Goal: Information Seeking & Learning: Learn about a topic

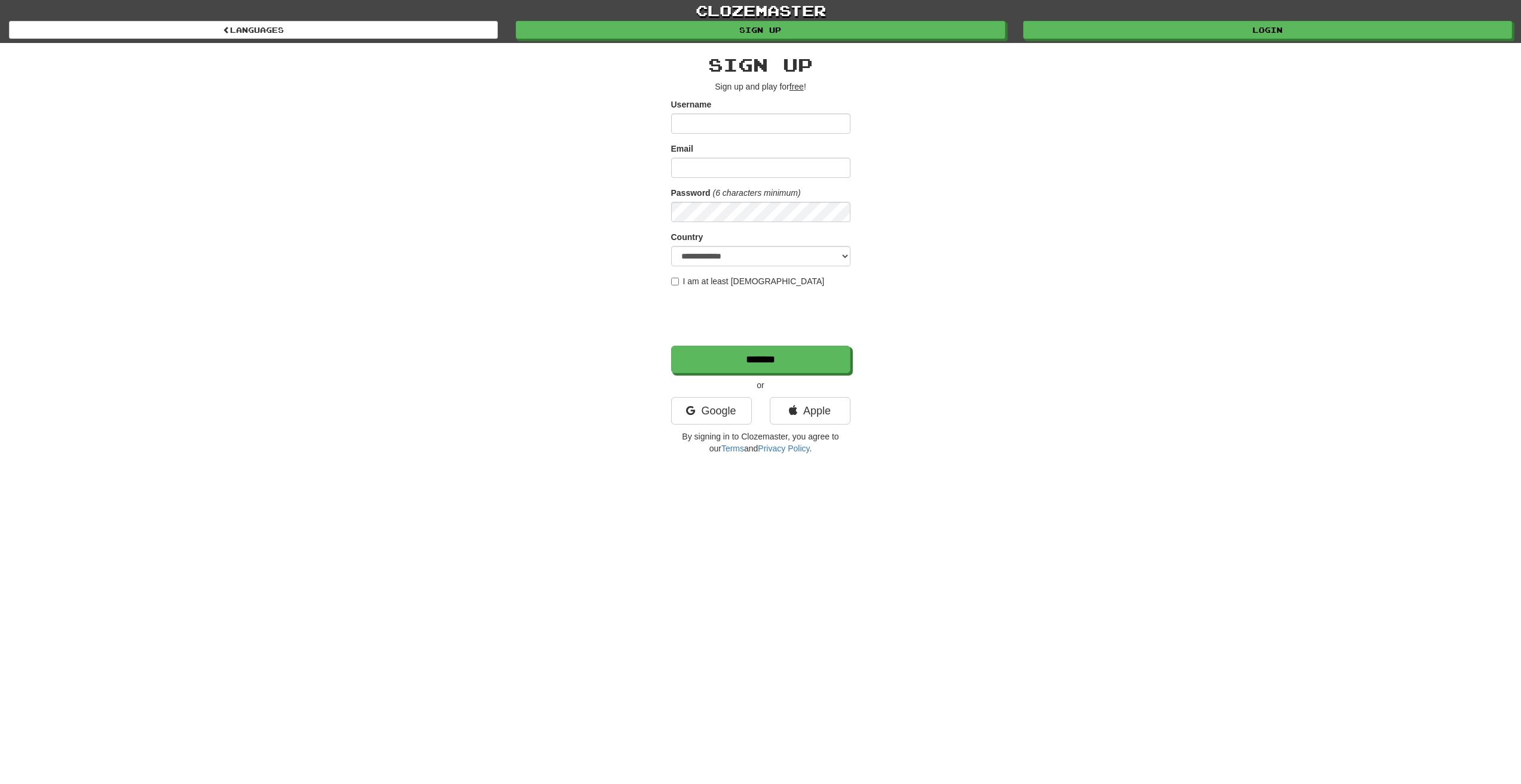
click at [743, 126] on input "Username" at bounding box center [761, 123] width 179 height 20
click at [768, 150] on div "Email" at bounding box center [761, 160] width 179 height 35
click at [679, 281] on label "I am at least 16 years old" at bounding box center [748, 281] width 154 height 12
click at [717, 123] on input "Username" at bounding box center [761, 123] width 179 height 20
type input "*******"
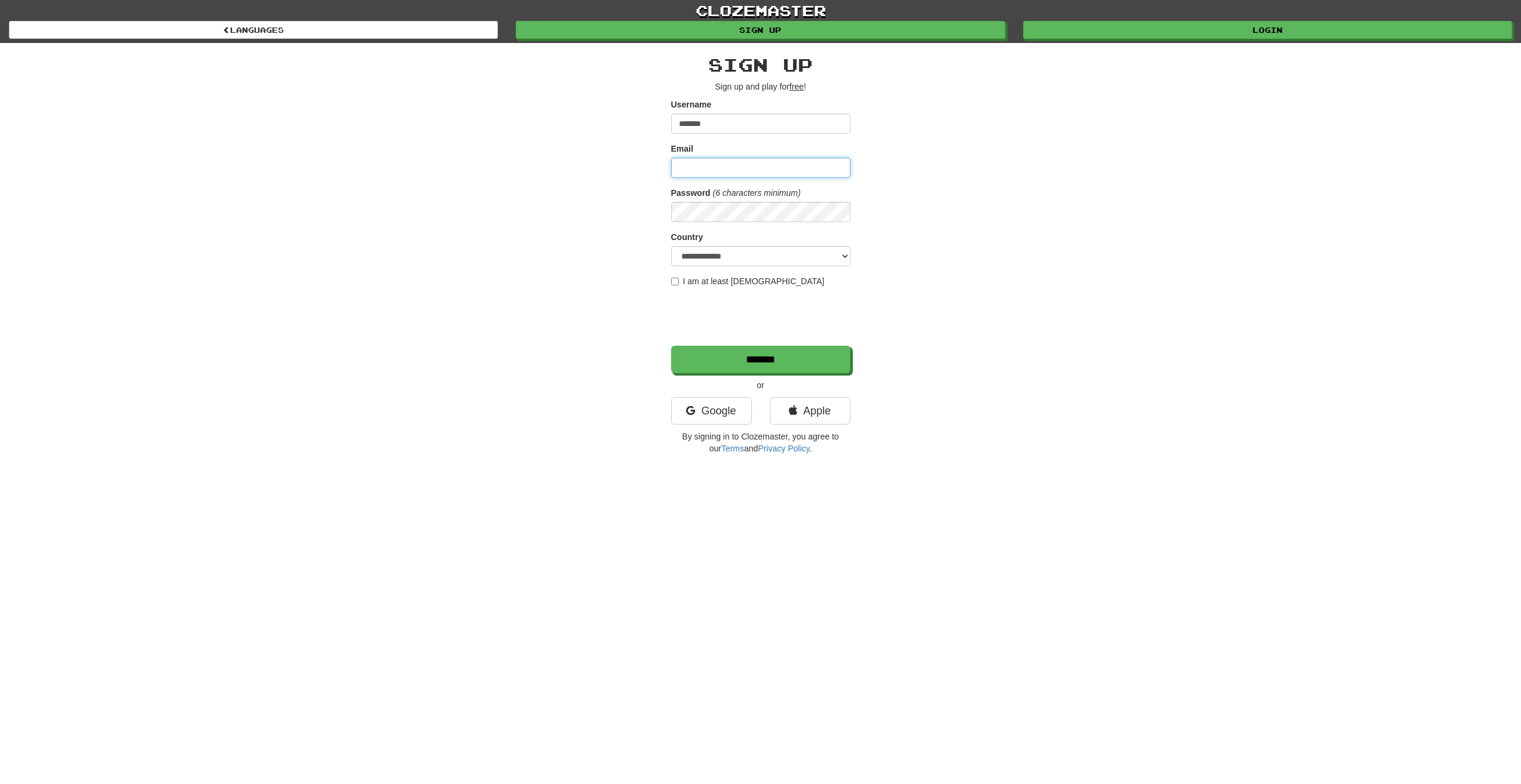
click at [746, 174] on input "Email" at bounding box center [761, 168] width 179 height 20
type input "*******"
click at [744, 256] on select "**********" at bounding box center [761, 256] width 179 height 20
select select "**"
click at [671, 246] on select "**********" at bounding box center [761, 256] width 179 height 20
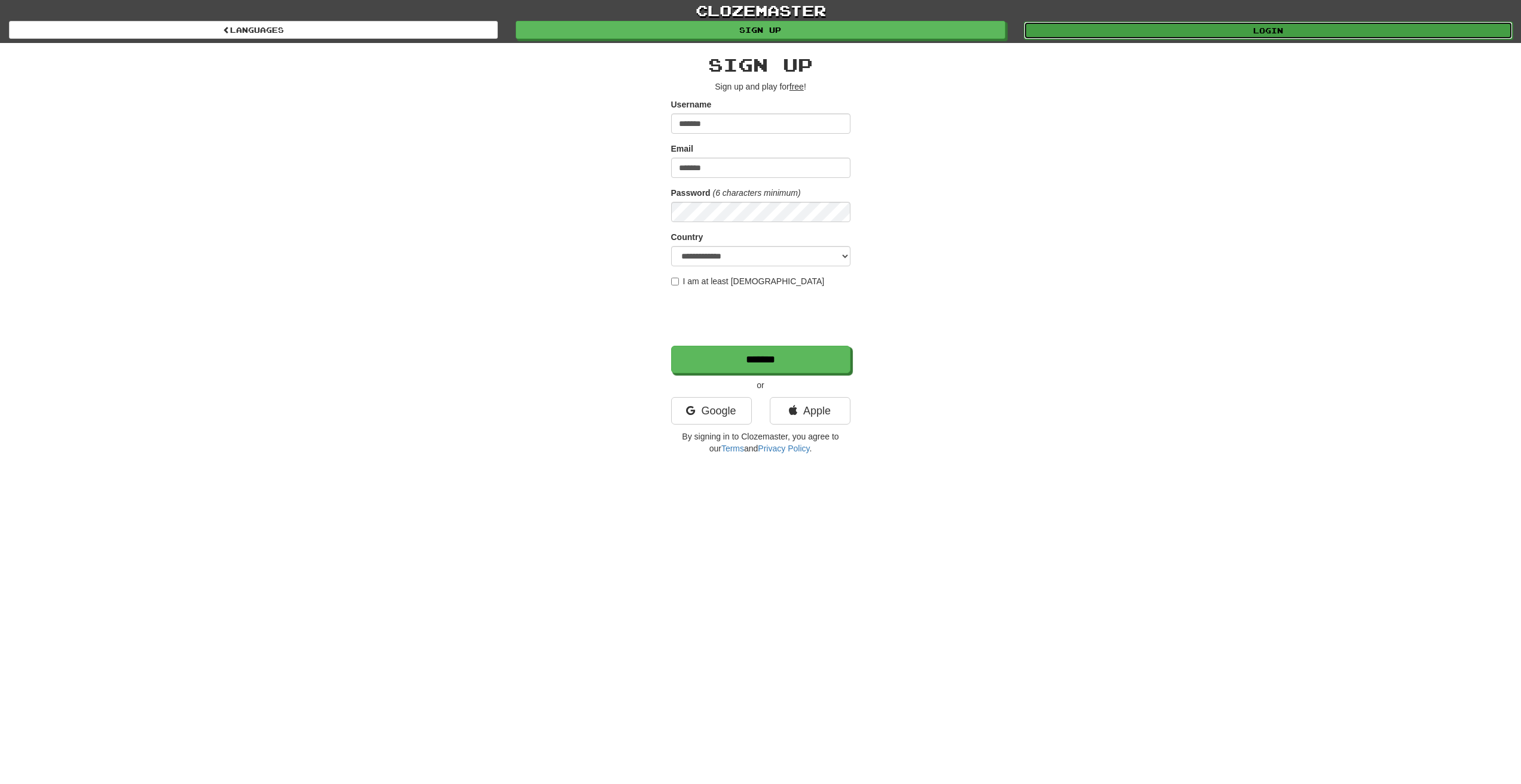
click at [1261, 31] on link "Login" at bounding box center [1268, 31] width 489 height 18
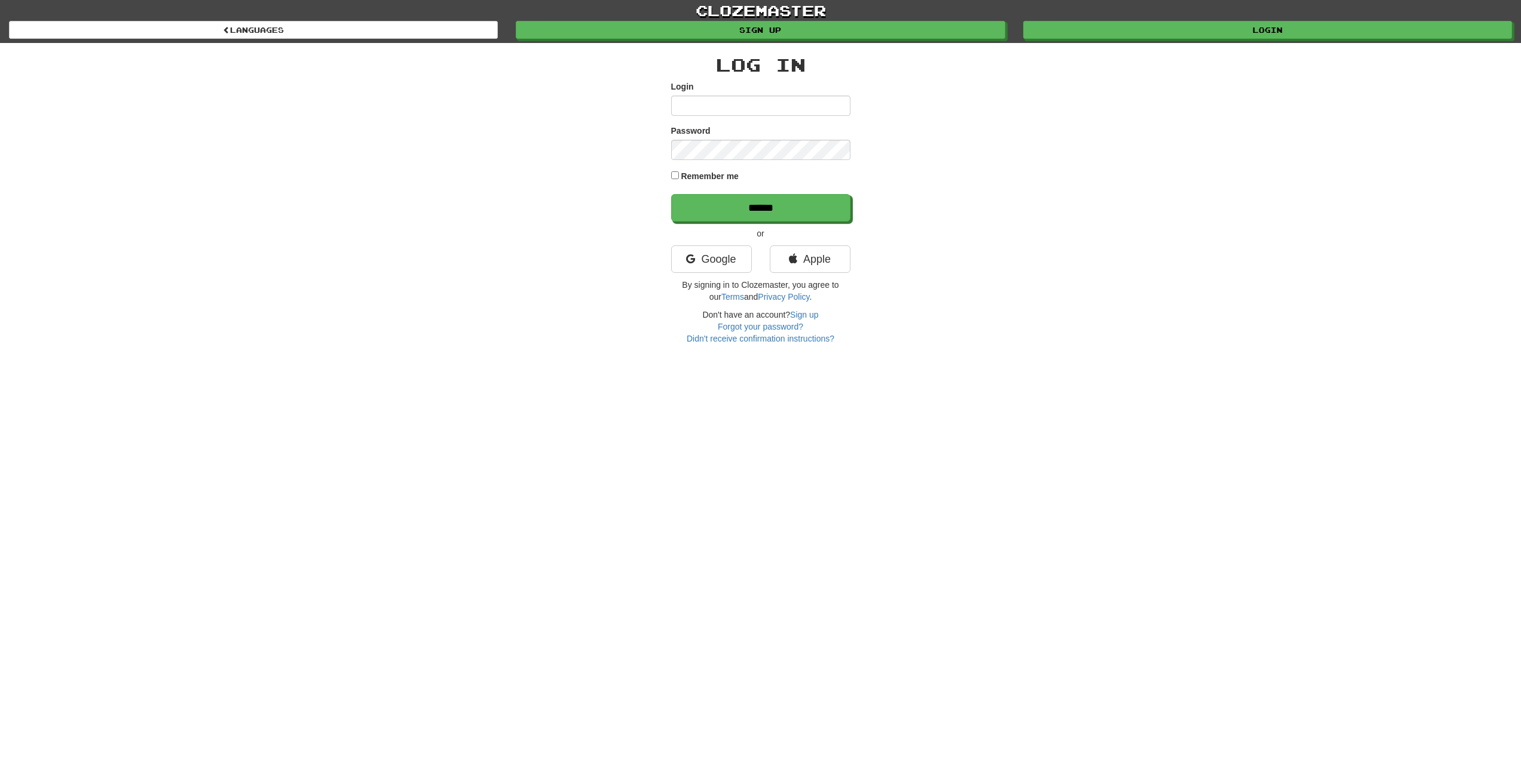
type input "*******"
click at [687, 176] on label "Remember me" at bounding box center [710, 176] width 58 height 12
click at [735, 207] on input "******" at bounding box center [761, 209] width 179 height 28
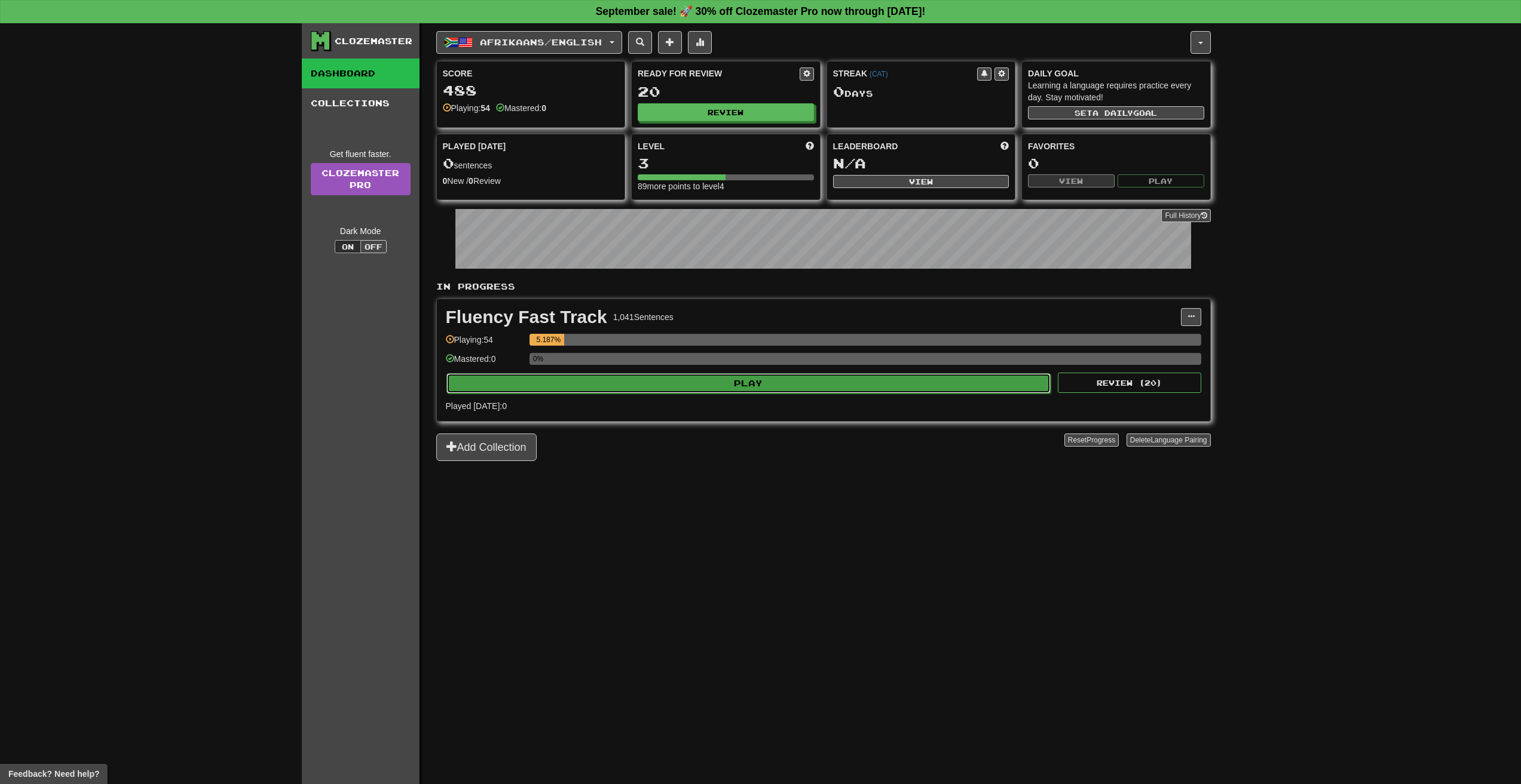
click at [659, 379] on button "Play" at bounding box center [749, 384] width 605 height 20
select select "**"
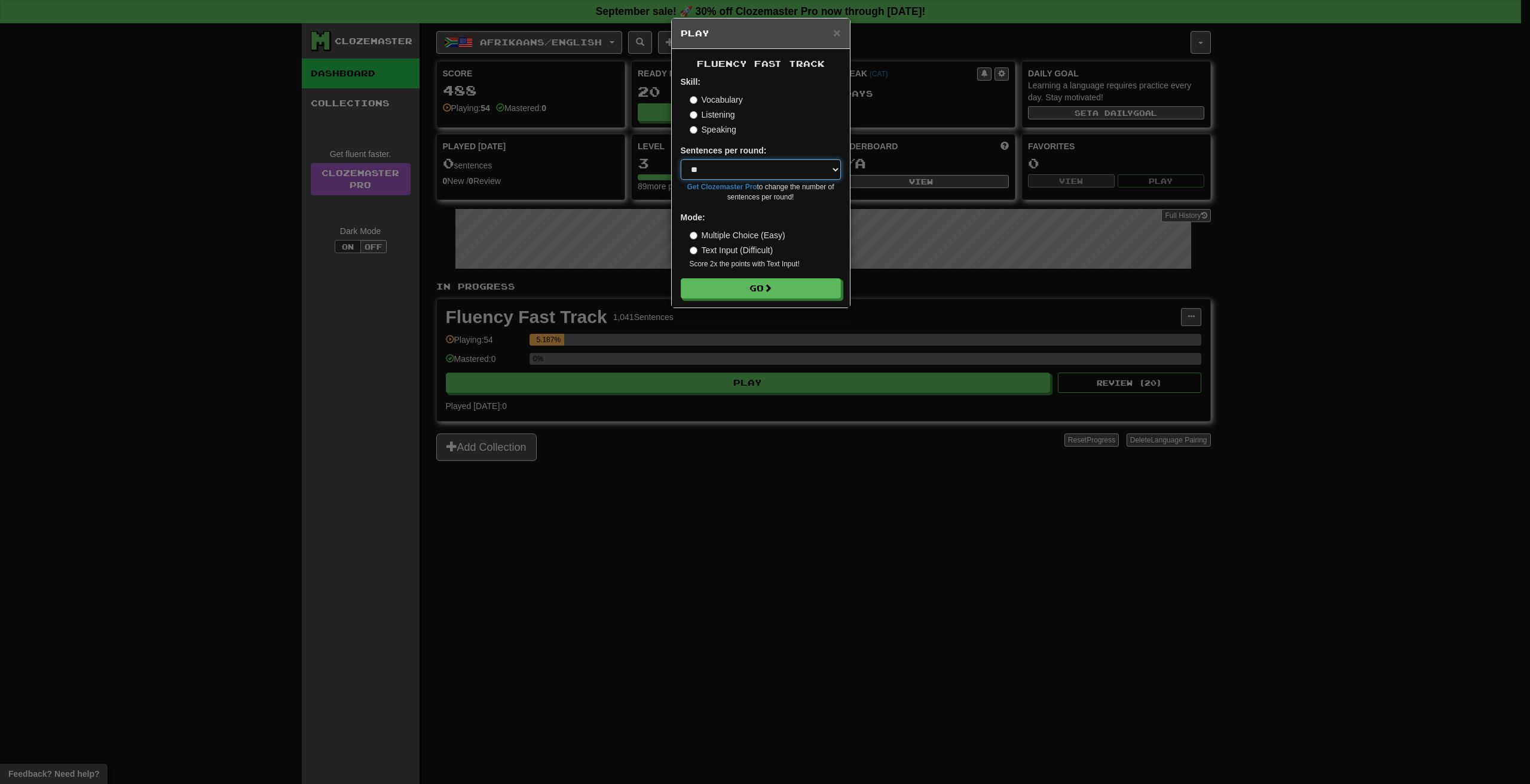
click at [783, 167] on select "* ** ** ** ** ** *** ********" at bounding box center [761, 170] width 160 height 20
click at [740, 170] on select "* ** ** ** ** ** *** ********" at bounding box center [761, 170] width 160 height 20
click at [727, 286] on button "Go" at bounding box center [761, 289] width 160 height 20
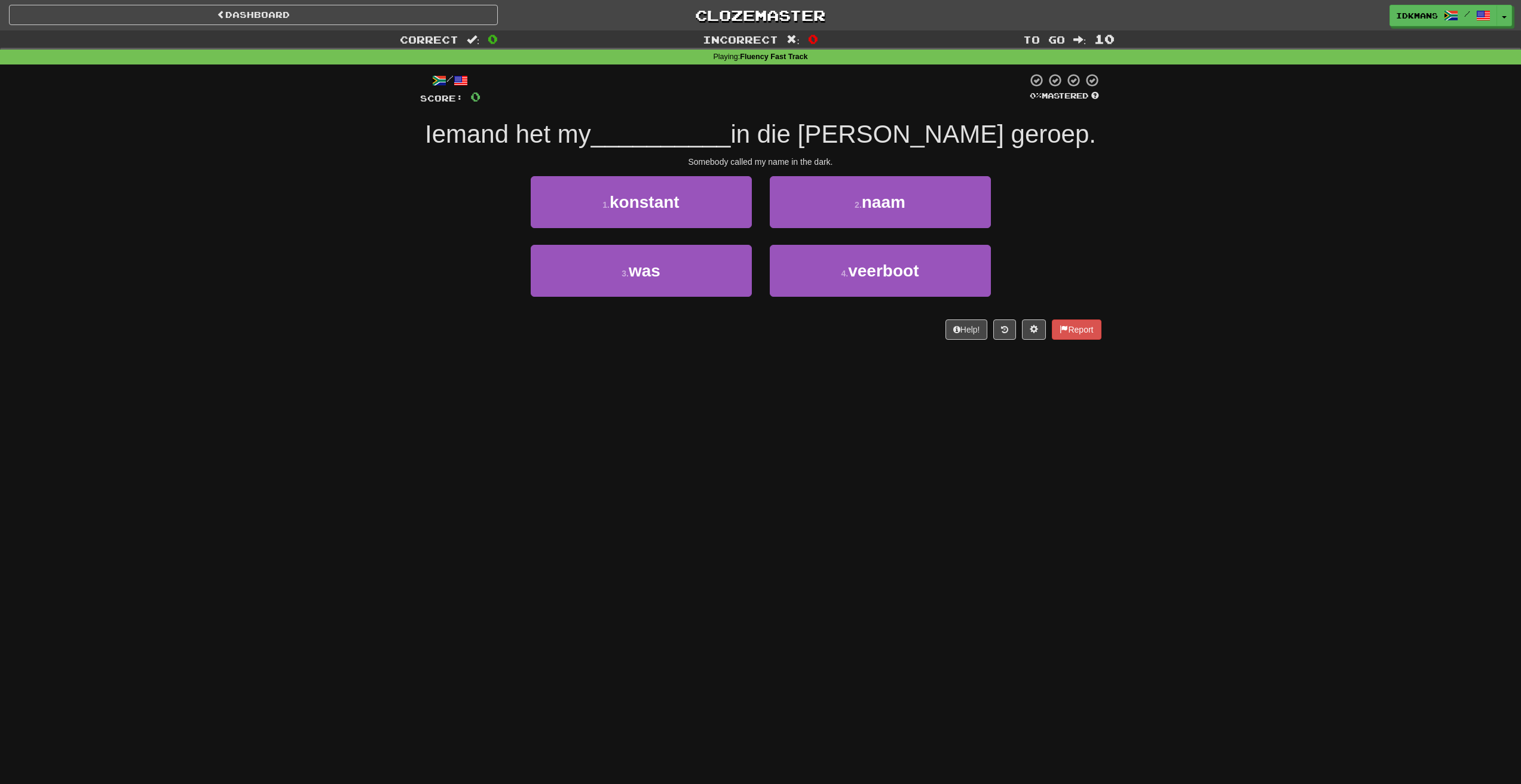
click at [859, 128] on span "in die [PERSON_NAME] geroep." at bounding box center [913, 134] width 366 height 28
drag, startPoint x: 505, startPoint y: 131, endPoint x: 638, endPoint y: 137, distance: 133.1
click at [591, 137] on span "Iemand het my" at bounding box center [507, 134] width 166 height 28
click at [724, 166] on div "Somebody called my name in the dark." at bounding box center [761, 162] width 681 height 12
click at [844, 202] on button "2 . naam" at bounding box center [880, 202] width 221 height 52
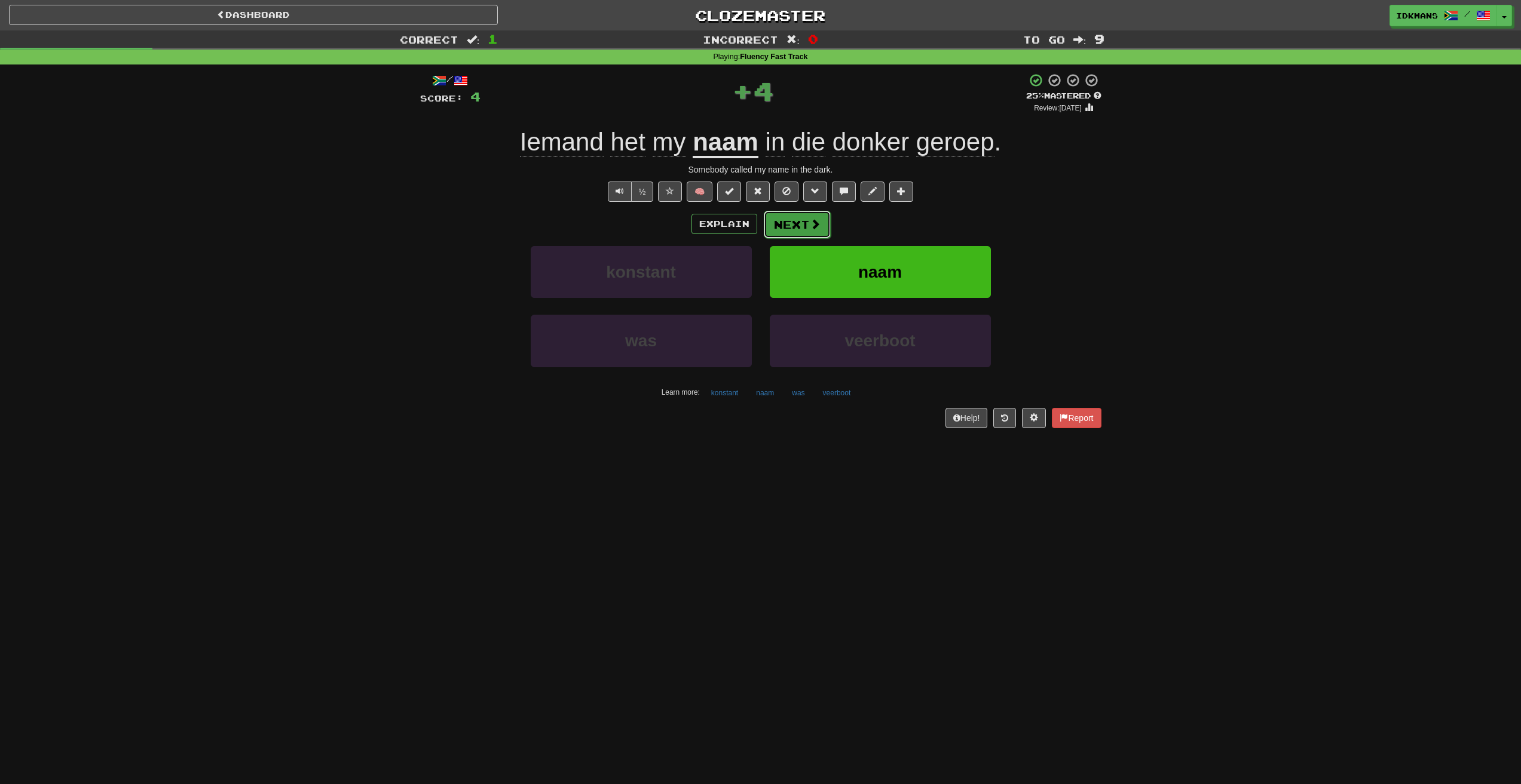
click at [789, 218] on button "Next" at bounding box center [797, 225] width 67 height 28
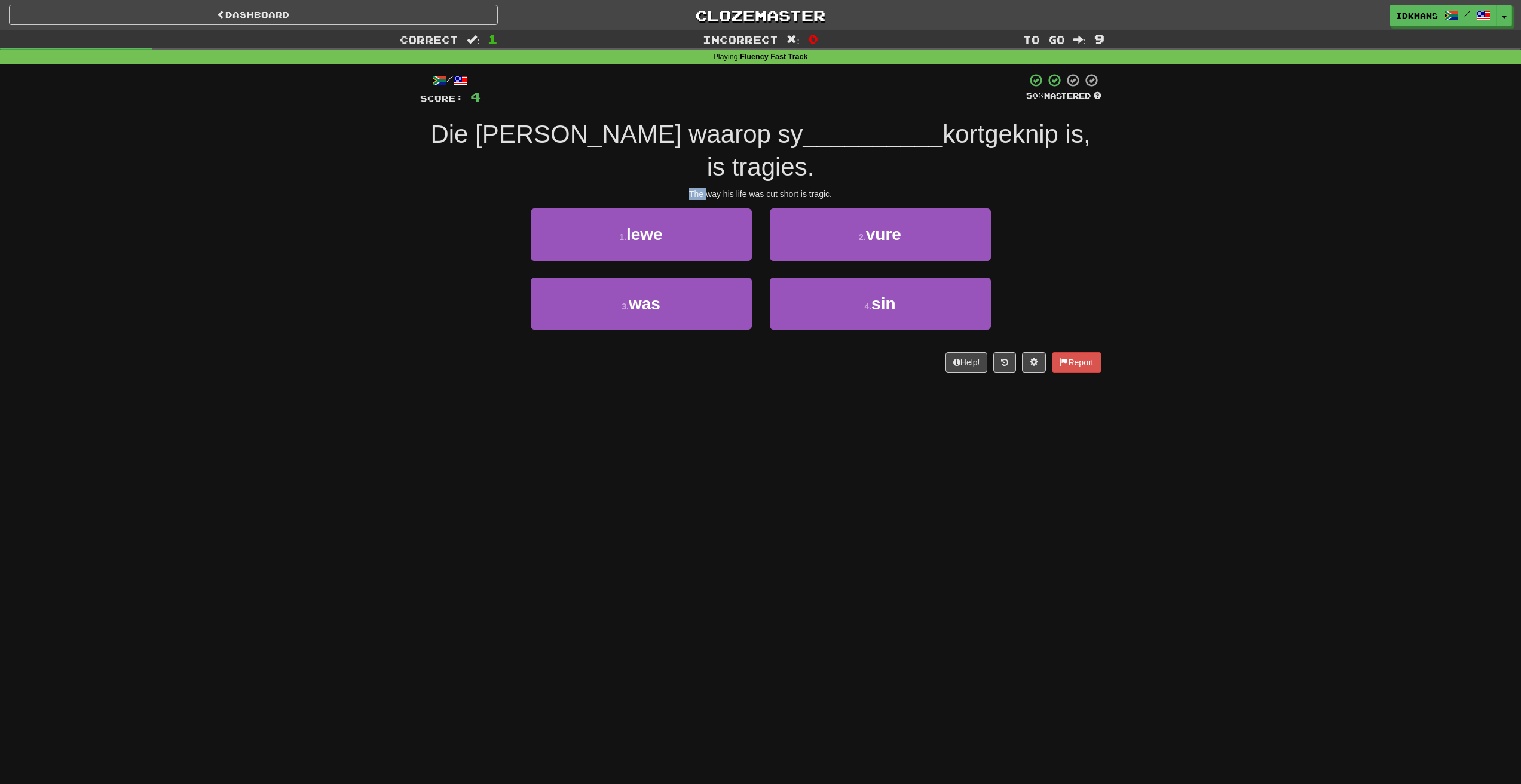
drag, startPoint x: 689, startPoint y: 164, endPoint x: 708, endPoint y: 167, distance: 19.2
click at [708, 188] on div "The way his life was cut short is tragic." at bounding box center [761, 194] width 681 height 12
drag, startPoint x: 500, startPoint y: 141, endPoint x: 557, endPoint y: 140, distance: 57.0
click at [557, 140] on span "Die [PERSON_NAME] waarop sy" at bounding box center [616, 134] width 372 height 28
drag, startPoint x: 696, startPoint y: 158, endPoint x: 731, endPoint y: 156, distance: 35.1
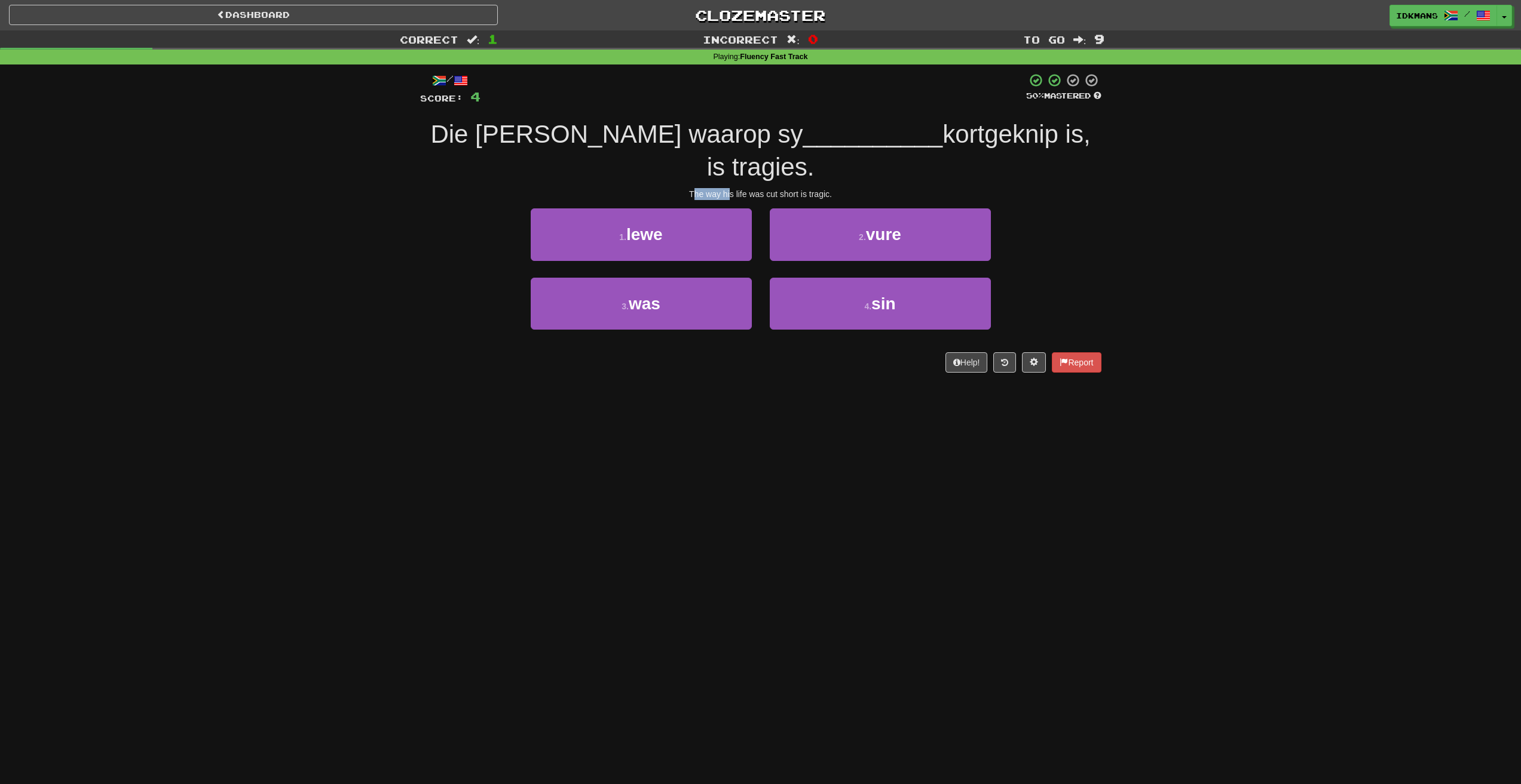
click at [731, 188] on div "The way his life was cut short is tragic." at bounding box center [761, 194] width 681 height 12
click at [547, 124] on span "Die [PERSON_NAME] waarop sy" at bounding box center [616, 134] width 372 height 28
click at [536, 129] on span "Die [PERSON_NAME] waarop sy" at bounding box center [616, 134] width 372 height 28
copy span "manier"
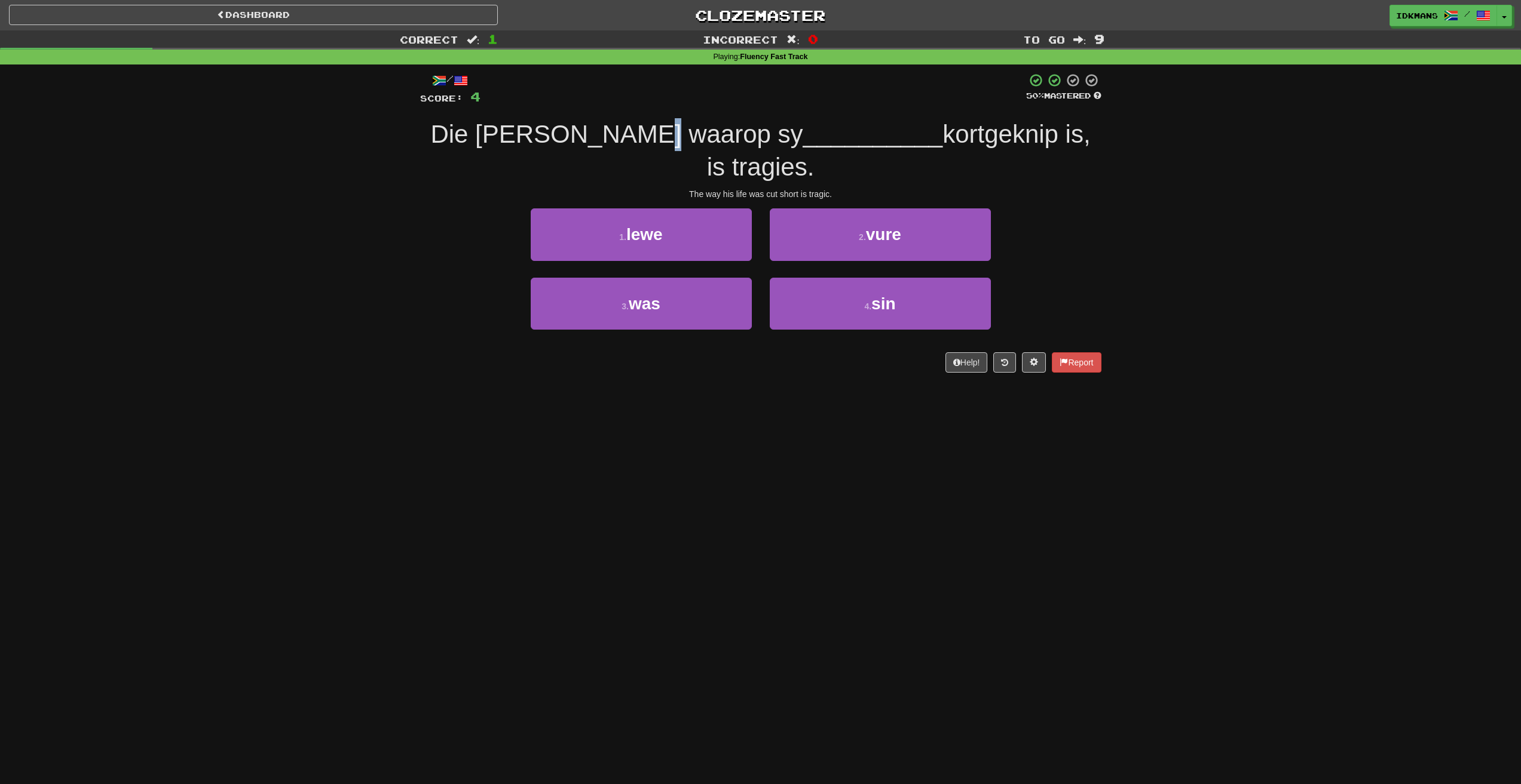
drag, startPoint x: 633, startPoint y: 131, endPoint x: 647, endPoint y: 137, distance: 15.2
click at [641, 134] on span "Die [PERSON_NAME] waarop sy" at bounding box center [616, 134] width 372 height 28
click at [671, 209] on button "1 . lewe" at bounding box center [641, 234] width 221 height 52
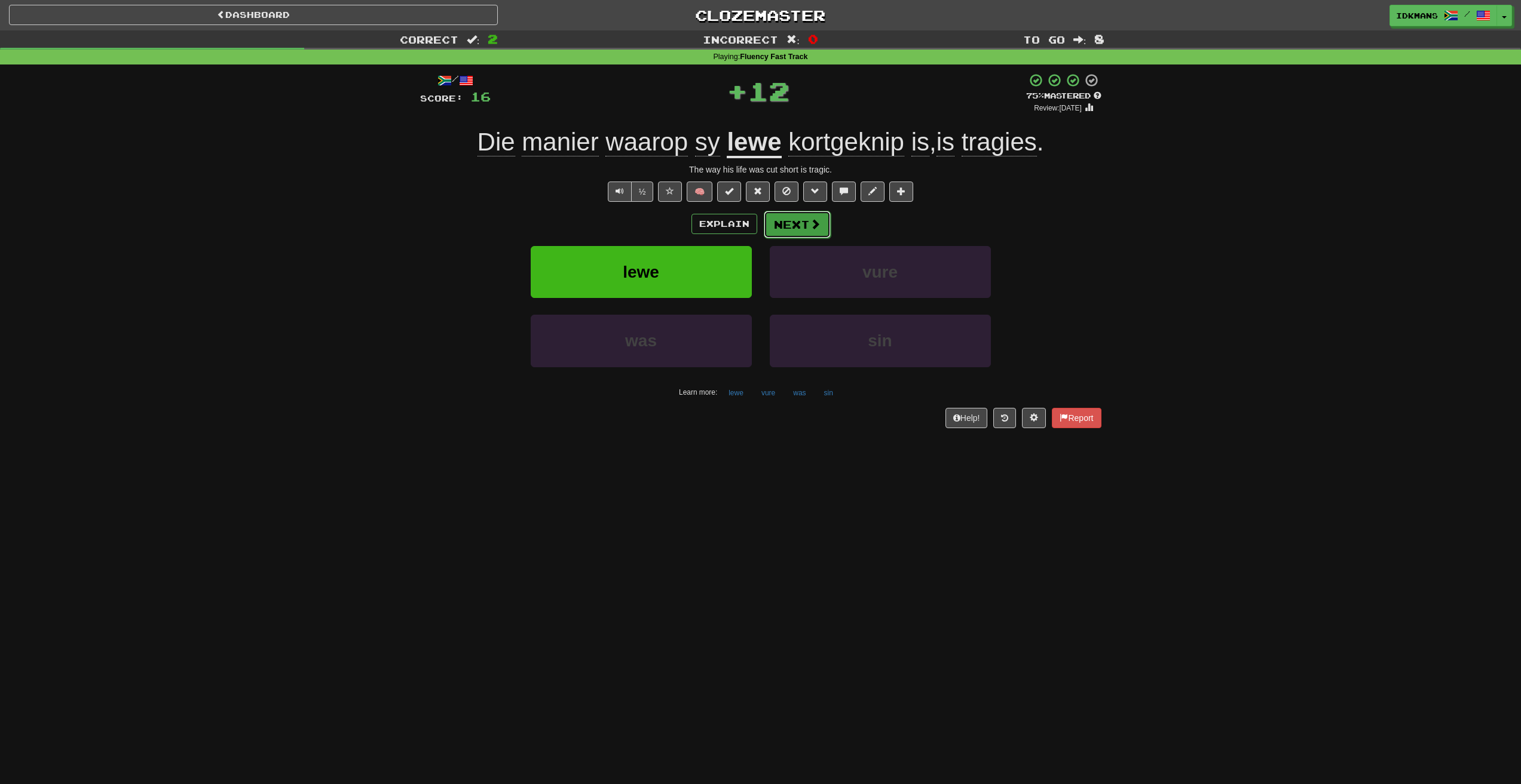
click at [820, 221] on button "Next" at bounding box center [797, 225] width 67 height 28
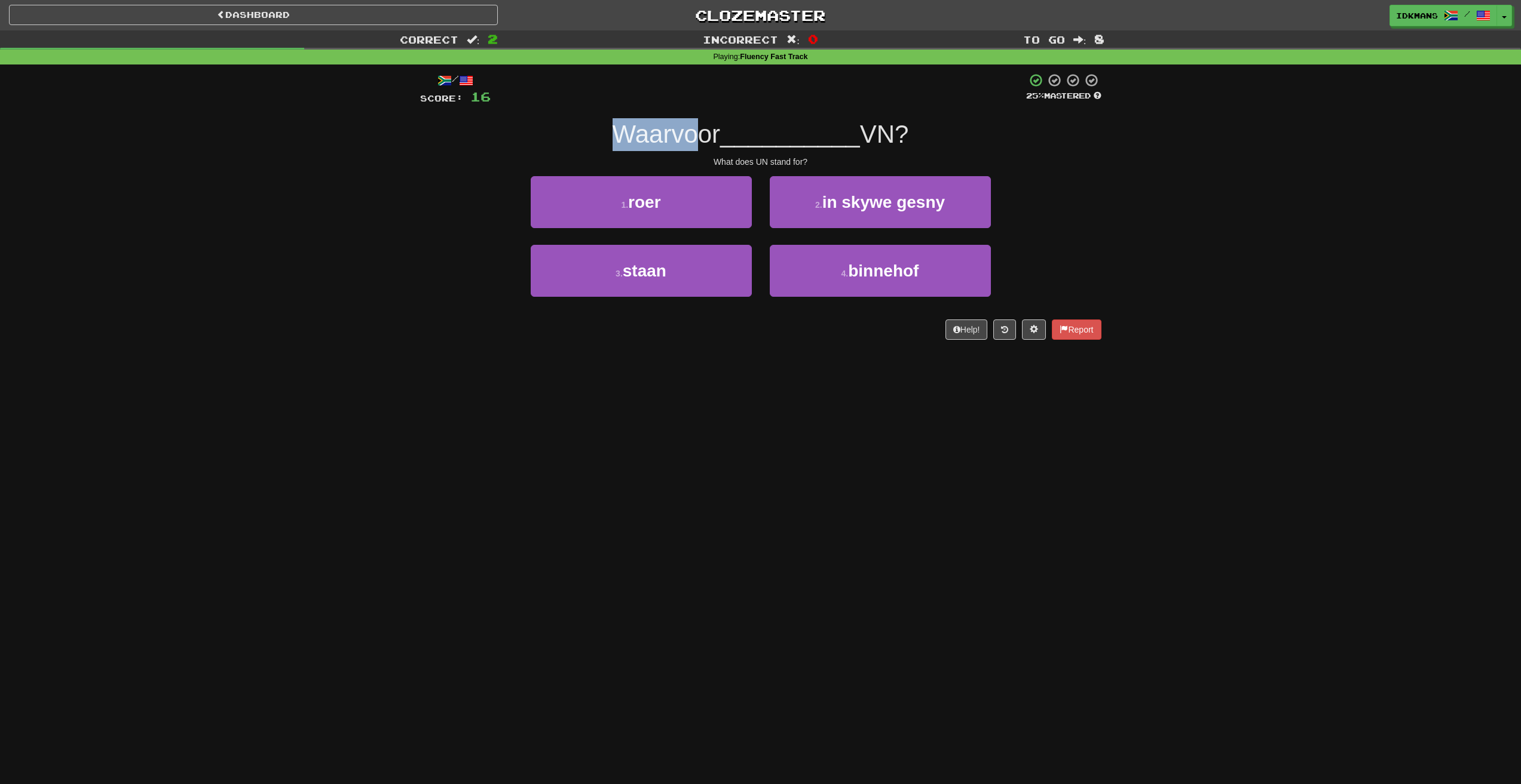
drag, startPoint x: 615, startPoint y: 132, endPoint x: 696, endPoint y: 138, distance: 81.2
click at [696, 138] on span "Waarvoor" at bounding box center [666, 134] width 108 height 28
click at [639, 197] on span "roer" at bounding box center [644, 202] width 32 height 19
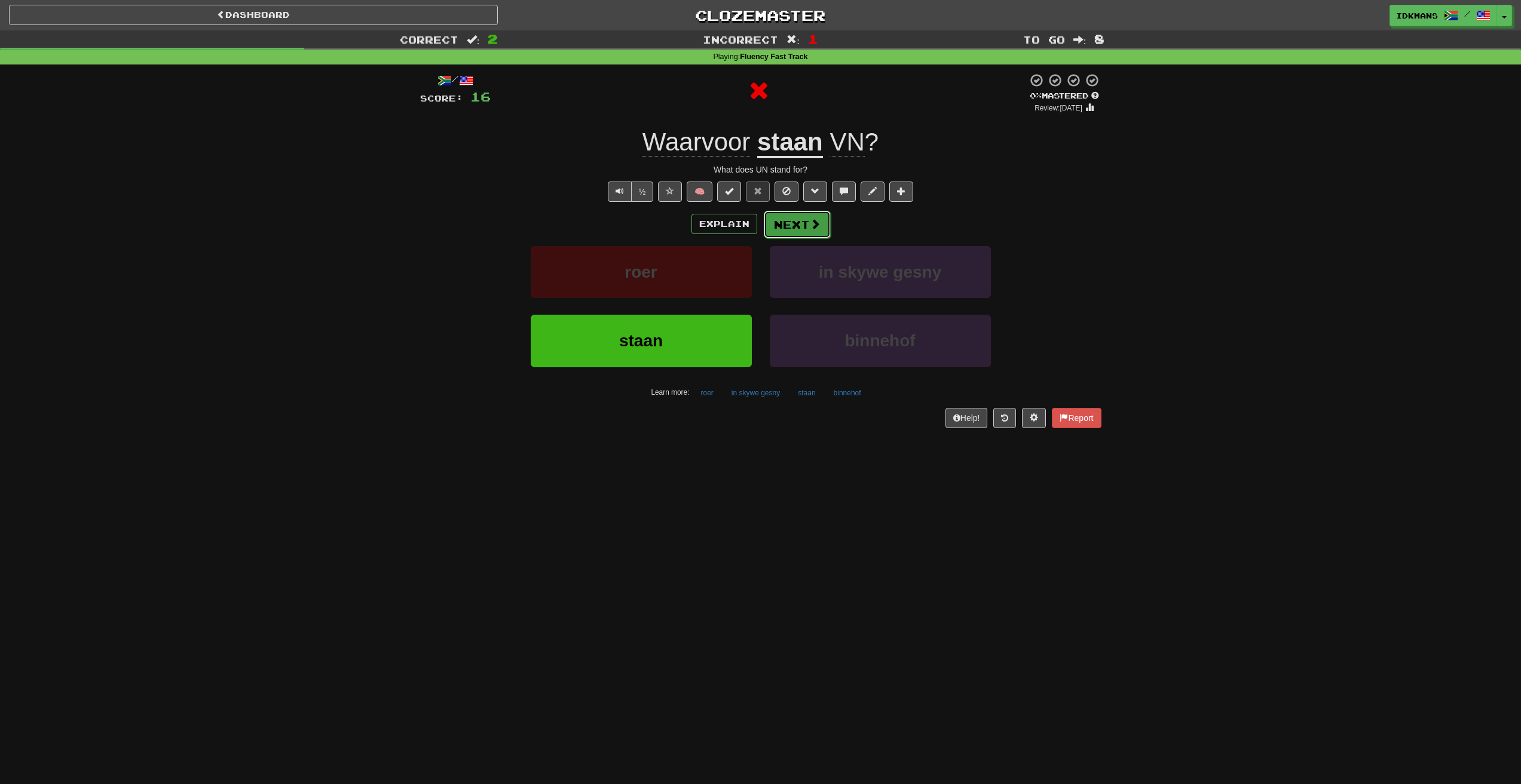
click at [796, 227] on button "Next" at bounding box center [797, 225] width 67 height 28
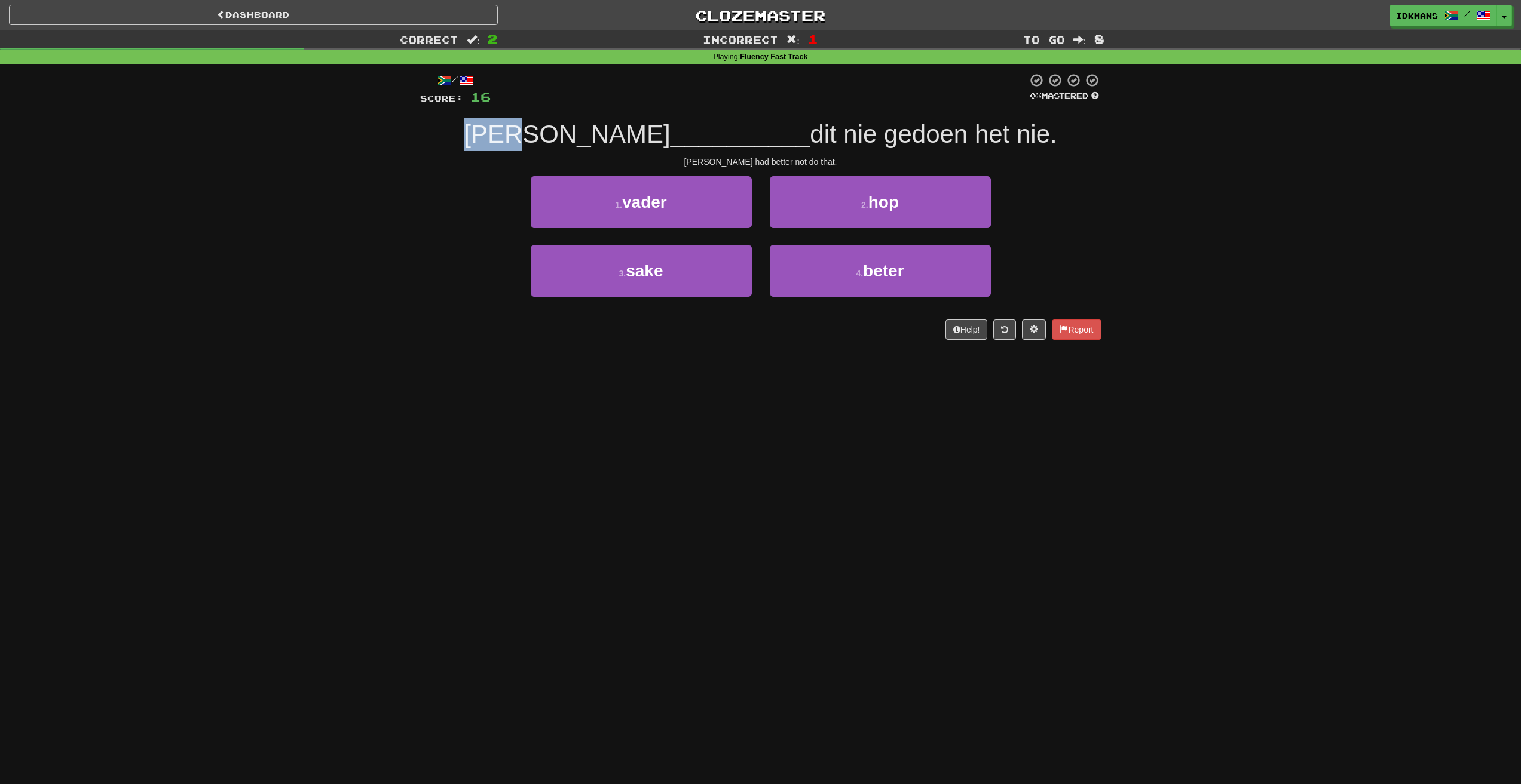
drag, startPoint x: 533, startPoint y: 126, endPoint x: 594, endPoint y: 119, distance: 61.4
click at [597, 129] on div "[PERSON_NAME] __________ dit nie gedoen het nie." at bounding box center [761, 134] width 681 height 33
click at [856, 265] on button "4 . beter" at bounding box center [880, 270] width 221 height 52
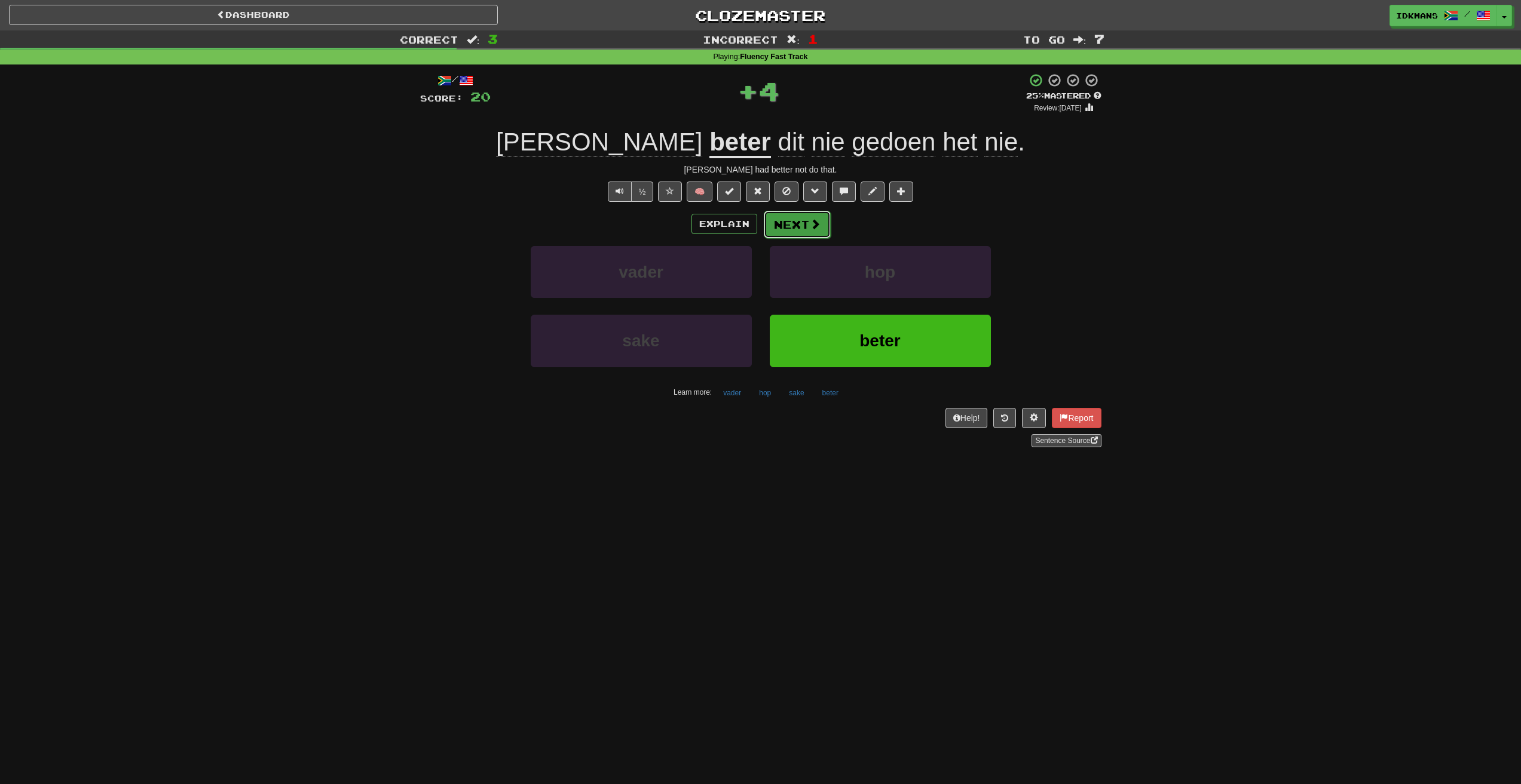
click at [817, 231] on button "Next" at bounding box center [797, 225] width 67 height 28
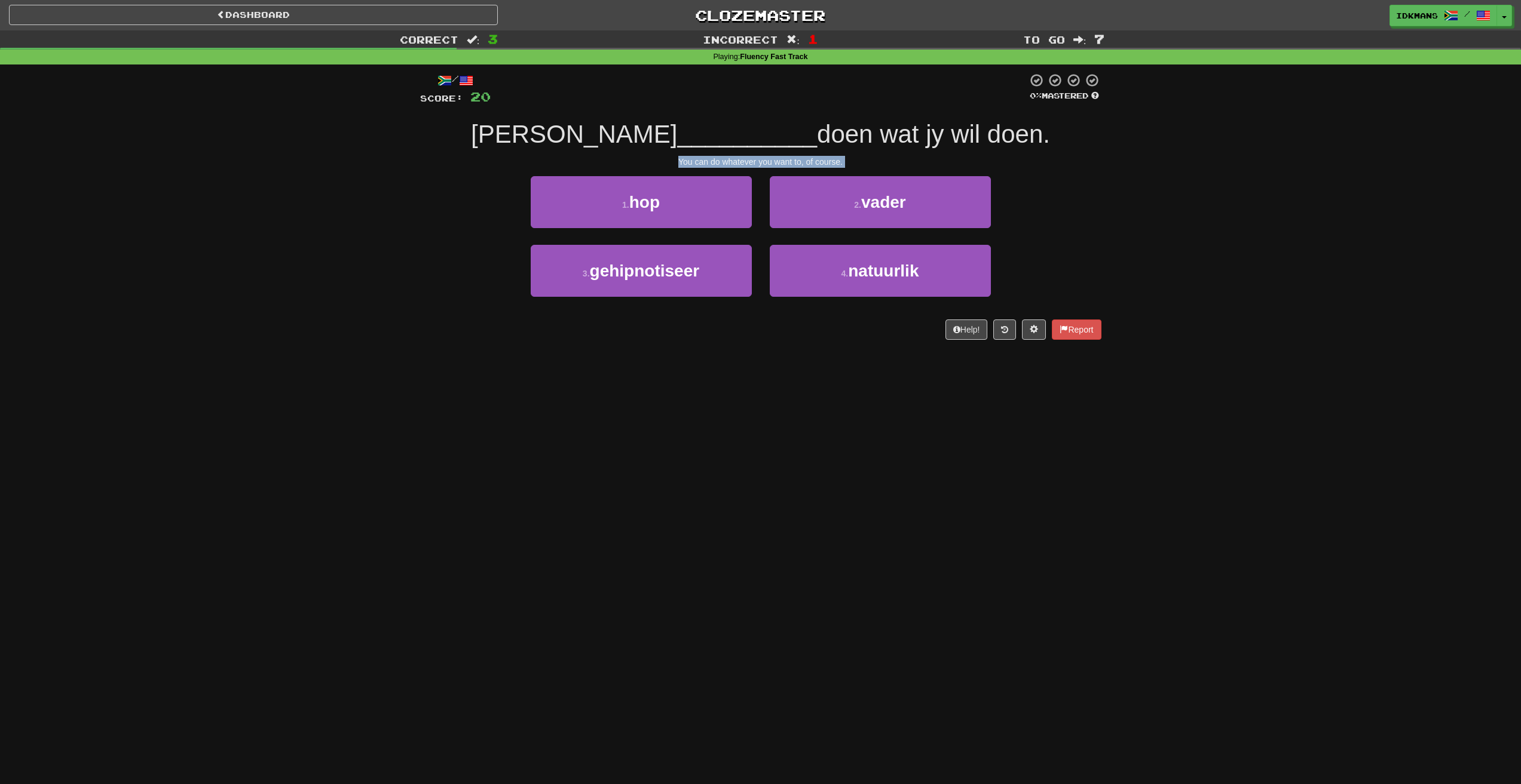
drag, startPoint x: 674, startPoint y: 156, endPoint x: 837, endPoint y: 170, distance: 163.6
click at [837, 170] on div "/ Score: 20 0 % Mastered [PERSON_NAME] __________ doen wat jy wil doen. You can…" at bounding box center [761, 206] width 681 height 267
click at [664, 270] on span "gehipnotiseer" at bounding box center [644, 270] width 110 height 19
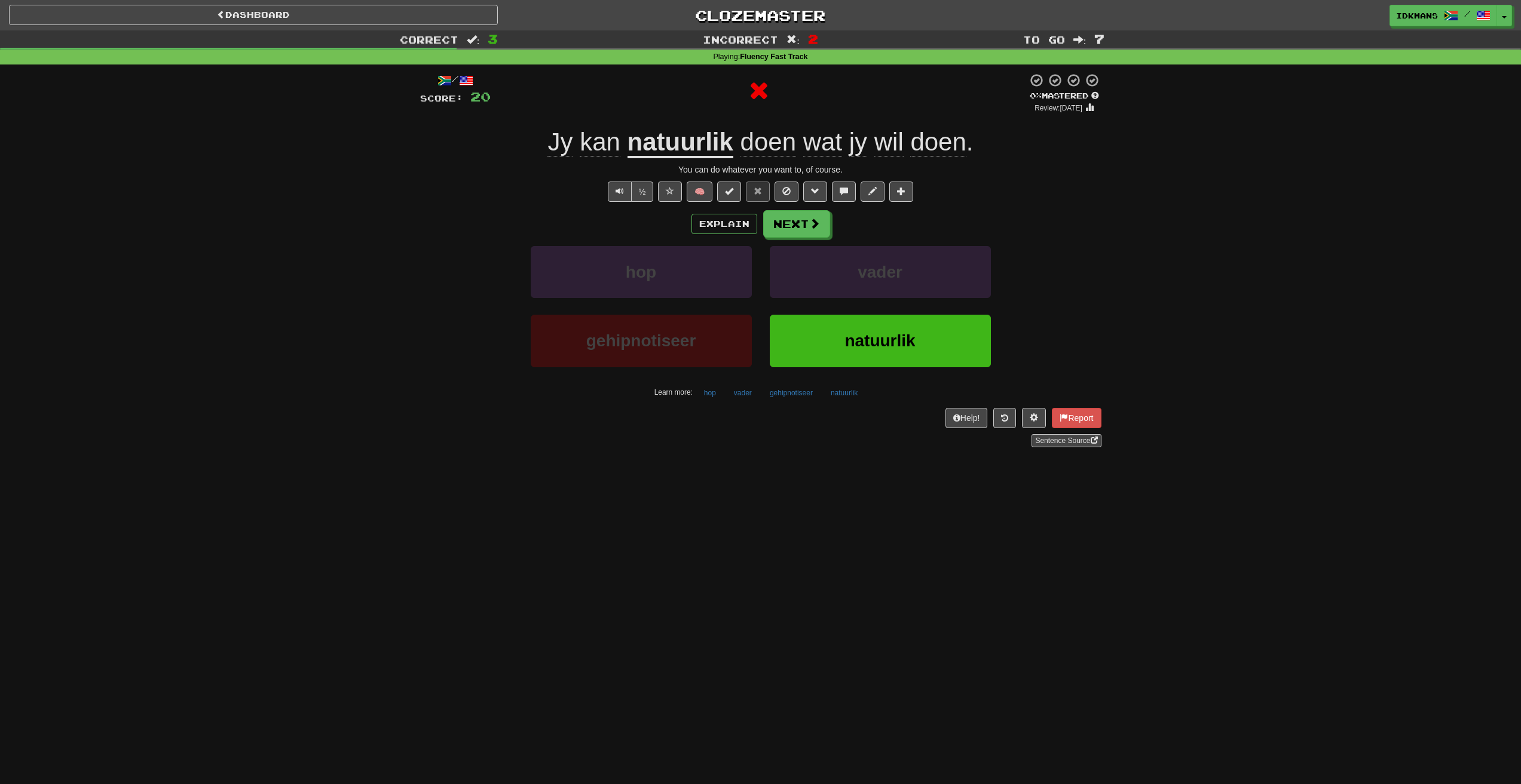
click at [668, 140] on u "natuurlik" at bounding box center [680, 143] width 106 height 31
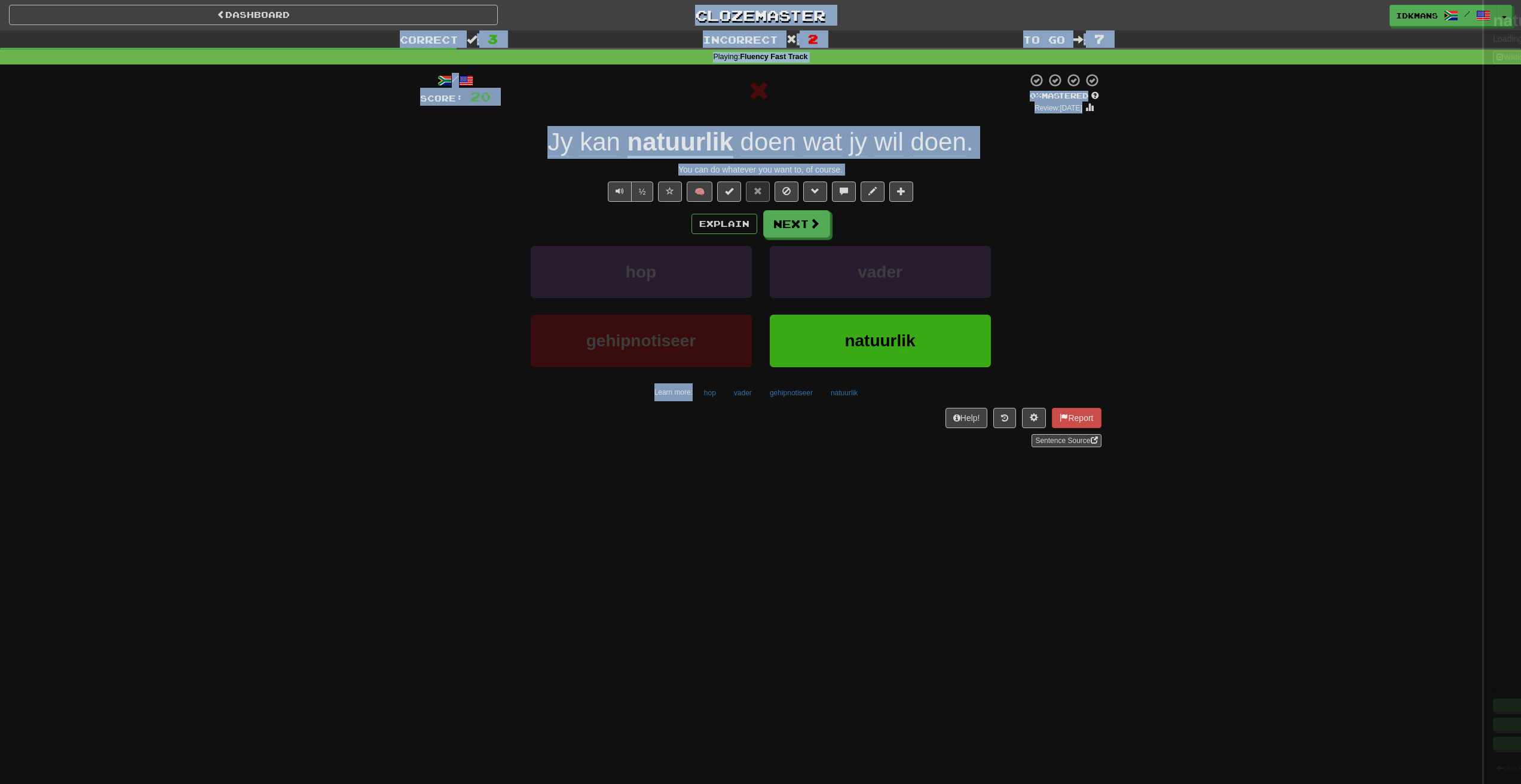
click at [668, 140] on div at bounding box center [761, 392] width 1521 height 784
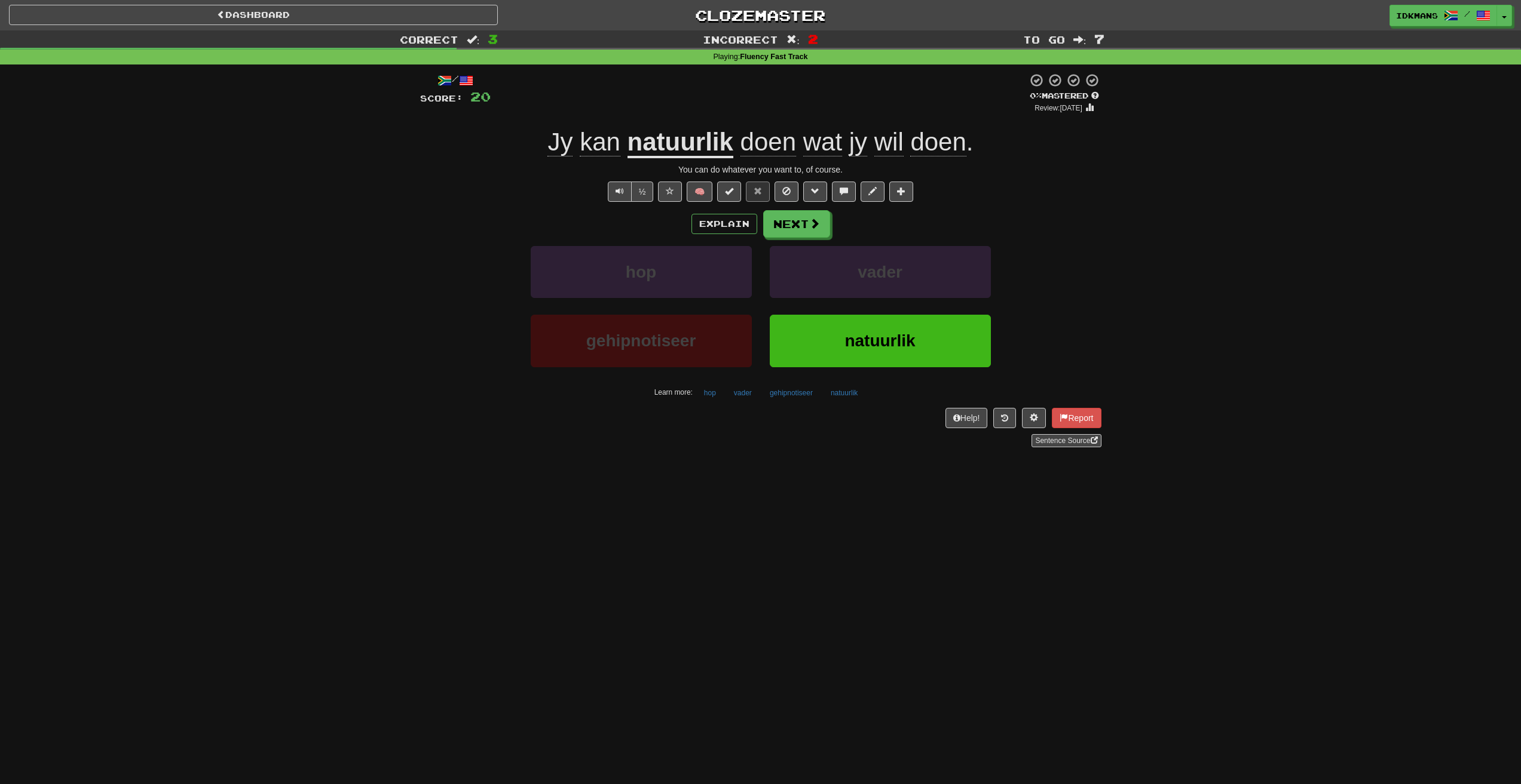
click at [777, 165] on div "You can do whatever you want to, of course." at bounding box center [761, 170] width 681 height 12
copy div "You can do whatever you want to, of course. ½ 🧠 Explain Next hop vader gehipnot…"
click at [789, 226] on button "Next" at bounding box center [797, 225] width 67 height 28
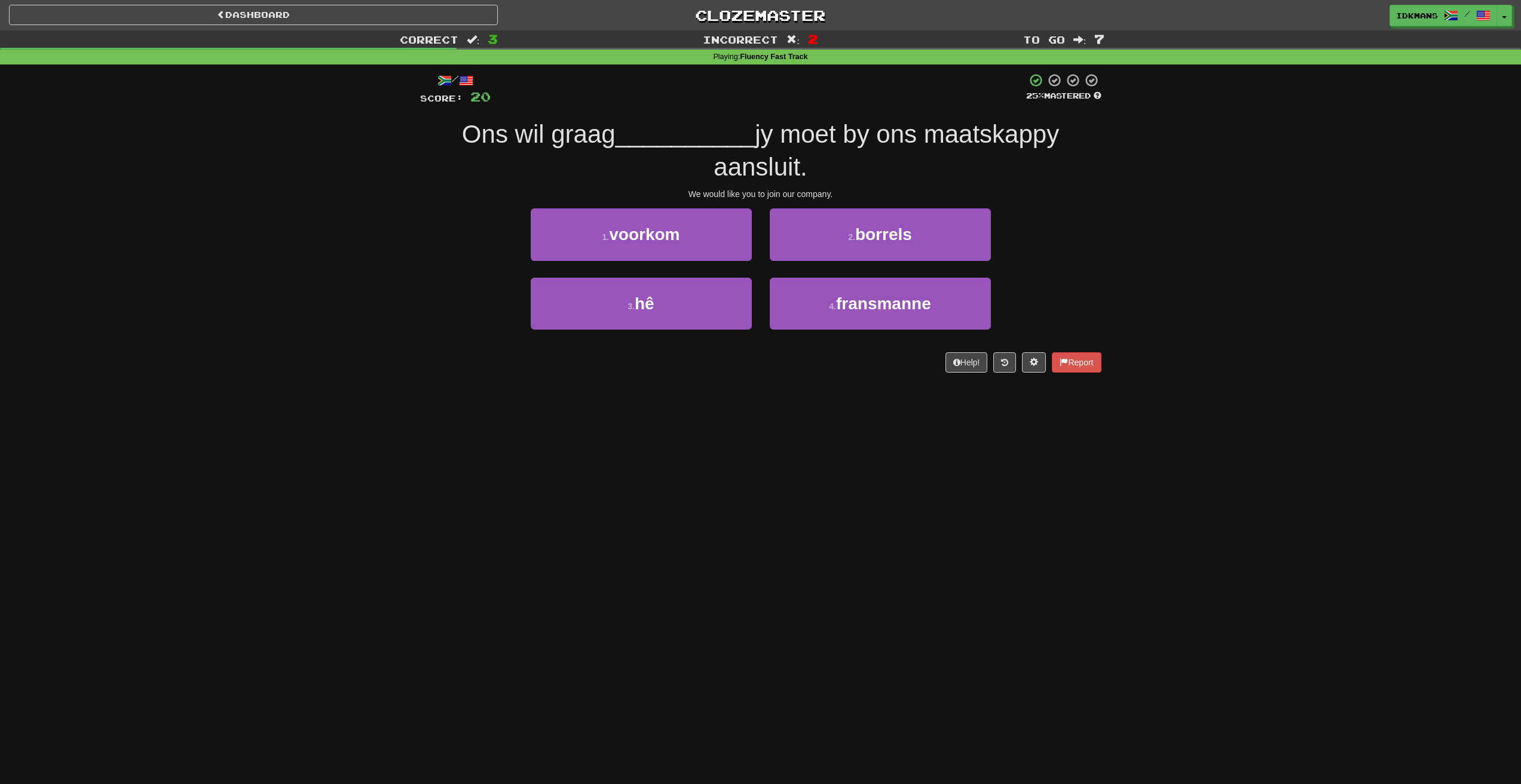
click at [745, 176] on span "jy moet by ons maatskappy aansluit." at bounding box center [886, 150] width 345 height 61
drag, startPoint x: 504, startPoint y: 126, endPoint x: 582, endPoint y: 128, distance: 78.0
click at [572, 124] on span "Ons wil graag" at bounding box center [539, 134] width 154 height 28
drag, startPoint x: 701, startPoint y: 194, endPoint x: 818, endPoint y: 190, distance: 117.1
click at [818, 190] on div "We would like you to join our company." at bounding box center [761, 194] width 681 height 12
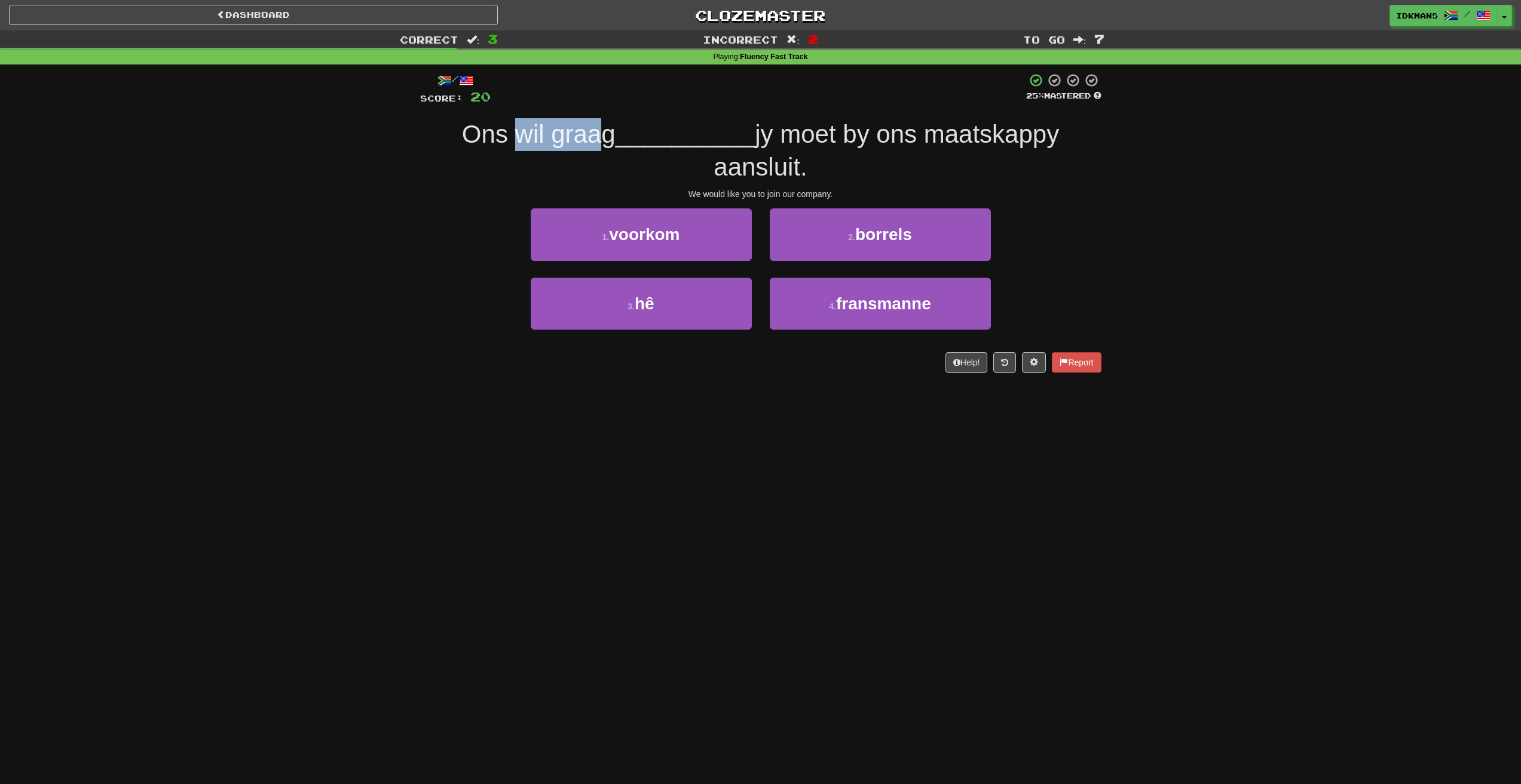
drag, startPoint x: 525, startPoint y: 135, endPoint x: 600, endPoint y: 131, distance: 75.1
click at [600, 131] on span "Ons wil graag" at bounding box center [539, 134] width 154 height 28
click at [674, 230] on span "voorkom" at bounding box center [644, 234] width 71 height 19
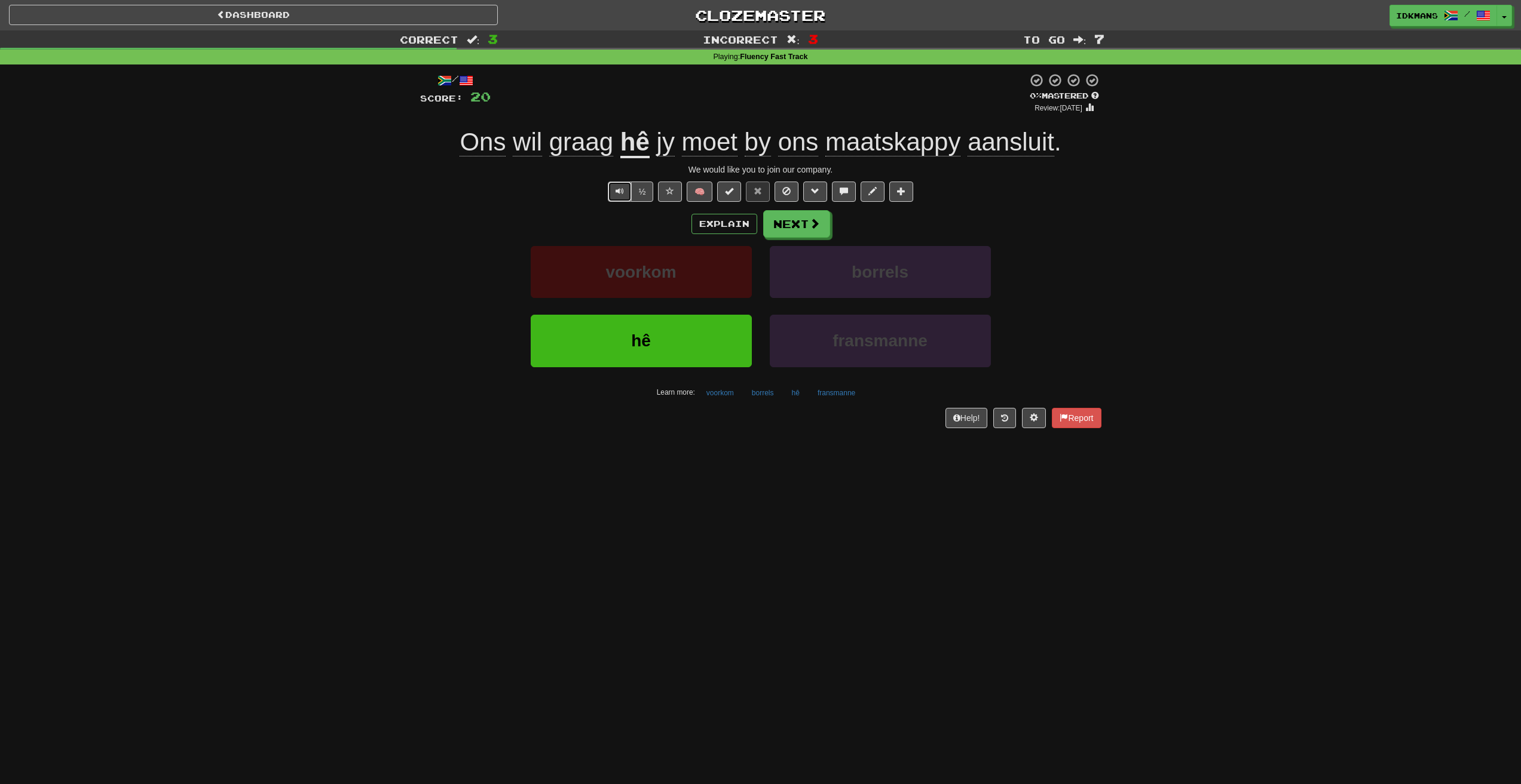
click at [620, 185] on button "Text-to-speech controls" at bounding box center [620, 192] width 24 height 20
click at [650, 190] on button "½" at bounding box center [642, 192] width 23 height 20
click at [641, 189] on button "½" at bounding box center [642, 192] width 23 height 20
click at [617, 194] on span "Text-to-speech controls" at bounding box center [620, 191] width 8 height 8
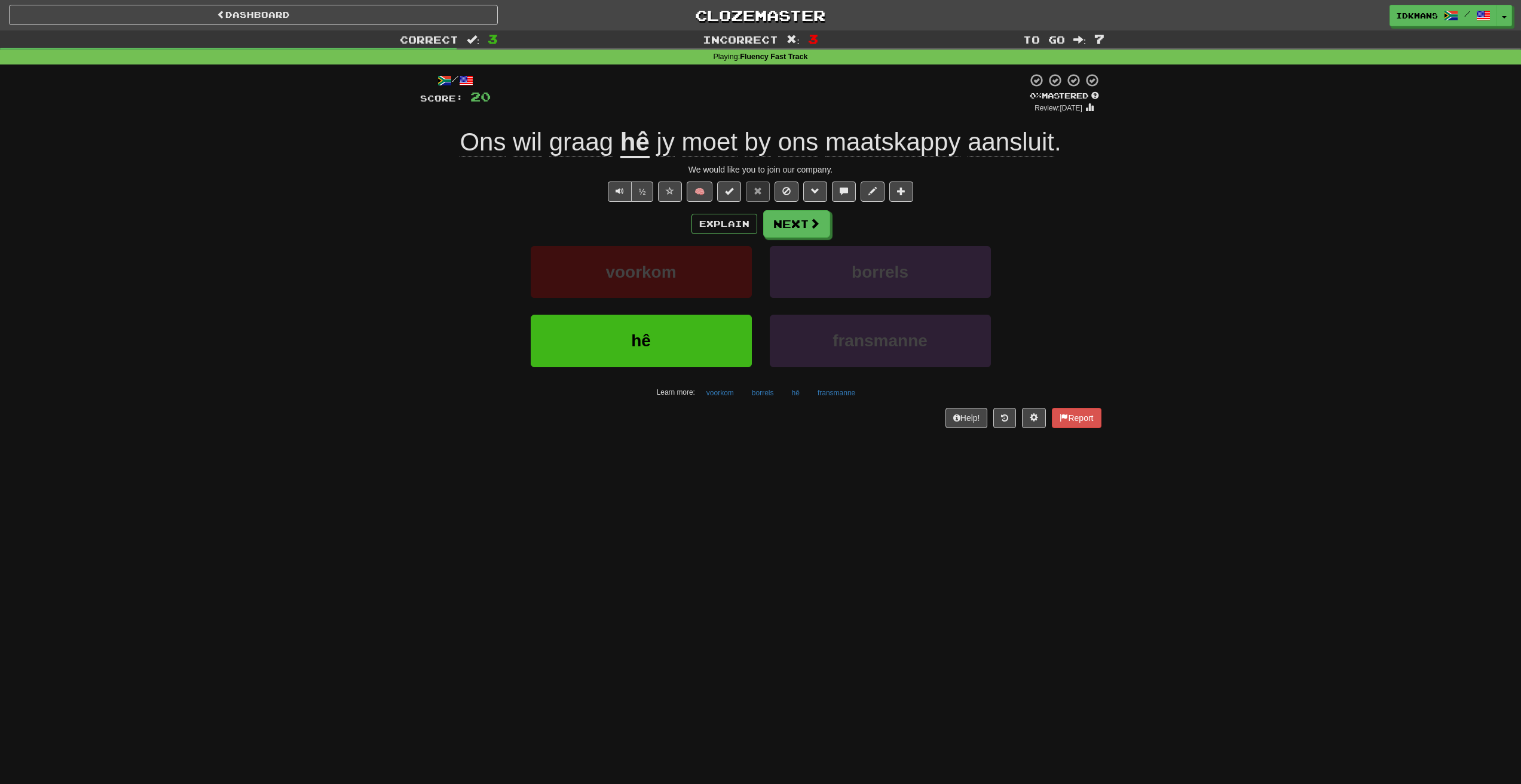
click at [628, 142] on u "hê" at bounding box center [635, 143] width 29 height 31
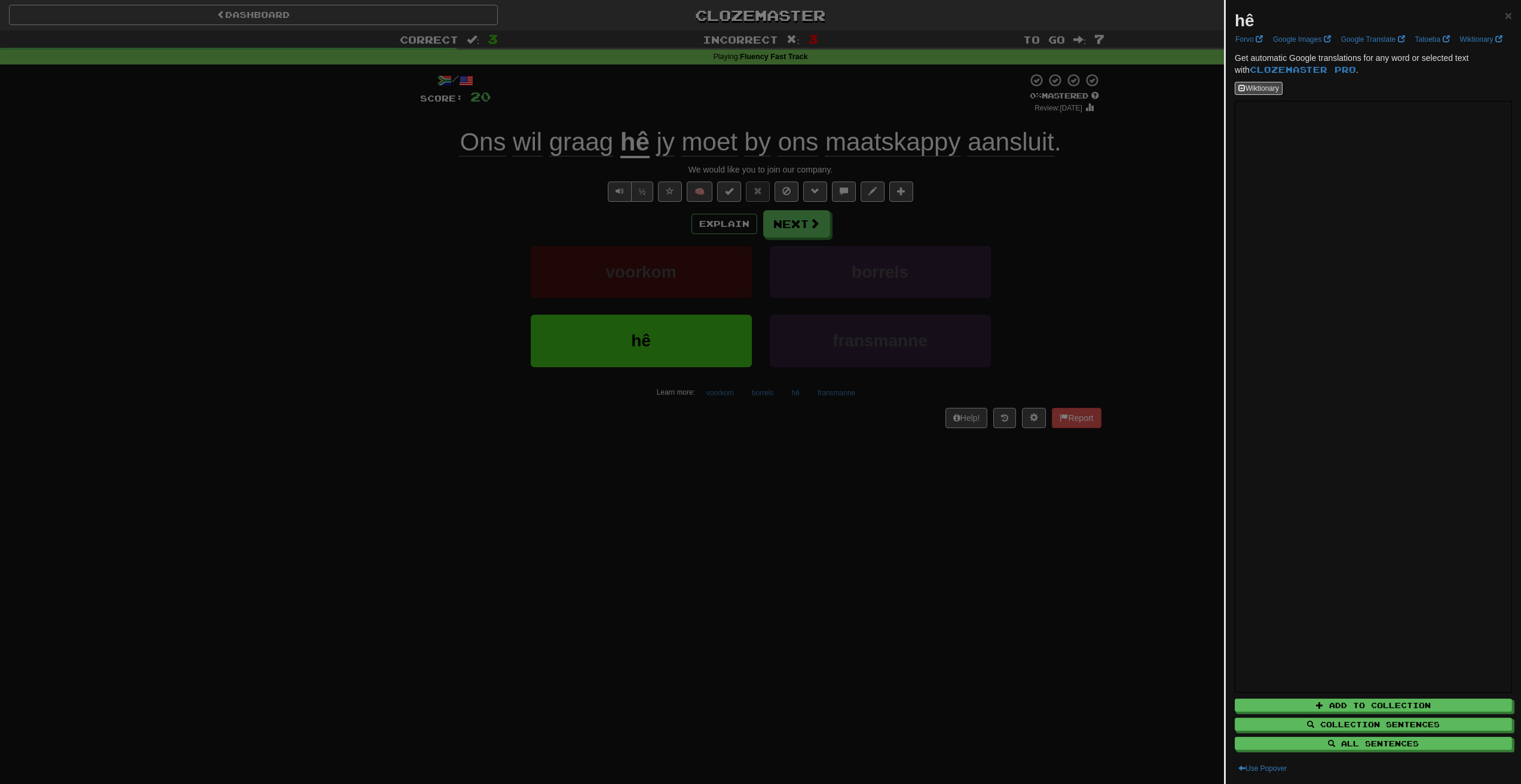
click at [975, 201] on div at bounding box center [761, 392] width 1521 height 784
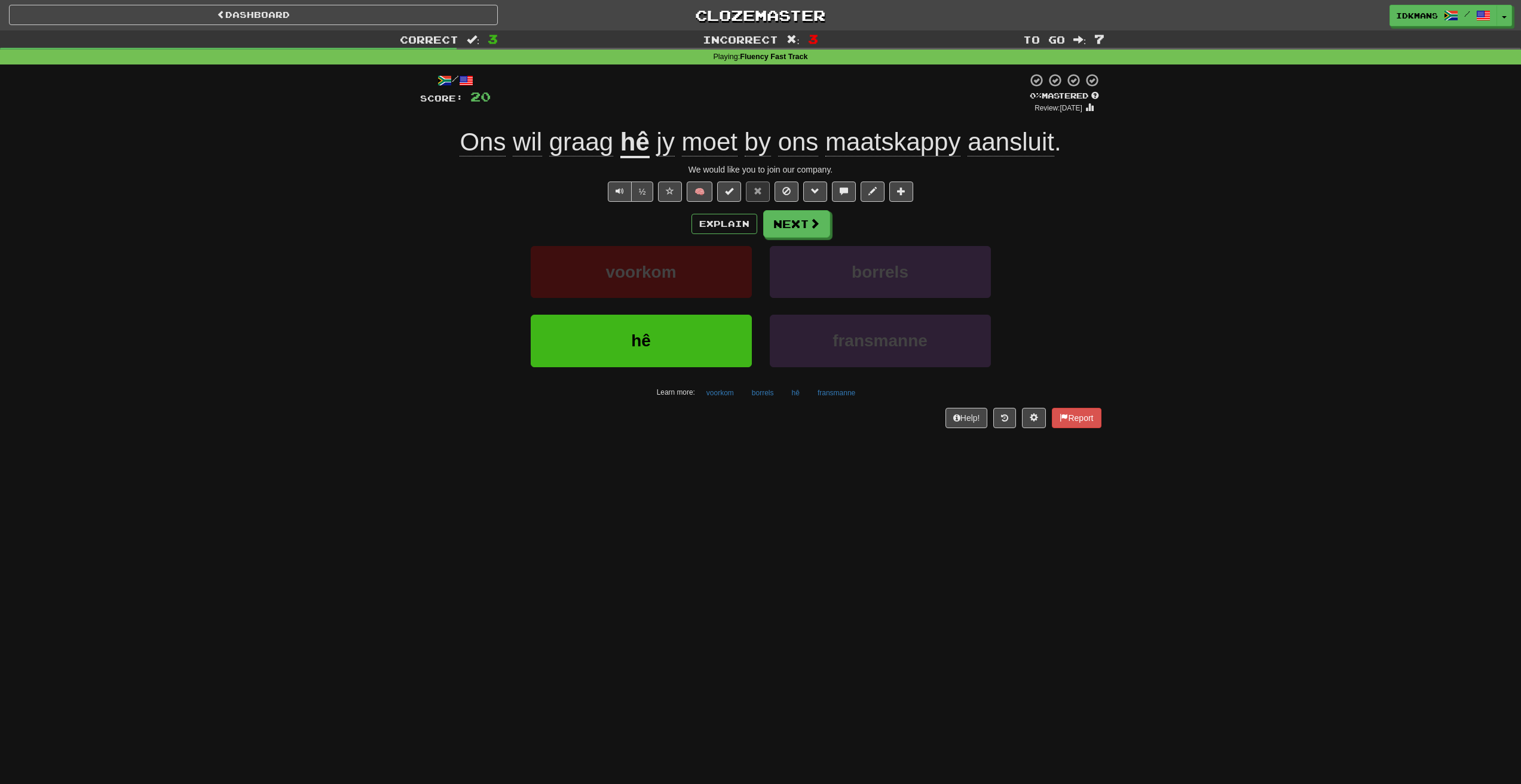
click at [669, 131] on span "jy" at bounding box center [666, 142] width 18 height 29
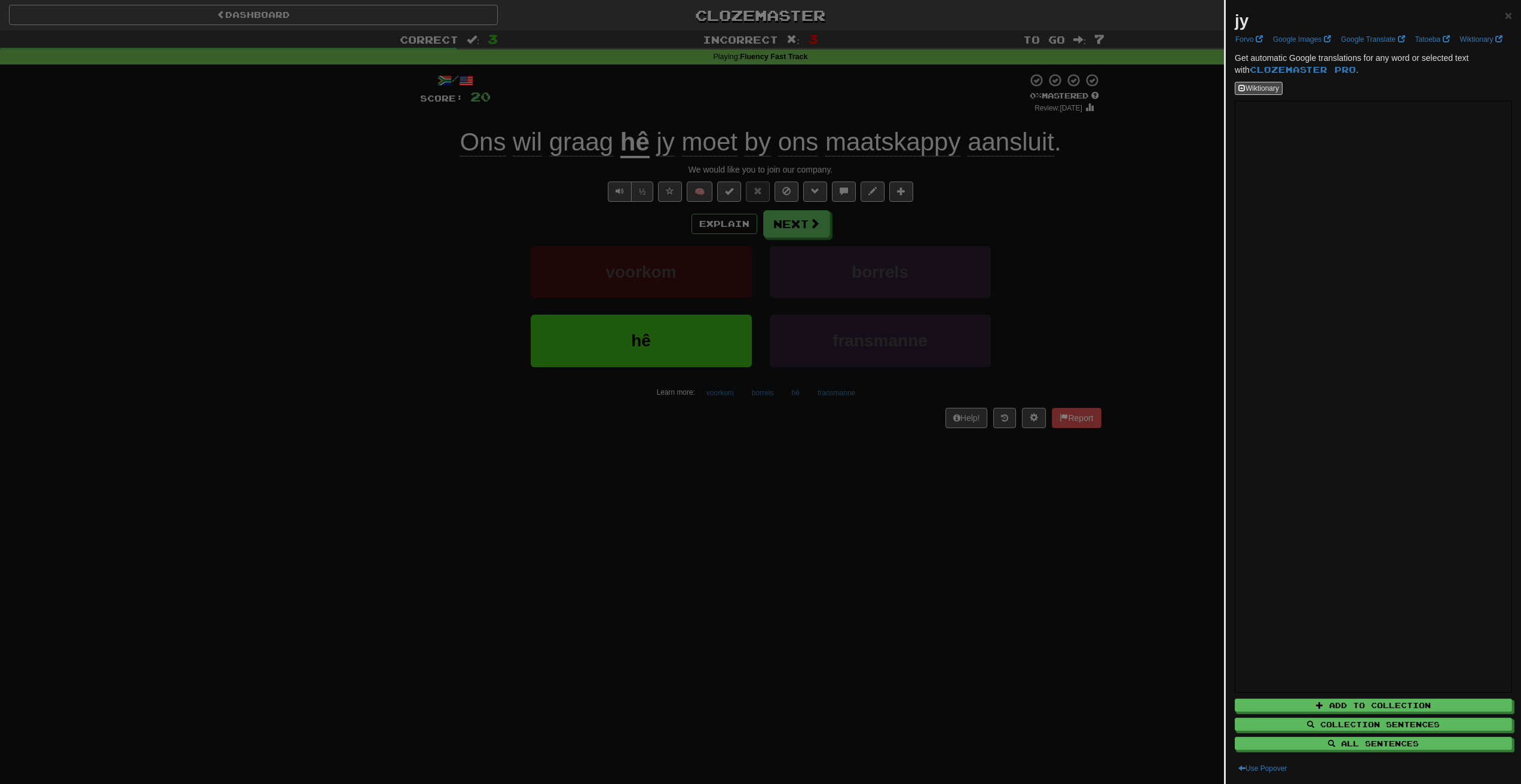
click at [782, 153] on div at bounding box center [761, 392] width 1521 height 784
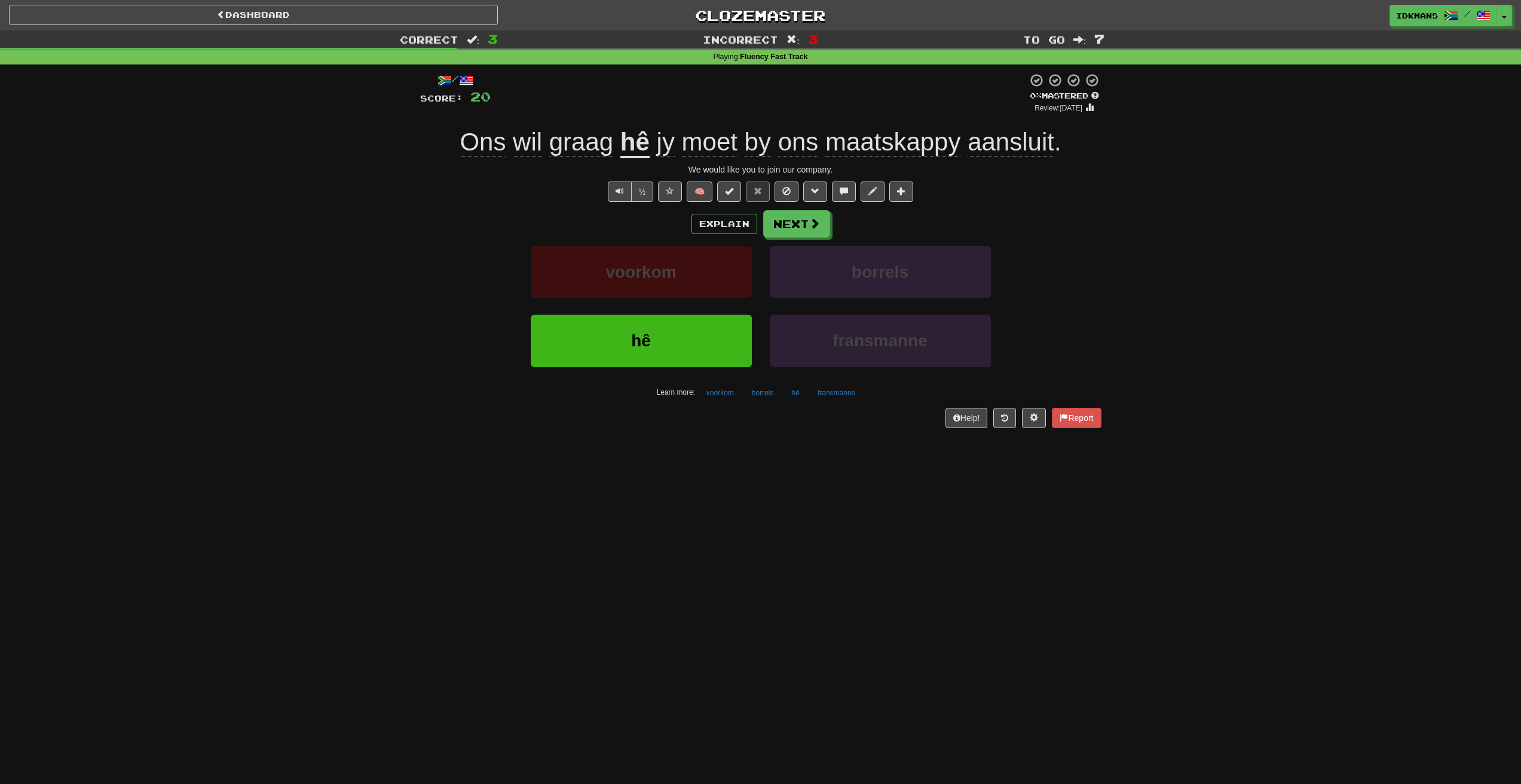
click at [695, 148] on span "moet" at bounding box center [710, 142] width 56 height 29
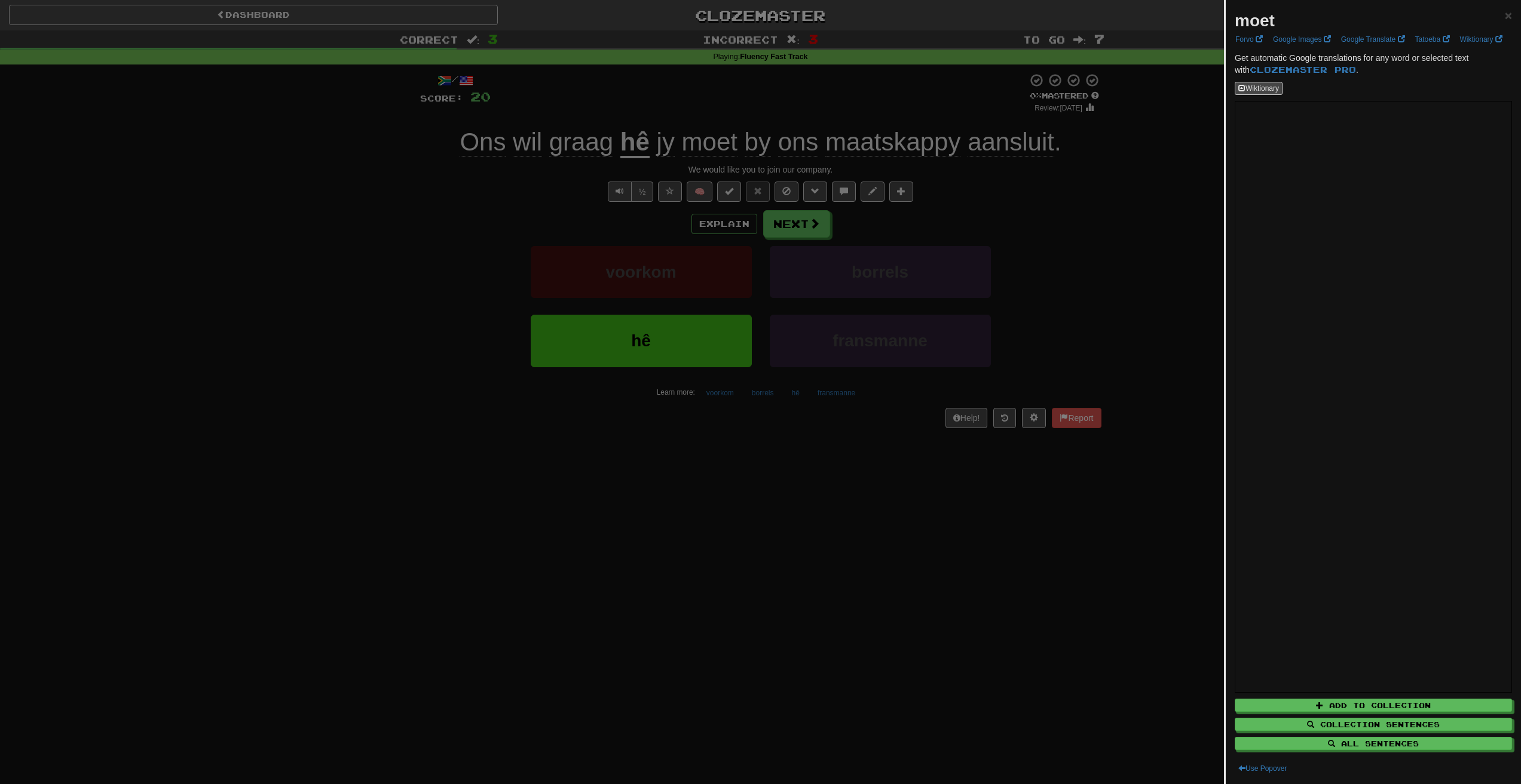
click at [966, 166] on div at bounding box center [761, 392] width 1521 height 784
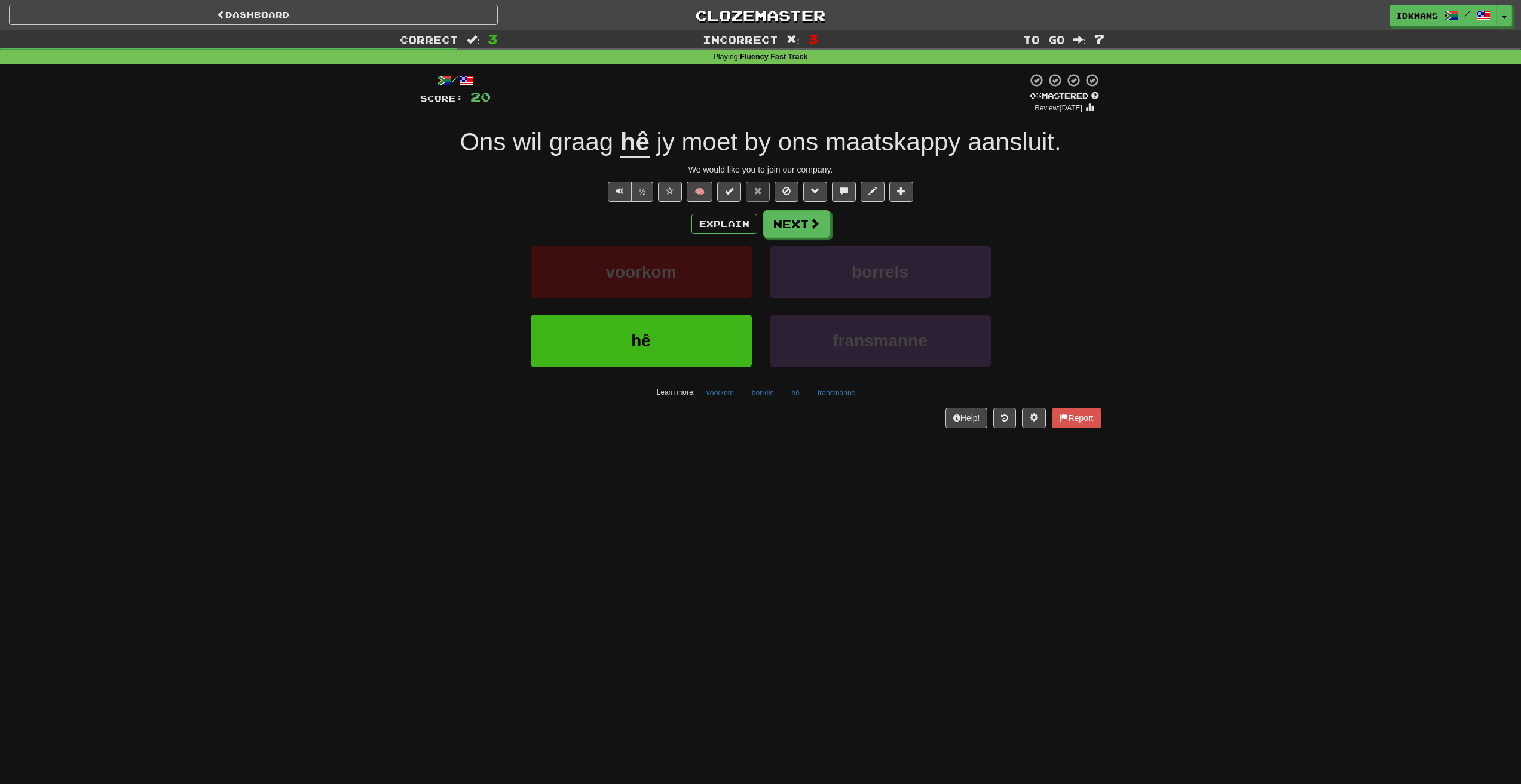
click at [759, 142] on span "by" at bounding box center [758, 142] width 26 height 29
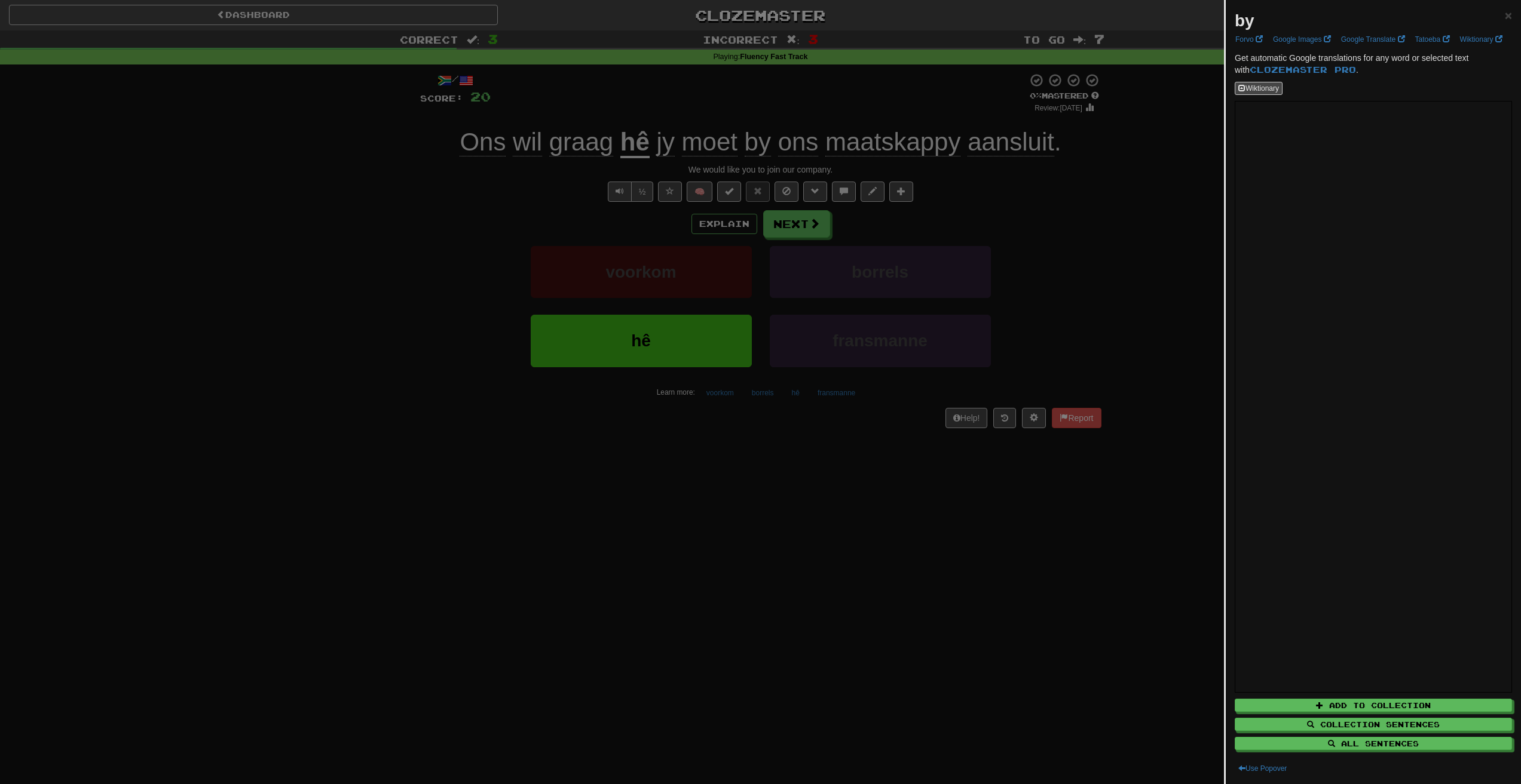
click at [959, 206] on div at bounding box center [761, 392] width 1521 height 784
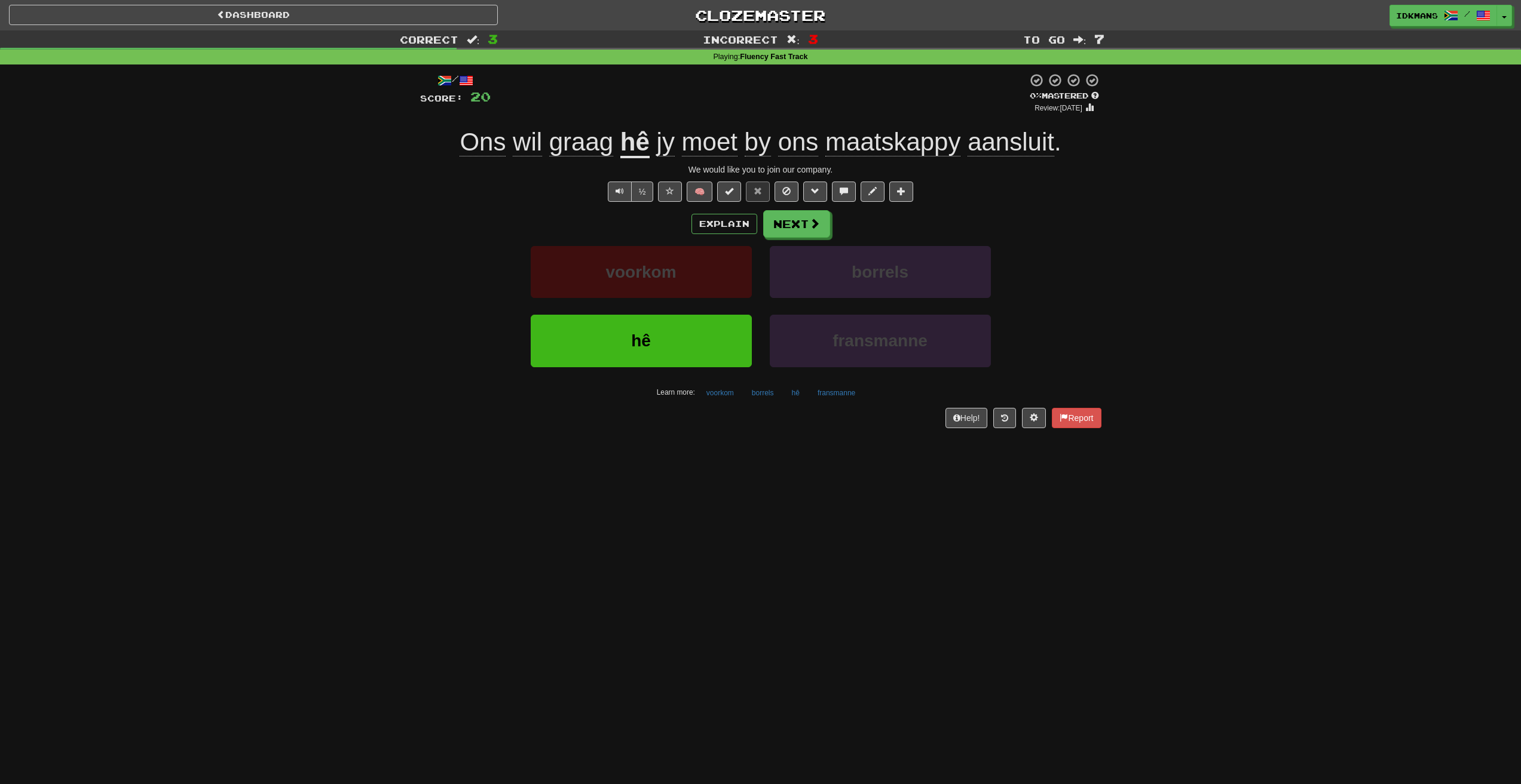
click at [813, 146] on span "ons" at bounding box center [798, 142] width 41 height 29
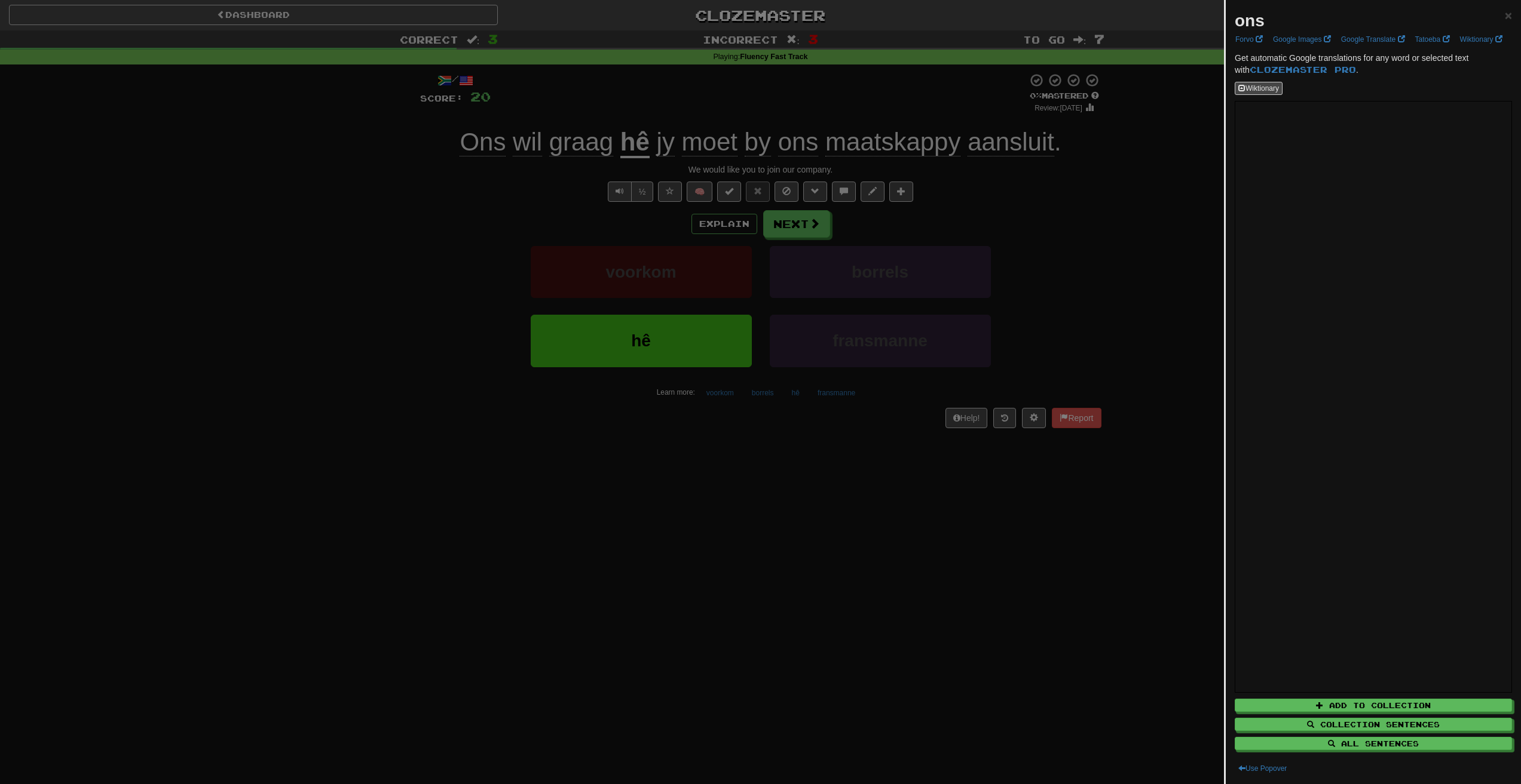
click at [1020, 221] on div at bounding box center [761, 392] width 1521 height 784
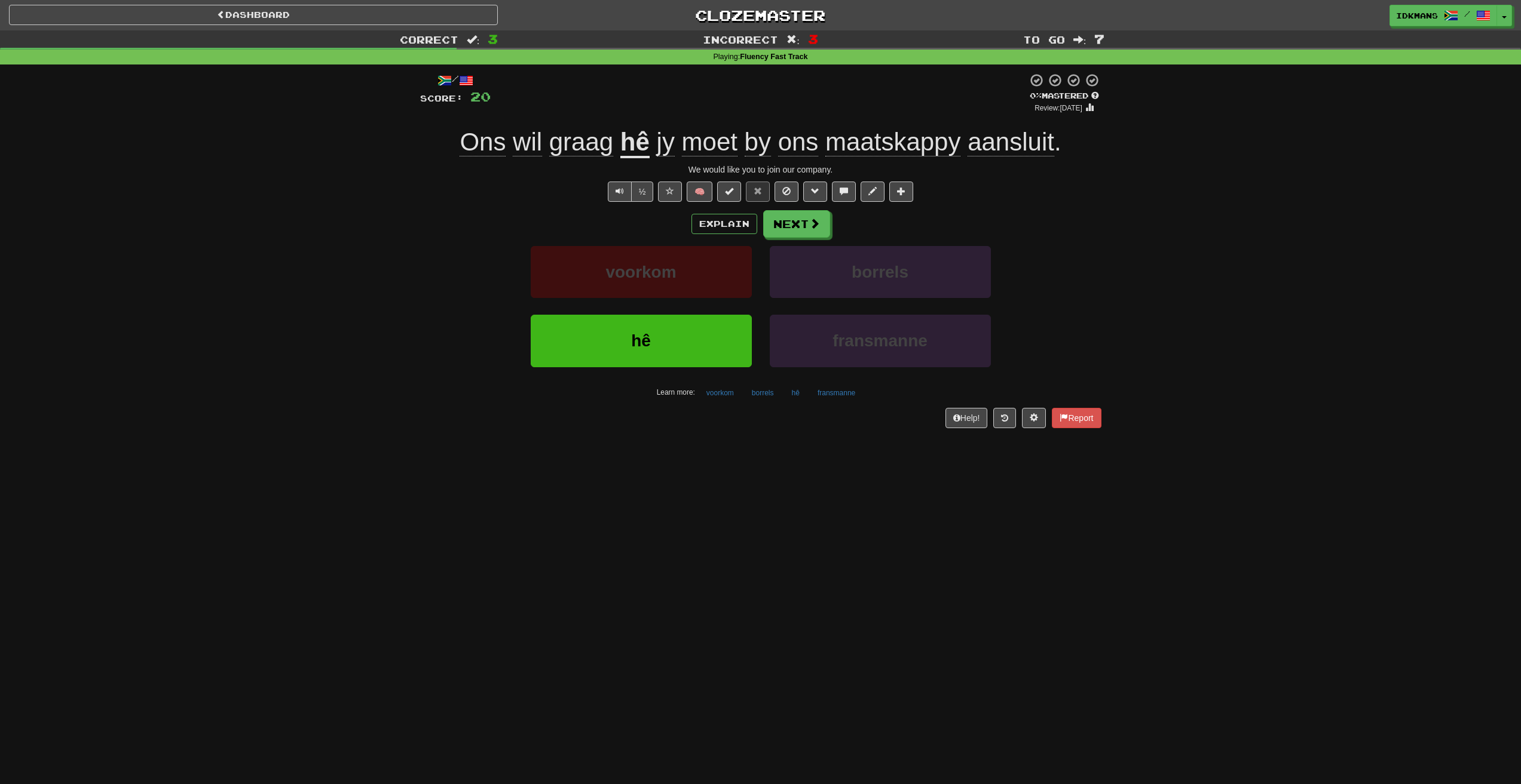
click at [884, 140] on span "maatskappy" at bounding box center [892, 142] width 135 height 29
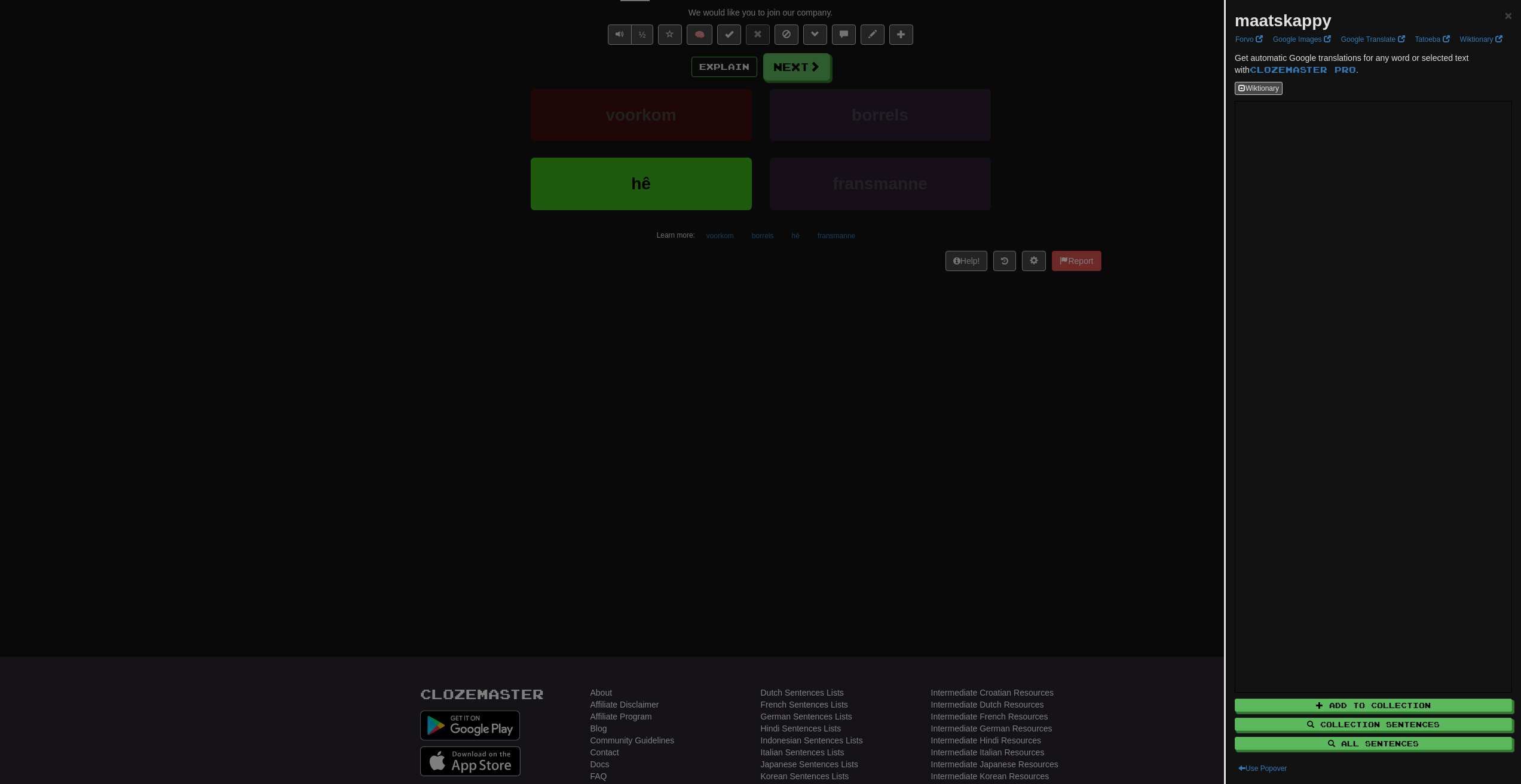
scroll to position [119, 0]
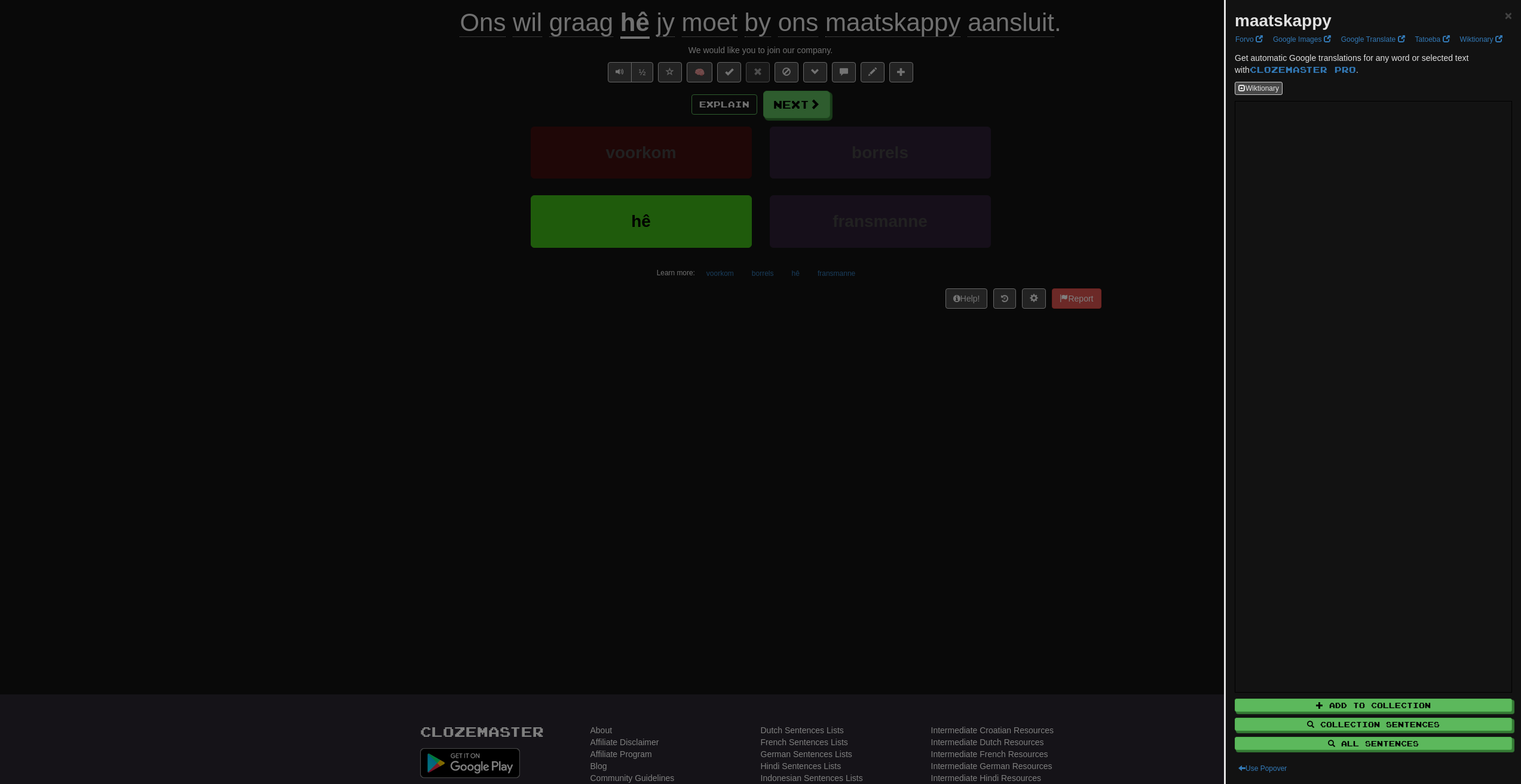
click at [1094, 441] on div at bounding box center [761, 392] width 1521 height 784
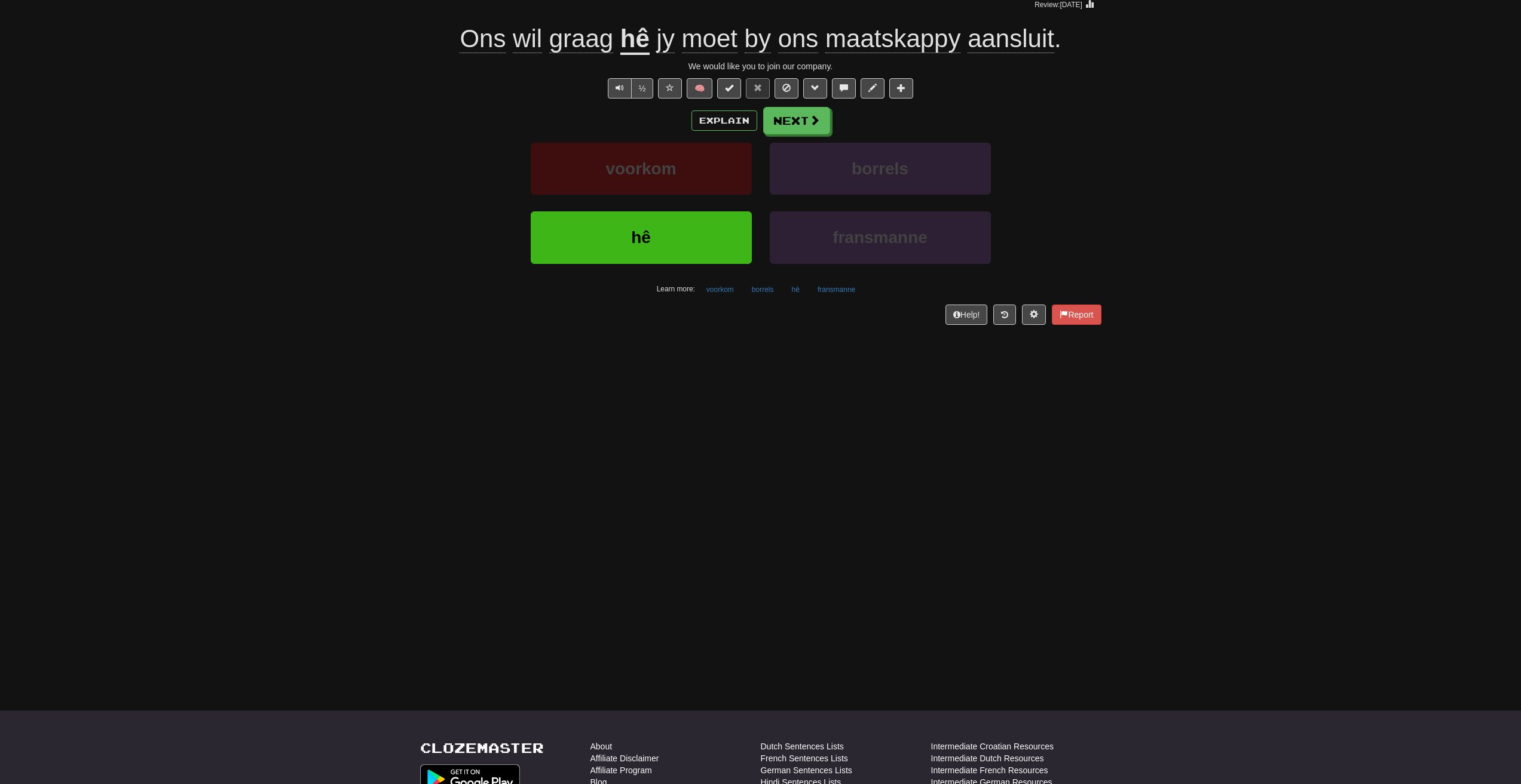
scroll to position [0, 0]
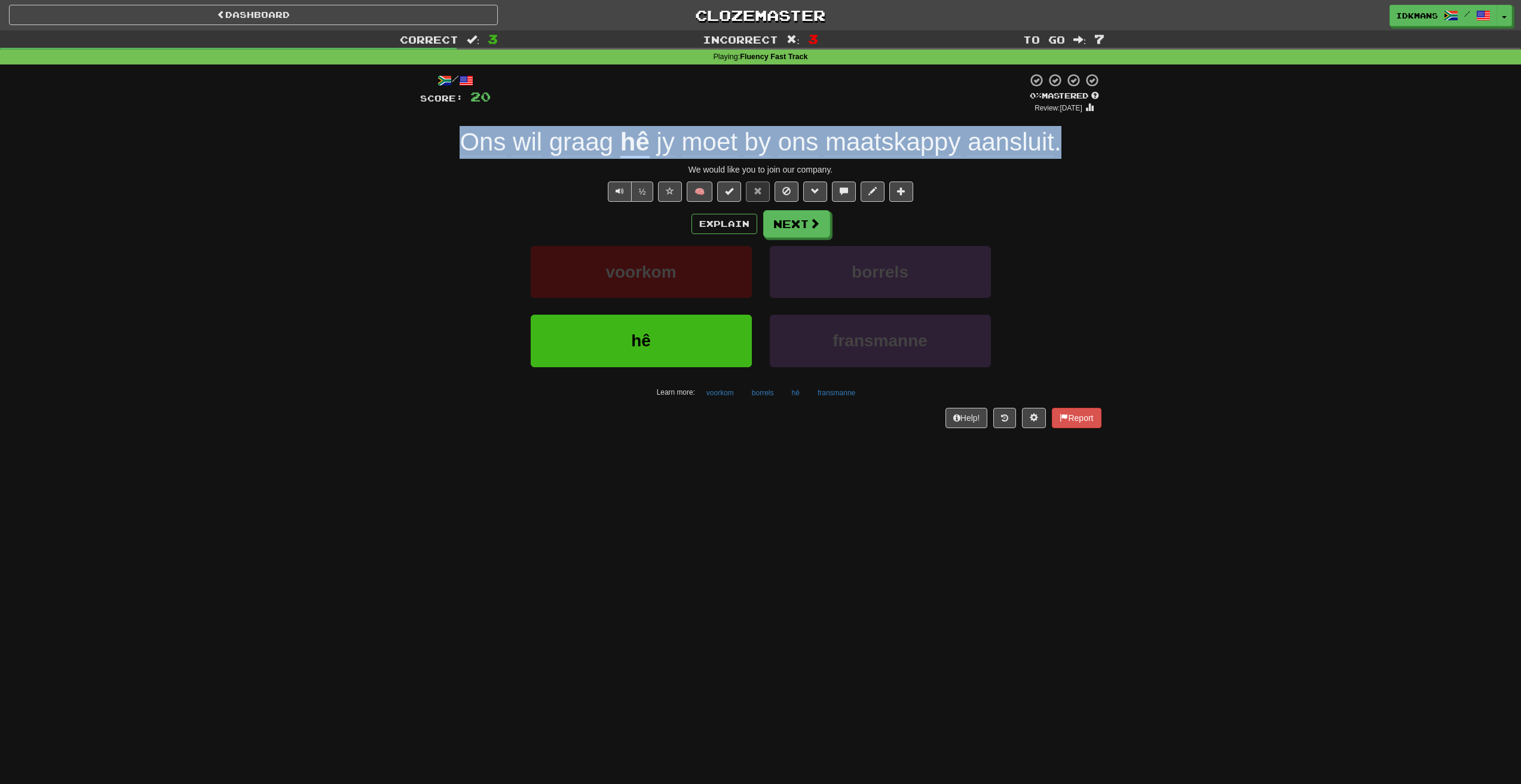
drag, startPoint x: 467, startPoint y: 140, endPoint x: 1062, endPoint y: 131, distance: 595.1
click at [1062, 131] on div "Ons wil graag hê jy moet by ons maatskappy aansluit ." at bounding box center [761, 142] width 681 height 33
copy div "Ons wil graag hê jy moet by ons maatskappy aansluit ."
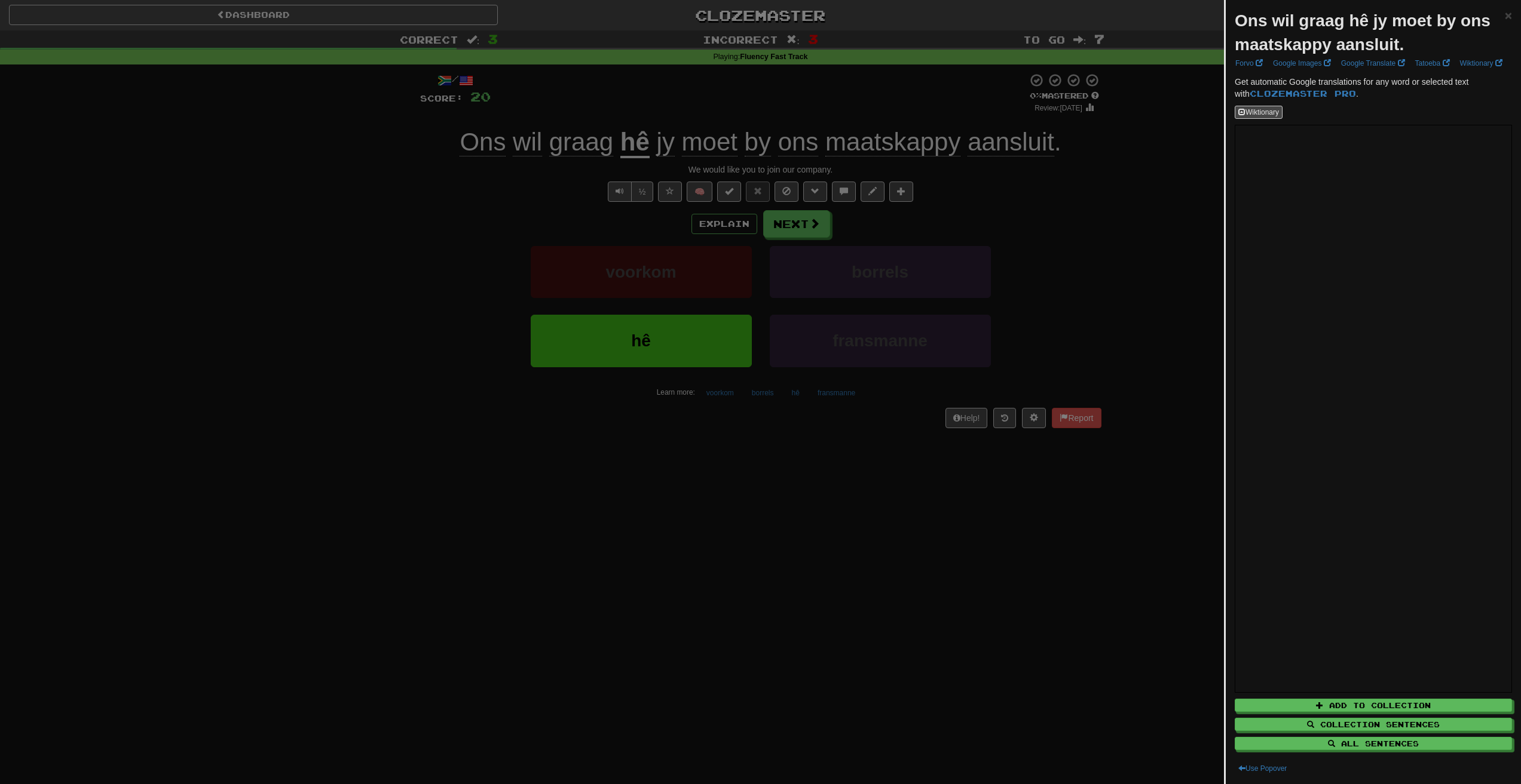
click at [970, 572] on div at bounding box center [761, 392] width 1521 height 784
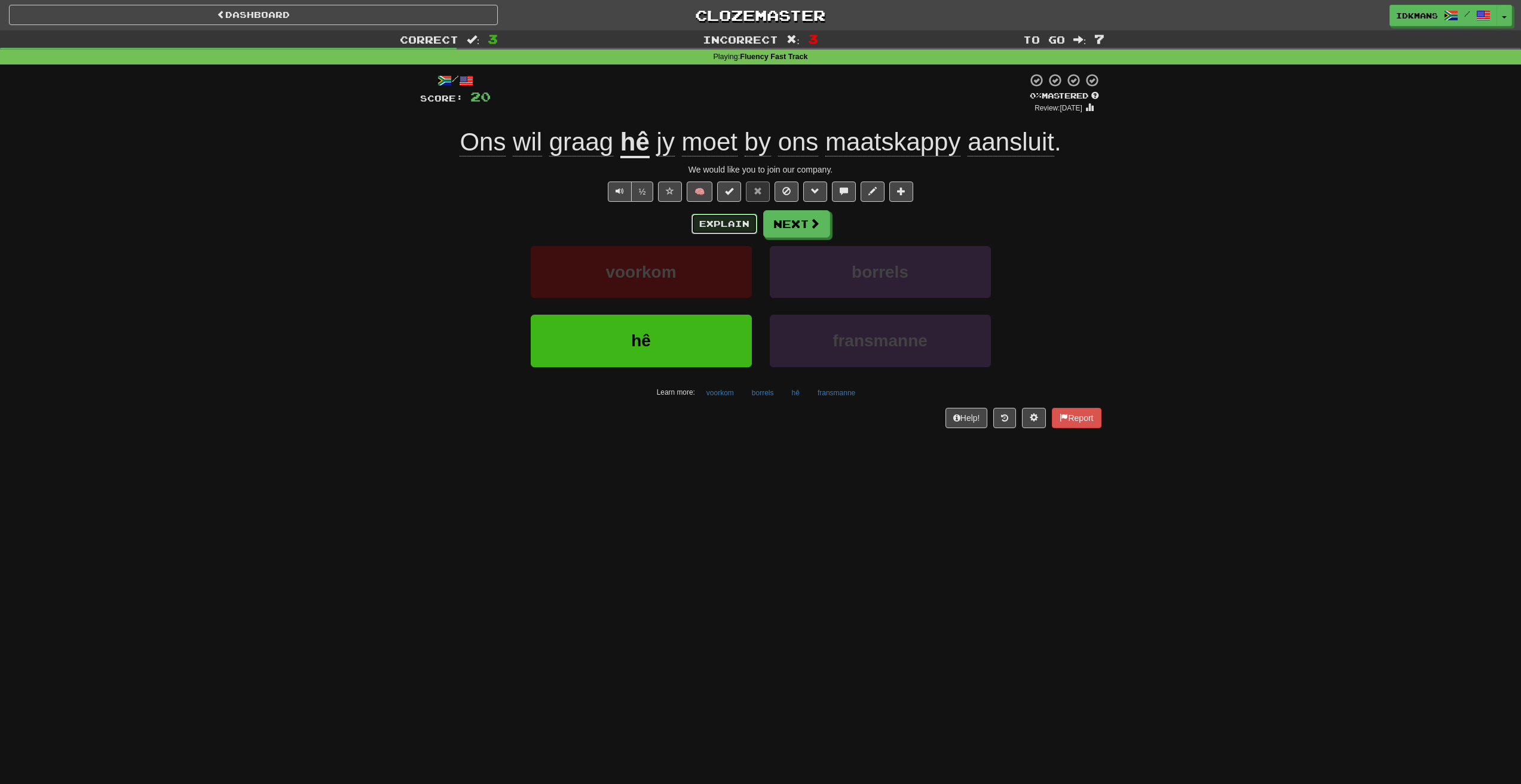
click at [726, 220] on button "Explain" at bounding box center [725, 224] width 66 height 20
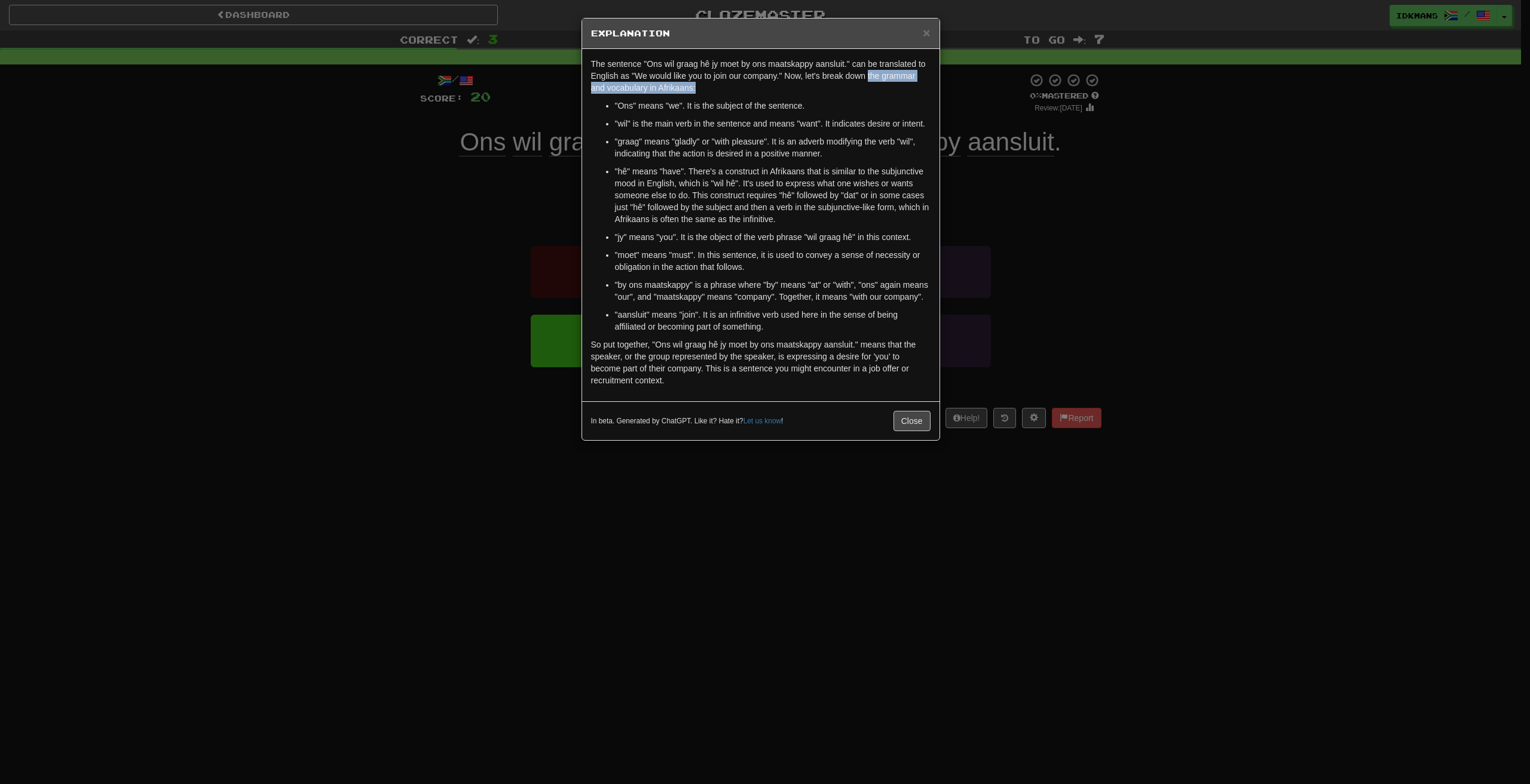
drag, startPoint x: 867, startPoint y: 73, endPoint x: 792, endPoint y: 88, distance: 76.5
click at [792, 88] on p "The sentence "Ons wil graag hê jy moet by ons maatskappy aansluit." can be tran…" at bounding box center [761, 76] width 339 height 36
drag, startPoint x: 632, startPoint y: 107, endPoint x: 751, endPoint y: 97, distance: 119.4
click at [751, 97] on div "The sentence "Ons wil graag hê jy moet by ons maatskappy aansluit." can be tran…" at bounding box center [761, 225] width 357 height 352
drag, startPoint x: 656, startPoint y: 124, endPoint x: 783, endPoint y: 113, distance: 127.5
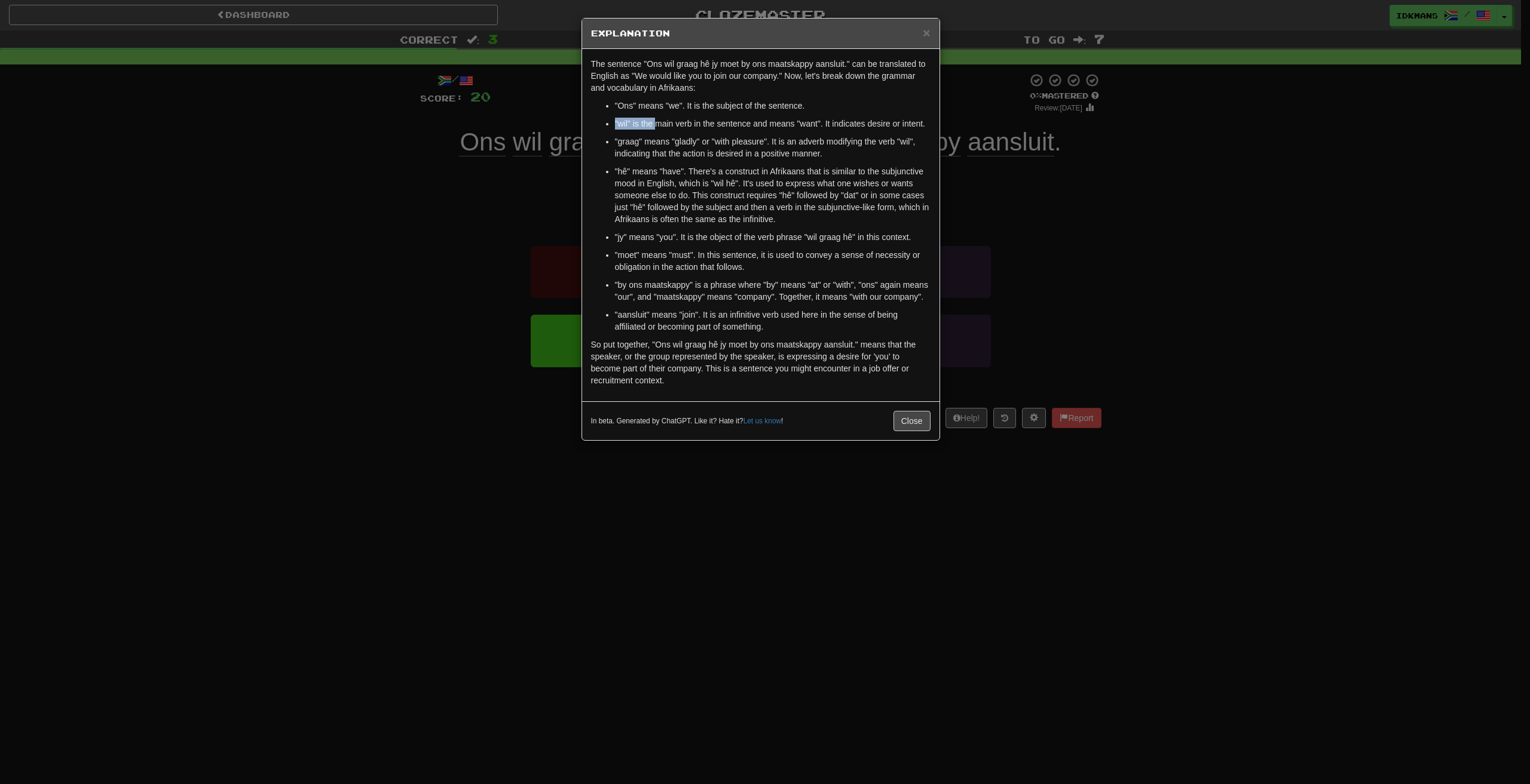
click at [783, 113] on ul ""Ons" means "we". It is the subject of the sentence. "wil" is the main verb in …" at bounding box center [761, 216] width 339 height 233
drag, startPoint x: 632, startPoint y: 143, endPoint x: 717, endPoint y: 137, distance: 85.2
click at [717, 137] on p ""graag" means "gladly" or "with pleasure". It is an adverb modifying the verb "…" at bounding box center [772, 147] width 315 height 24
drag, startPoint x: 634, startPoint y: 173, endPoint x: 847, endPoint y: 201, distance: 214.8
click at [847, 201] on p ""hê" means "have". There's a construct in Afrikaans that is similar to the subj…" at bounding box center [772, 195] width 315 height 60
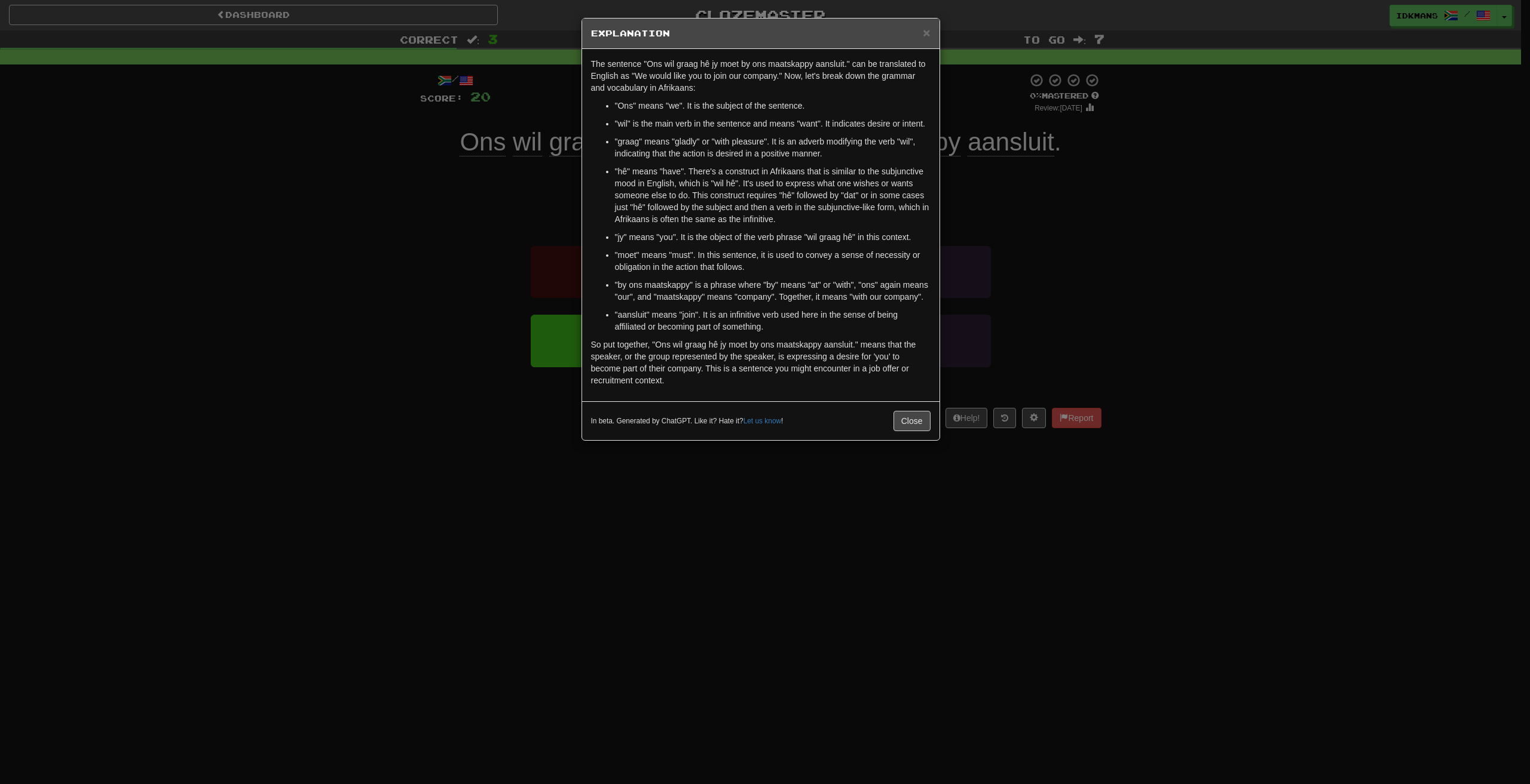
click at [500, 243] on div "× Explanation The sentence "Ons wil graag hê jy moet by ons maatskappy aansluit…" at bounding box center [765, 392] width 1530 height 784
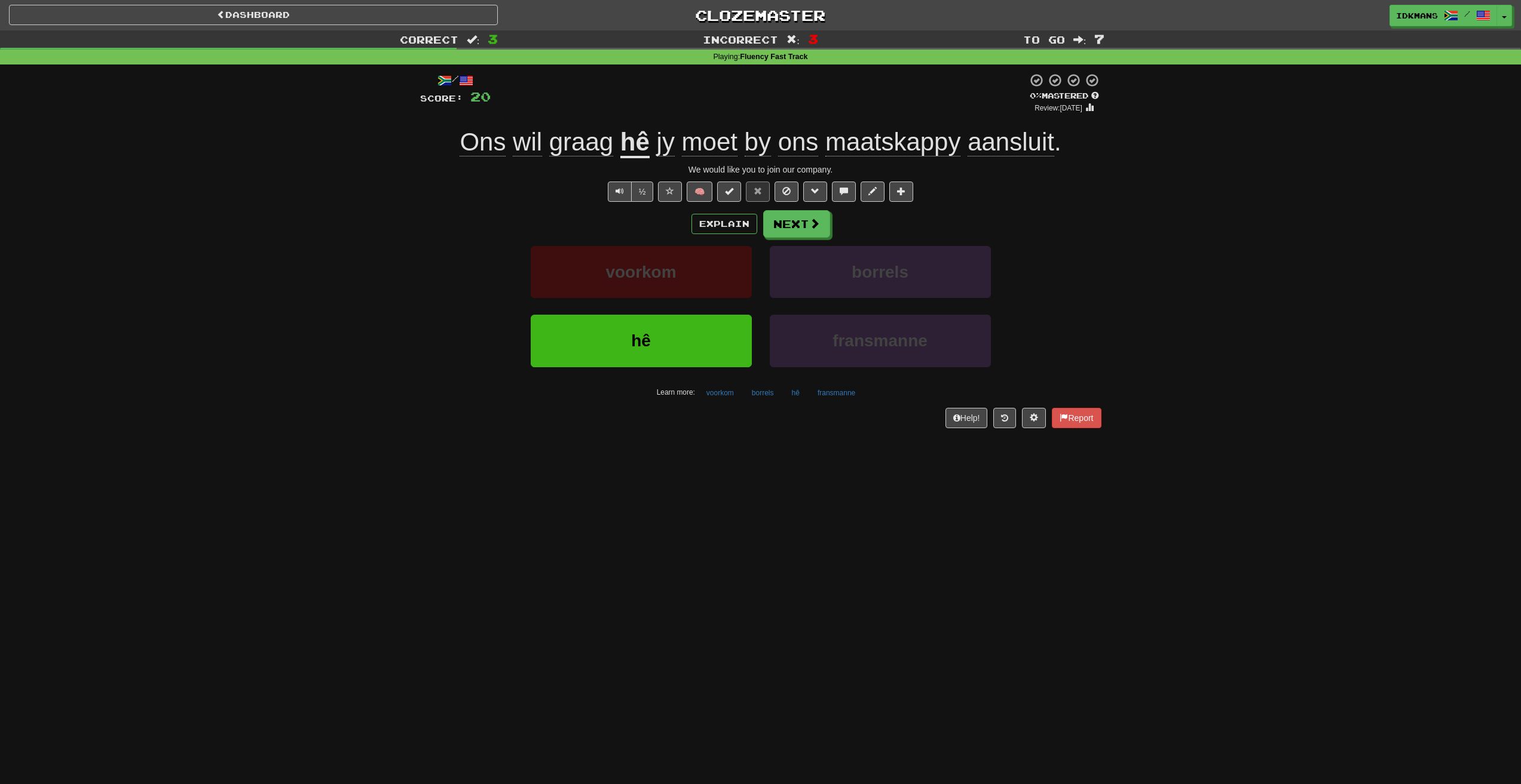
drag, startPoint x: 408, startPoint y: 321, endPoint x: 466, endPoint y: 296, distance: 63.2
click at [410, 321] on div "Correct : 3 Incorrect : 3 To go : 7 Playing : Fluency Fast Track / Score: 20 0 …" at bounding box center [761, 237] width 1521 height 414
click at [737, 237] on div "Explain Next" at bounding box center [761, 224] width 681 height 28
click at [717, 220] on button "Explain" at bounding box center [725, 224] width 66 height 20
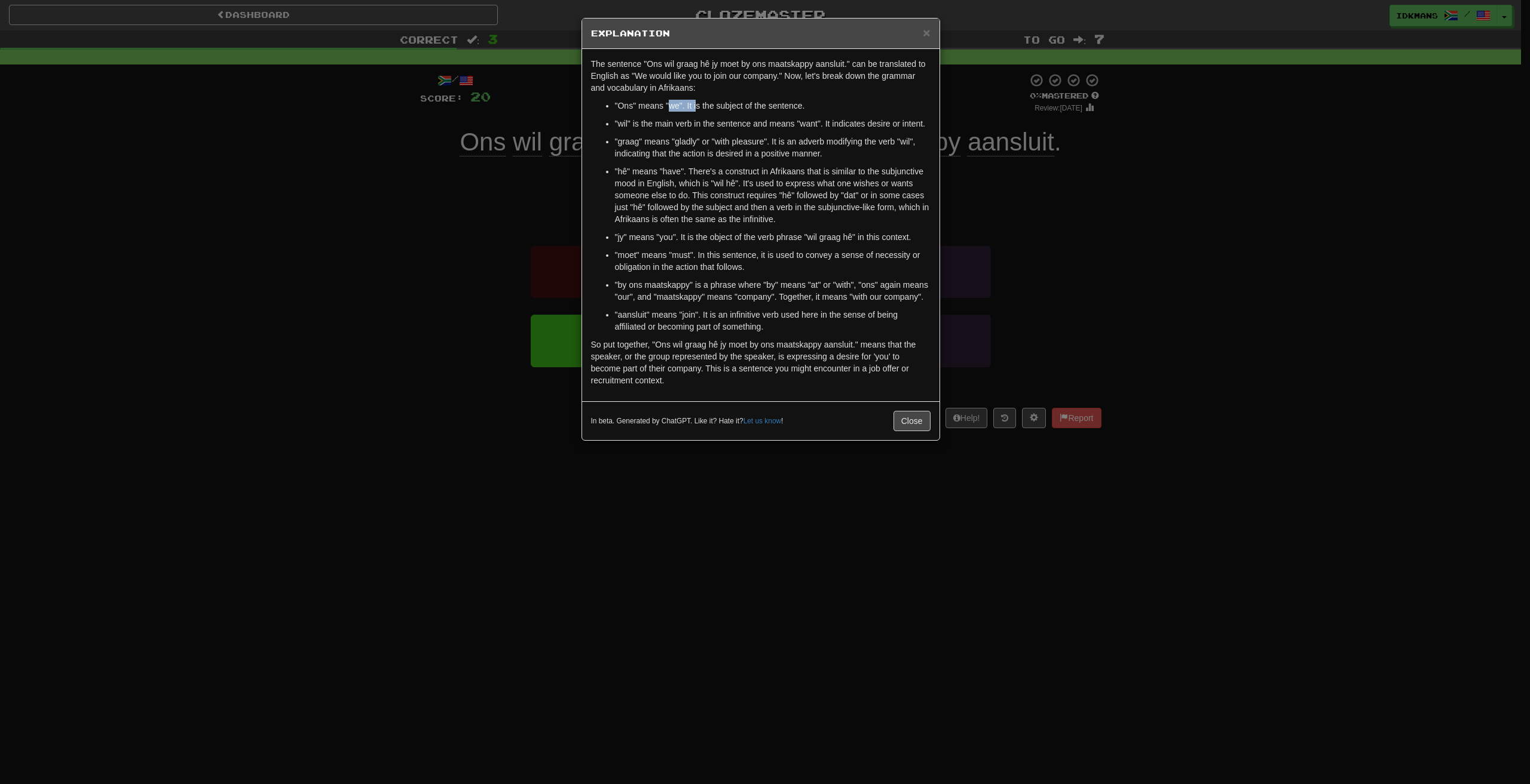
drag, startPoint x: 689, startPoint y: 98, endPoint x: 696, endPoint y: 111, distance: 14.8
click at [696, 111] on p ""Ons" means "we". It is the subject of the sentence." at bounding box center [772, 105] width 315 height 12
click at [522, 150] on div "× Explanation The sentence "Ons wil graag hê jy moet by ons maatskappy aansluit…" at bounding box center [765, 392] width 1530 height 784
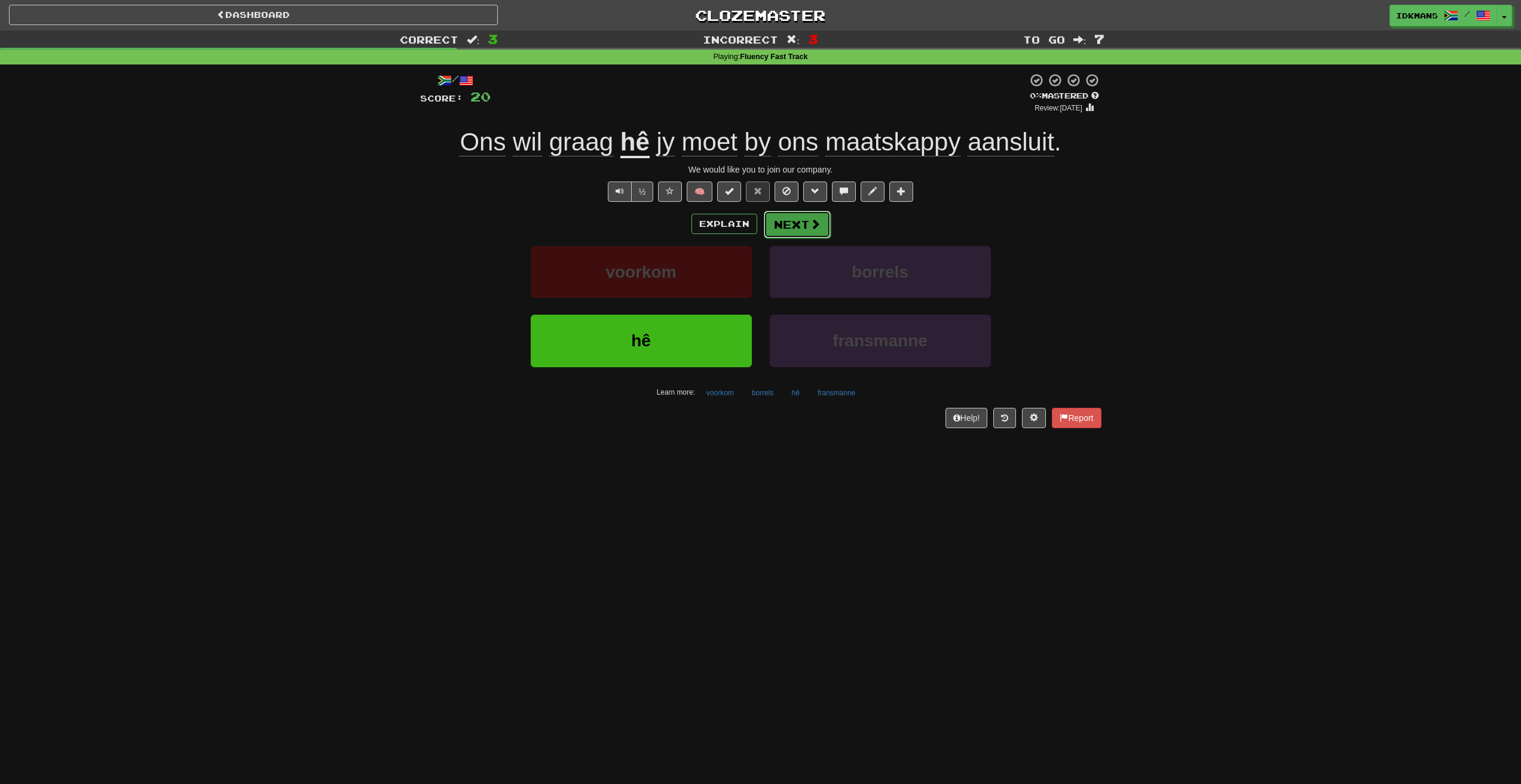
click at [808, 212] on button "Next" at bounding box center [797, 225] width 67 height 28
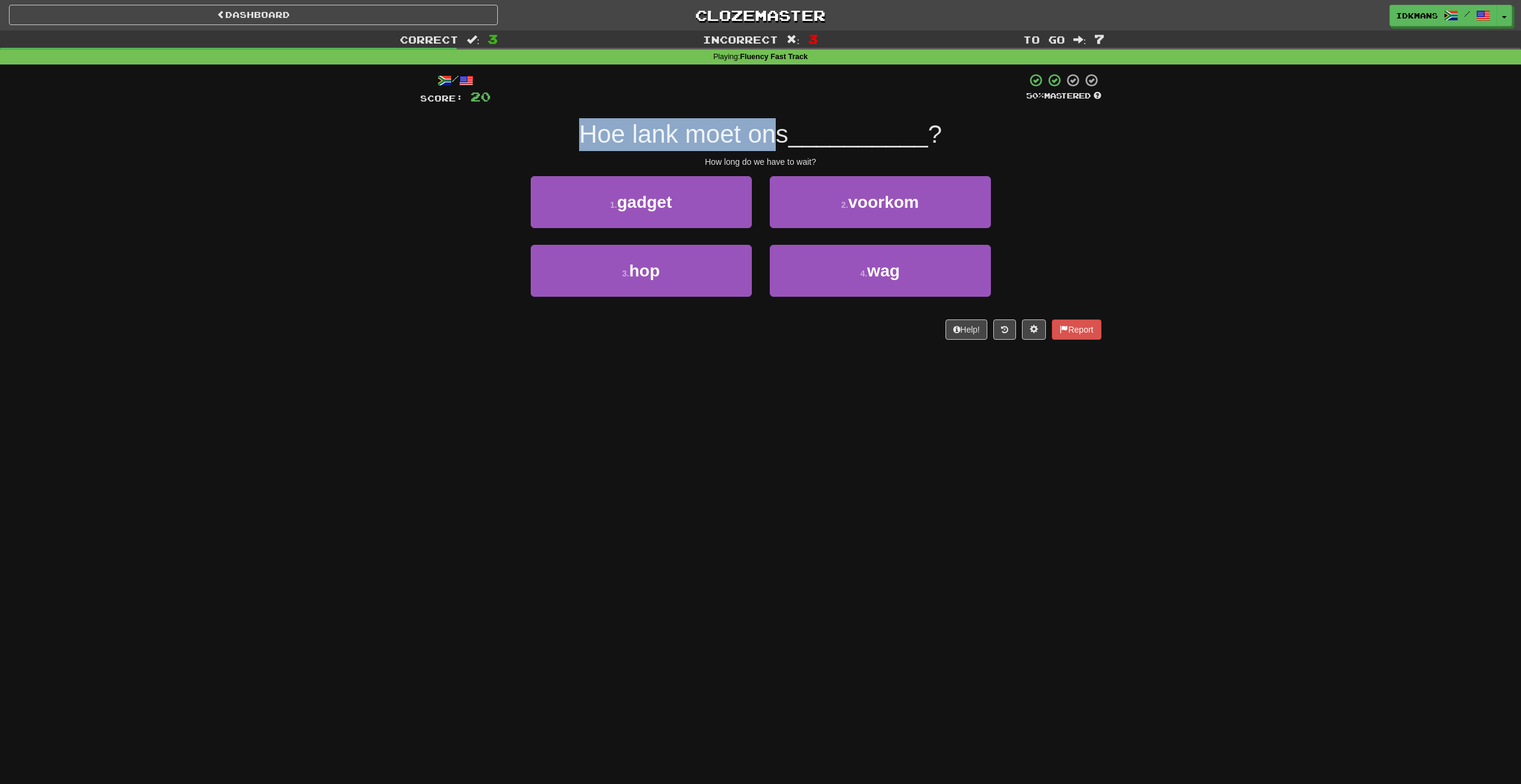
drag, startPoint x: 570, startPoint y: 129, endPoint x: 768, endPoint y: 134, distance: 198.1
click at [768, 134] on div "Hoe lank moet ons __________ ?" at bounding box center [761, 134] width 681 height 33
drag, startPoint x: 707, startPoint y: 169, endPoint x: 750, endPoint y: 164, distance: 43.3
click at [750, 164] on div "/ Score: 20 50 % Mastered Hoe lank moet ons __________ ? How long do we have to…" at bounding box center [761, 206] width 681 height 267
click at [707, 149] on div "Hoe lank moet ons __________ ?" at bounding box center [761, 134] width 681 height 33
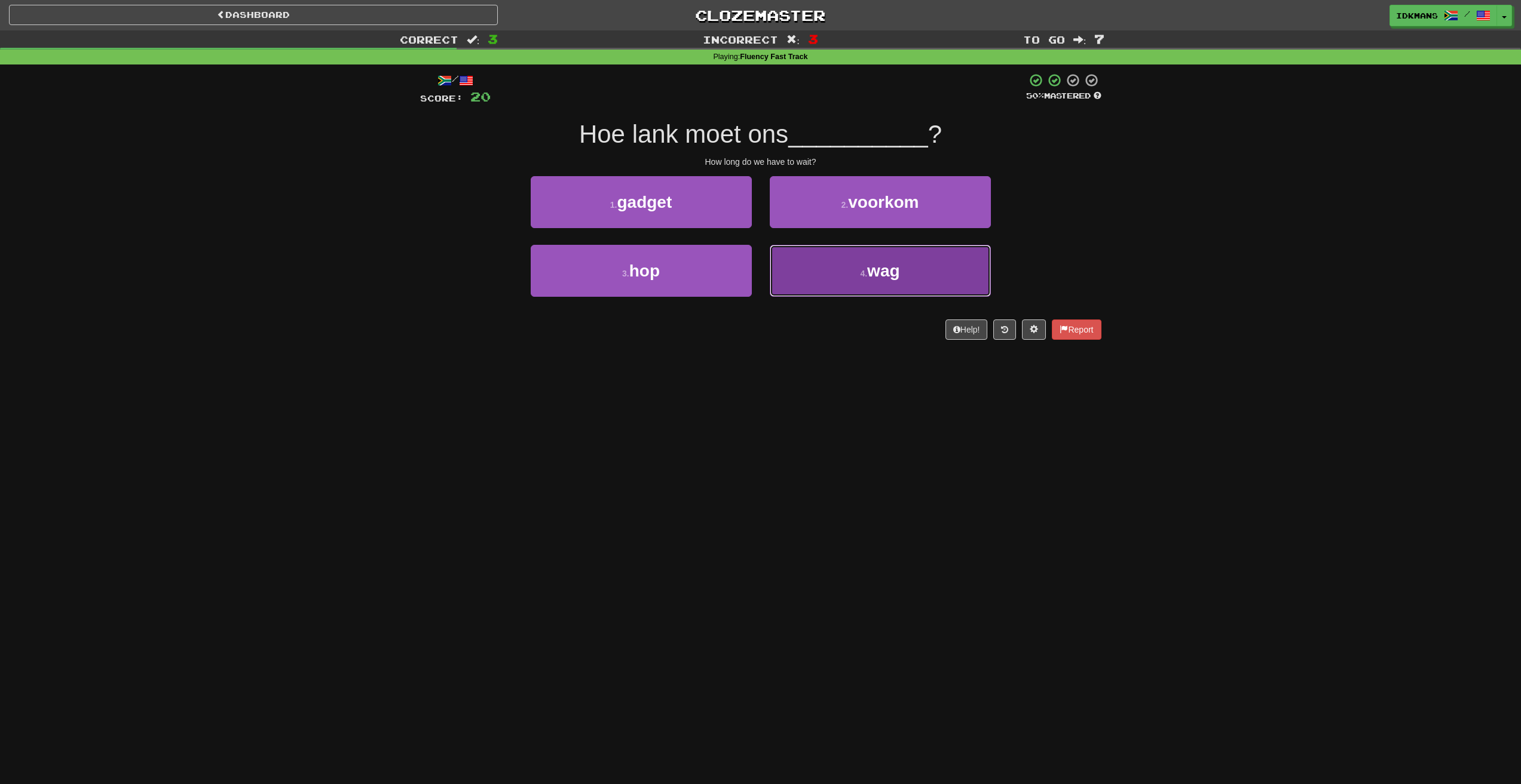
click at [844, 290] on button "4 . wag" at bounding box center [880, 270] width 221 height 52
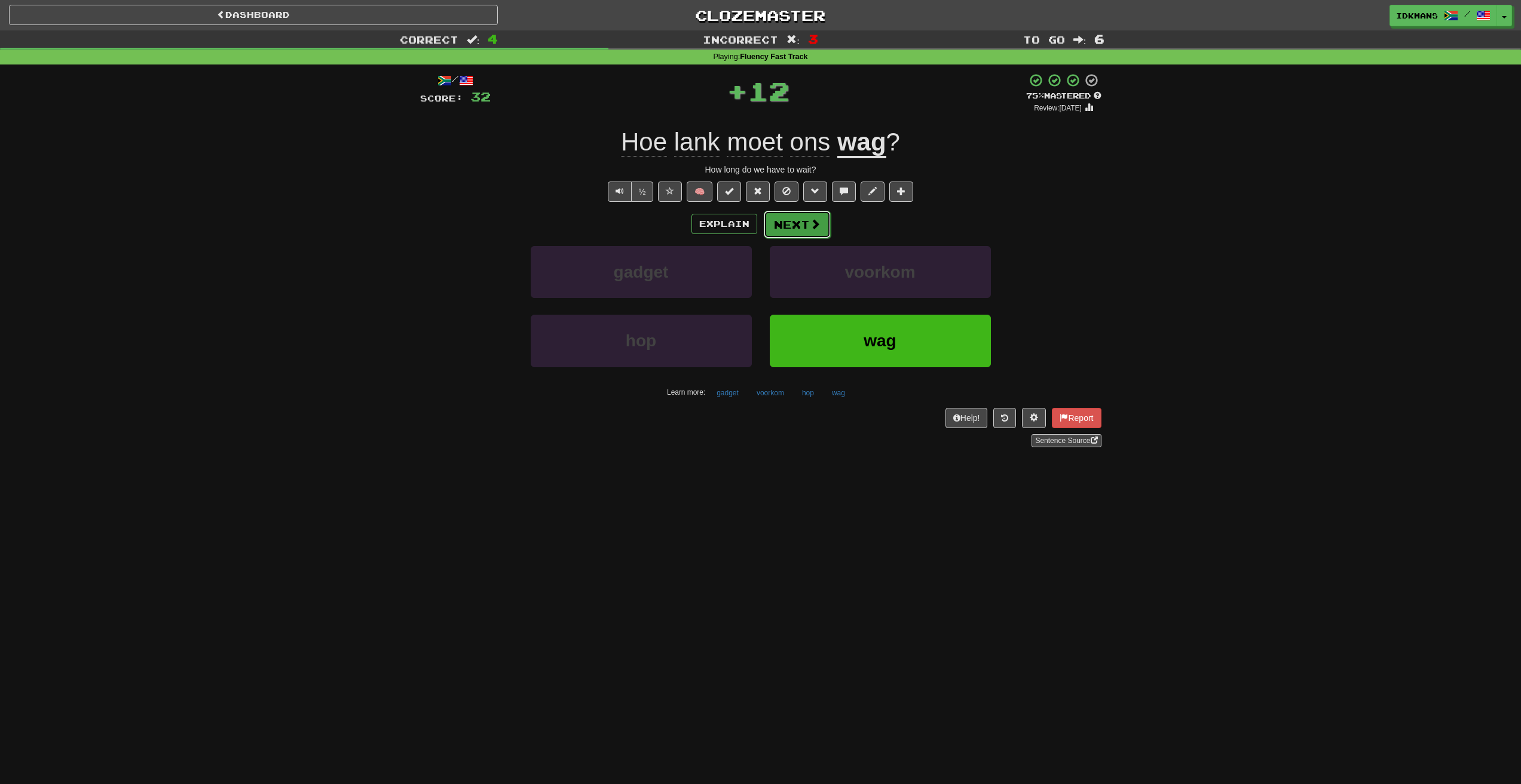
click at [797, 234] on button "Next" at bounding box center [797, 225] width 67 height 28
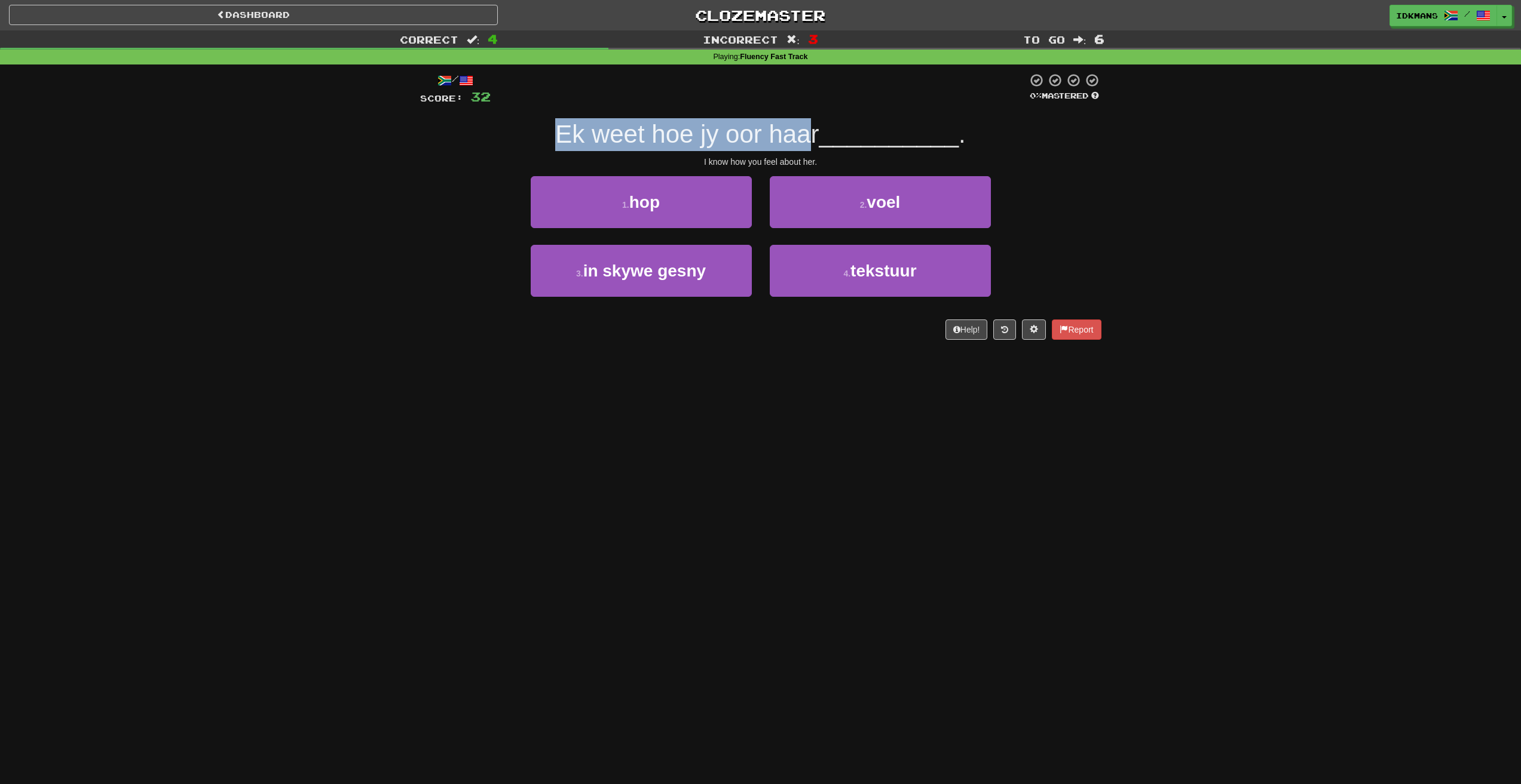
drag, startPoint x: 536, startPoint y: 133, endPoint x: 810, endPoint y: 144, distance: 274.2
click at [810, 144] on div "Ek weet hoe jy oor haar __________ ." at bounding box center [761, 134] width 681 height 33
click at [684, 134] on span "Ek weet hoe jy oor haar" at bounding box center [687, 134] width 263 height 28
click at [615, 123] on span "Ek weet hoe jy oor haar" at bounding box center [687, 134] width 263 height 28
drag, startPoint x: 587, startPoint y: 123, endPoint x: 651, endPoint y: 125, distance: 64.0
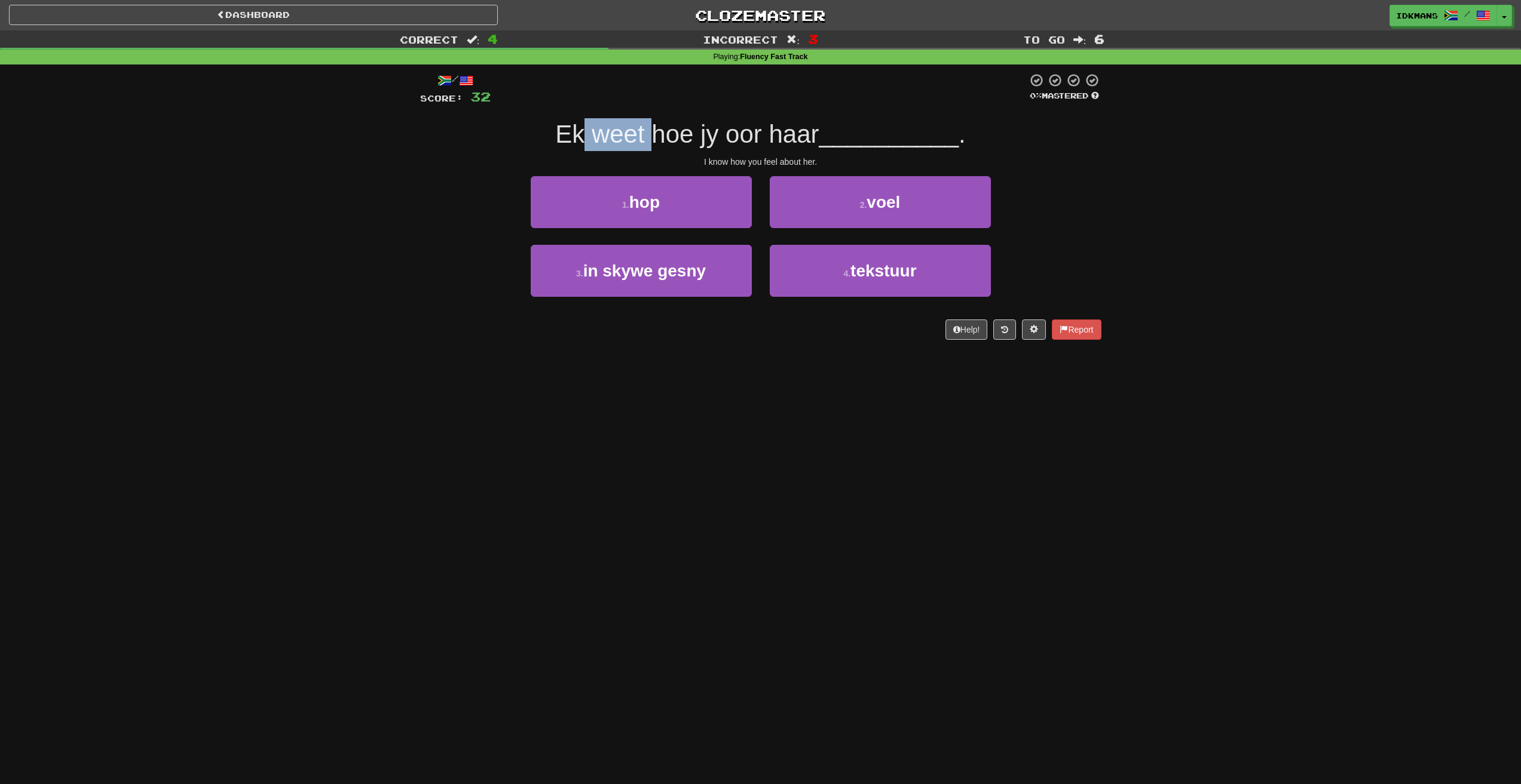
click at [651, 125] on span "Ek weet hoe jy oor haar" at bounding box center [687, 134] width 263 height 28
click at [585, 139] on span "Ek weet hoe jy oor haar" at bounding box center [687, 134] width 263 height 28
drag, startPoint x: 556, startPoint y: 138, endPoint x: 629, endPoint y: 129, distance: 73.6
click at [629, 129] on span "Ek weet hoe jy oor haar" at bounding box center [687, 134] width 263 height 28
drag, startPoint x: 650, startPoint y: 140, endPoint x: 680, endPoint y: 139, distance: 30.0
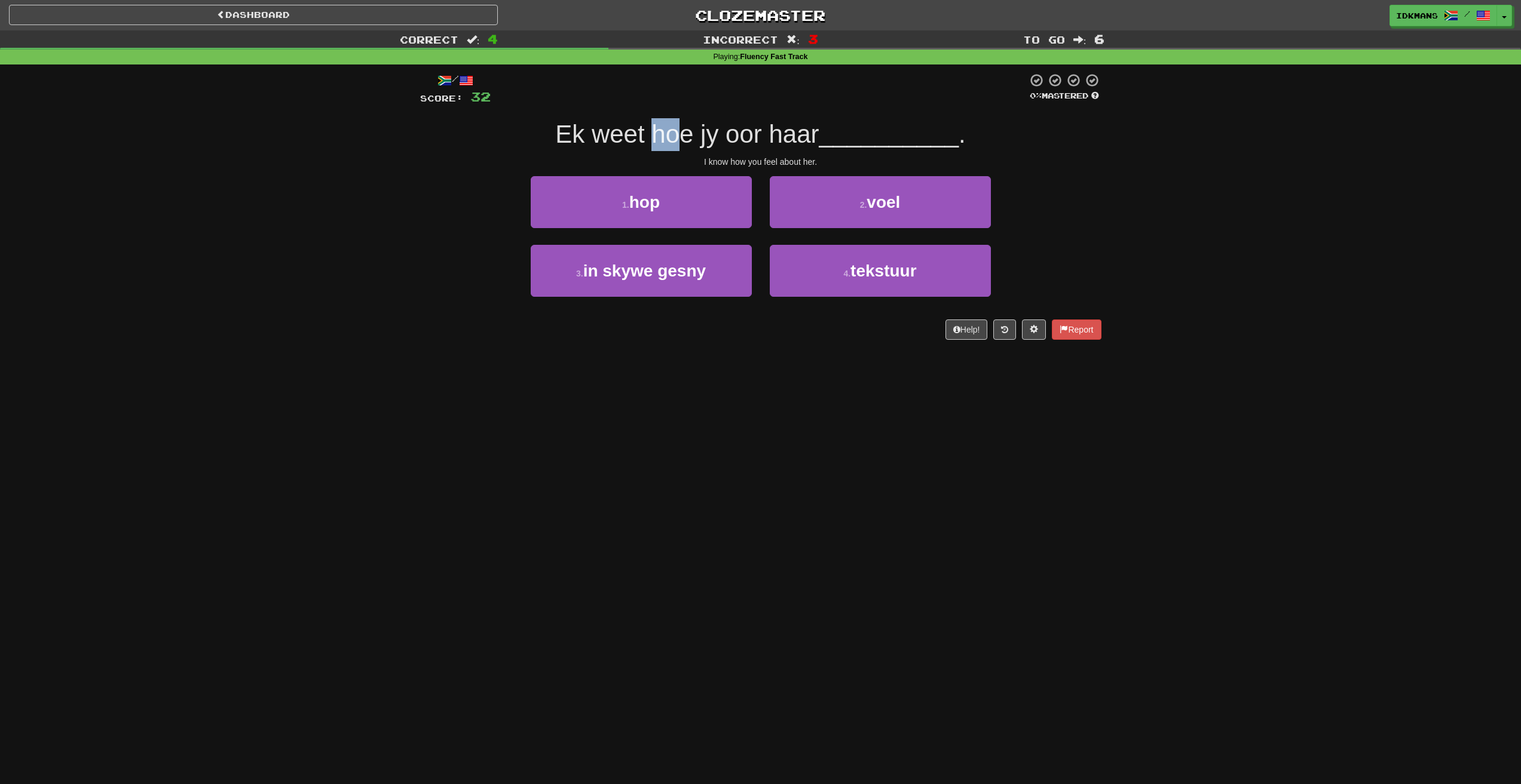
click at [680, 139] on span "Ek weet hoe jy oor haar" at bounding box center [687, 134] width 263 height 28
click at [689, 122] on span "Ek weet hoe jy oor haar" at bounding box center [687, 134] width 263 height 28
drag, startPoint x: 582, startPoint y: 134, endPoint x: 642, endPoint y: 133, distance: 60.0
click at [642, 133] on span "Ek weet hoe jy oor haar" at bounding box center [687, 134] width 263 height 28
click at [663, 139] on span "Ek weet hoe jy oor haar" at bounding box center [687, 134] width 263 height 28
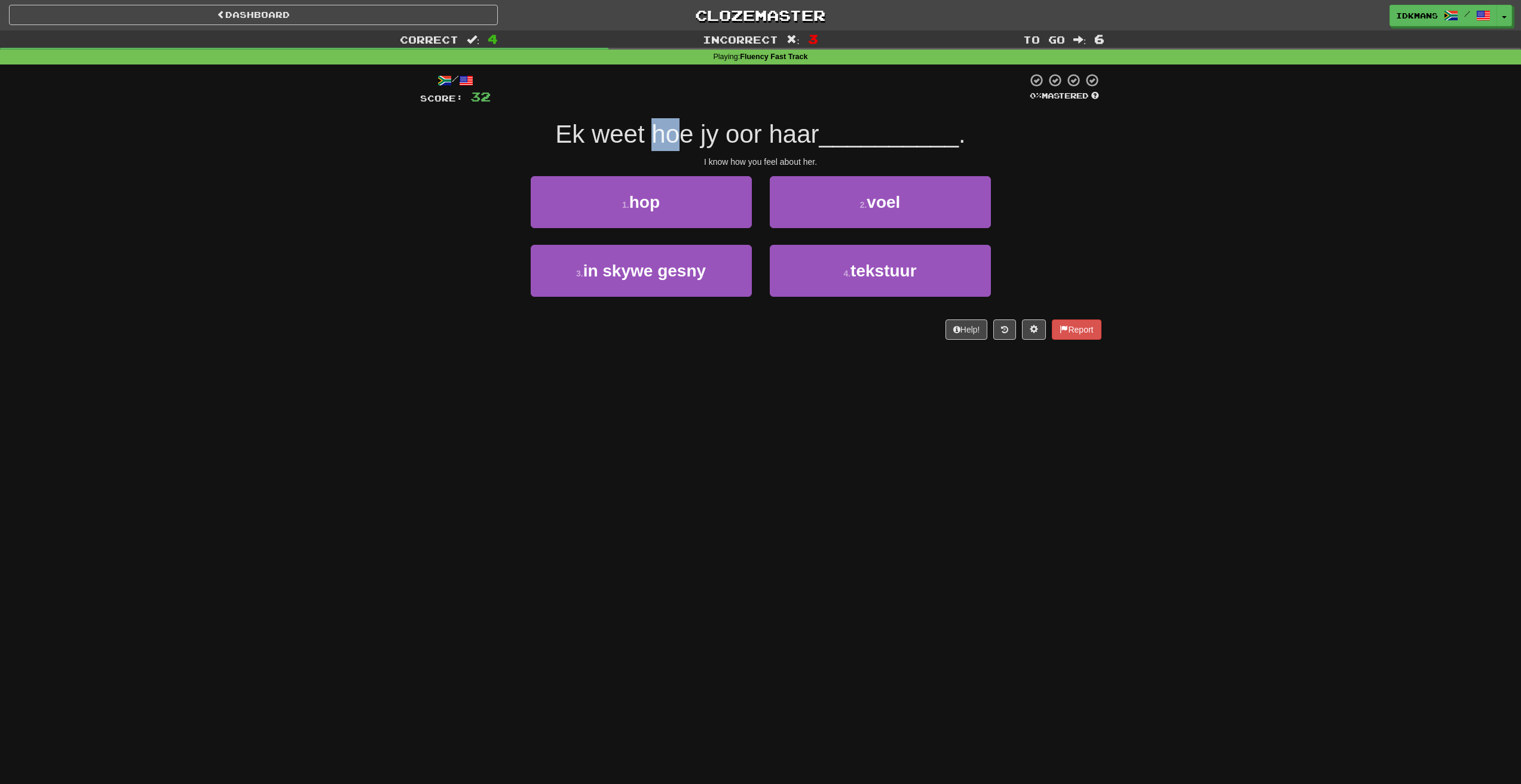
drag, startPoint x: 651, startPoint y: 135, endPoint x: 681, endPoint y: 131, distance: 30.3
click at [681, 131] on span "Ek weet hoe jy oor haar" at bounding box center [687, 134] width 263 height 28
drag, startPoint x: 707, startPoint y: 132, endPoint x: 741, endPoint y: 132, distance: 34.0
click at [723, 132] on span "Ek weet hoe jy oor haar" at bounding box center [687, 134] width 263 height 28
click at [783, 138] on span "Ek weet hoe jy oor haar" at bounding box center [687, 134] width 263 height 28
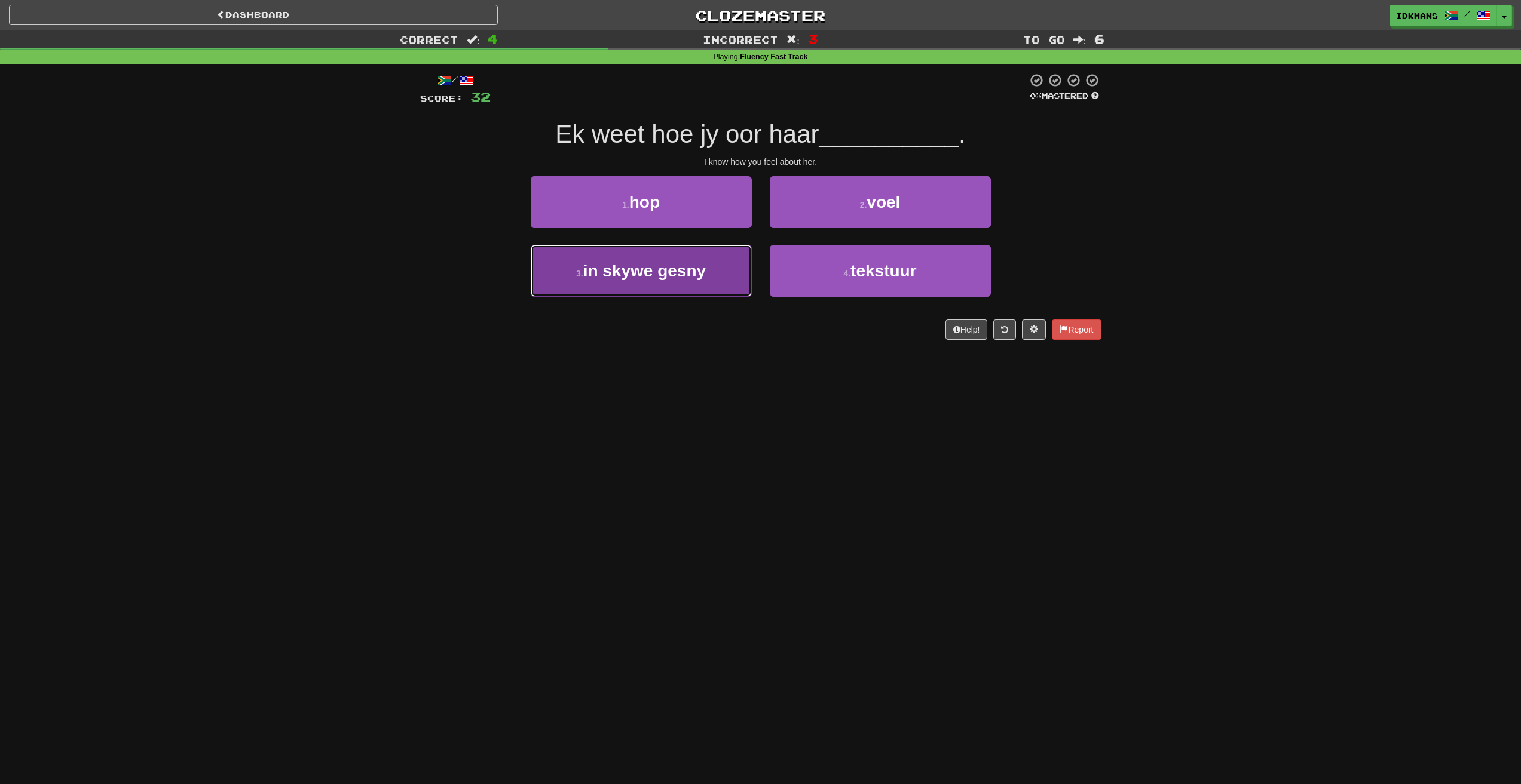
click at [731, 256] on button "3 . in skywe gesny" at bounding box center [641, 270] width 221 height 52
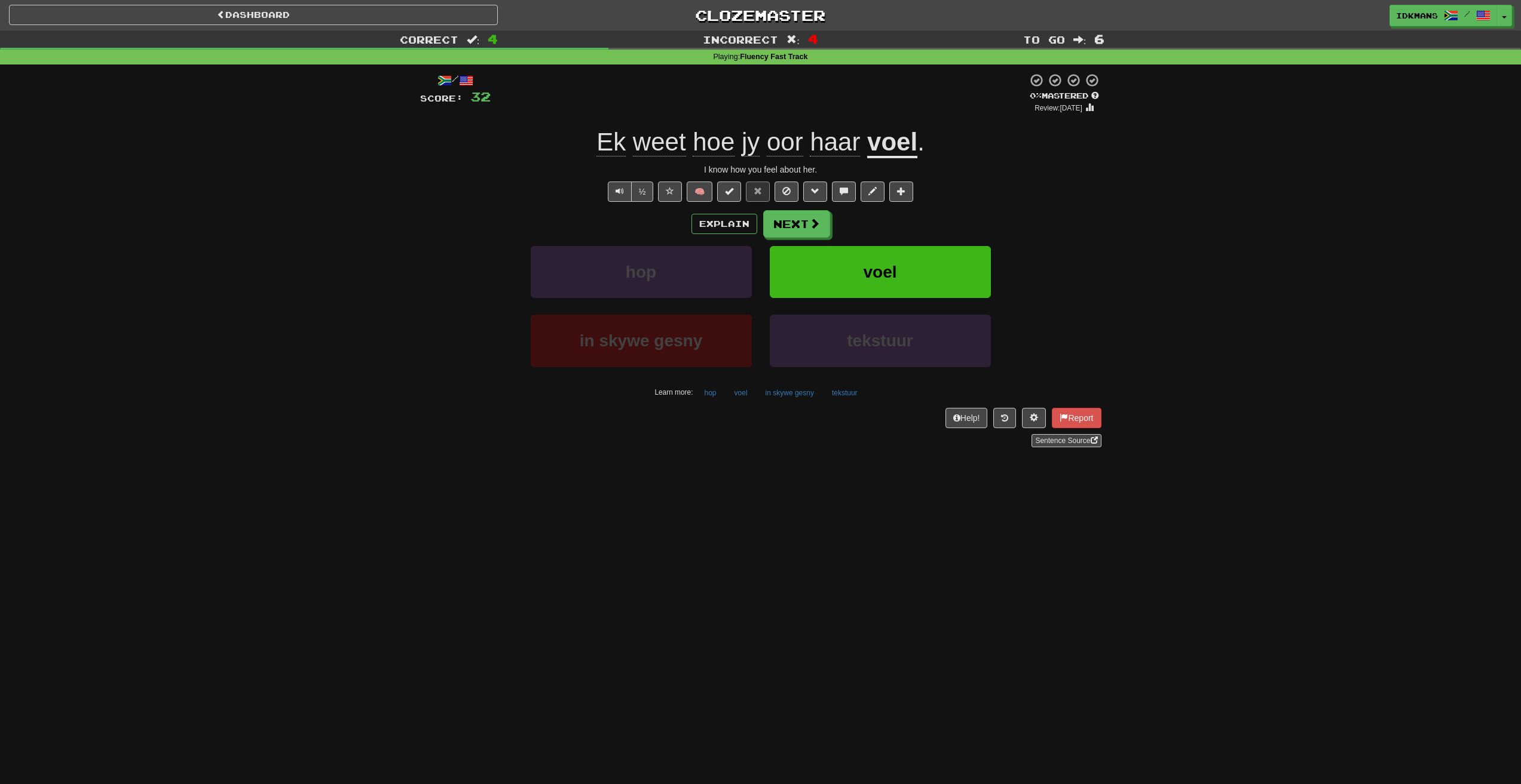
click at [787, 165] on div "I know how you feel about her." at bounding box center [761, 170] width 681 height 12
copy div "I know how you feel about her. ½ 🧠 Explain Next hop voel in skywe gesny tekstuur"
click at [811, 139] on span "haar" at bounding box center [835, 142] width 50 height 29
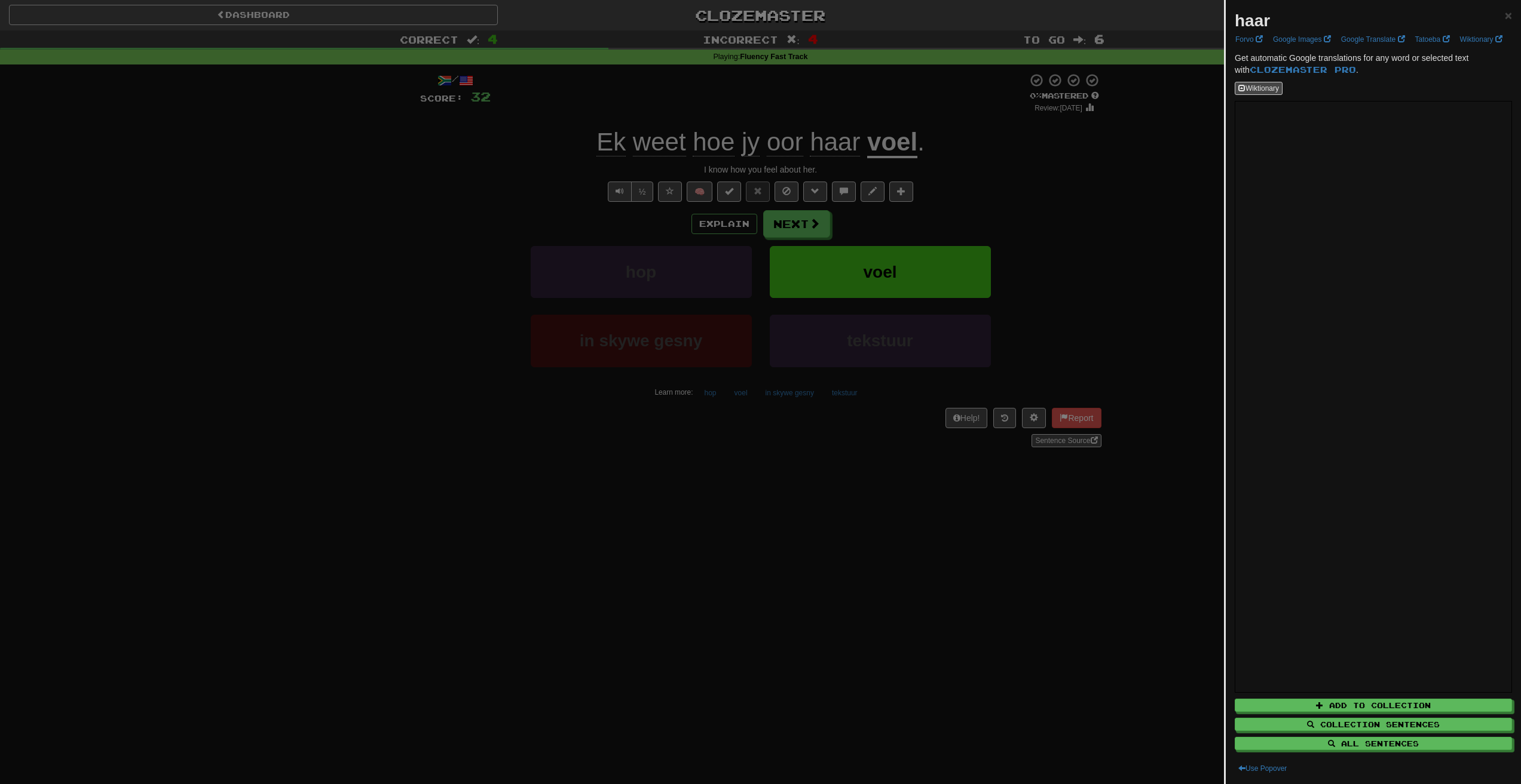
click at [1011, 165] on div at bounding box center [761, 392] width 1521 height 784
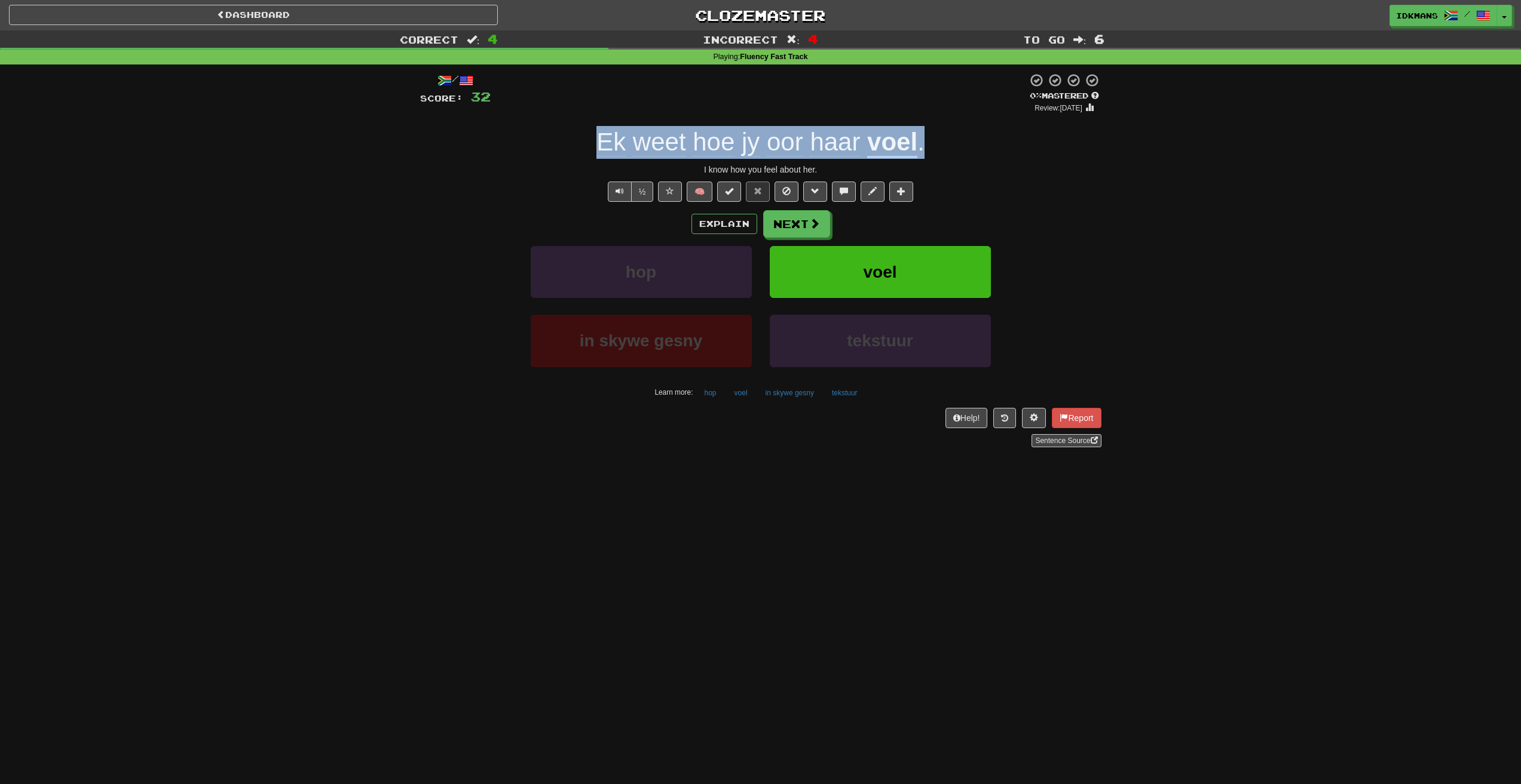
drag, startPoint x: 958, startPoint y: 153, endPoint x: 597, endPoint y: 152, distance: 361.0
click at [597, 152] on div "Ek weet hoe jy oor haar voel ." at bounding box center [761, 142] width 681 height 33
copy div "Ek weet hoe jy oor haar voel ."
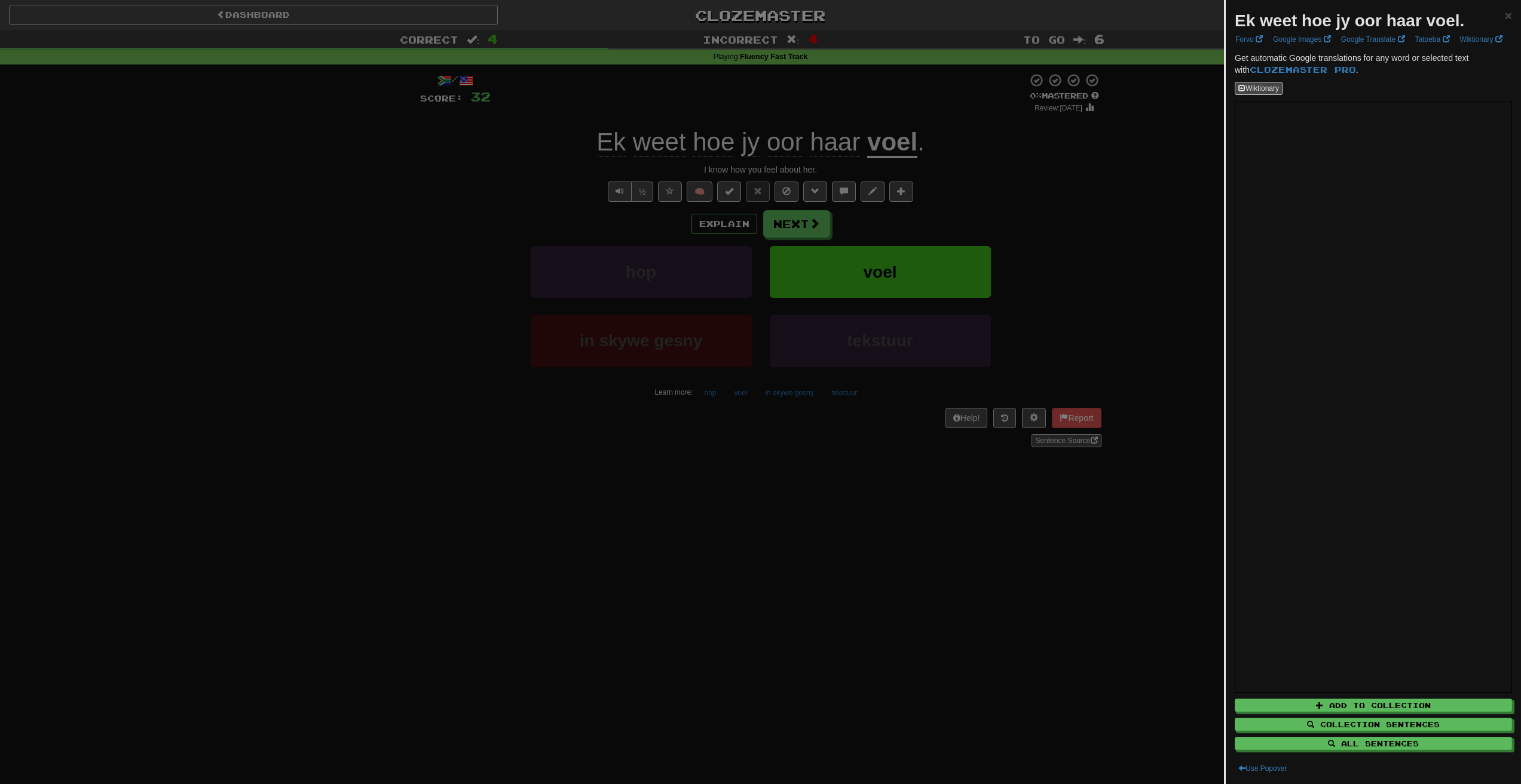
click at [1036, 680] on div at bounding box center [761, 392] width 1521 height 784
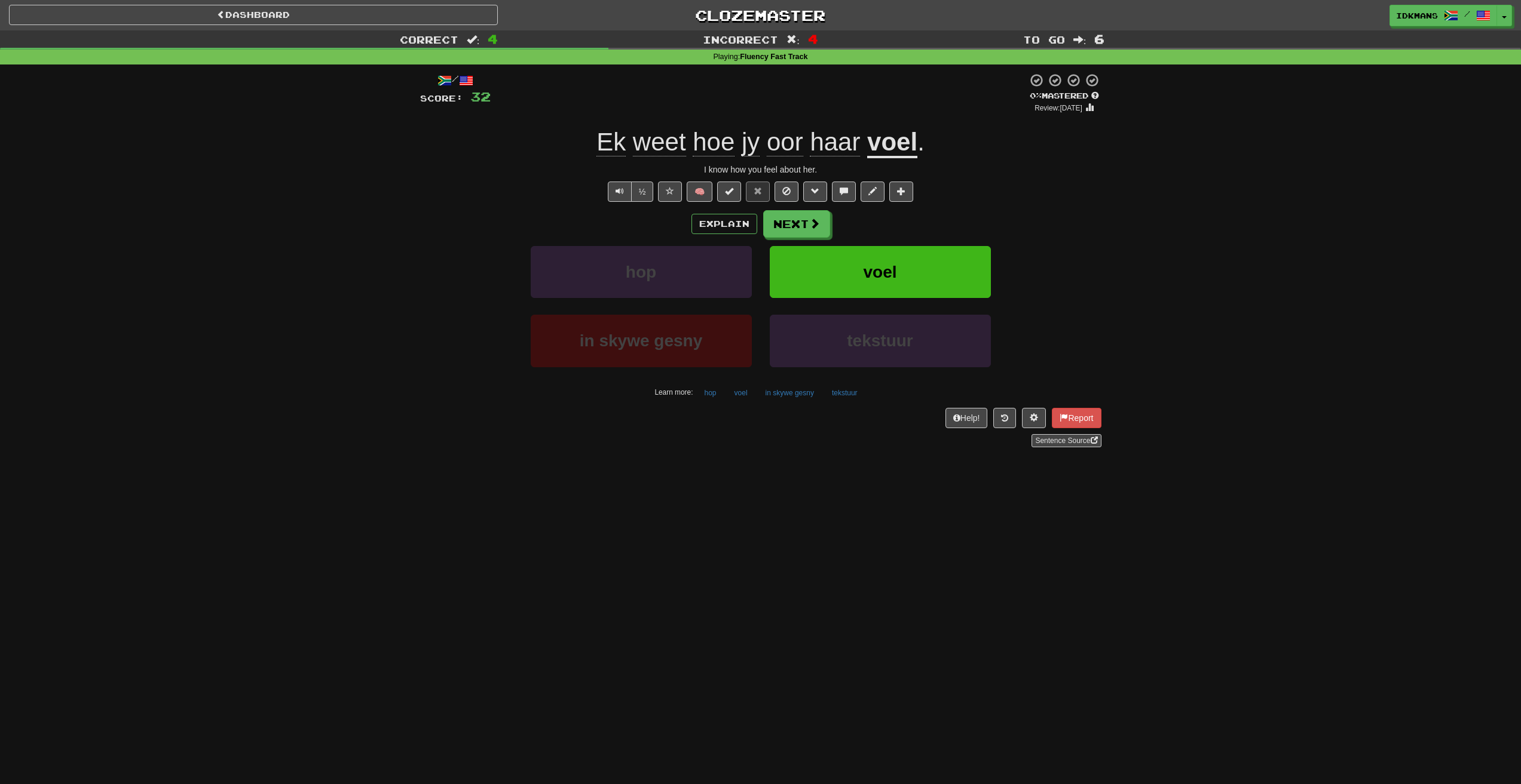
click at [883, 134] on u "voel" at bounding box center [892, 143] width 50 height 31
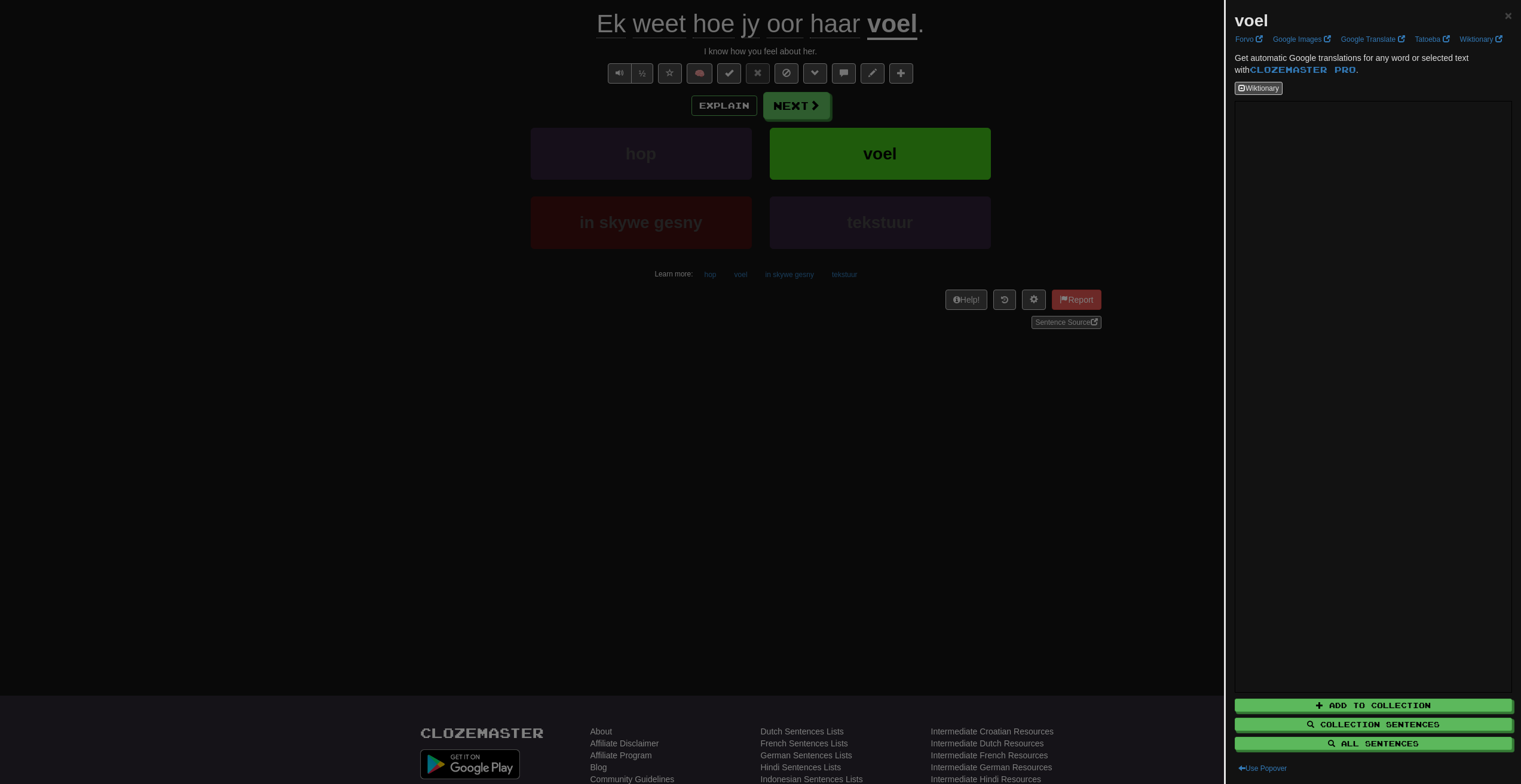
scroll to position [119, 0]
click at [1007, 150] on div at bounding box center [761, 392] width 1521 height 784
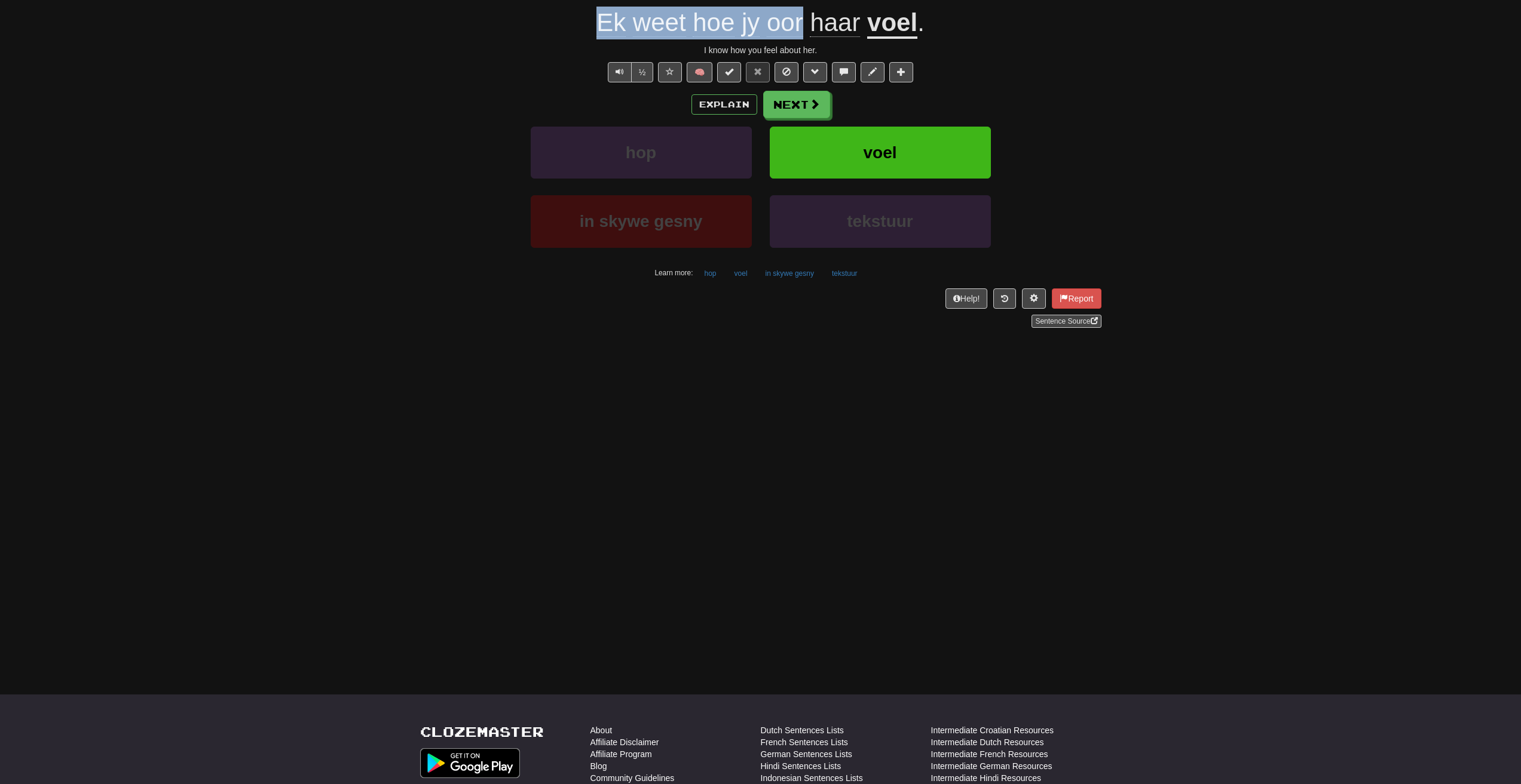
drag, startPoint x: 593, startPoint y: 23, endPoint x: 800, endPoint y: 29, distance: 207.1
click at [800, 29] on div "Ek weet hoe jy oor haar voel ." at bounding box center [761, 23] width 681 height 33
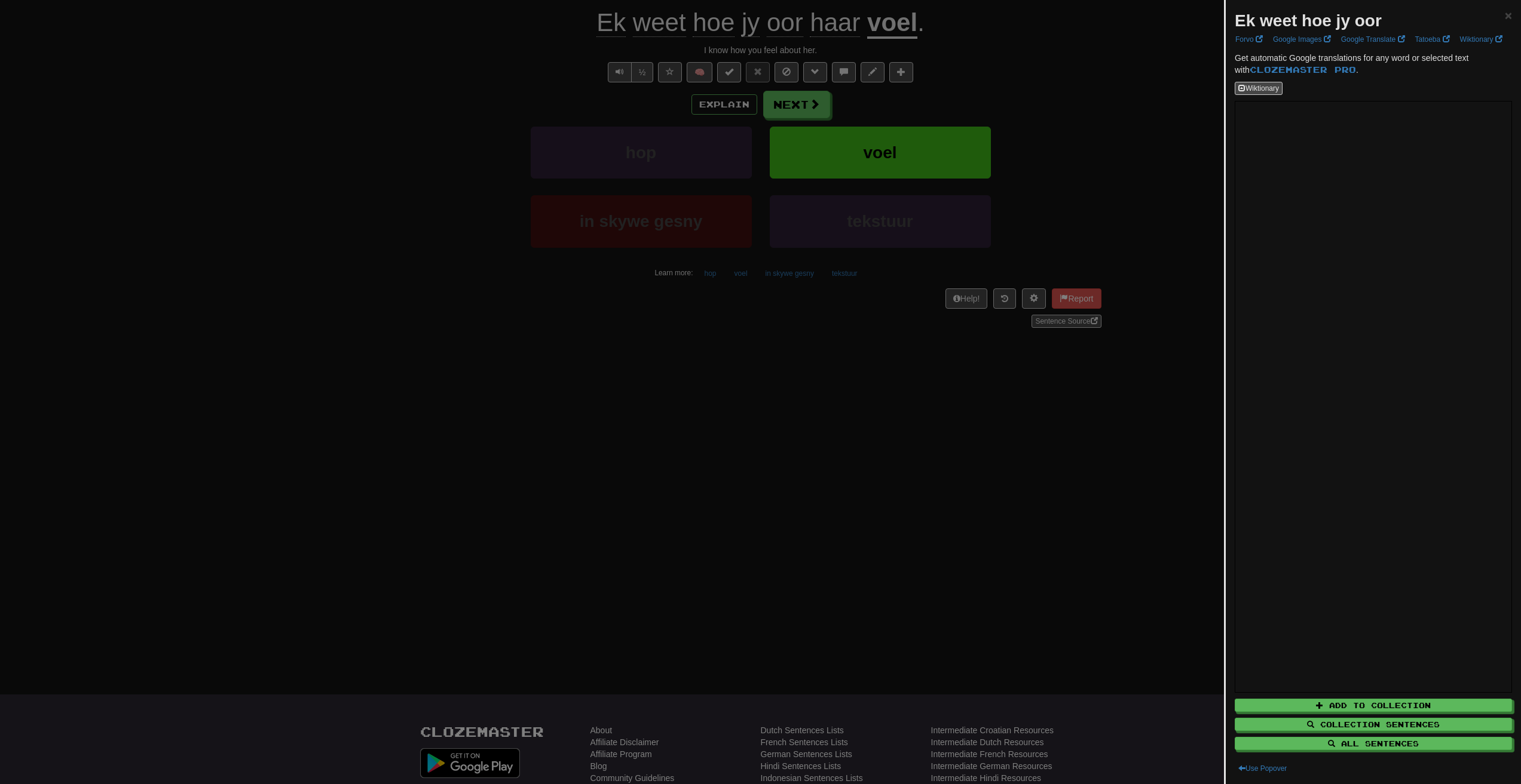
click at [864, 59] on div at bounding box center [761, 392] width 1521 height 784
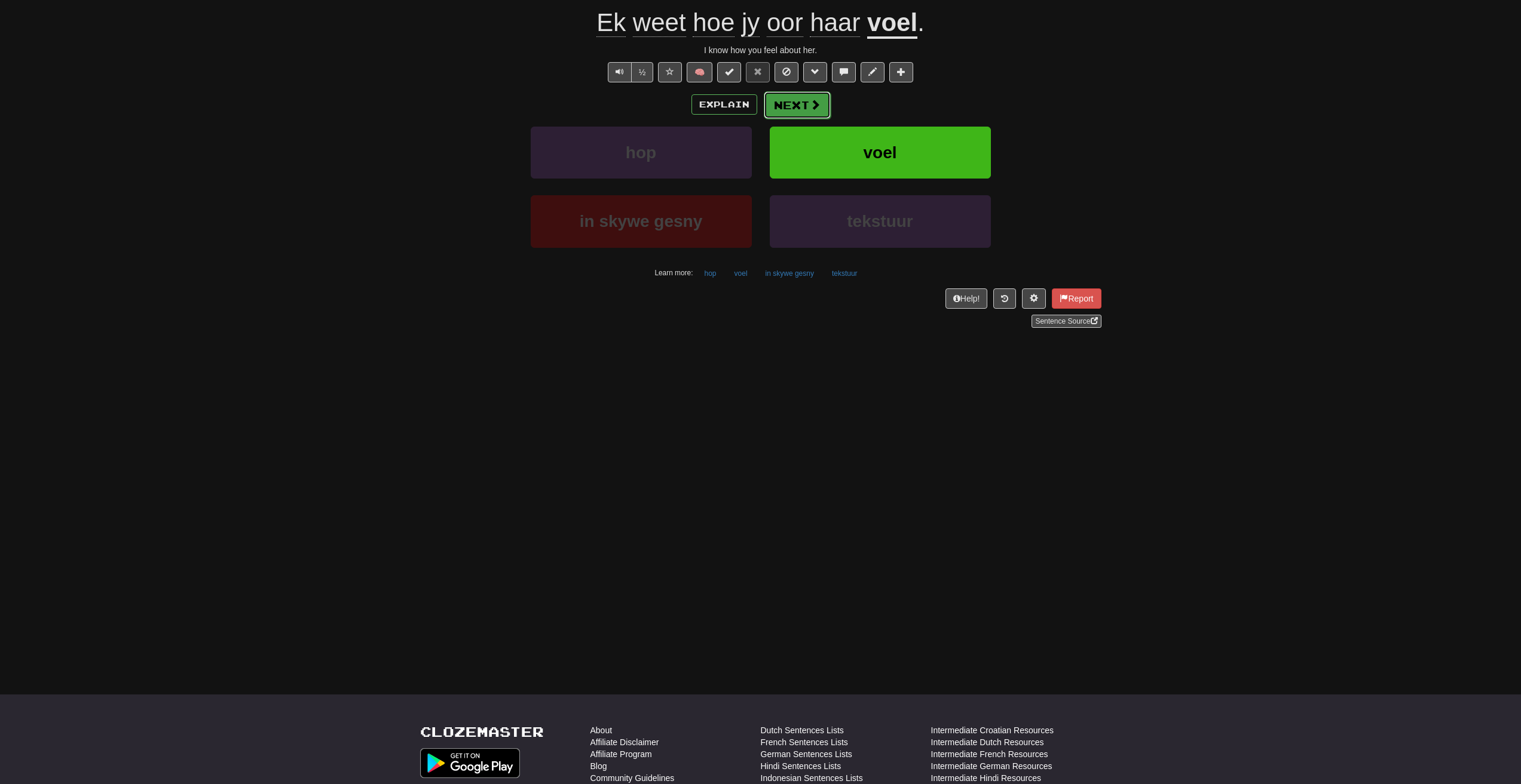
click at [784, 103] on button "Next" at bounding box center [797, 105] width 67 height 28
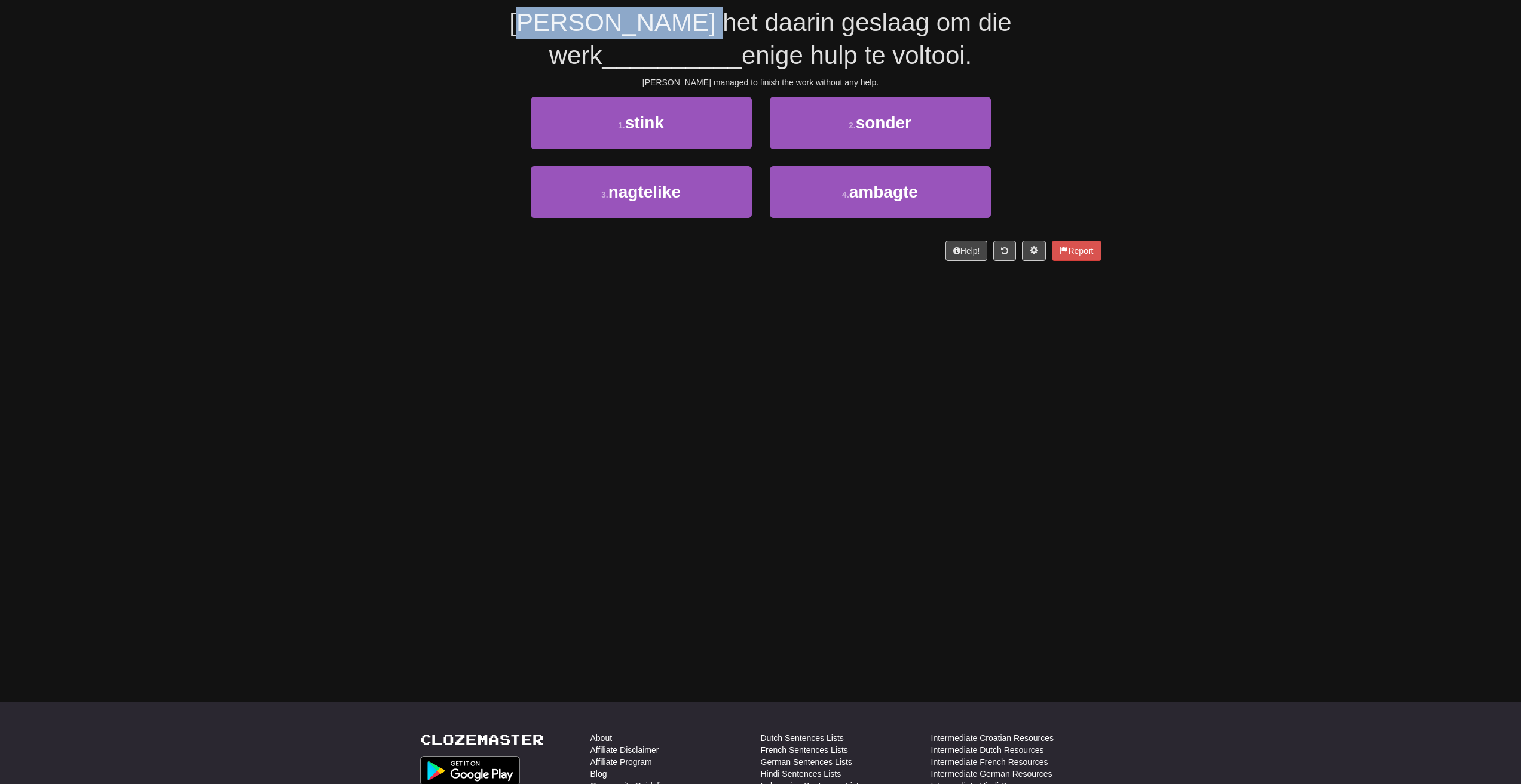
drag, startPoint x: 440, startPoint y: 27, endPoint x: 591, endPoint y: 29, distance: 151.0
click at [591, 29] on span "[PERSON_NAME] het daarin geslaag om die werk" at bounding box center [760, 39] width 502 height 61
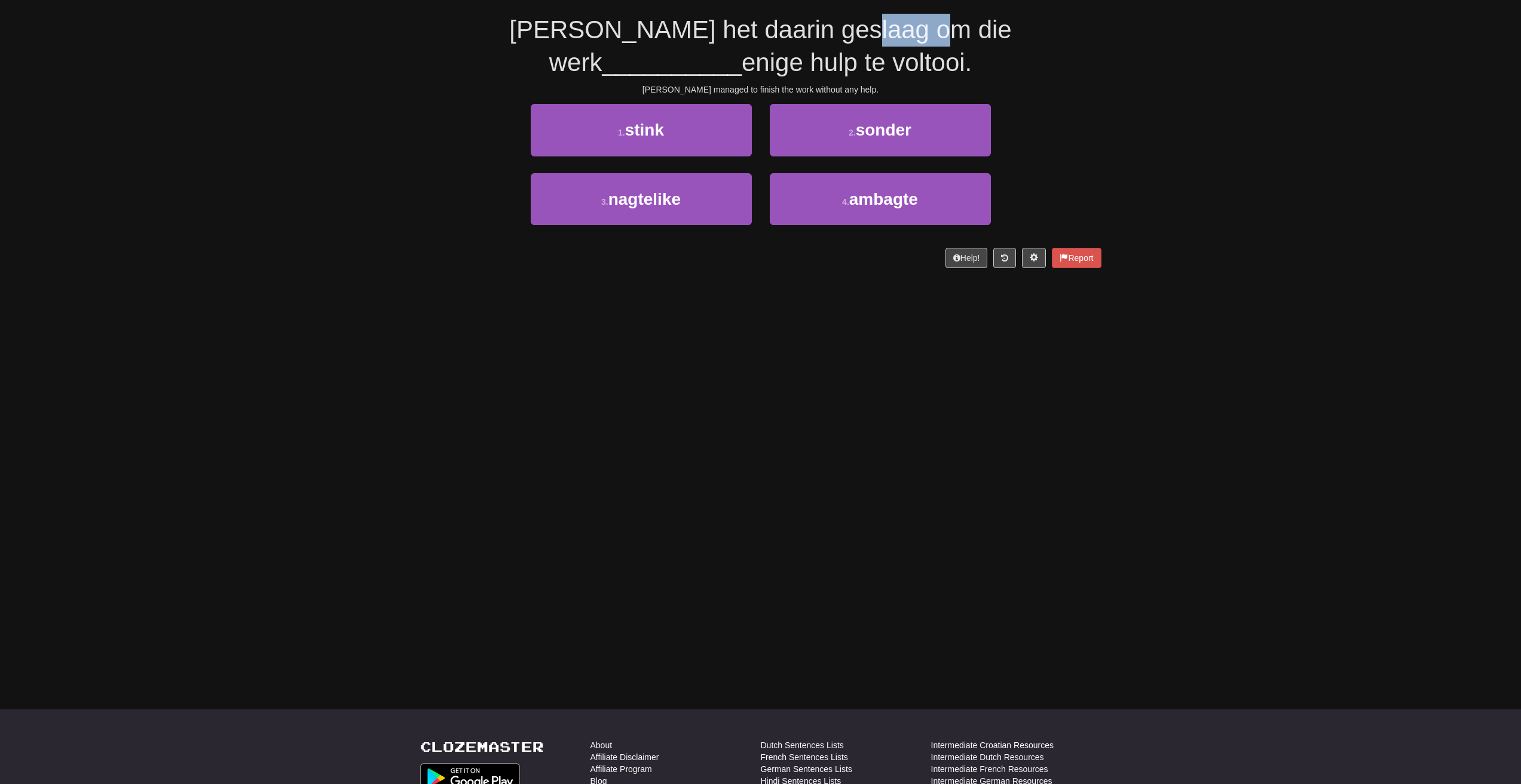
drag, startPoint x: 764, startPoint y: 15, endPoint x: 822, endPoint y: 11, distance: 58.1
click at [822, 11] on div "/ Score: 32 0 % Mastered [PERSON_NAME] het daarin geslaag om die werk _________…" at bounding box center [761, 117] width 681 height 299
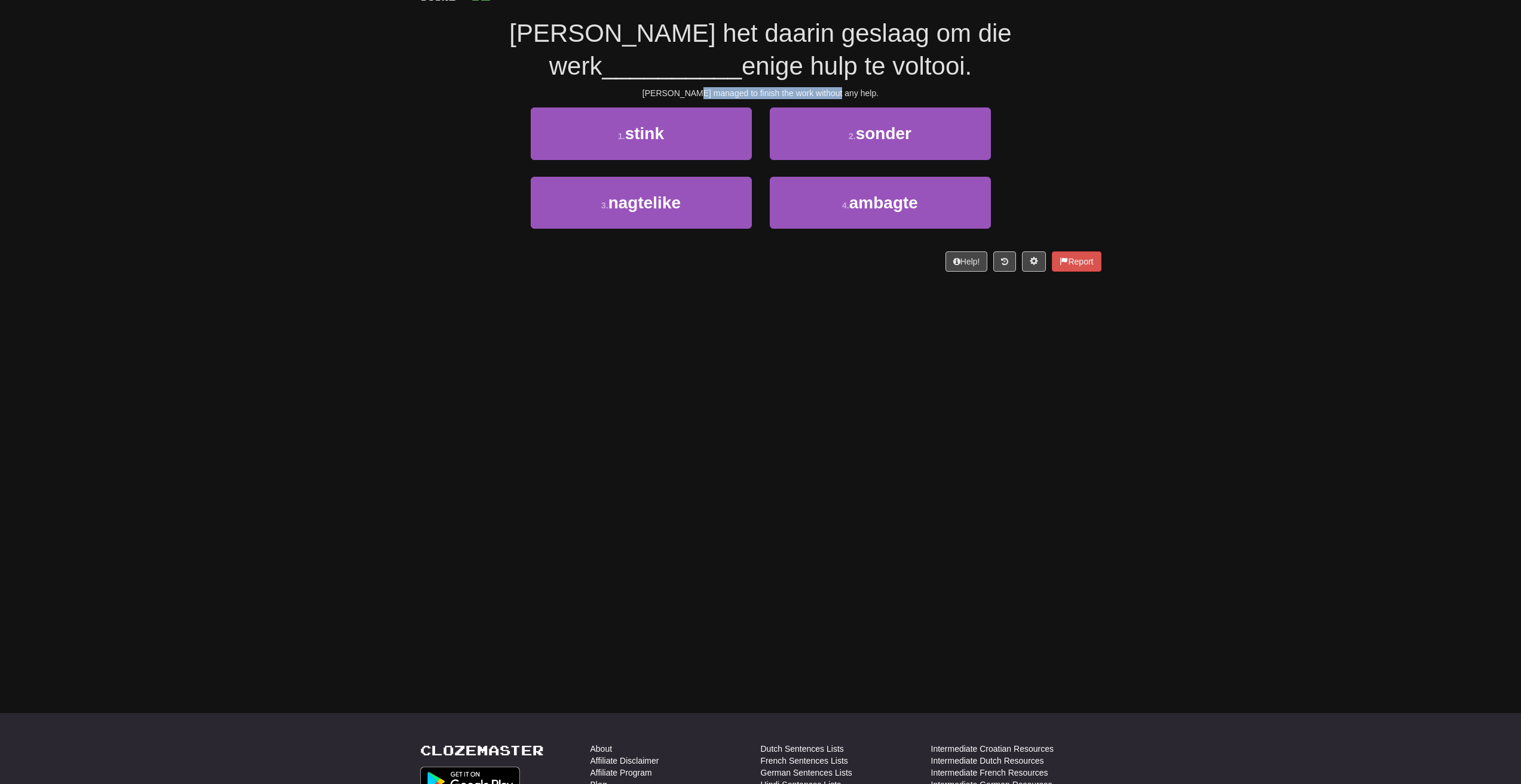
drag, startPoint x: 723, startPoint y: 91, endPoint x: 860, endPoint y: 90, distance: 137.0
click at [860, 90] on div "[PERSON_NAME] managed to finish the work without any help." at bounding box center [761, 93] width 681 height 12
drag, startPoint x: 676, startPoint y: 39, endPoint x: 817, endPoint y: 46, distance: 141.2
click at [817, 46] on span "[PERSON_NAME] het daarin geslaag om die werk" at bounding box center [760, 50] width 502 height 61
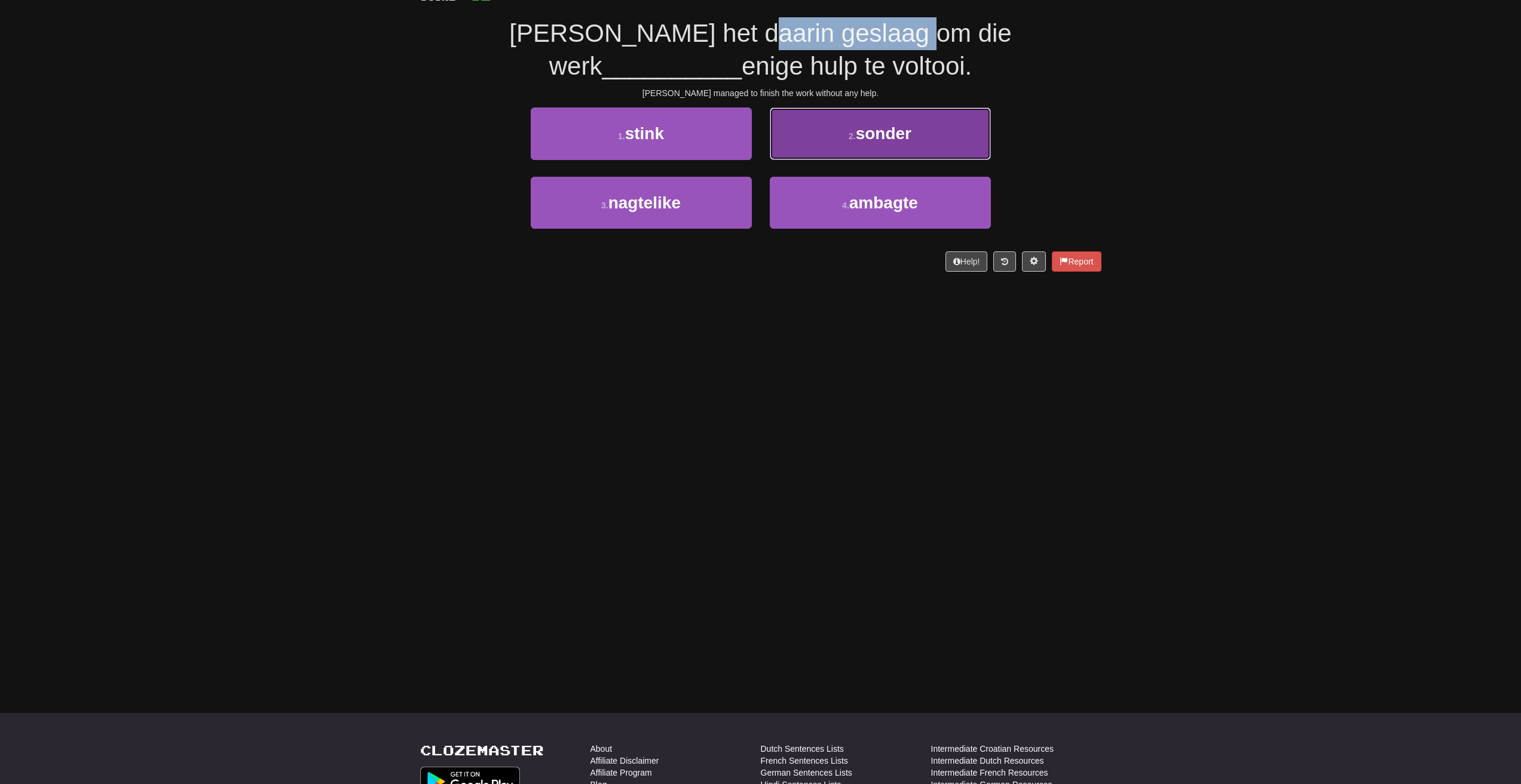
click at [817, 127] on button "2 . sonder" at bounding box center [880, 133] width 221 height 52
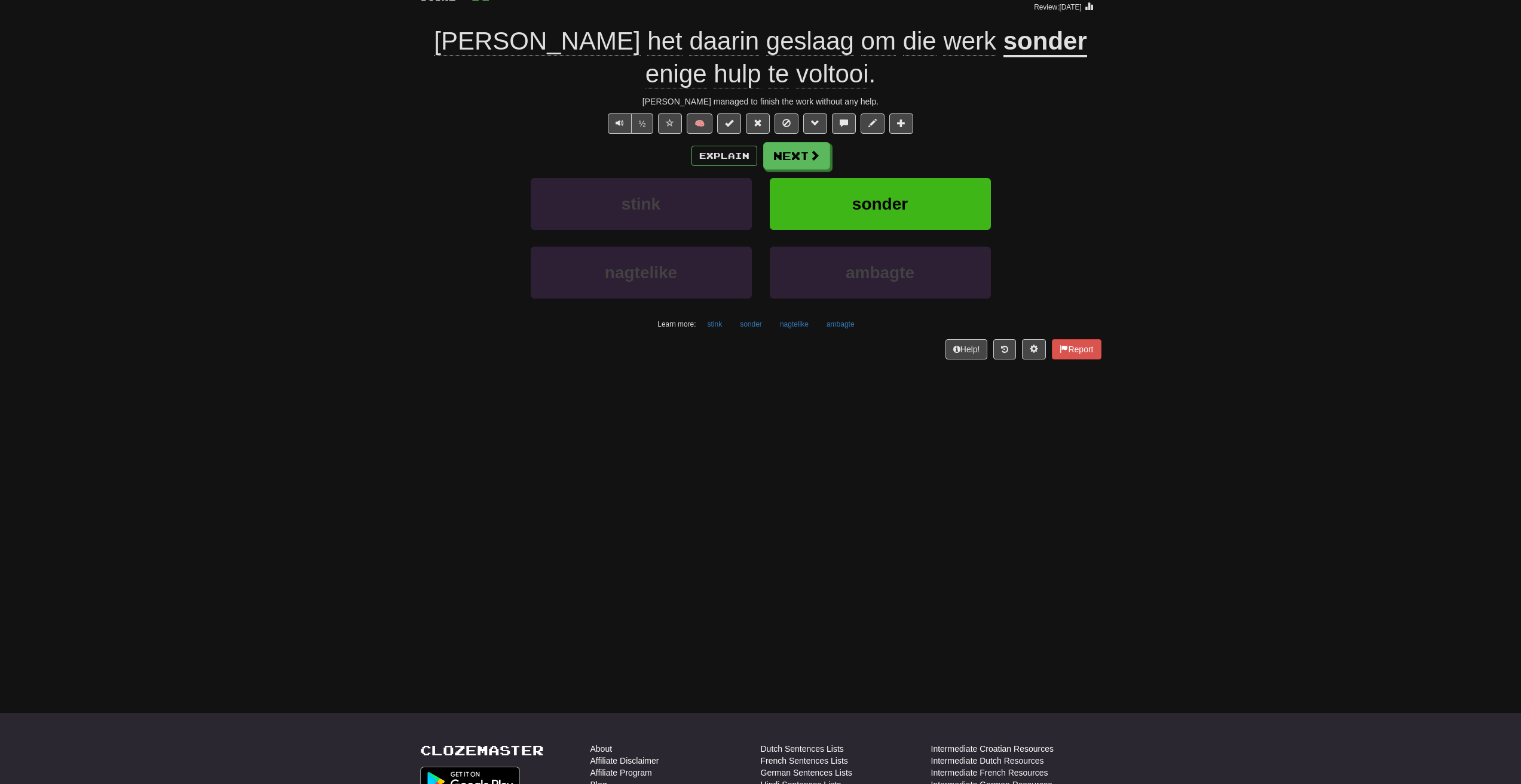
click at [783, 140] on div "/ Score: 36 + 4 25 % Mastered Review: [DATE] [PERSON_NAME] het daarin geslaag o…" at bounding box center [761, 165] width 681 height 388
click at [790, 146] on button "Next" at bounding box center [797, 156] width 67 height 28
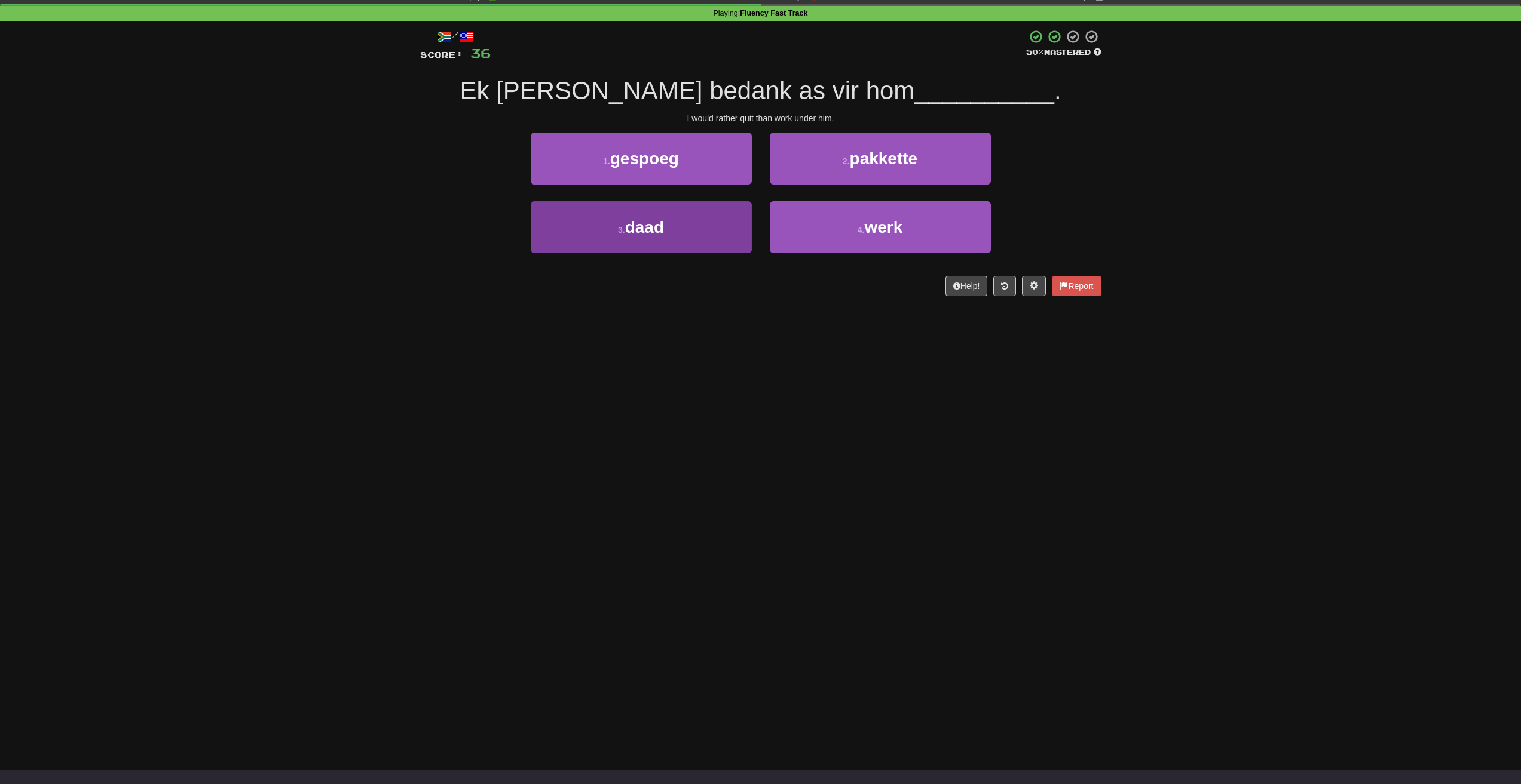
scroll to position [41, 0]
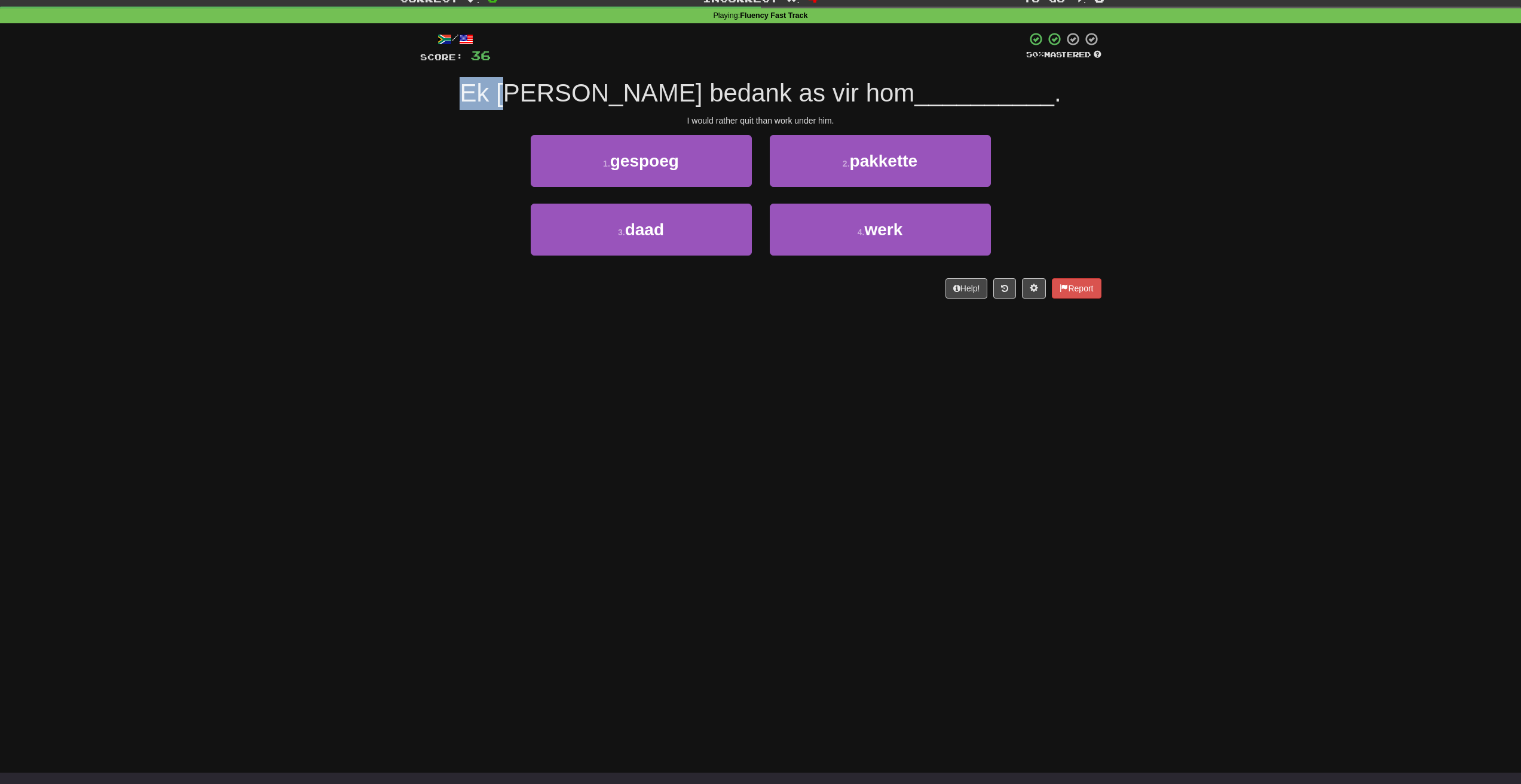
drag, startPoint x: 509, startPoint y: 89, endPoint x: 558, endPoint y: 91, distance: 49.0
click at [557, 91] on span "Ek [PERSON_NAME] bedank as vir hom" at bounding box center [687, 93] width 455 height 28
drag, startPoint x: 694, startPoint y: 120, endPoint x: 750, endPoint y: 107, distance: 57.5
click at [746, 109] on div "/ Score: 36 50 % Mastered Ek [PERSON_NAME] bedank as vir hom __________ . I wou…" at bounding box center [761, 165] width 681 height 267
click at [641, 91] on span "Ek [PERSON_NAME] bedank as vir hom" at bounding box center [687, 93] width 455 height 28
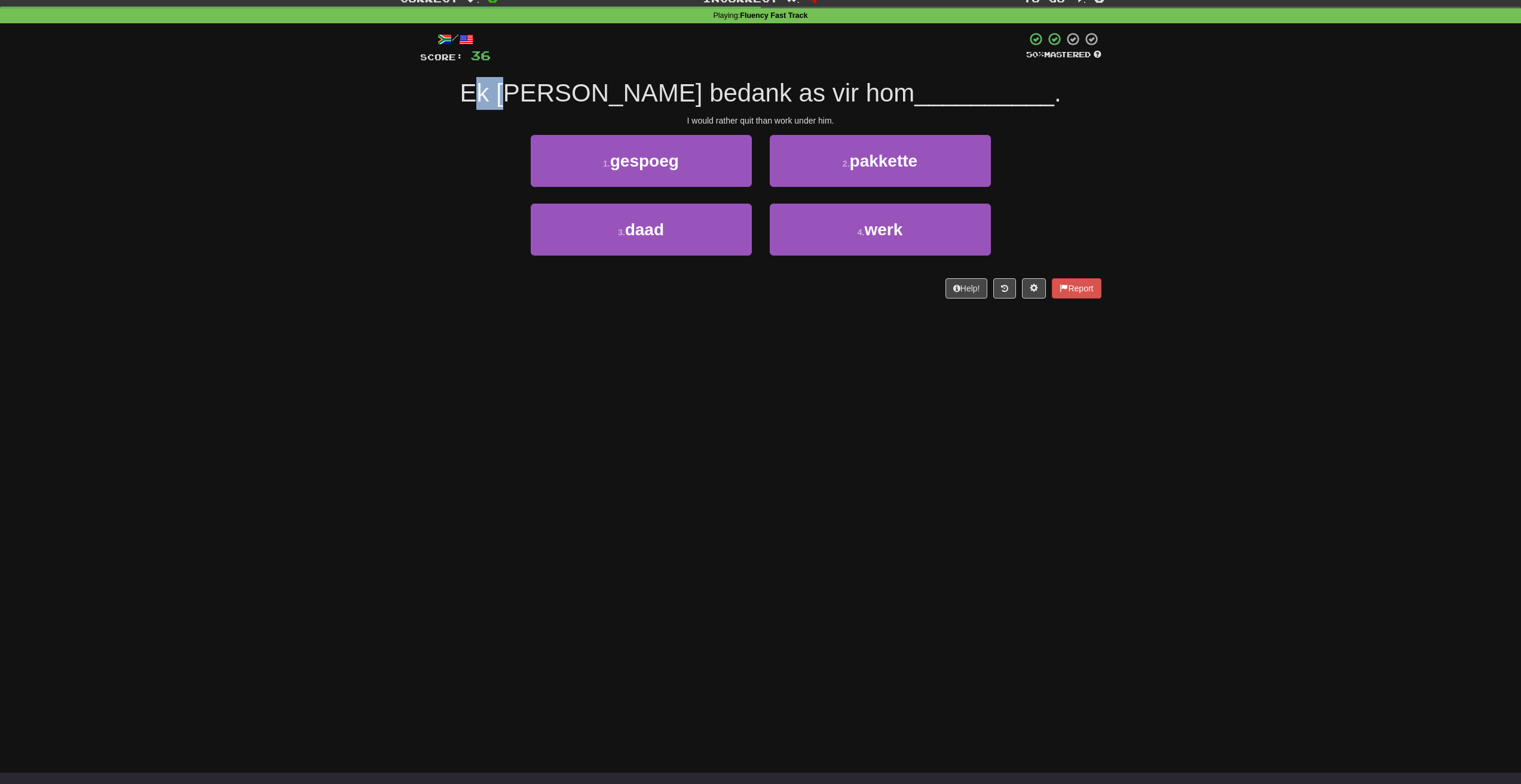
drag, startPoint x: 528, startPoint y: 92, endPoint x: 563, endPoint y: 89, distance: 35.1
click at [563, 89] on span "Ek [PERSON_NAME] bedank as vir hom" at bounding box center [687, 93] width 455 height 28
click at [570, 92] on span "Ek [PERSON_NAME] bedank as vir hom" at bounding box center [687, 93] width 455 height 28
drag, startPoint x: 585, startPoint y: 90, endPoint x: 652, endPoint y: 92, distance: 67.0
click at [652, 92] on span "Ek [PERSON_NAME] bedank as vir hom" at bounding box center [687, 93] width 455 height 28
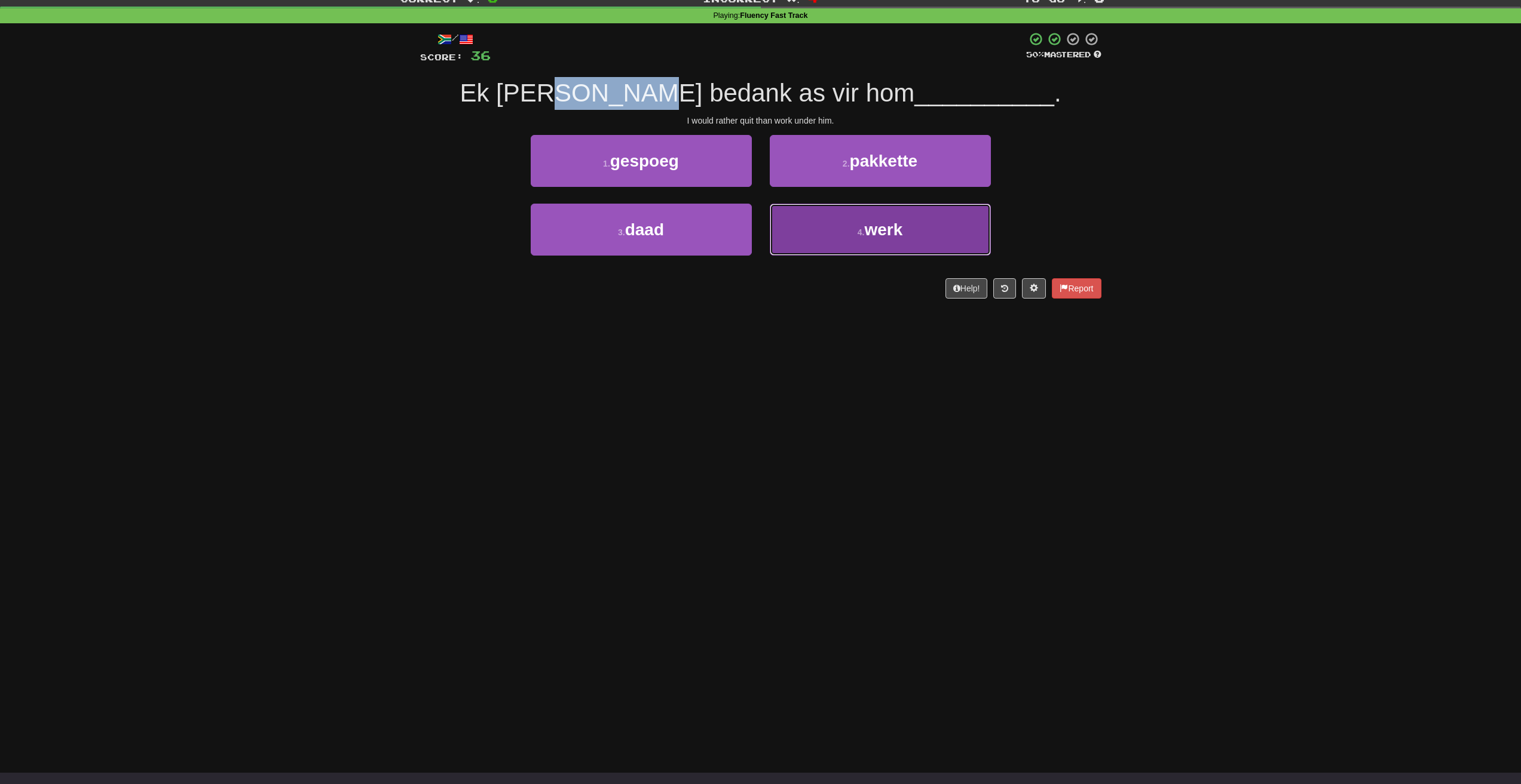
click at [866, 236] on span "werk" at bounding box center [883, 230] width 38 height 19
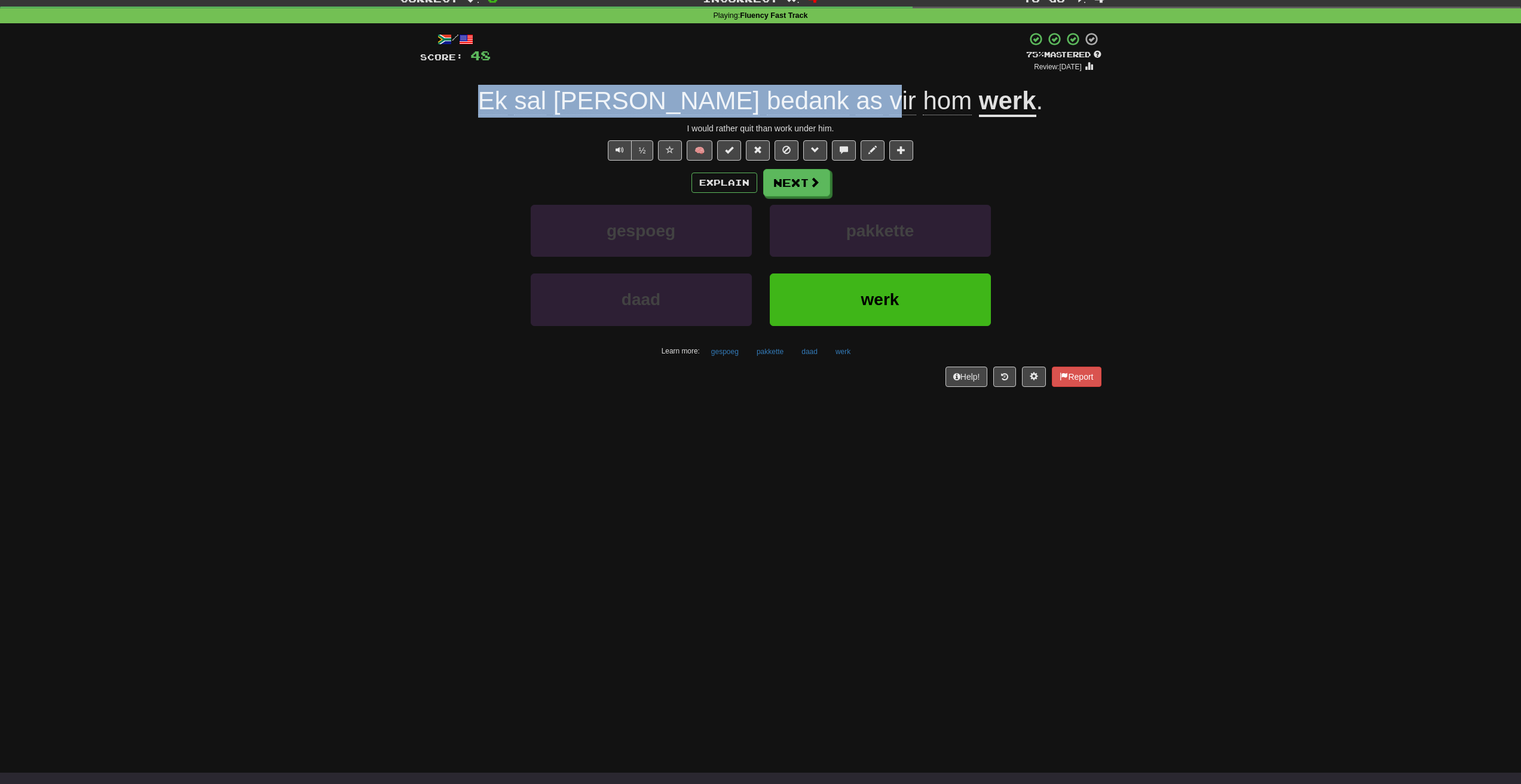
drag, startPoint x: 542, startPoint y: 102, endPoint x: 828, endPoint y: 103, distance: 286.0
click at [828, 103] on div "Ek [PERSON_NAME] bedank as vir hom werk ." at bounding box center [761, 101] width 681 height 33
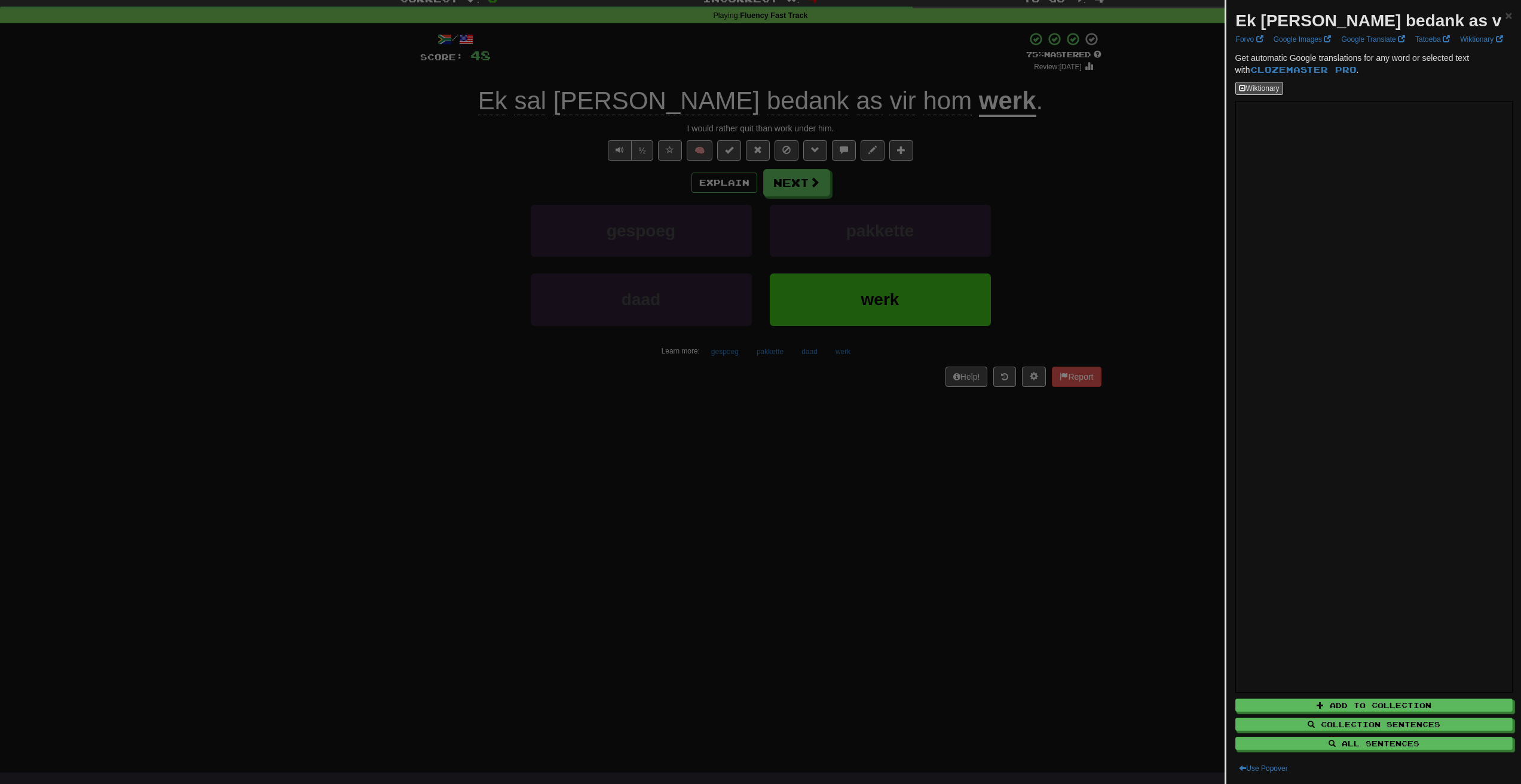
click at [897, 68] on div at bounding box center [761, 392] width 1521 height 784
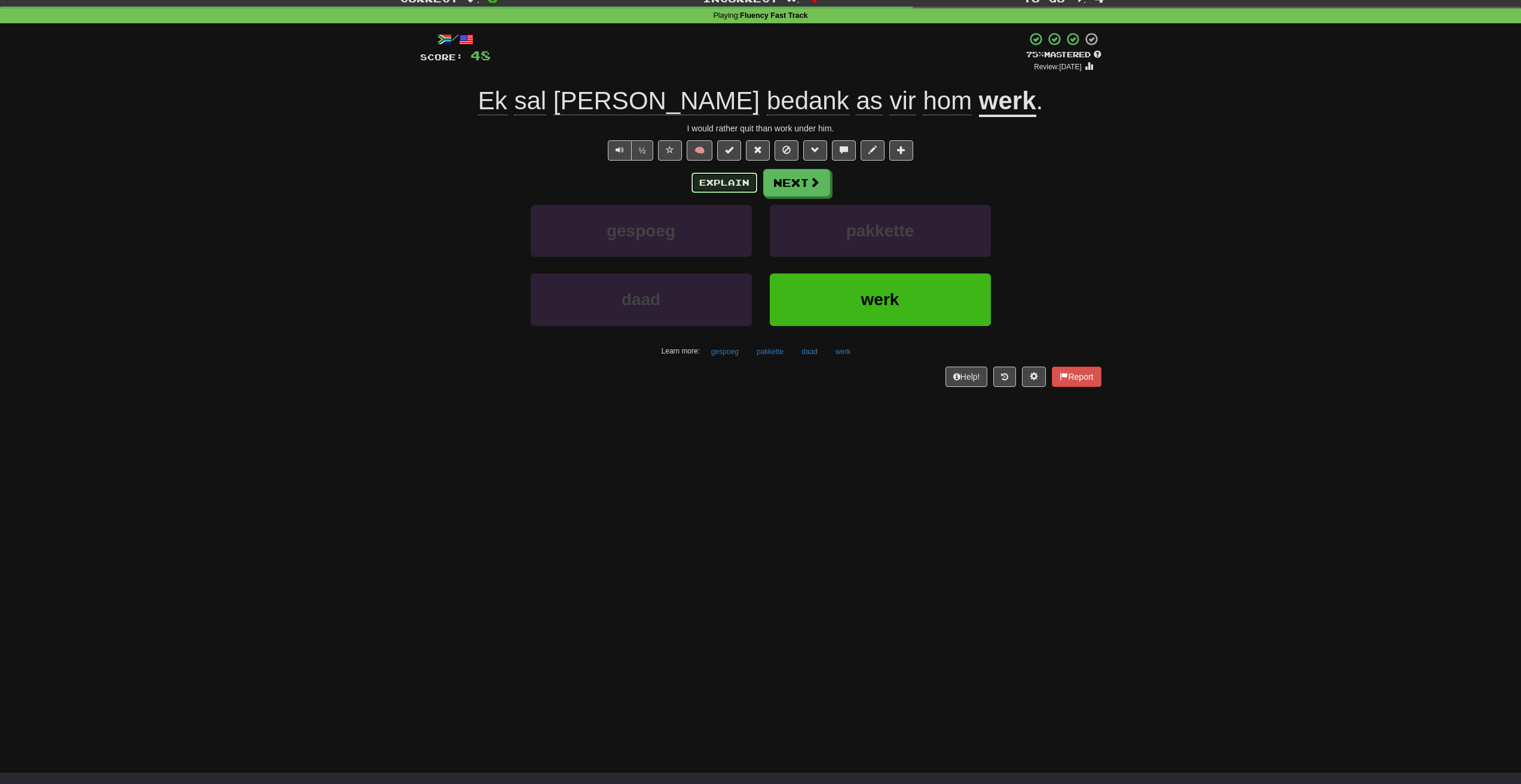
click at [734, 180] on button "Explain" at bounding box center [725, 183] width 66 height 20
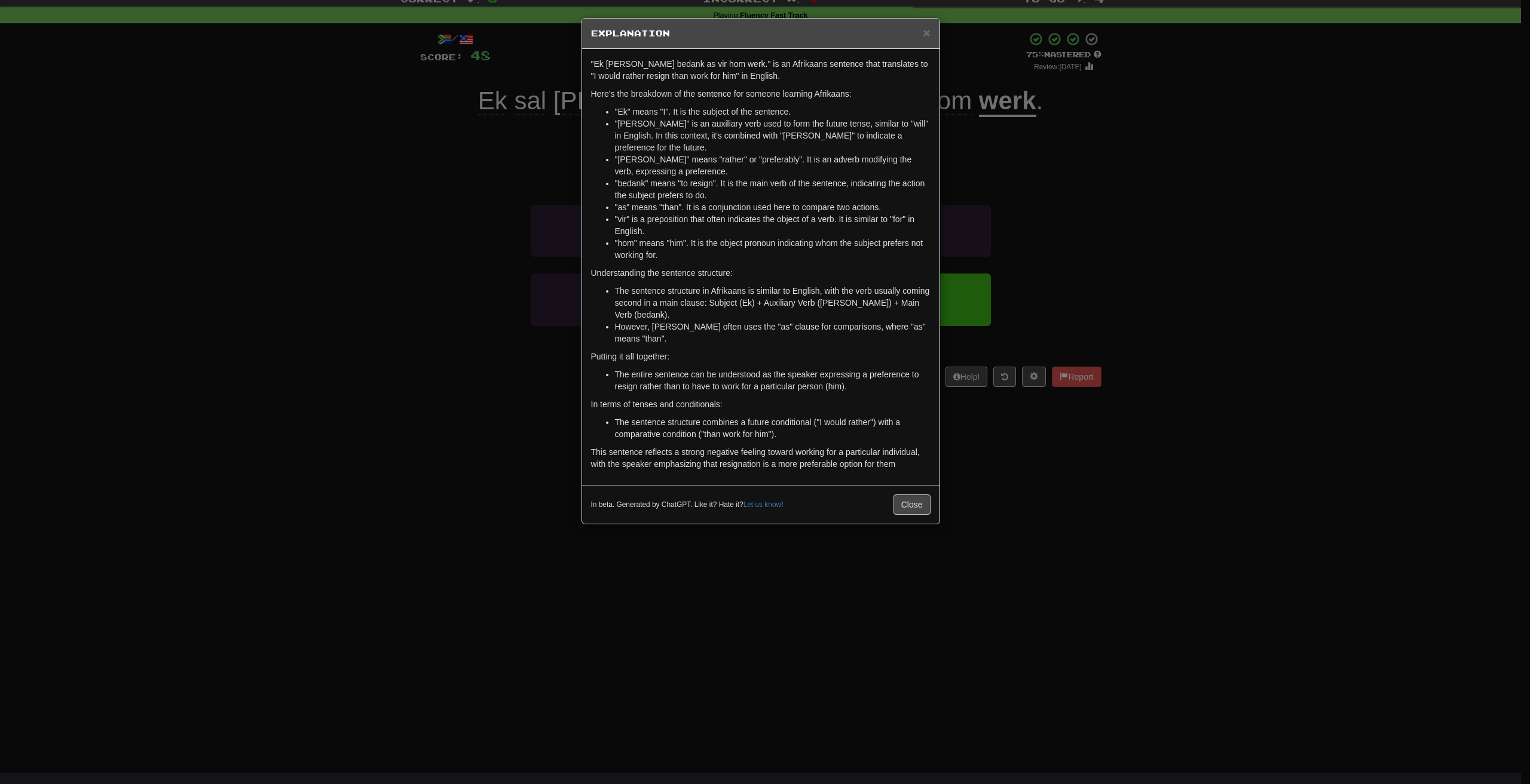
click at [1148, 235] on div "× Explanation "Ek [PERSON_NAME] bedank as vir hom werk." is an Afrikaans senten…" at bounding box center [765, 392] width 1530 height 784
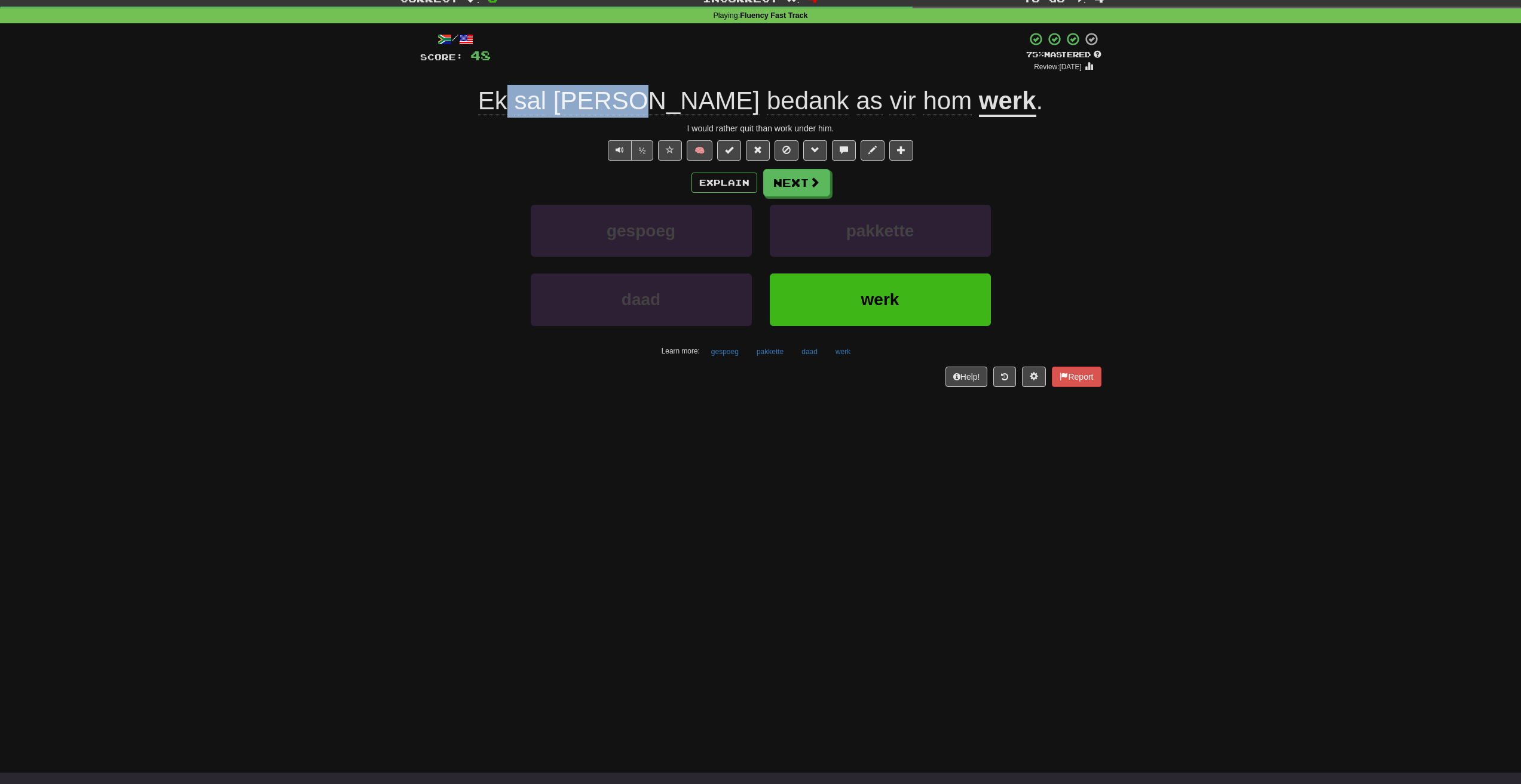
drag, startPoint x: 573, startPoint y: 109, endPoint x: 693, endPoint y: 107, distance: 120.0
click at [693, 107] on span "Ek [PERSON_NAME] bedank as vir hom" at bounding box center [728, 101] width 501 height 29
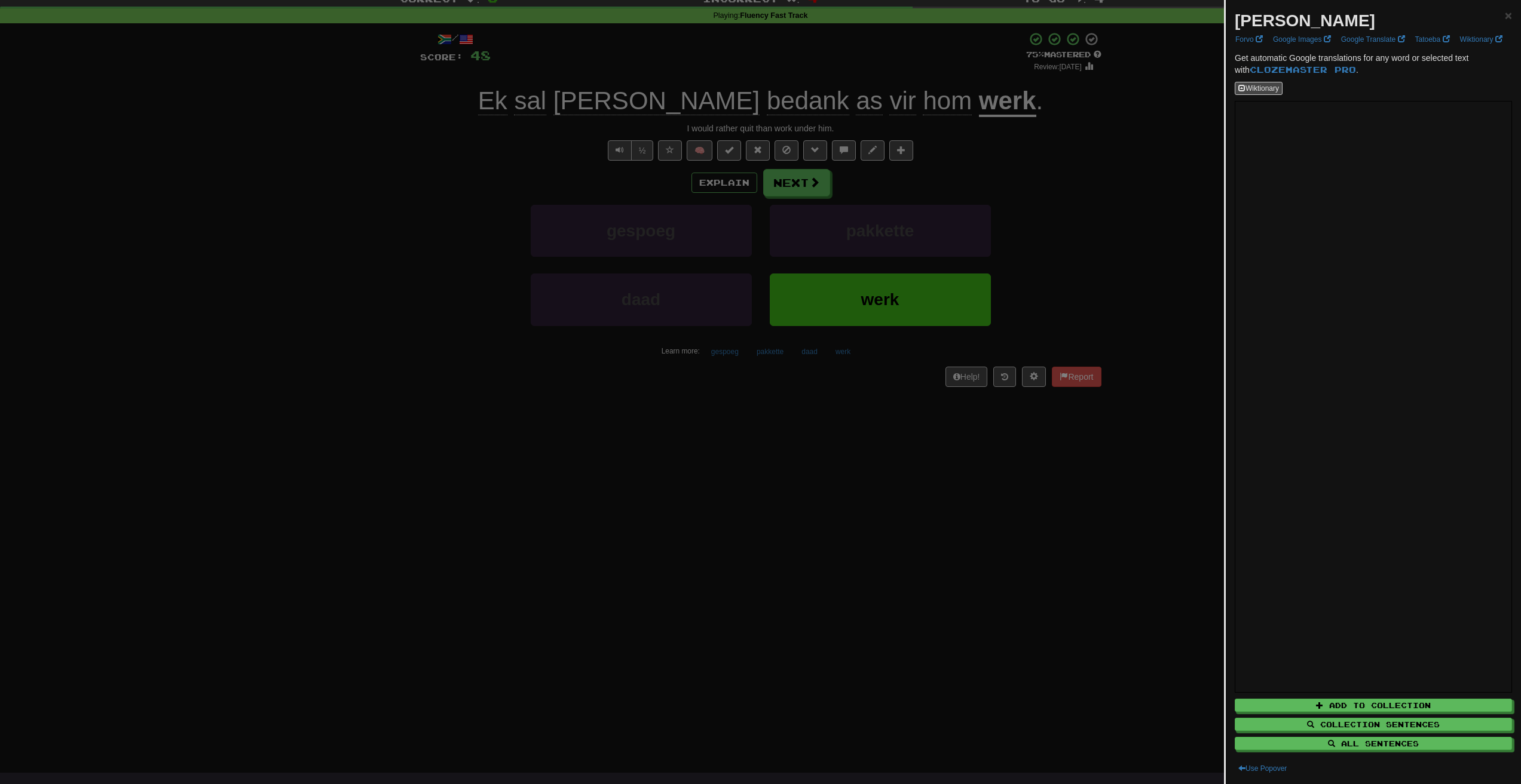
click at [1106, 165] on div at bounding box center [761, 392] width 1521 height 784
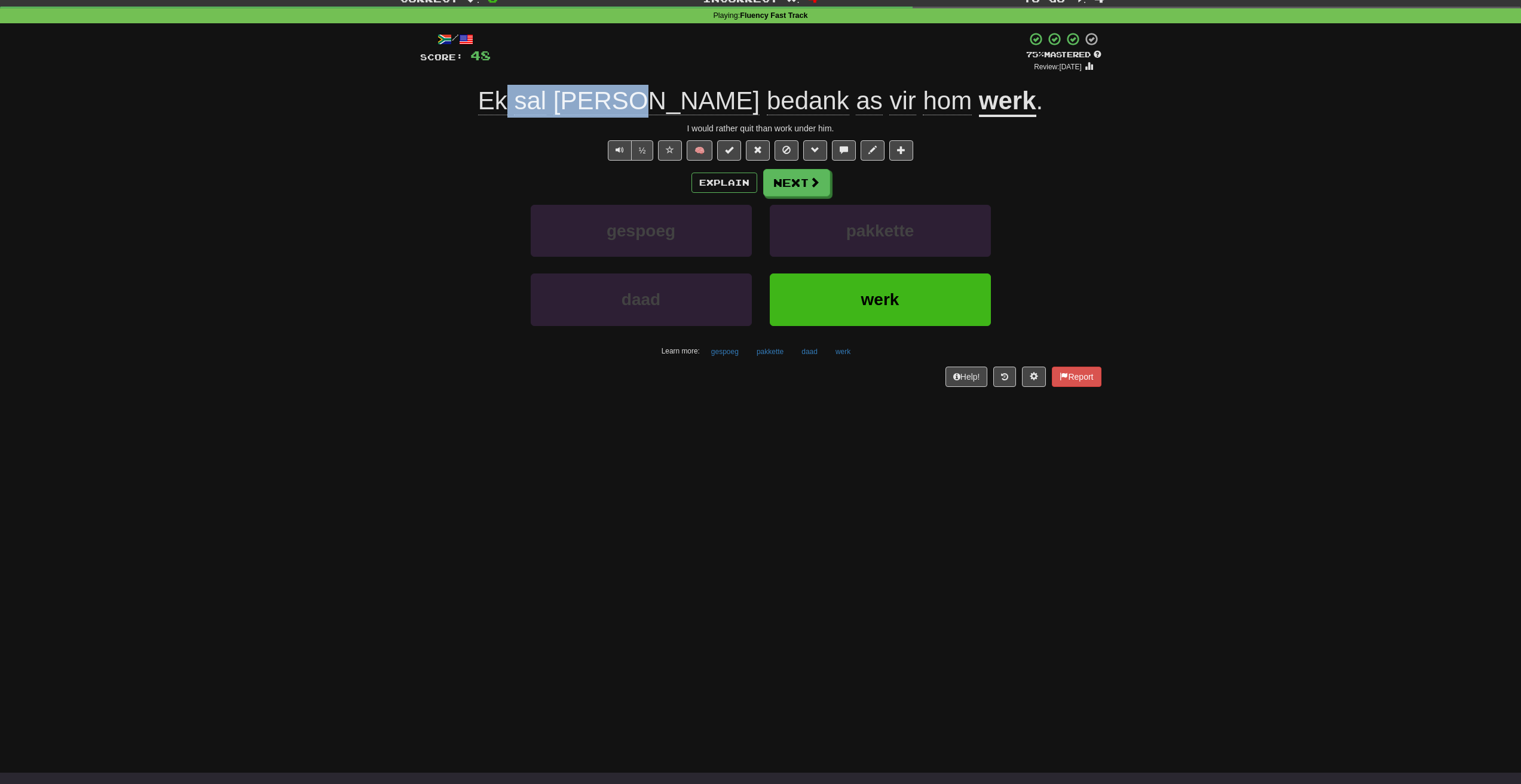
drag, startPoint x: 597, startPoint y: 83, endPoint x: 689, endPoint y: 86, distance: 92.0
click at [689, 86] on div "/ Score: 48 + 12 75 % Mastered Review: [DATE] Ek [PERSON_NAME] bedank as vir ho…" at bounding box center [761, 209] width 681 height 355
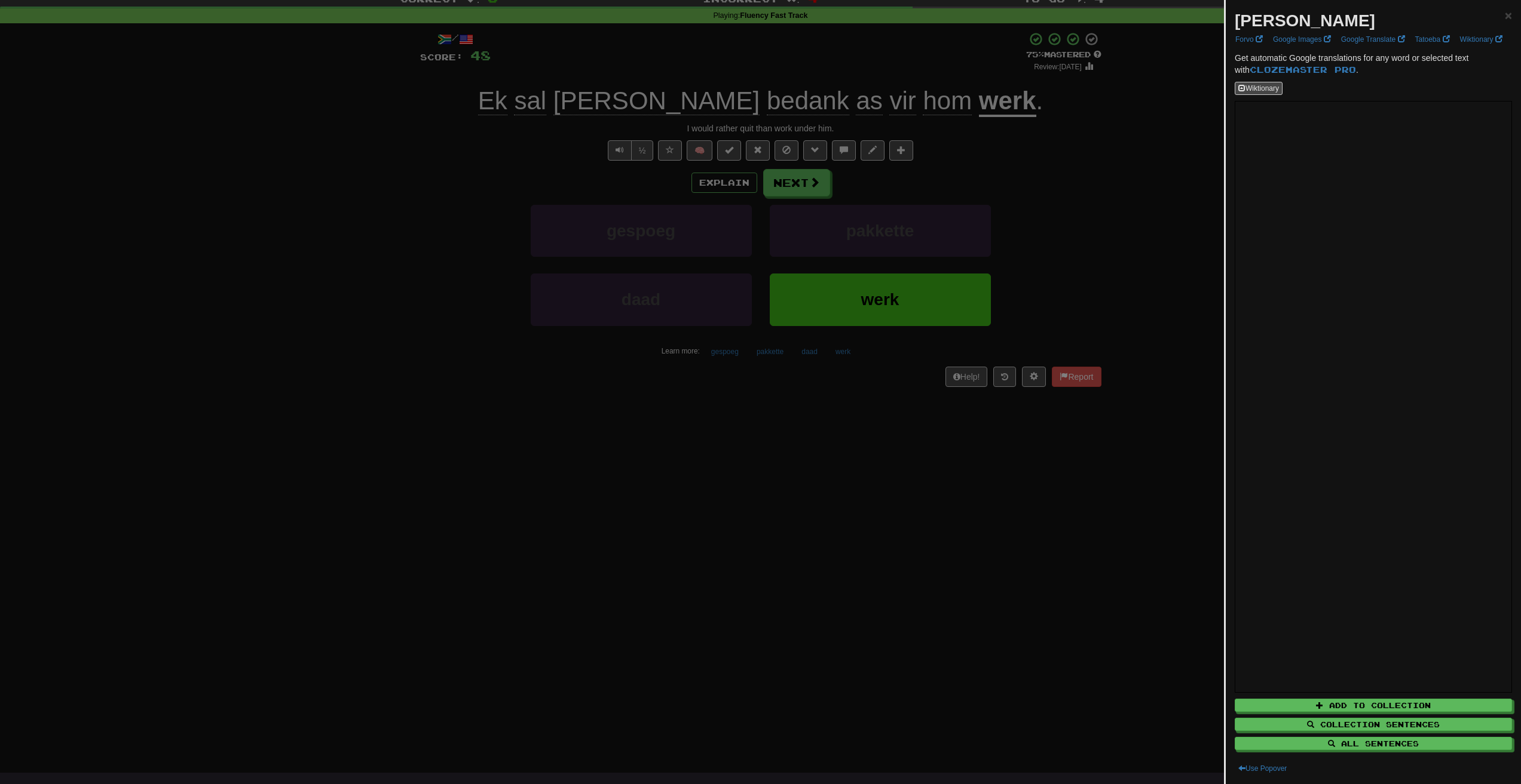
click at [763, 61] on div at bounding box center [761, 392] width 1521 height 784
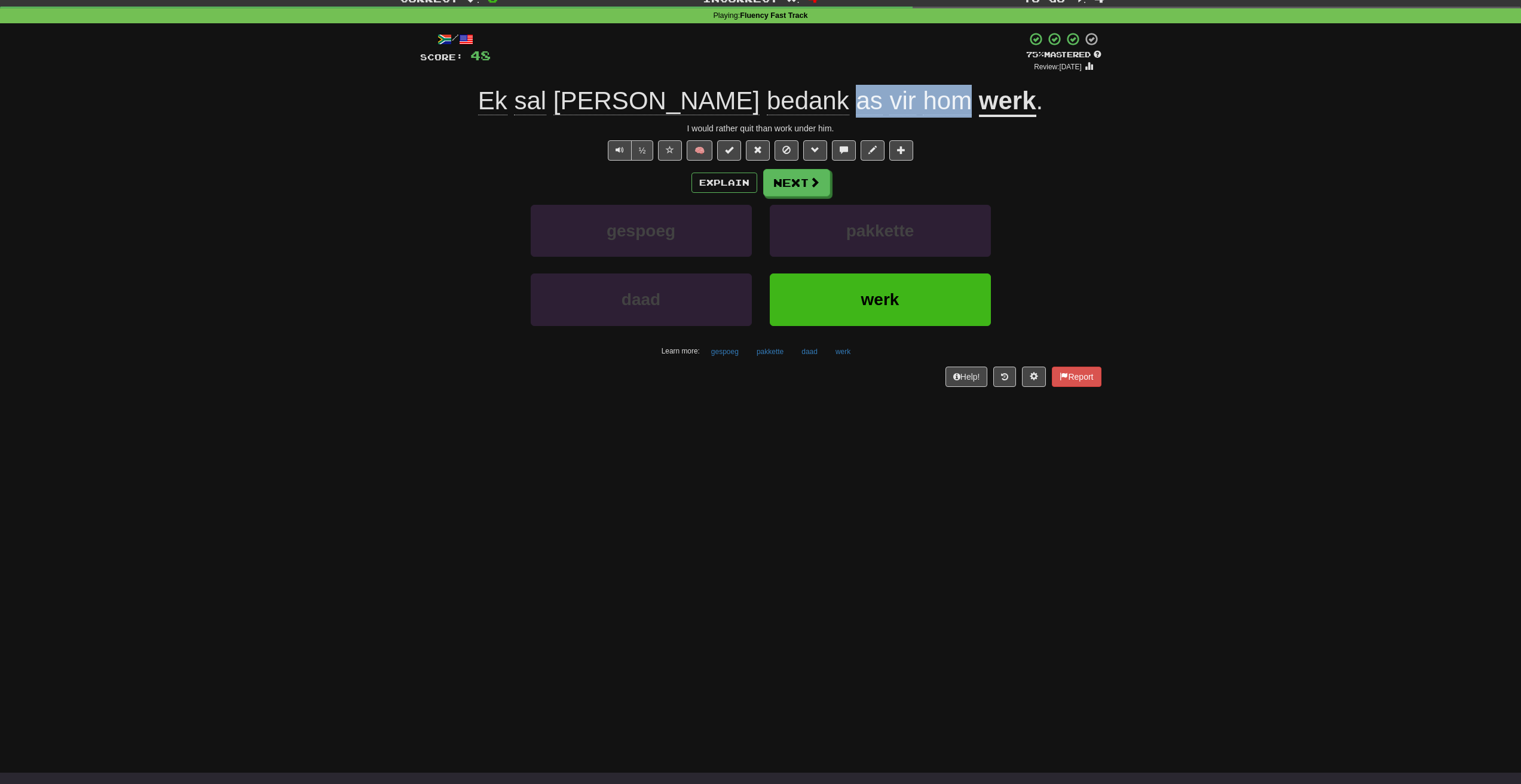
drag, startPoint x: 782, startPoint y: 77, endPoint x: 899, endPoint y: 80, distance: 117.0
click at [899, 80] on div "/ Score: 48 + 12 75 % Mastered Review: [DATE] Ek [PERSON_NAME] bedank as vir ho…" at bounding box center [761, 209] width 681 height 355
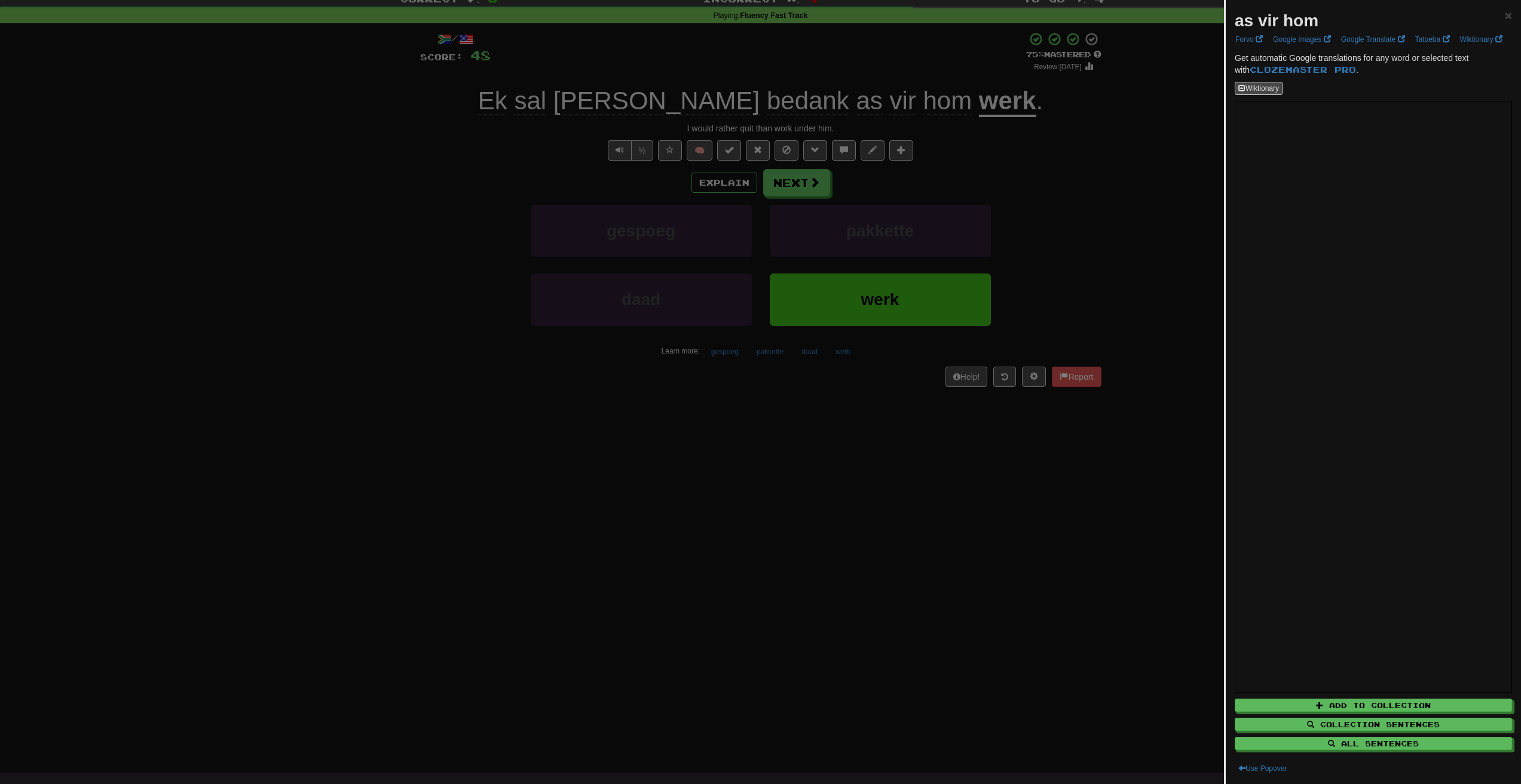
click at [976, 580] on div at bounding box center [761, 392] width 1521 height 784
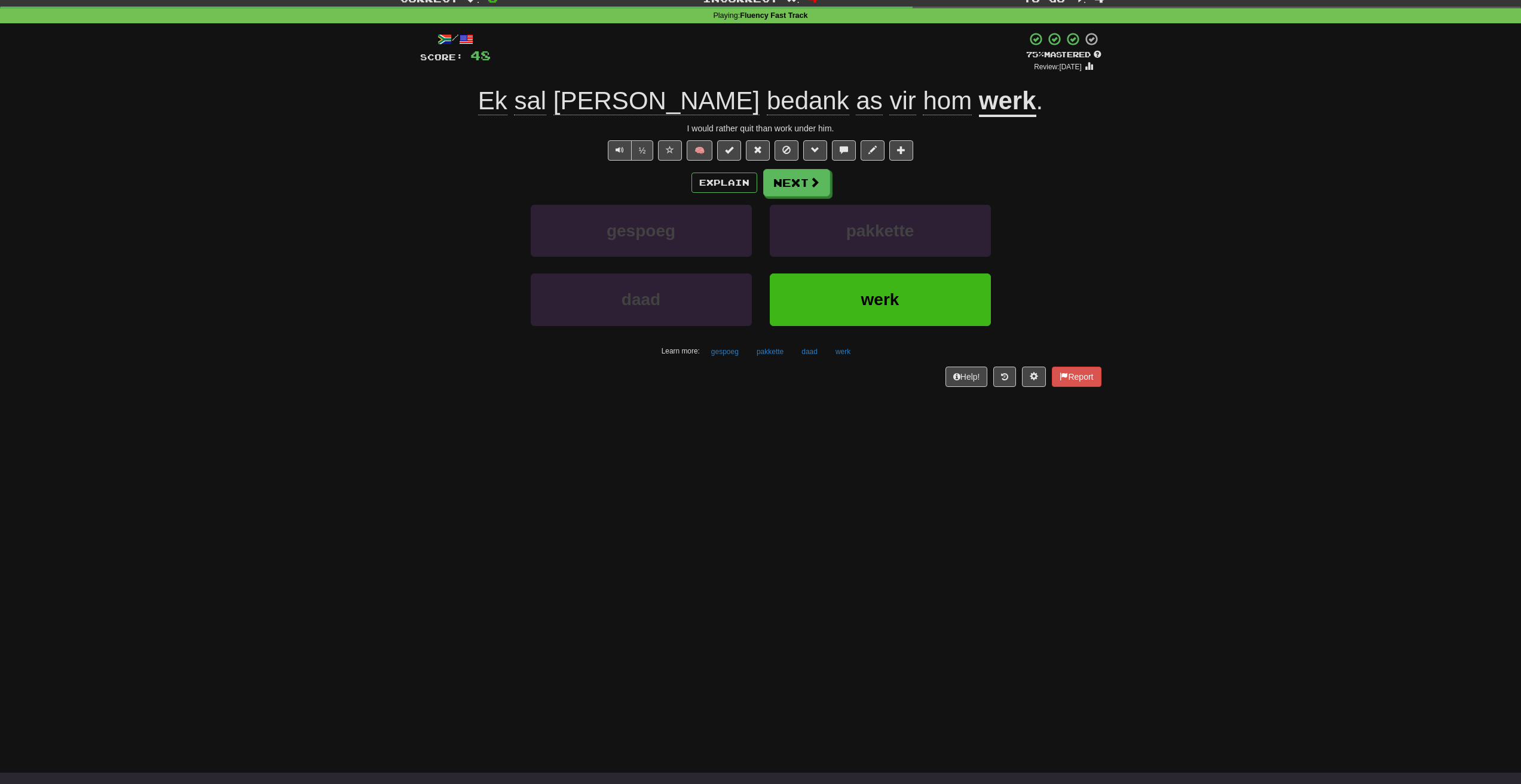
click at [766, 97] on span "bedank" at bounding box center [807, 101] width 82 height 29
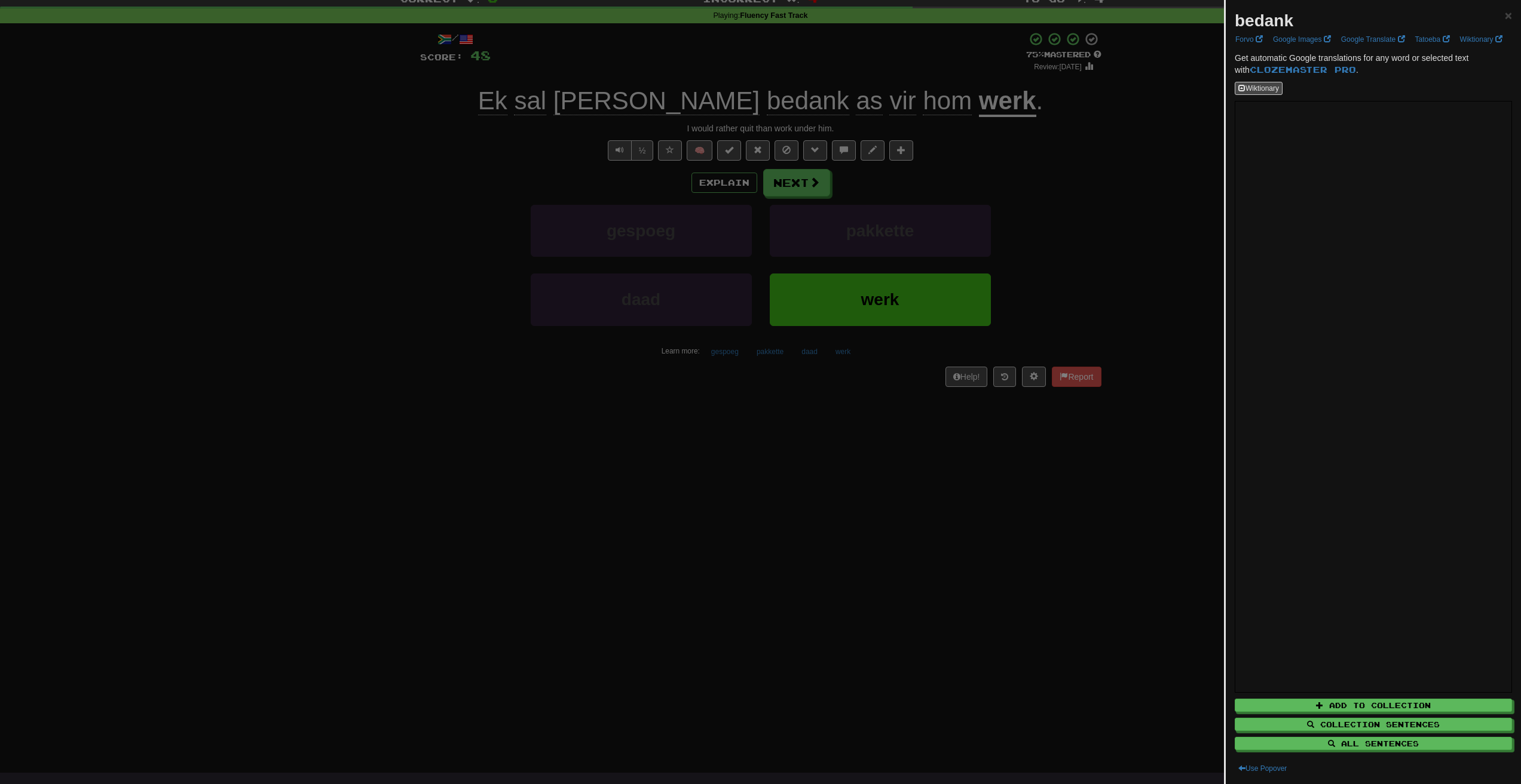
click at [1113, 295] on div at bounding box center [761, 392] width 1521 height 784
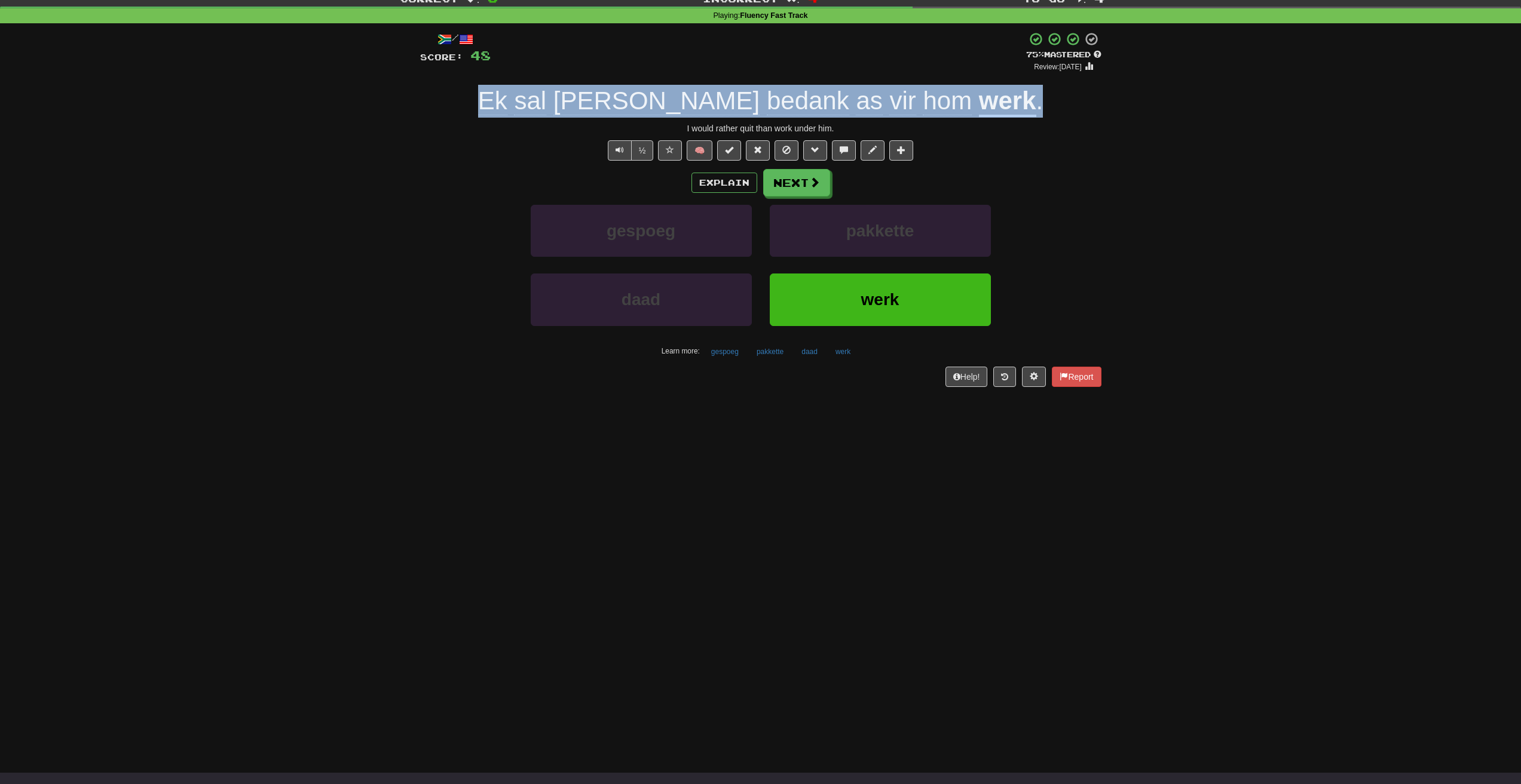
drag, startPoint x: 543, startPoint y: 110, endPoint x: 983, endPoint y: 107, distance: 440.0
click at [983, 107] on div "Ek [PERSON_NAME] bedank as vir hom werk ." at bounding box center [761, 101] width 681 height 33
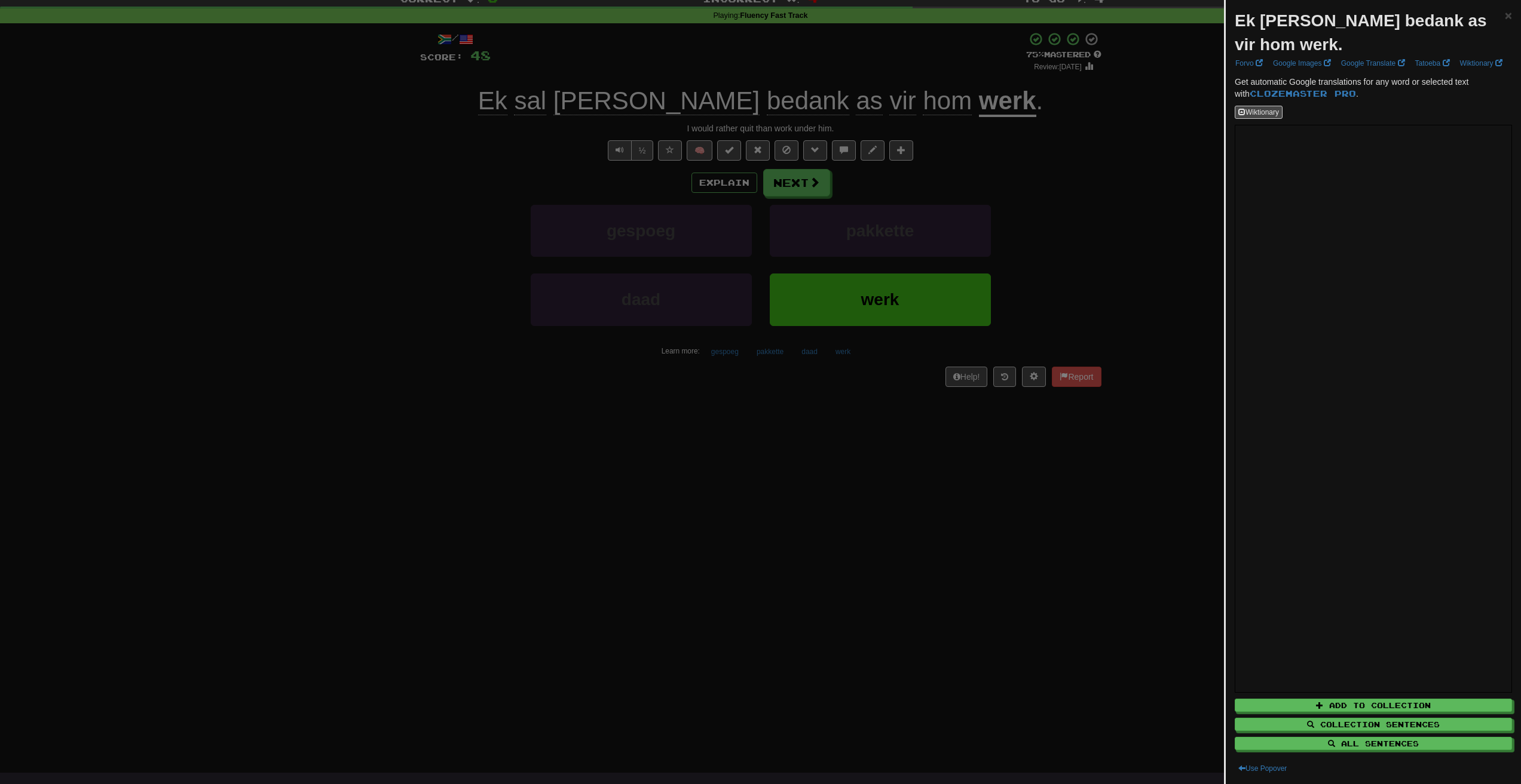
click at [976, 186] on div at bounding box center [761, 392] width 1521 height 784
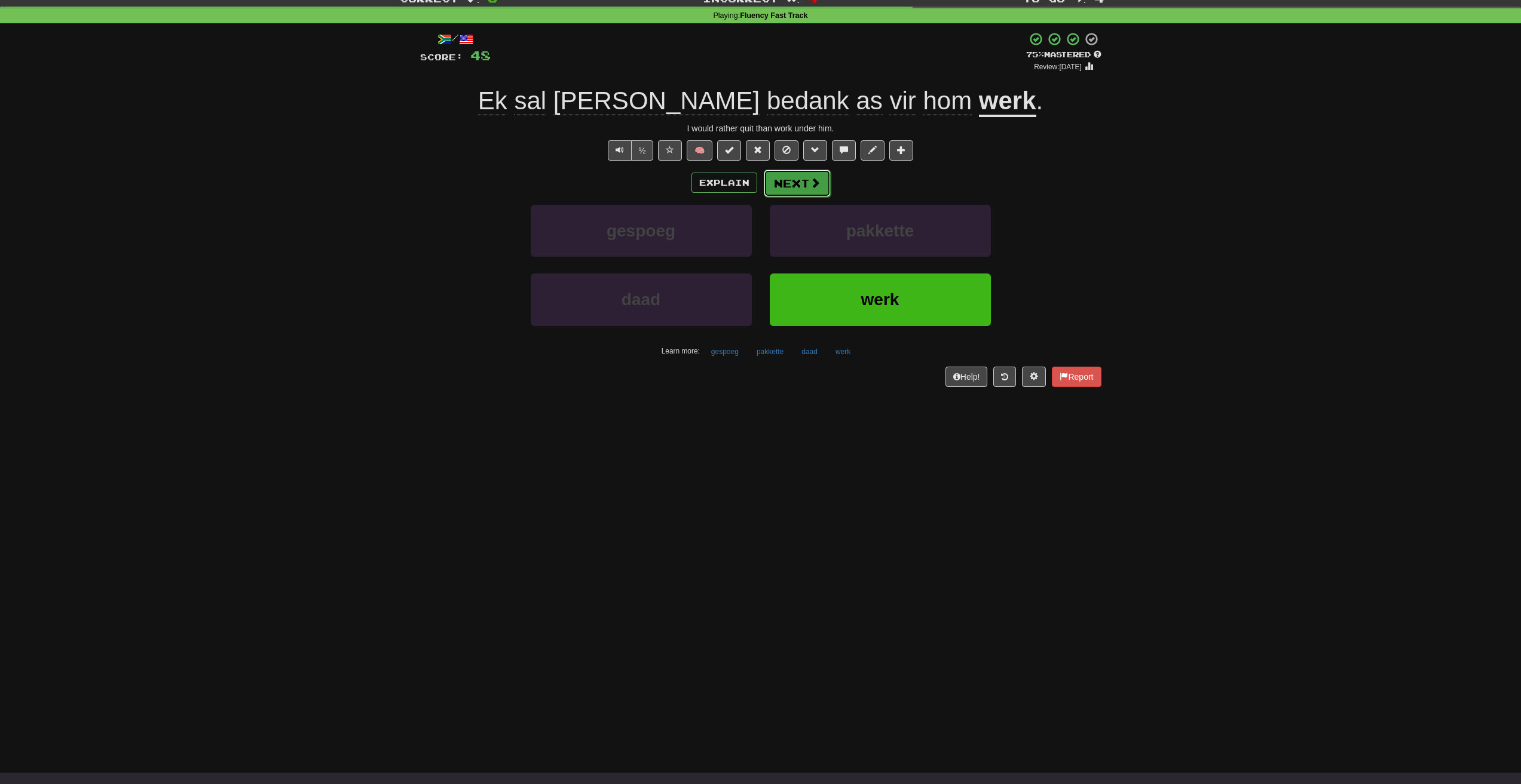
click at [795, 181] on button "Next" at bounding box center [797, 183] width 67 height 28
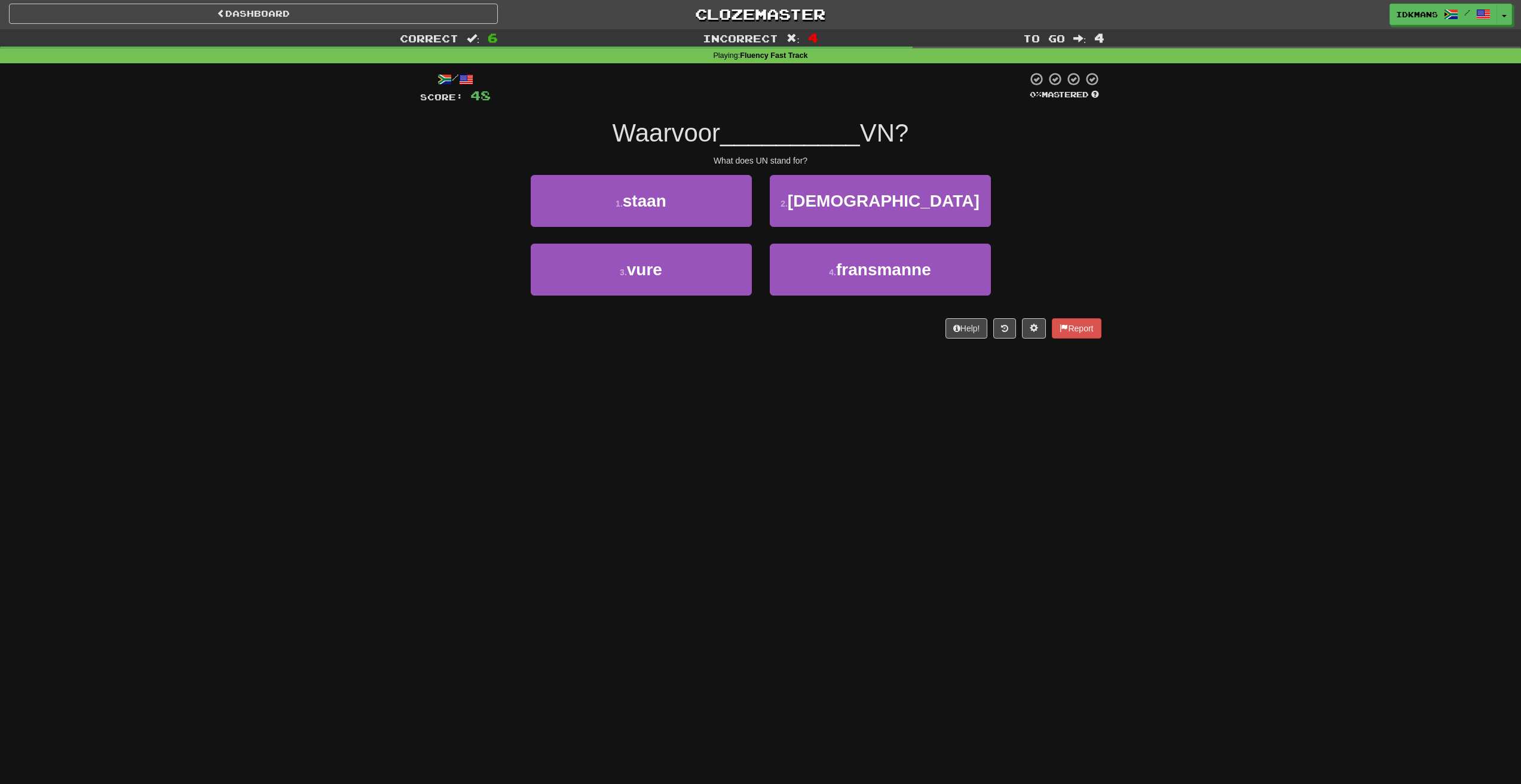
scroll to position [0, 0]
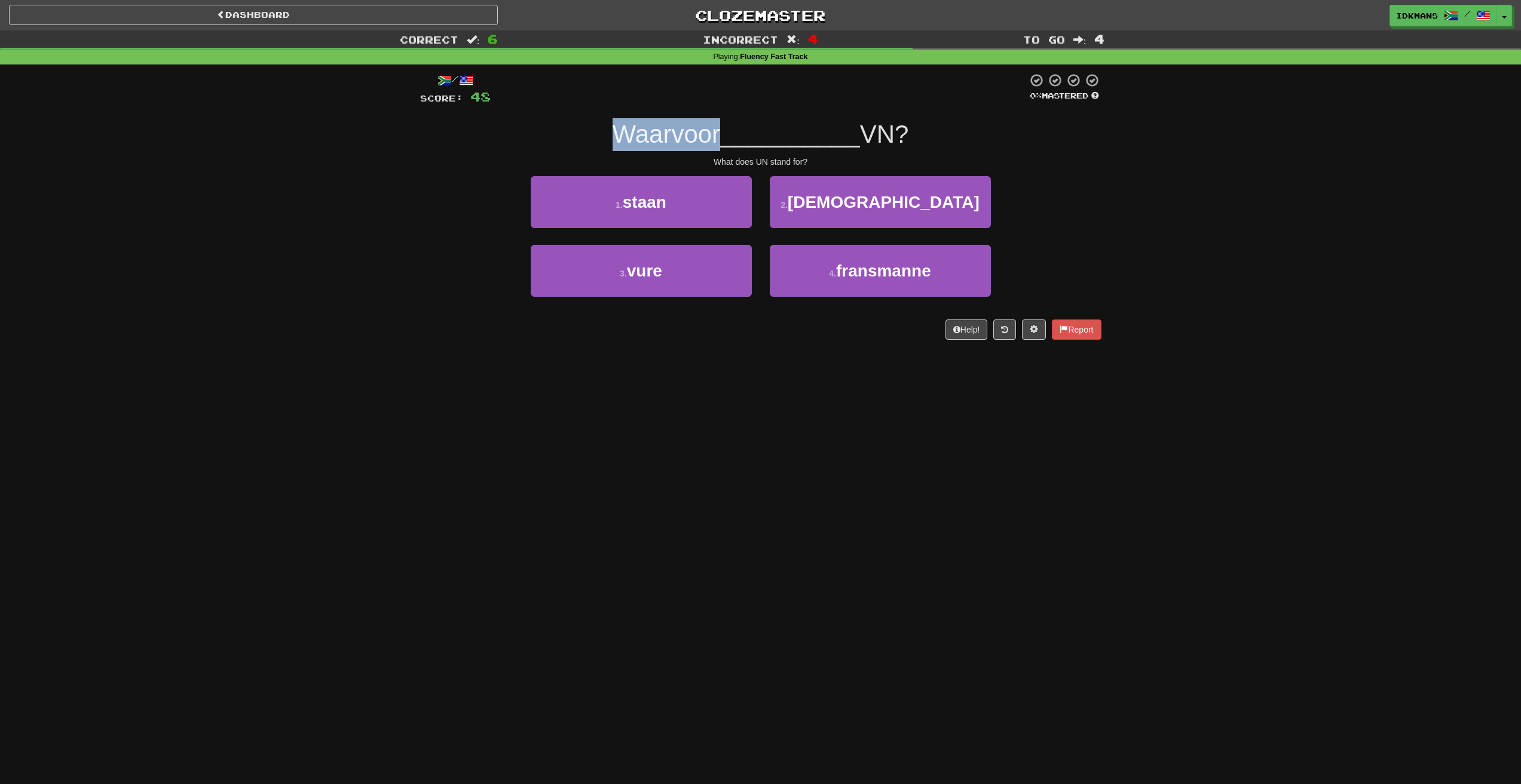
drag, startPoint x: 592, startPoint y: 131, endPoint x: 711, endPoint y: 123, distance: 119.3
click at [711, 123] on div "Waarvoor __________ VN?" at bounding box center [761, 134] width 681 height 33
click at [669, 188] on button "1 . staan" at bounding box center [641, 202] width 221 height 52
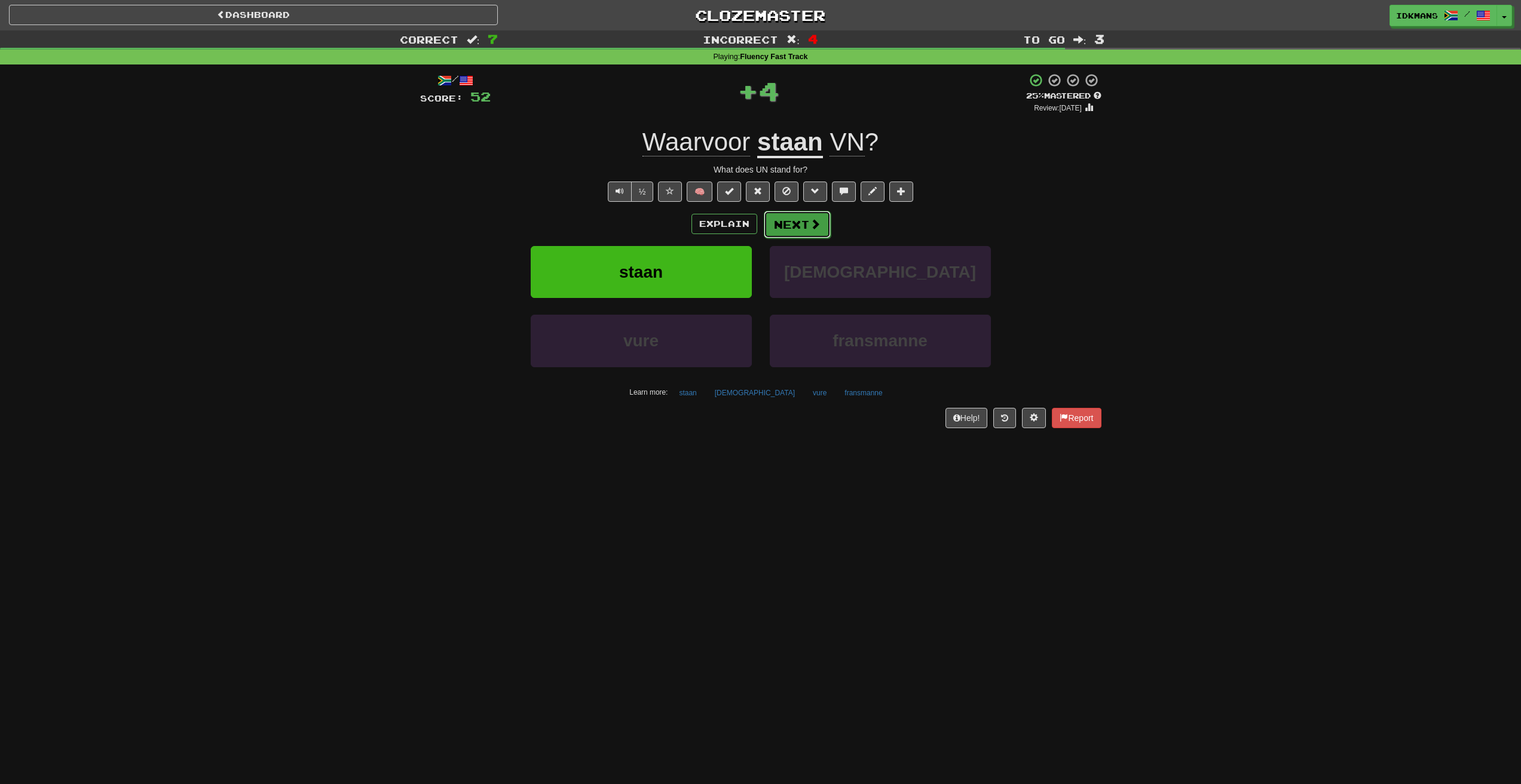
click at [810, 219] on span at bounding box center [815, 224] width 11 height 11
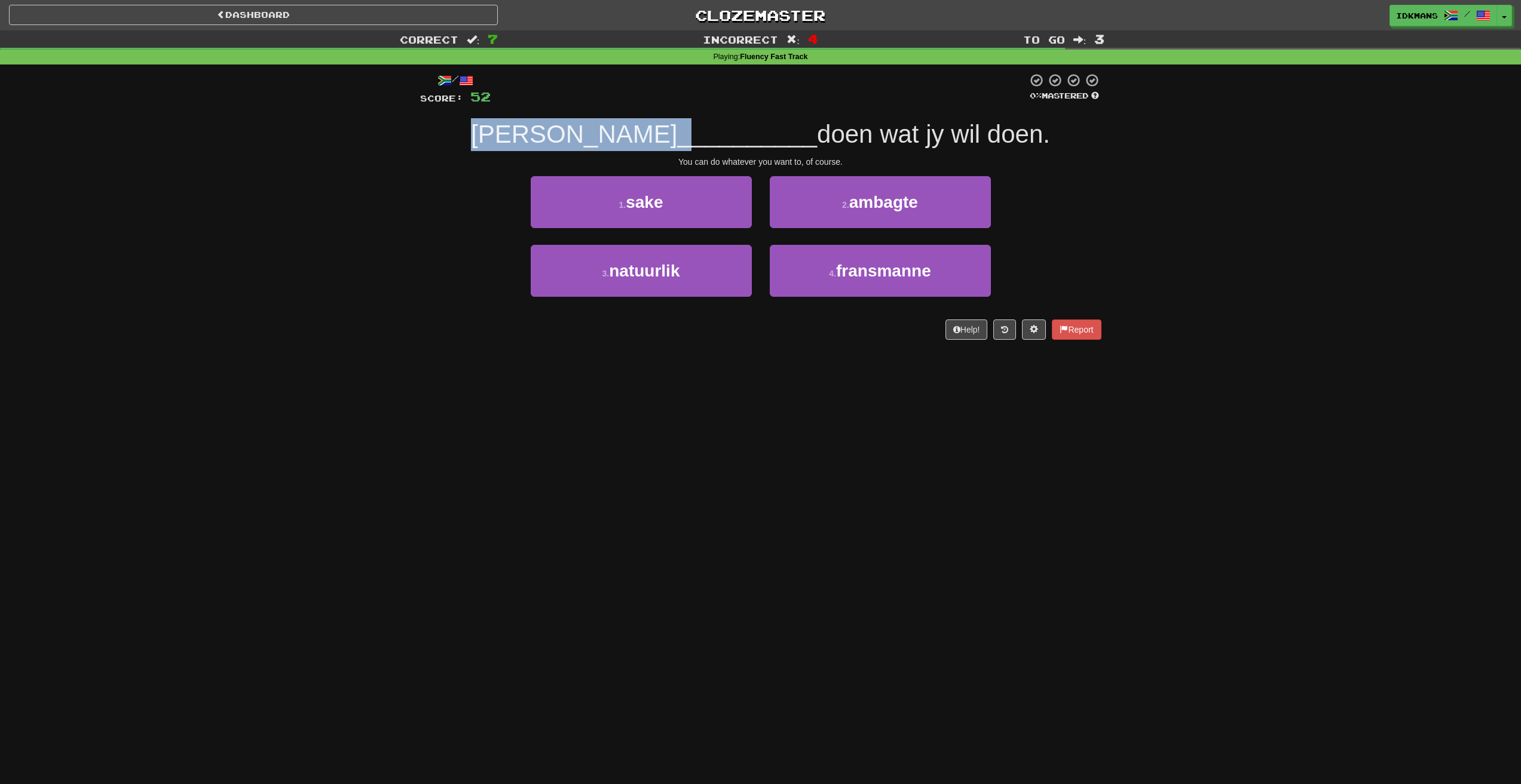
drag, startPoint x: 533, startPoint y: 135, endPoint x: 627, endPoint y: 139, distance: 94.1
click at [627, 139] on div "[PERSON_NAME] __________ doen wat jy wil doen." at bounding box center [761, 134] width 681 height 33
click at [699, 264] on button "3 . natuurlik" at bounding box center [641, 270] width 221 height 52
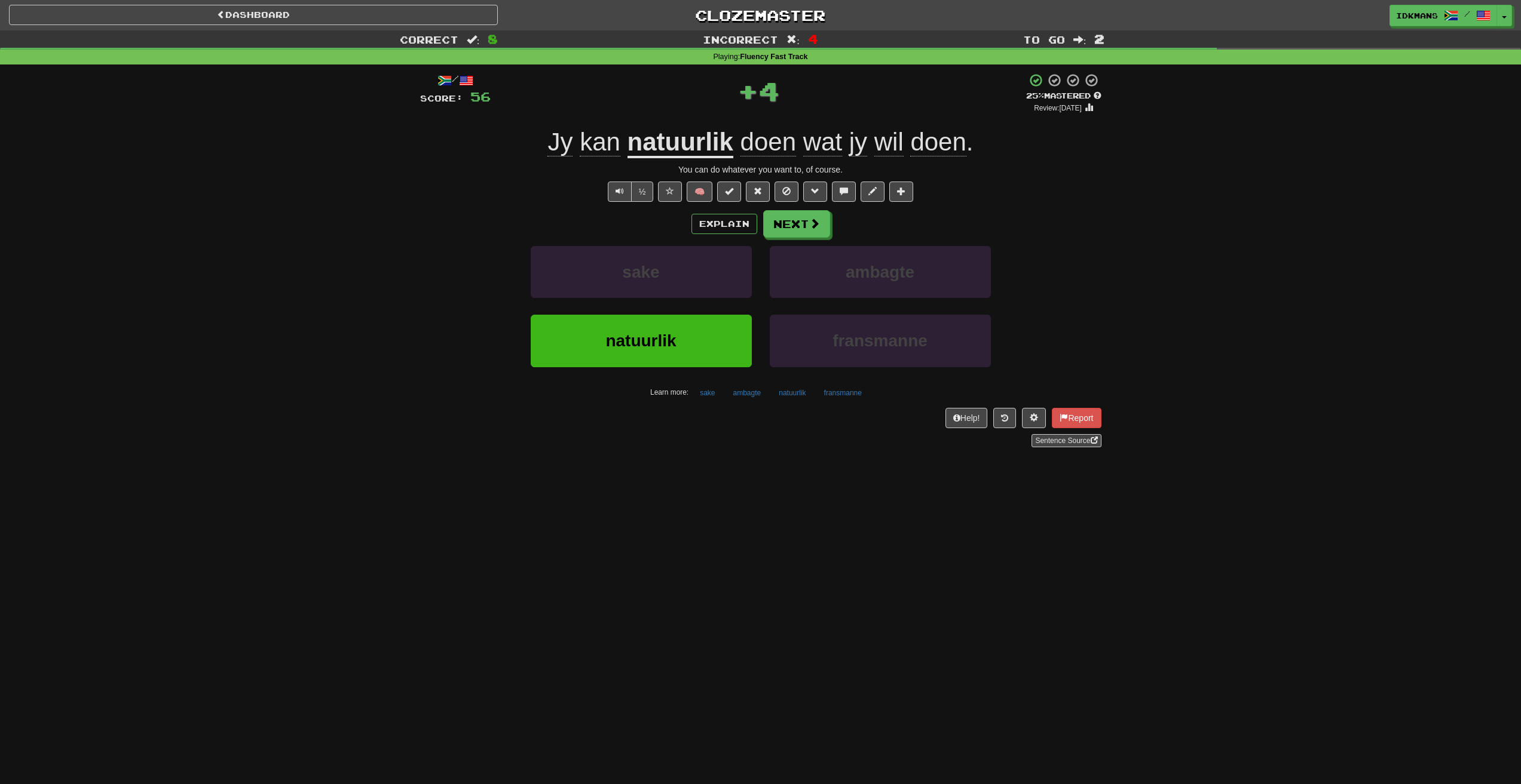
click at [689, 146] on u "natuurlik" at bounding box center [680, 143] width 106 height 31
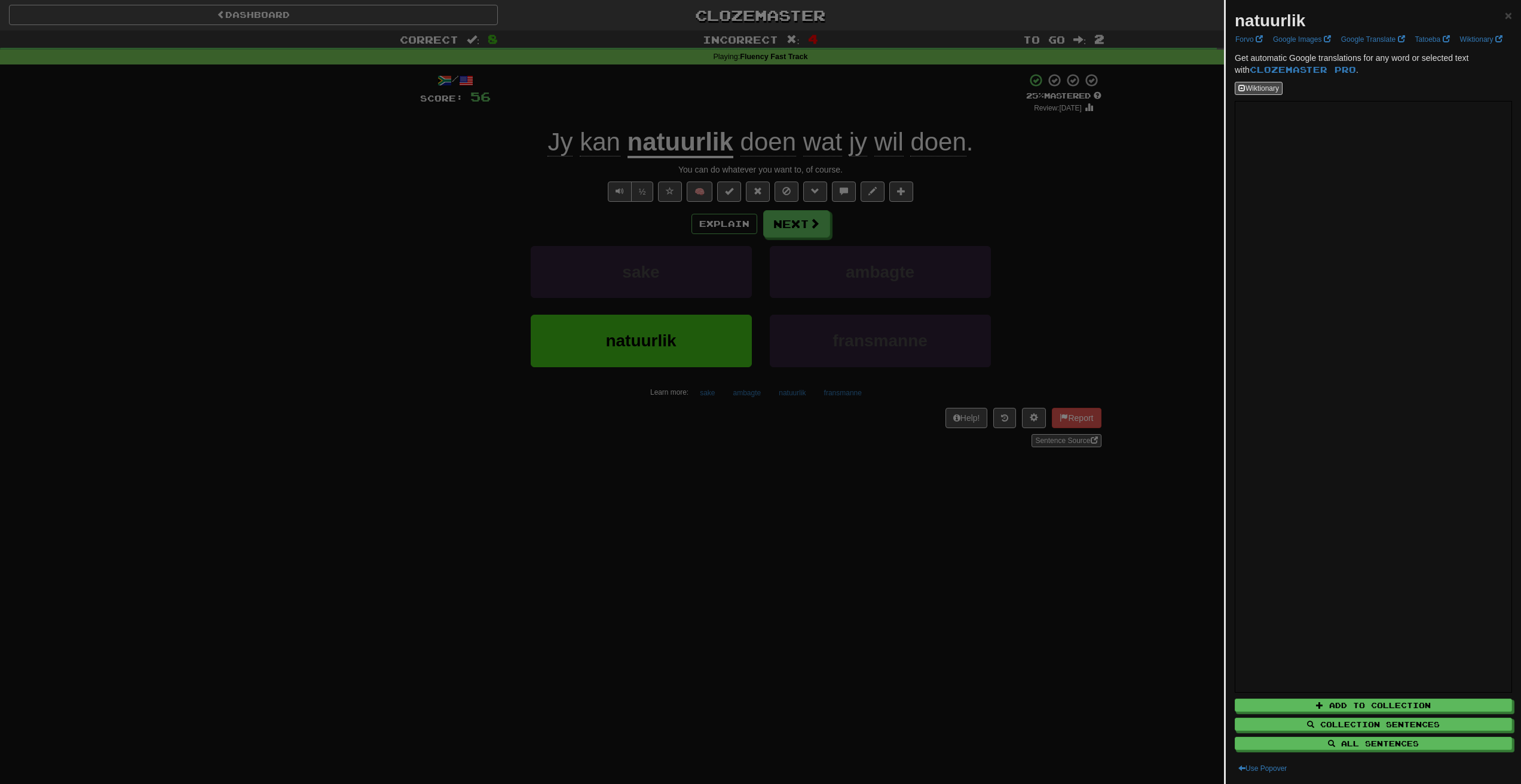
click at [1081, 195] on div at bounding box center [761, 392] width 1521 height 784
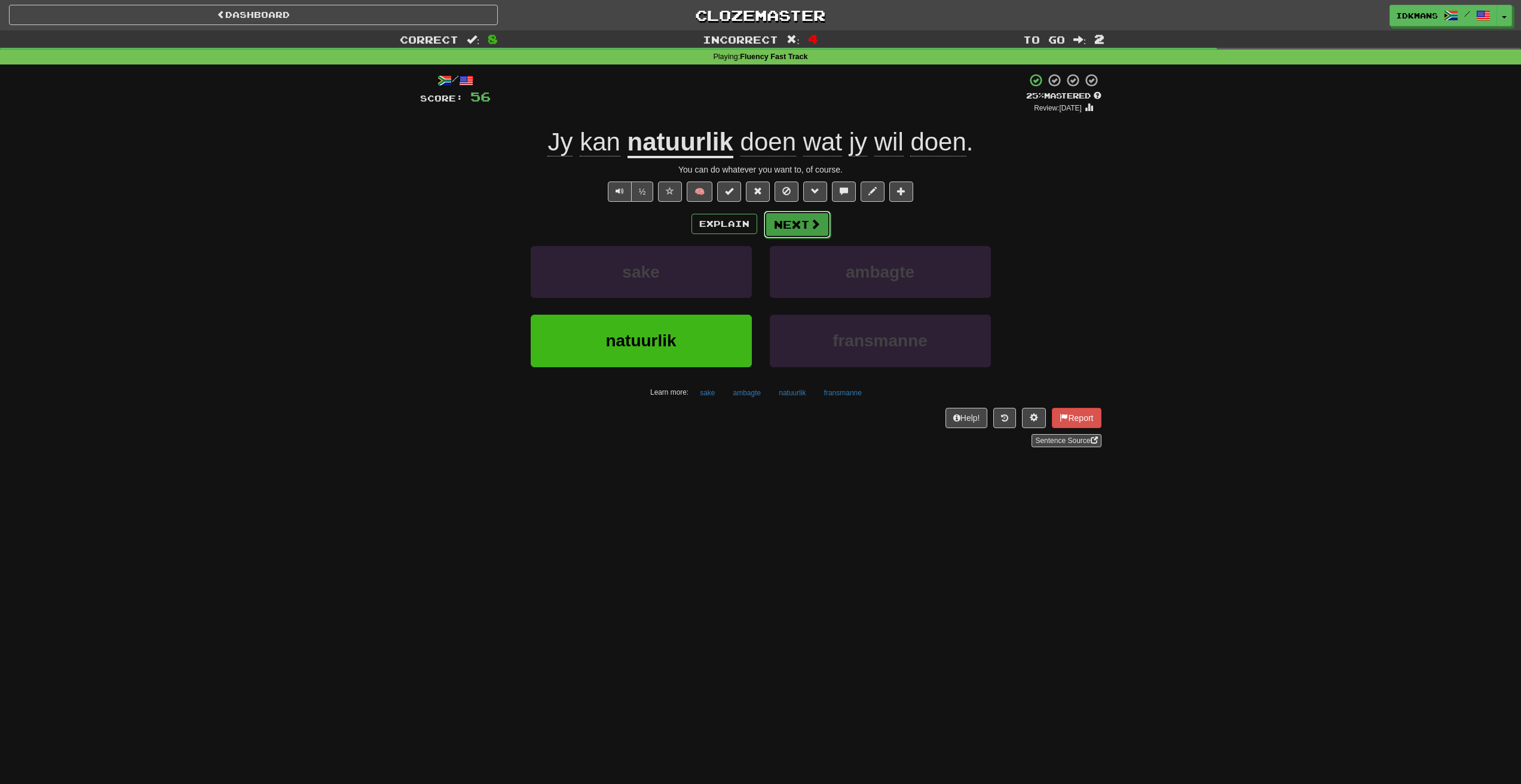
click at [790, 219] on button "Next" at bounding box center [797, 225] width 67 height 28
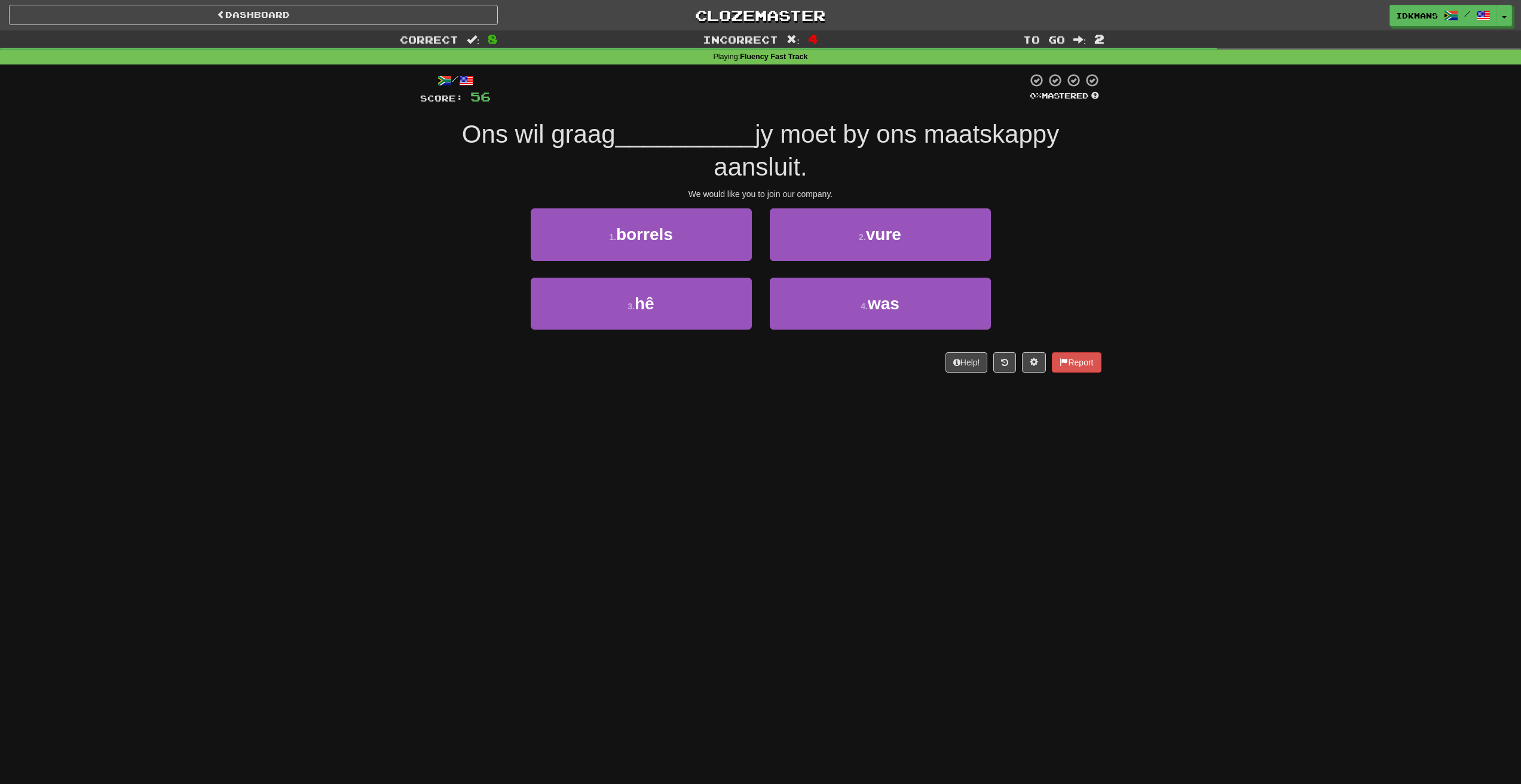
drag, startPoint x: 475, startPoint y: 134, endPoint x: 620, endPoint y: 145, distance: 145.4
click at [620, 145] on div "Ons wil graag __________ jy moet by ons maatskappy aansluit." at bounding box center [761, 150] width 681 height 65
click at [678, 303] on button "3 . hê" at bounding box center [641, 303] width 221 height 52
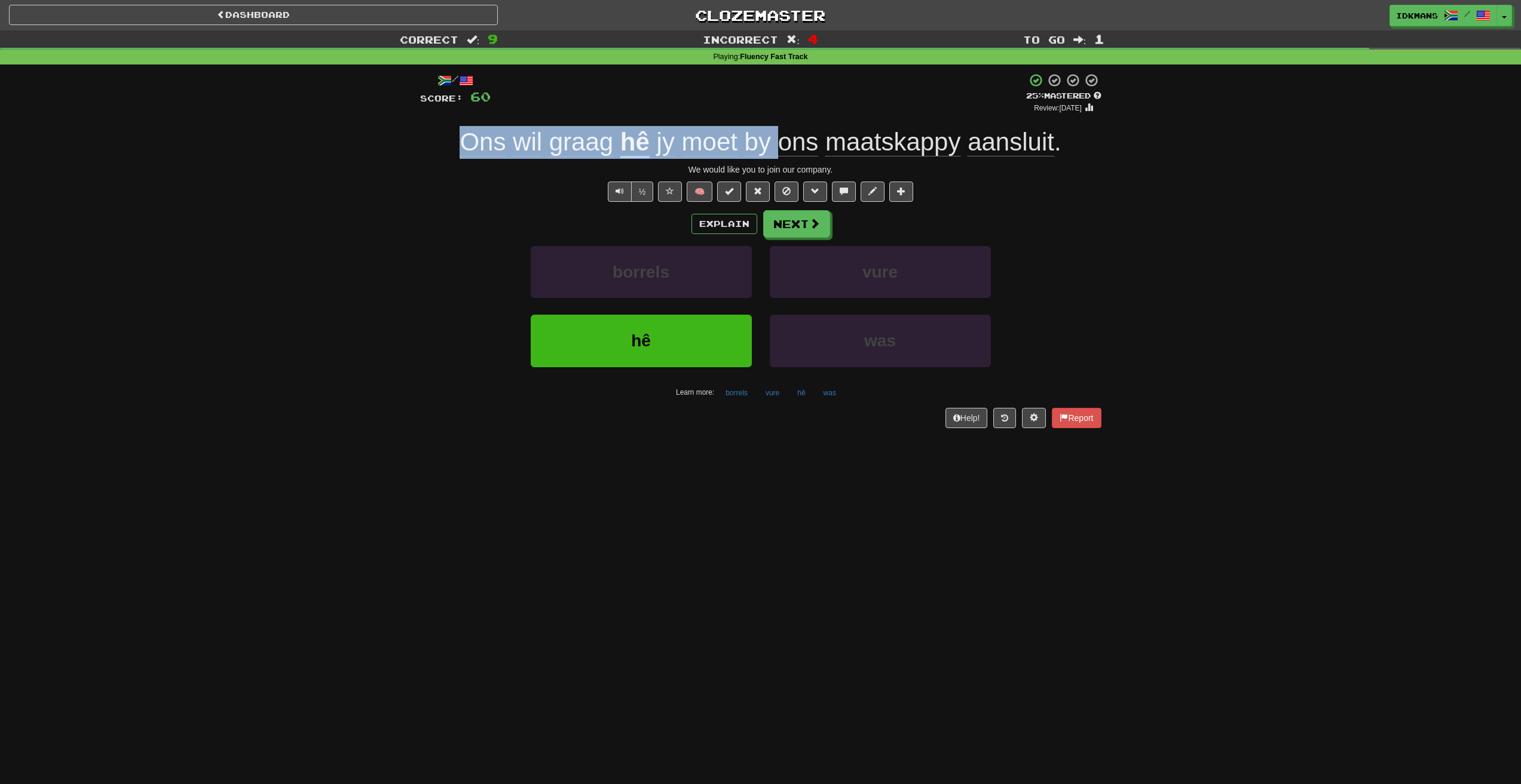
drag, startPoint x: 458, startPoint y: 149, endPoint x: 784, endPoint y: 149, distance: 326.0
click at [784, 149] on div "Ons wil graag hê jy moet by ons maatskappy aansluit ." at bounding box center [761, 142] width 681 height 33
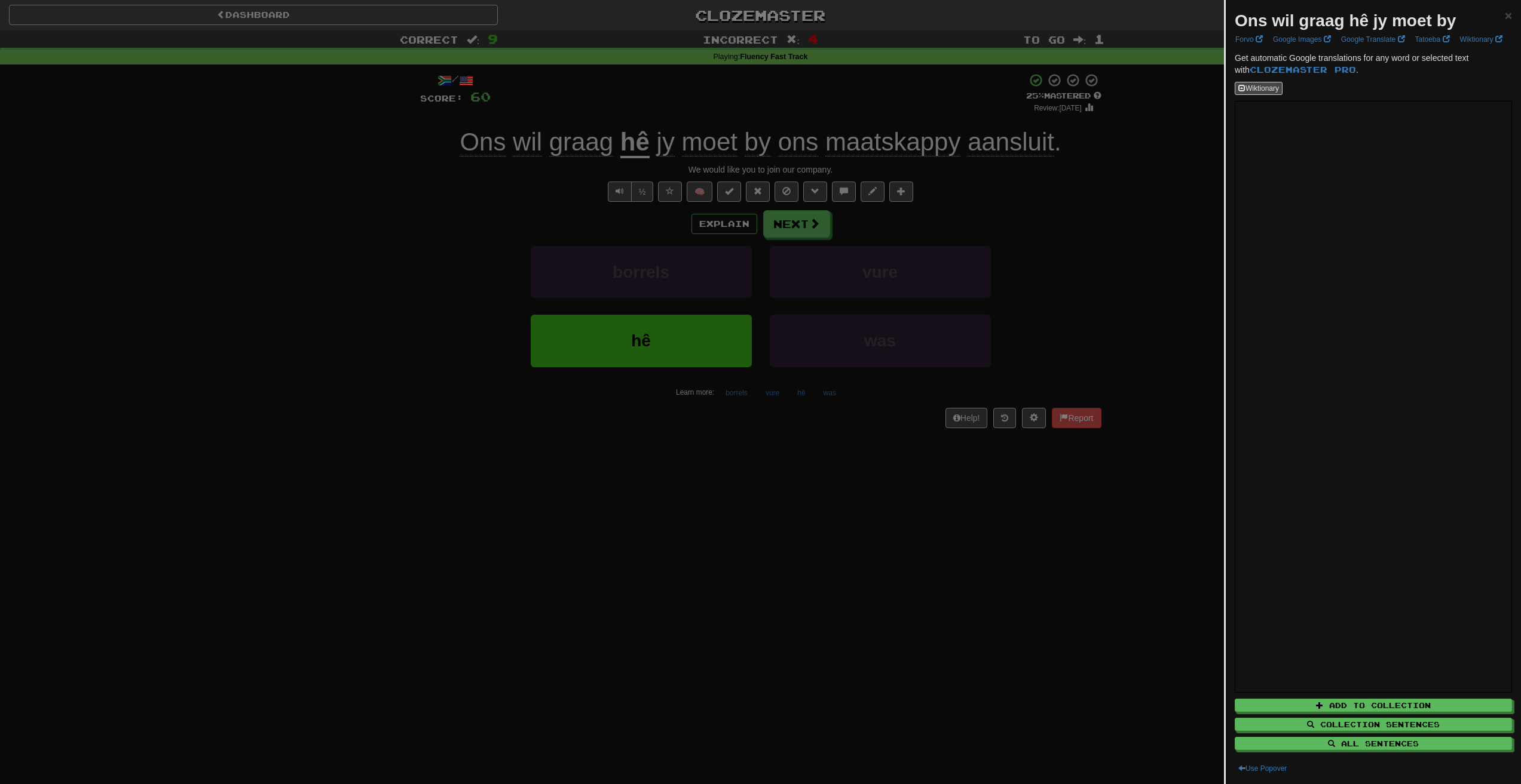
click at [939, 122] on div at bounding box center [761, 392] width 1521 height 784
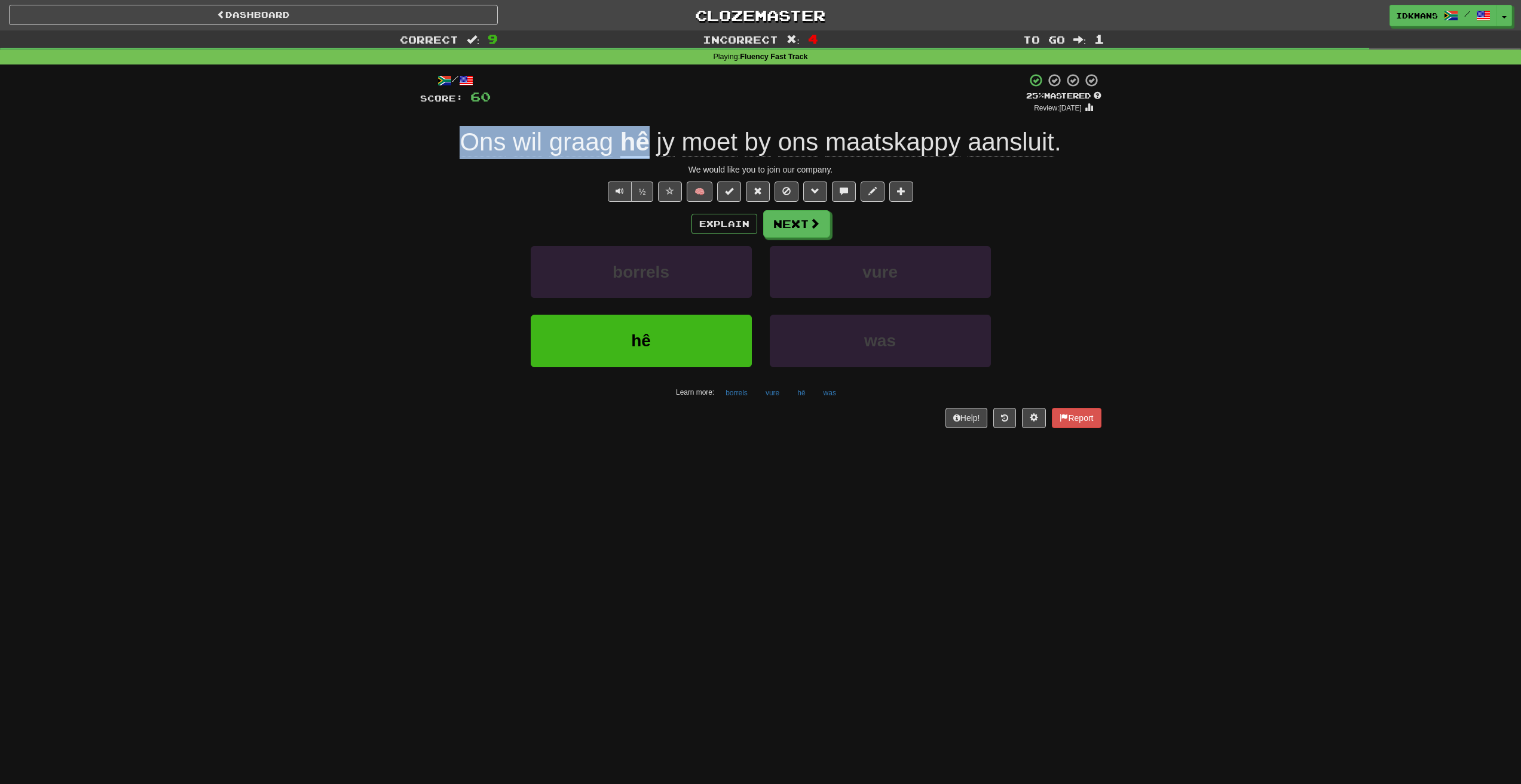
drag, startPoint x: 465, startPoint y: 126, endPoint x: 650, endPoint y: 141, distance: 185.6
click at [650, 141] on div "Ons wil graag hê jy moet by ons maatskappy aansluit ." at bounding box center [761, 142] width 681 height 33
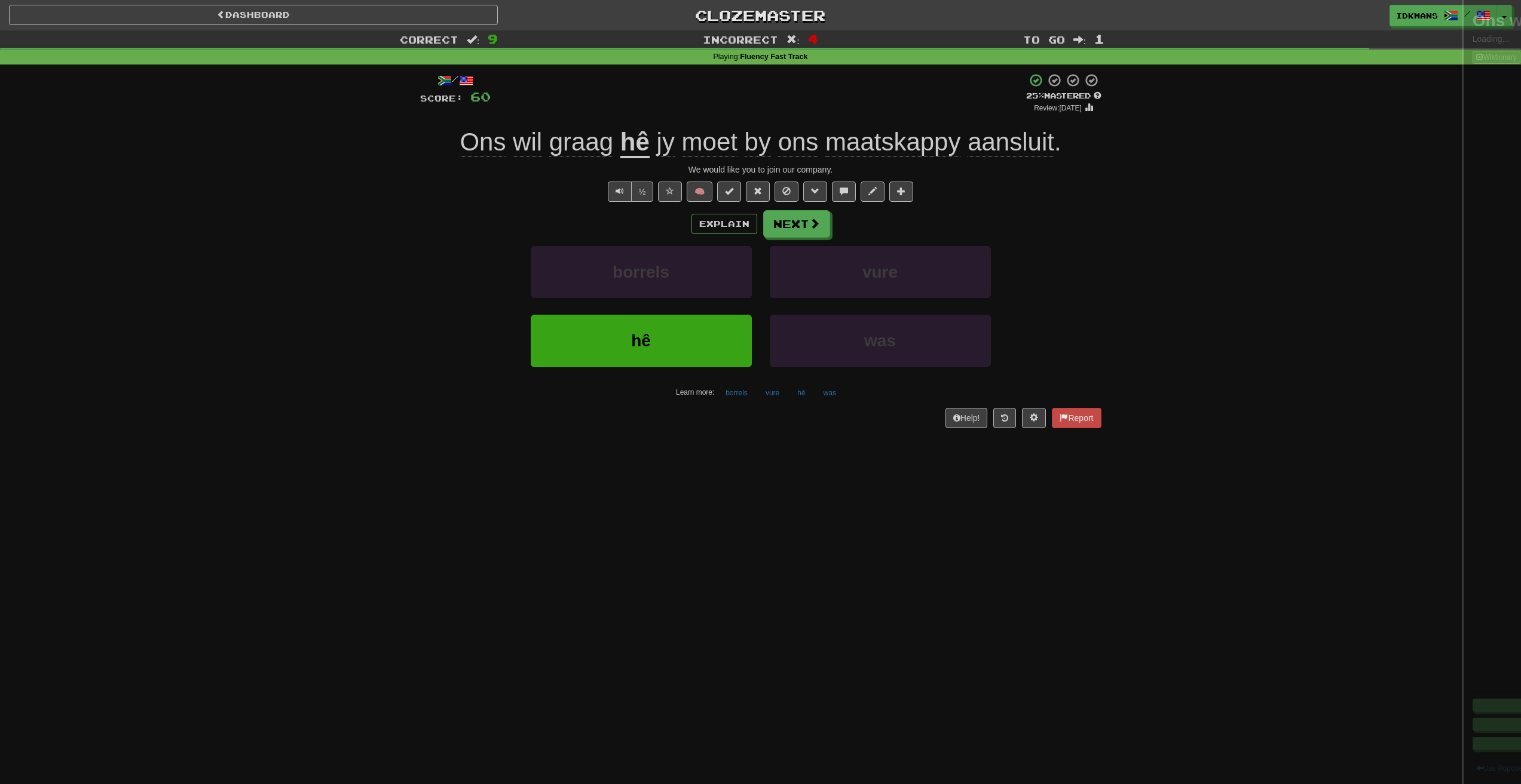
click at [644, 110] on div at bounding box center [761, 392] width 1521 height 784
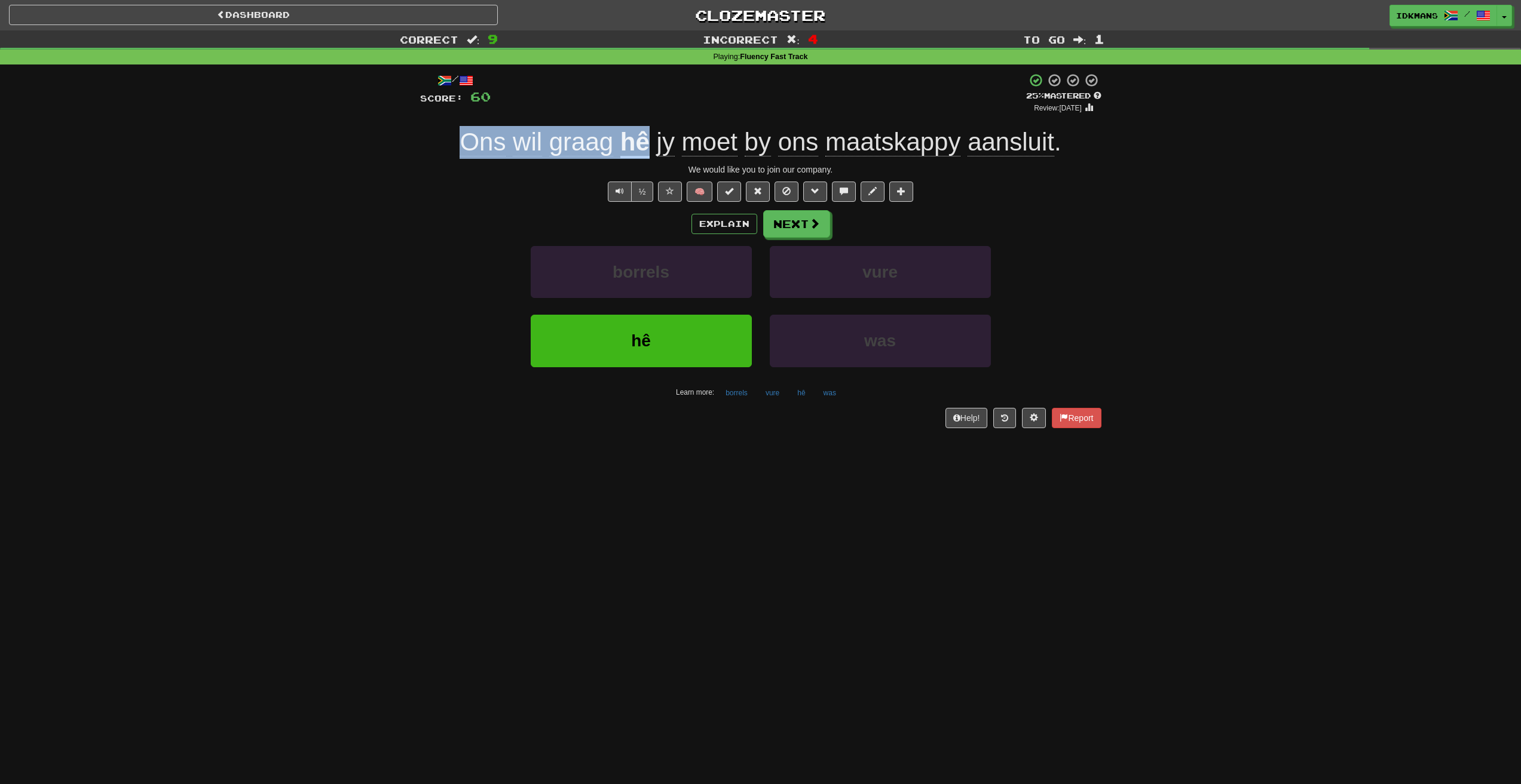
drag, startPoint x: 464, startPoint y: 134, endPoint x: 648, endPoint y: 143, distance: 184.2
click at [648, 143] on div "Ons wil graag hê jy moet by ons maatskappy aansluit ." at bounding box center [761, 142] width 681 height 33
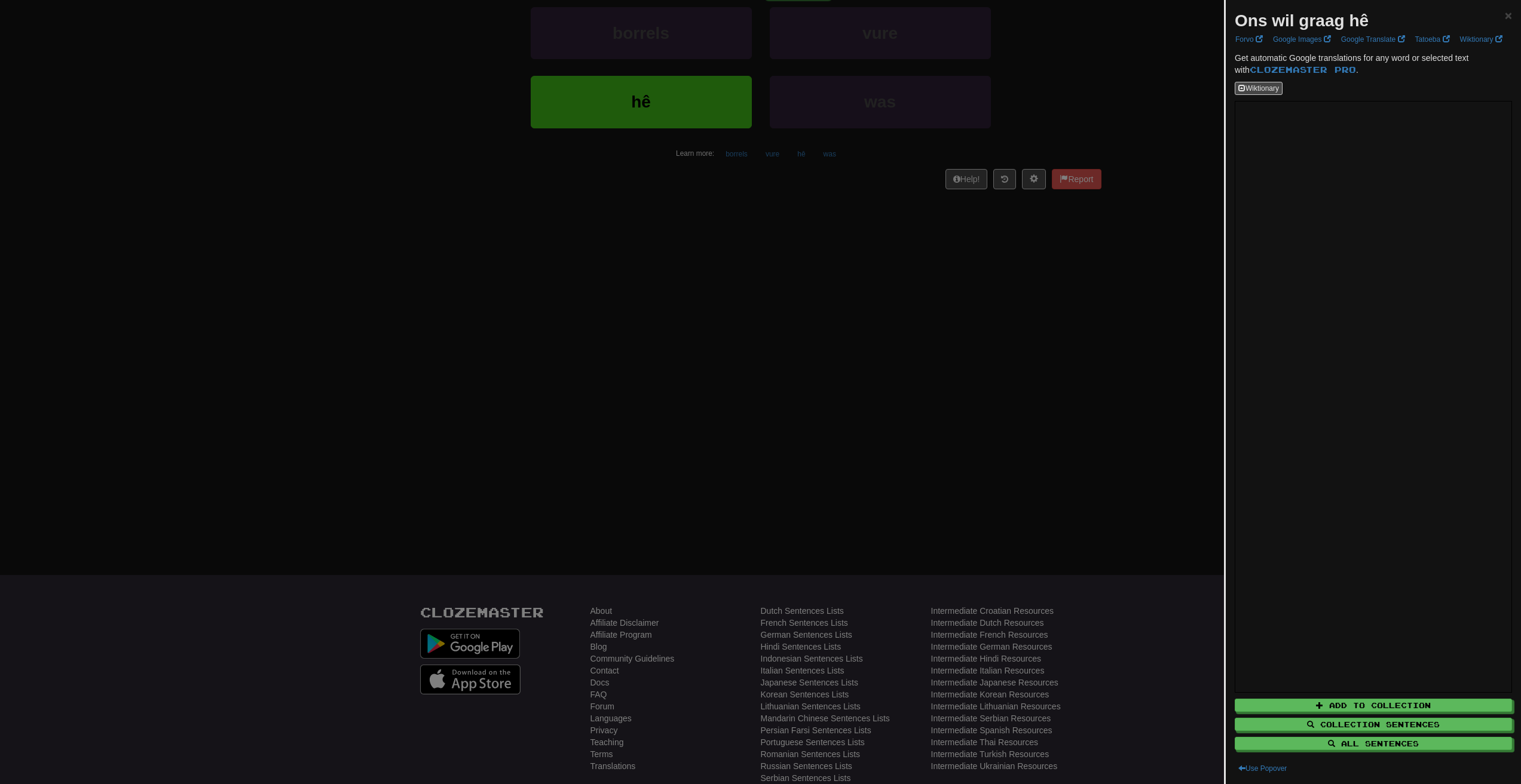
click at [949, 519] on div at bounding box center [761, 392] width 1521 height 784
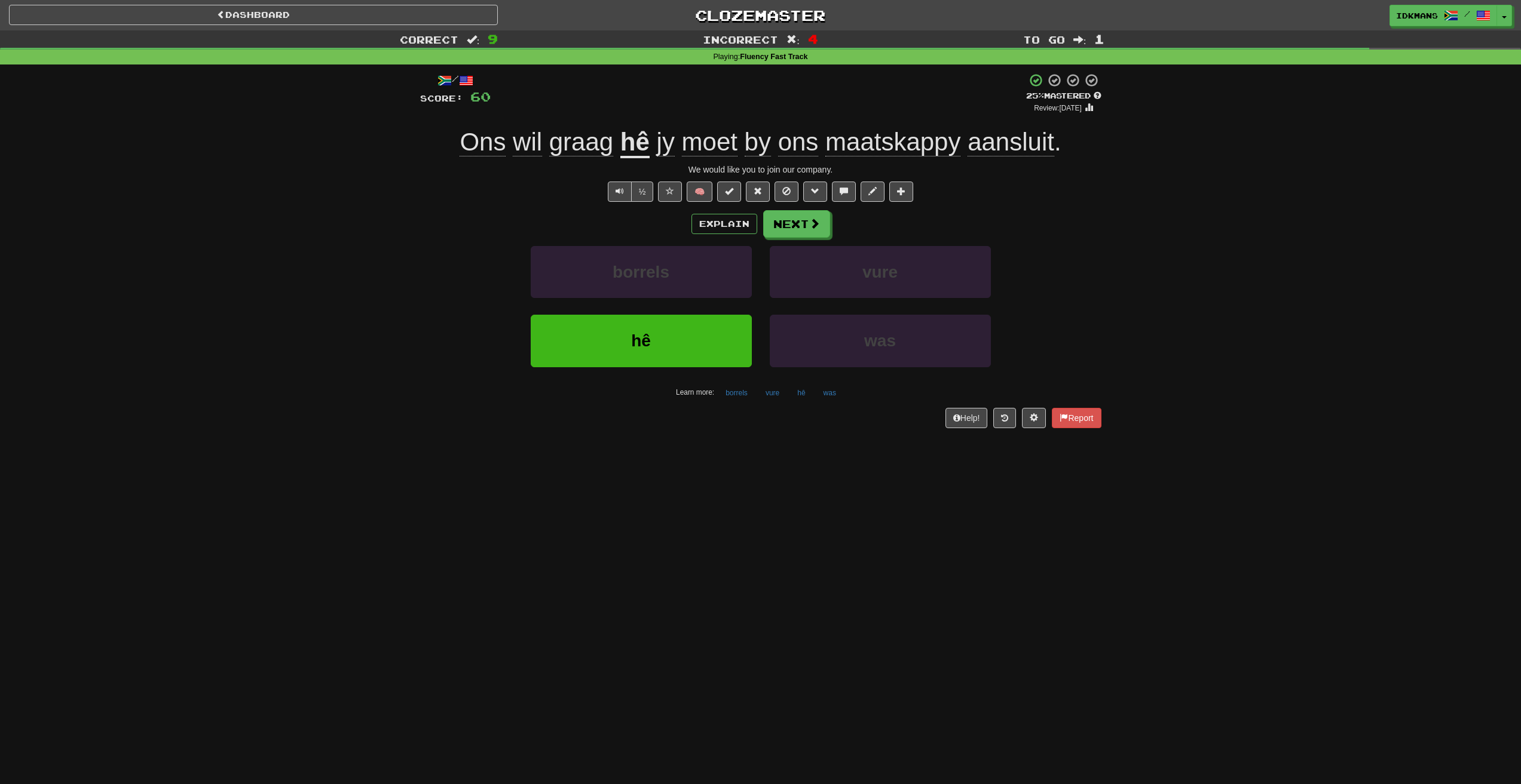
click at [630, 132] on u "hê" at bounding box center [635, 143] width 29 height 31
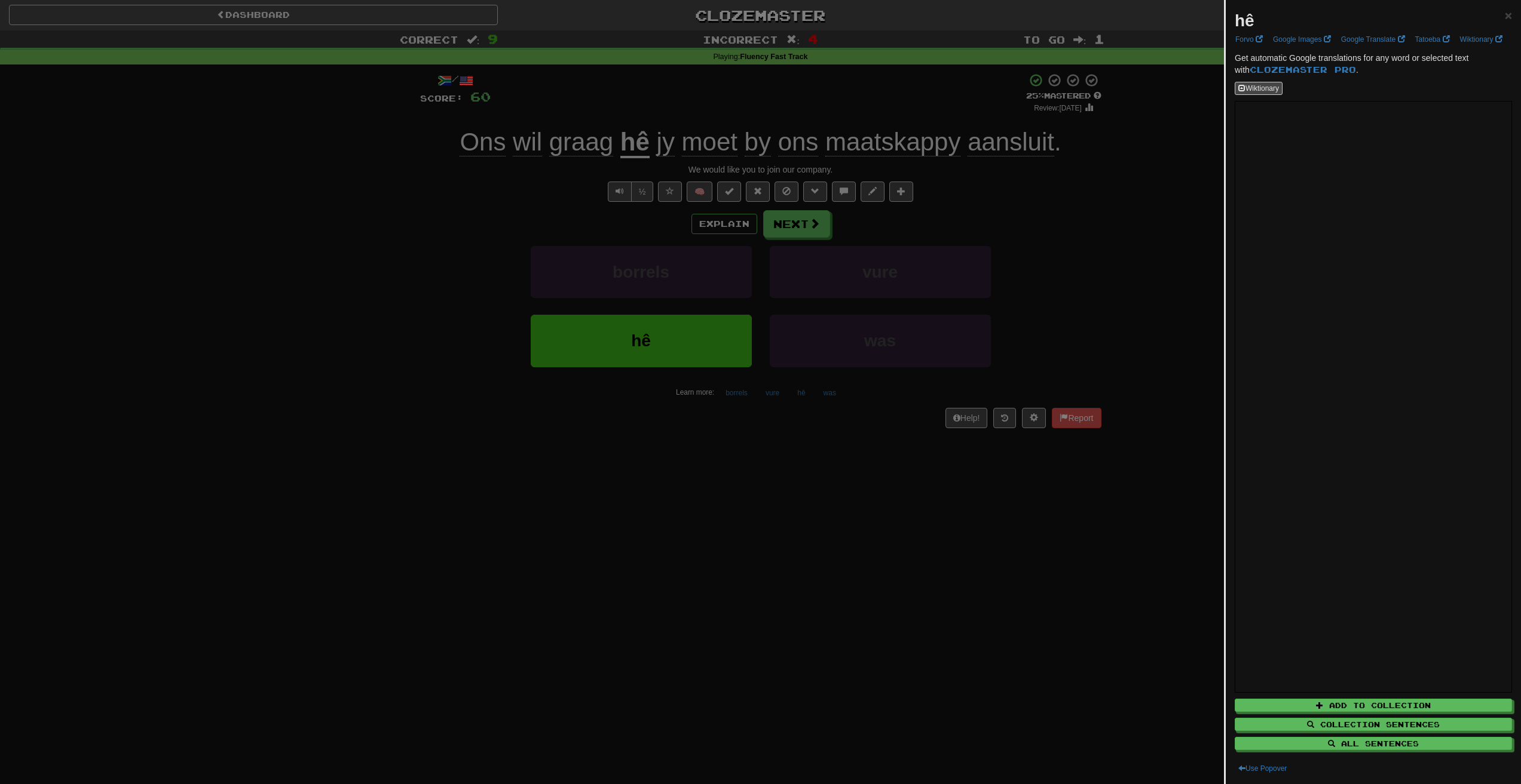
drag, startPoint x: 1045, startPoint y: 291, endPoint x: 1039, endPoint y: 294, distance: 6.7
click at [1041, 293] on div at bounding box center [761, 392] width 1521 height 784
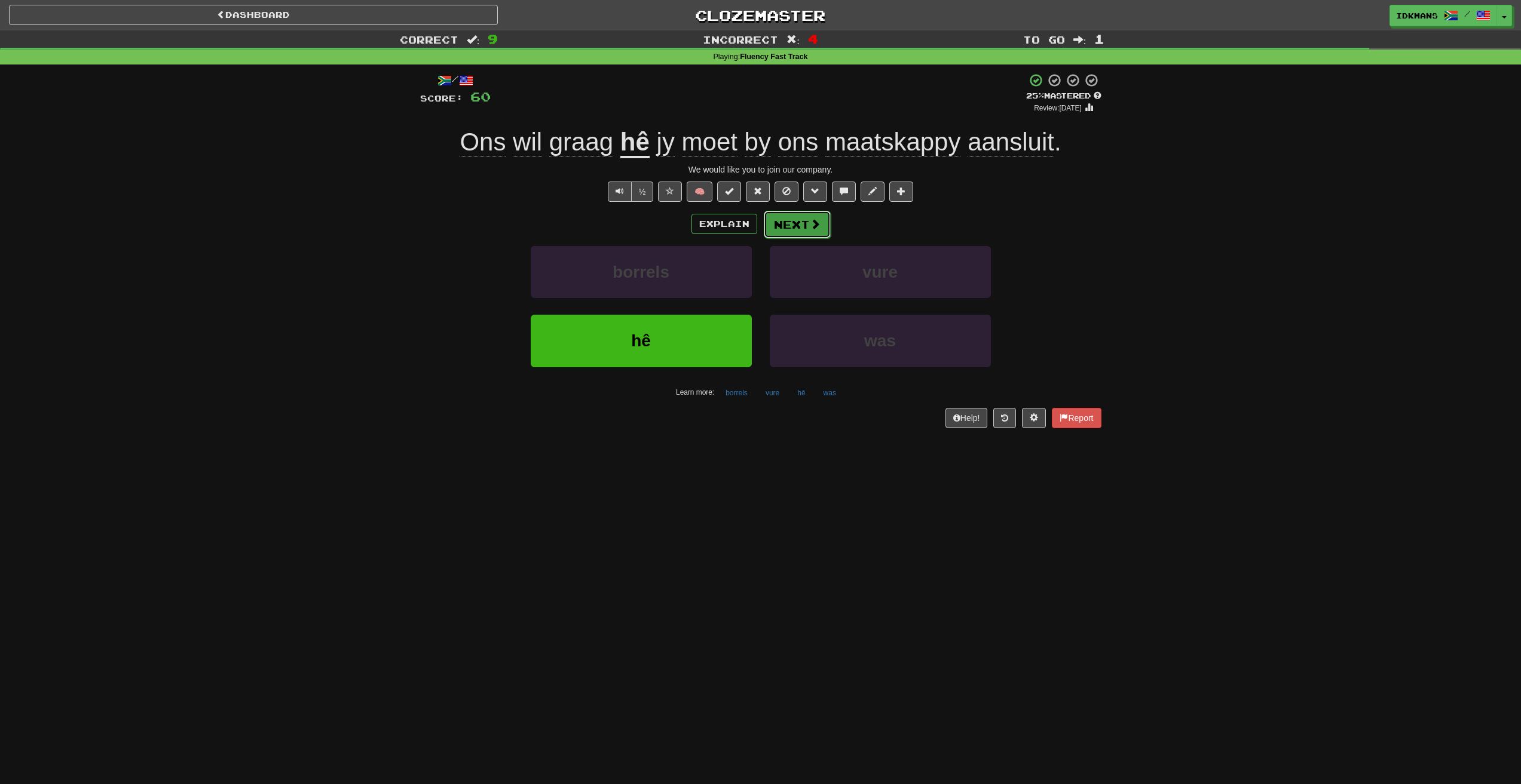
click at [813, 227] on span at bounding box center [815, 224] width 11 height 11
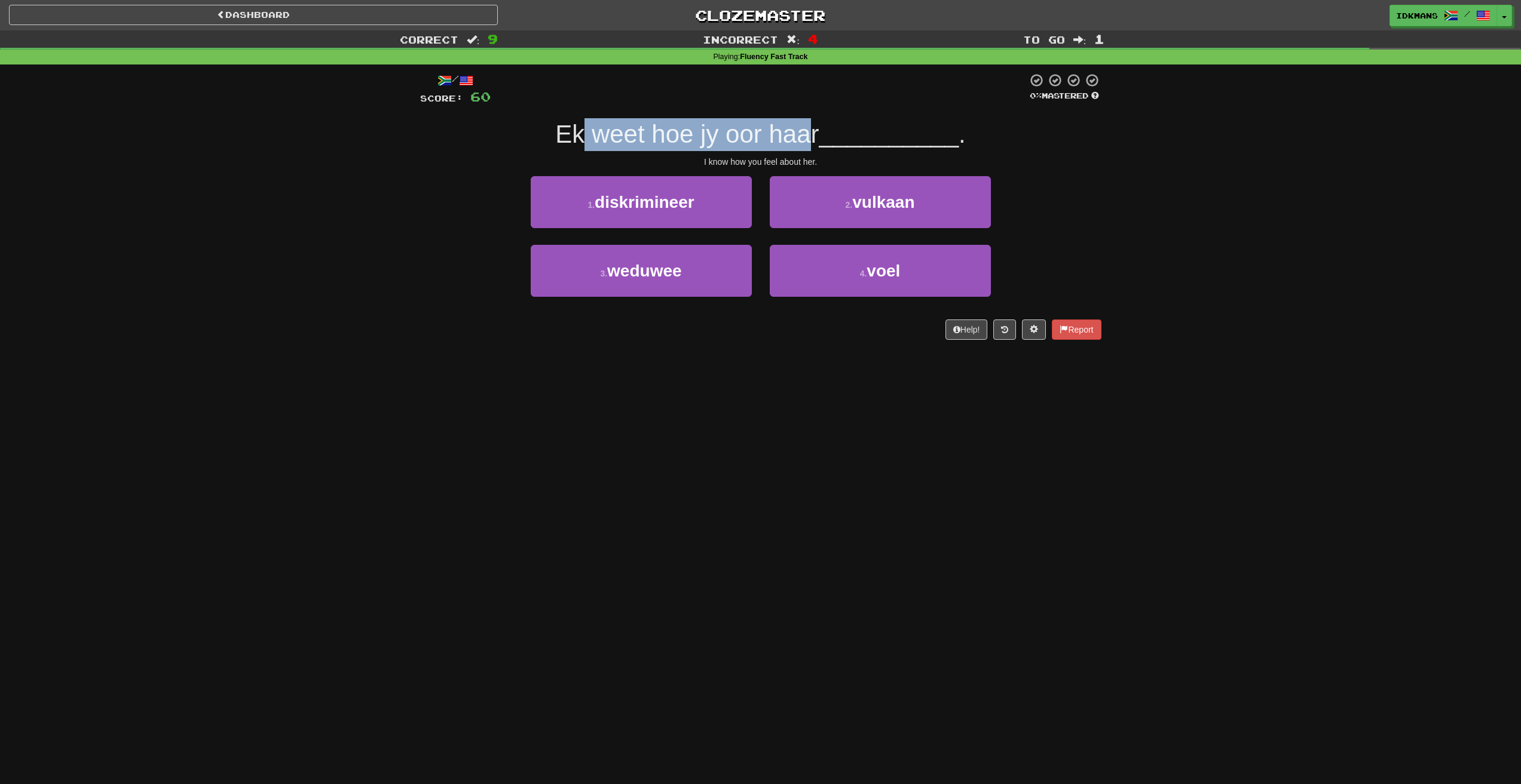
drag, startPoint x: 578, startPoint y: 143, endPoint x: 808, endPoint y: 135, distance: 230.1
click at [808, 135] on span "Ek weet hoe jy oor haar" at bounding box center [687, 134] width 263 height 28
click at [585, 126] on span "Ek weet hoe jy oor haar" at bounding box center [687, 134] width 263 height 28
drag, startPoint x: 704, startPoint y: 155, endPoint x: 720, endPoint y: 156, distance: 16.0
click at [720, 156] on div "/ Score: 60 0 % Mastered Ek weet hoe jy oor haar __________ . I know how you fe…" at bounding box center [761, 206] width 681 height 267
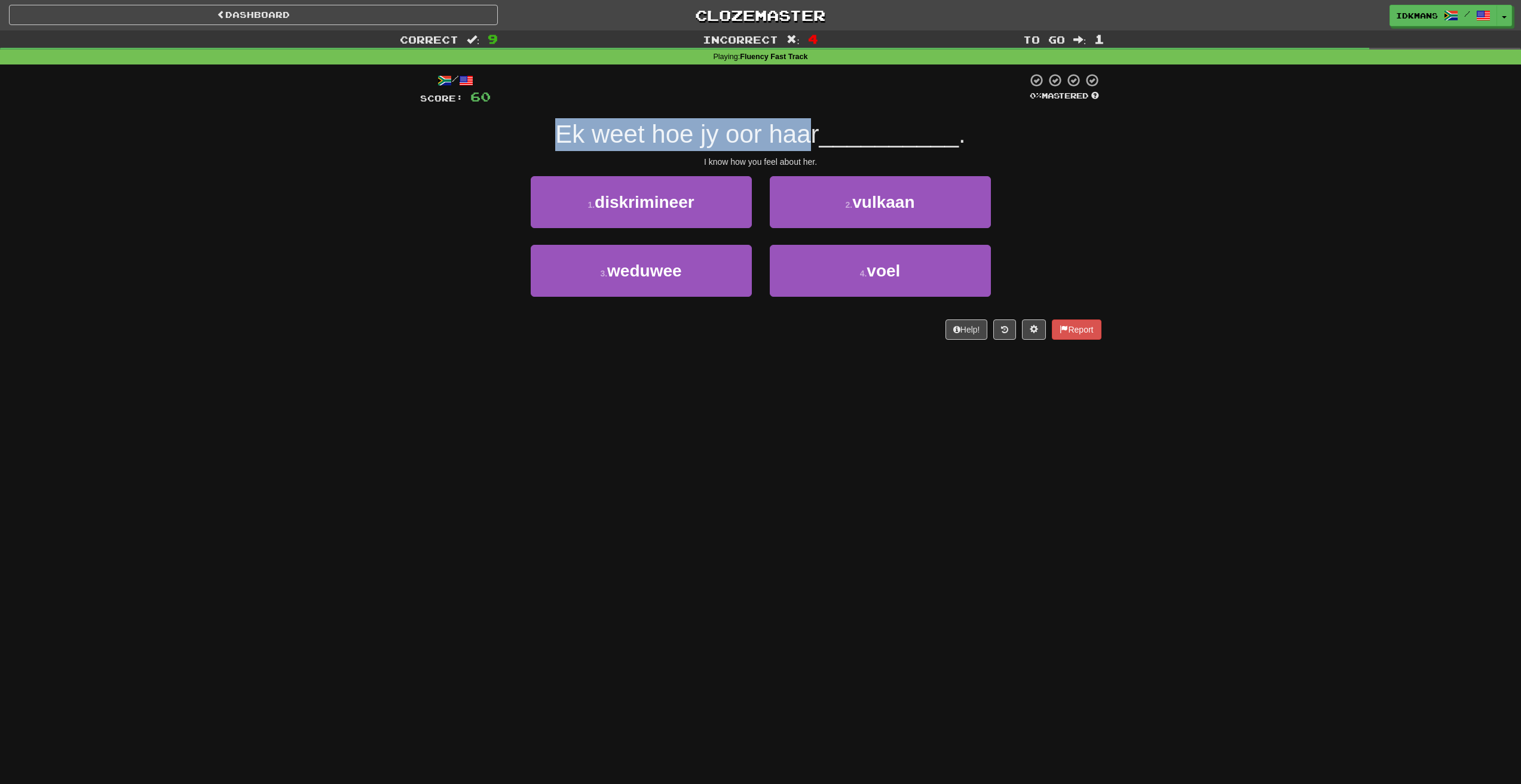
drag, startPoint x: 564, startPoint y: 132, endPoint x: 807, endPoint y: 150, distance: 243.7
click at [807, 150] on div "Ek weet hoe jy oor haar __________ ." at bounding box center [761, 134] width 681 height 33
click at [846, 256] on button "4 . voel" at bounding box center [880, 270] width 221 height 52
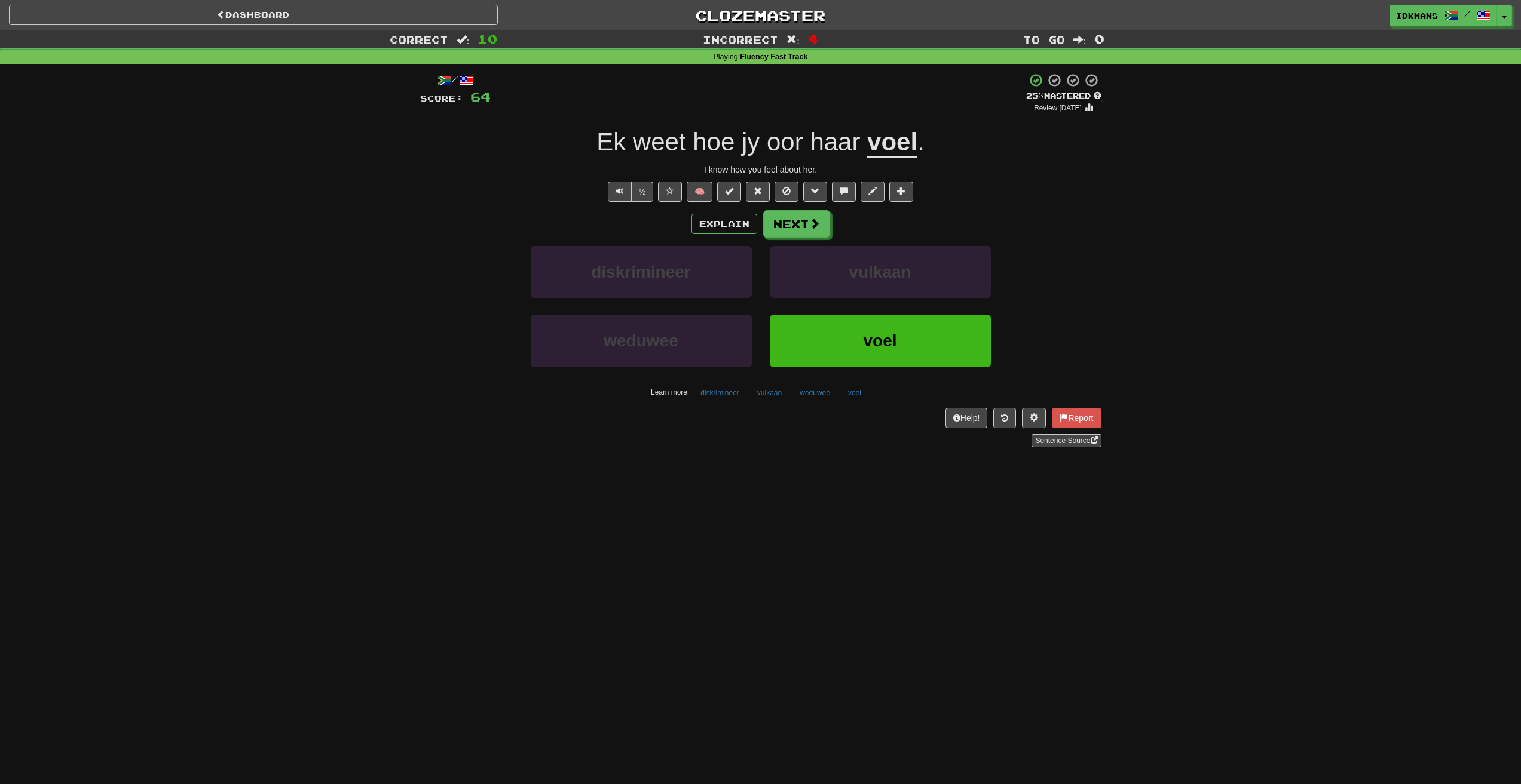
click at [719, 143] on span "hoe" at bounding box center [714, 142] width 42 height 29
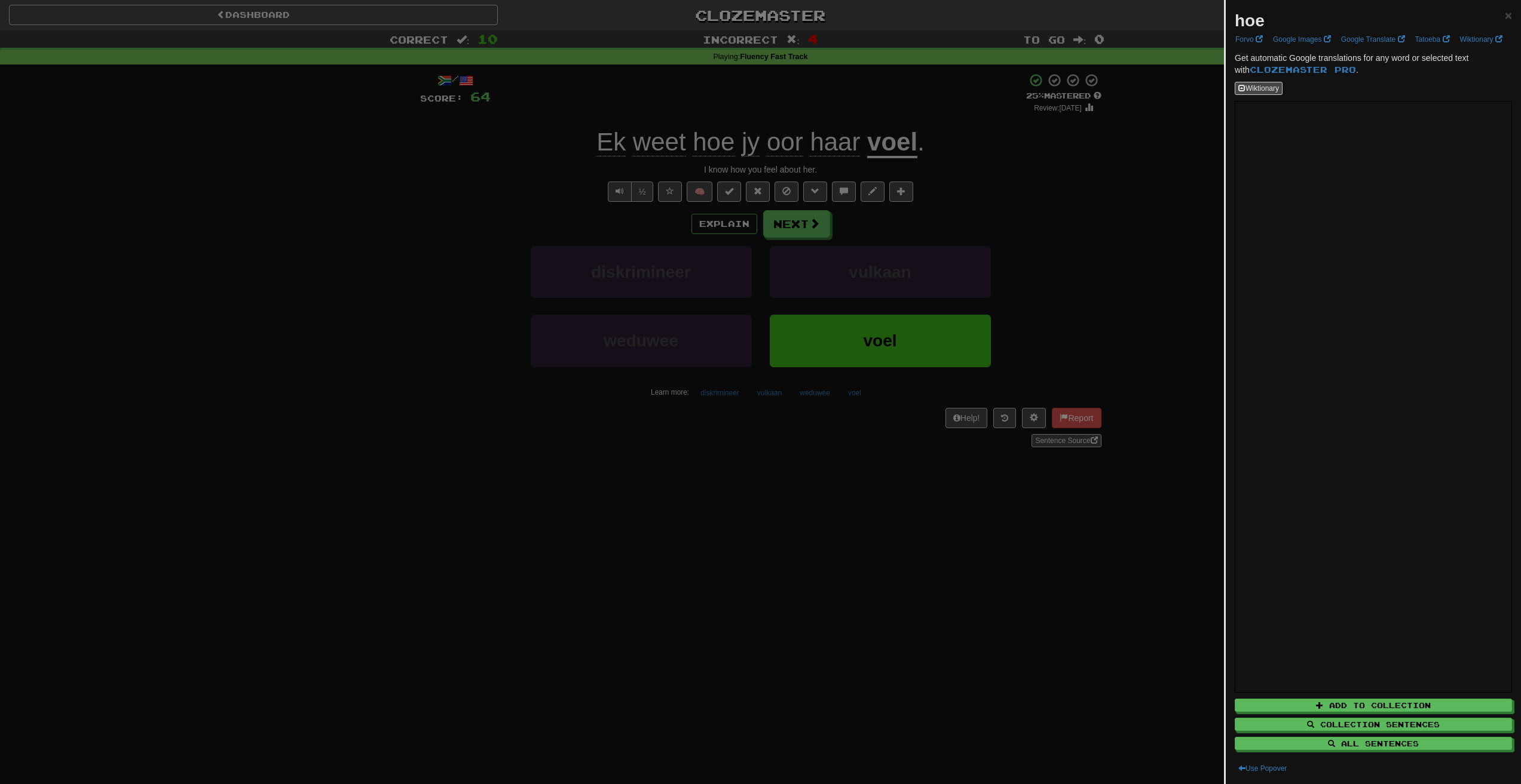
click at [1112, 274] on div at bounding box center [761, 392] width 1521 height 784
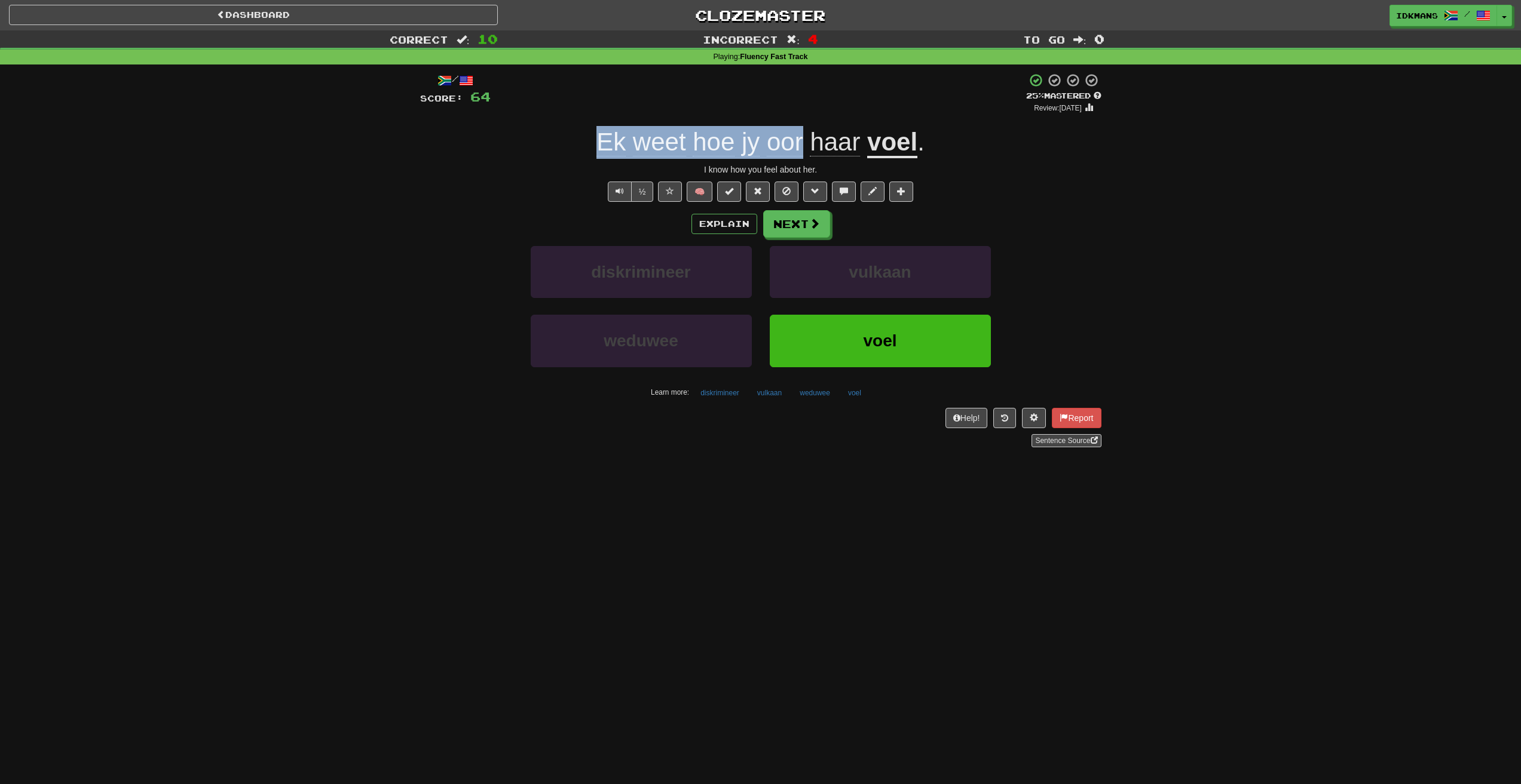
drag, startPoint x: 586, startPoint y: 135, endPoint x: 801, endPoint y: 158, distance: 216.2
click at [801, 158] on div "Ek weet hoe jy oor haar voel ." at bounding box center [761, 142] width 681 height 33
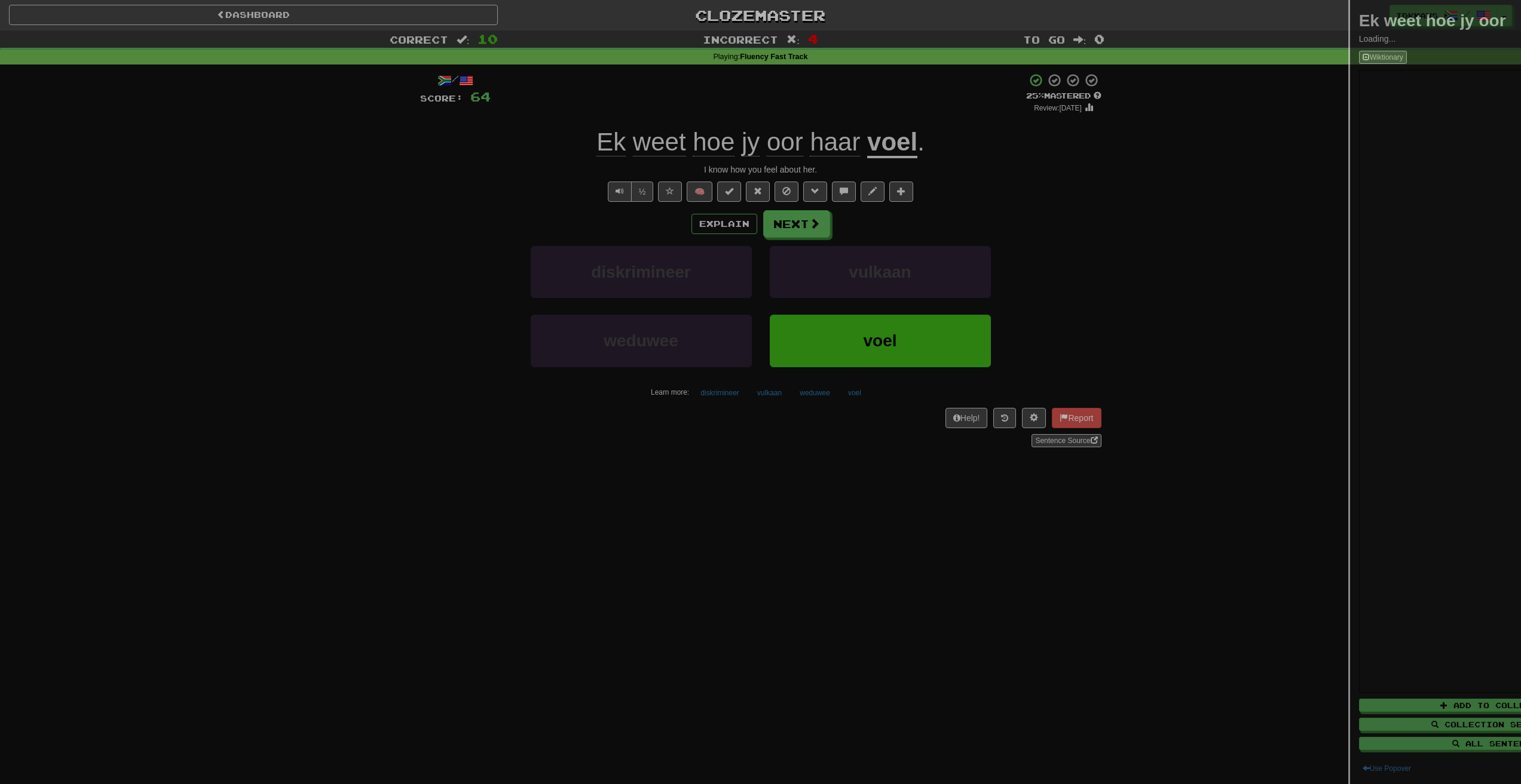
click at [792, 146] on div at bounding box center [761, 392] width 1521 height 784
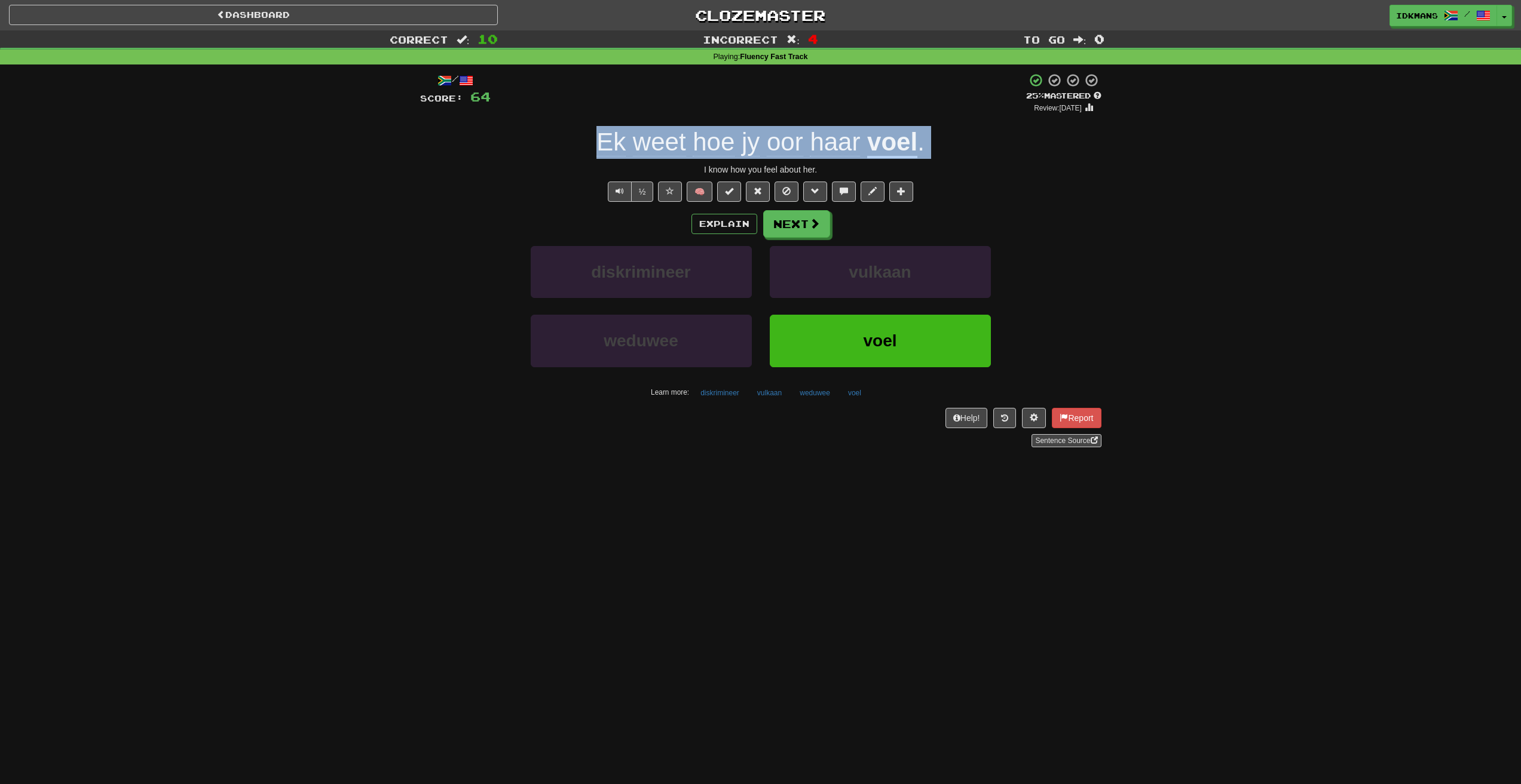
click at [792, 146] on span "oor" at bounding box center [784, 142] width 37 height 29
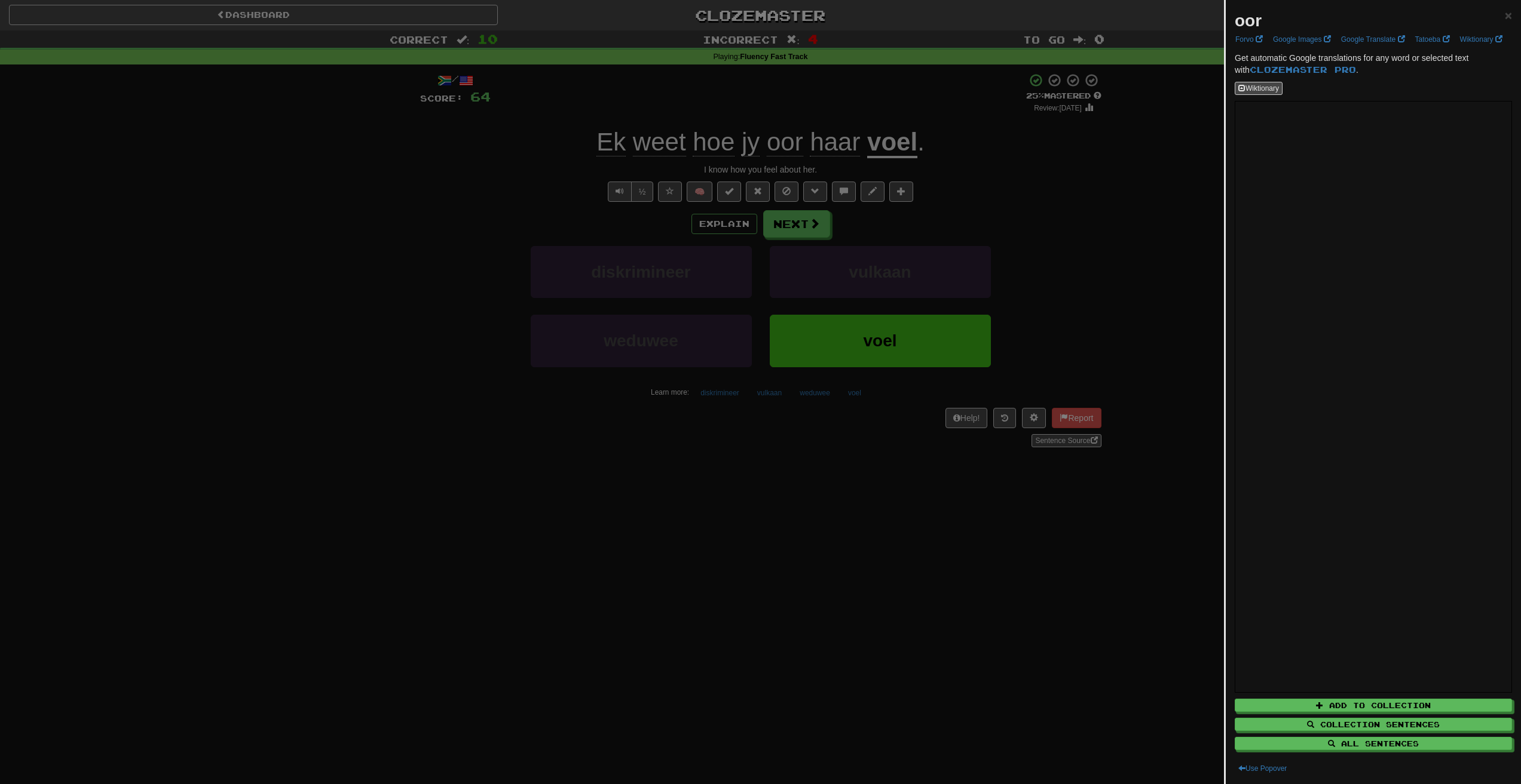
click at [1021, 191] on div at bounding box center [761, 392] width 1521 height 784
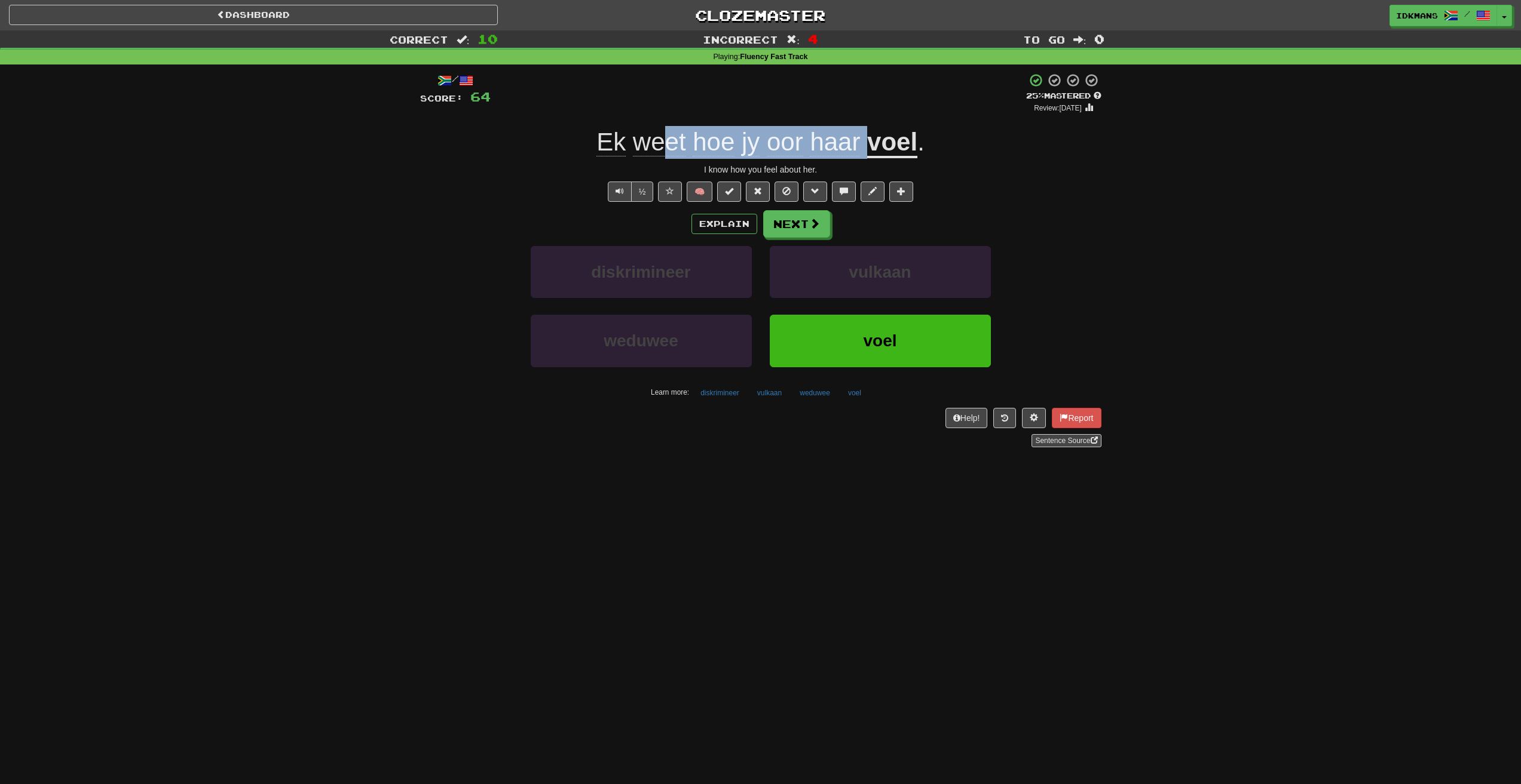
drag, startPoint x: 663, startPoint y: 123, endPoint x: 873, endPoint y: 139, distance: 210.6
click at [873, 139] on div "/ Score: 64 + 4 25 % Mastered Review: [DATE] Ek weet hoe jy oor haar voel . I k…" at bounding box center [761, 260] width 681 height 375
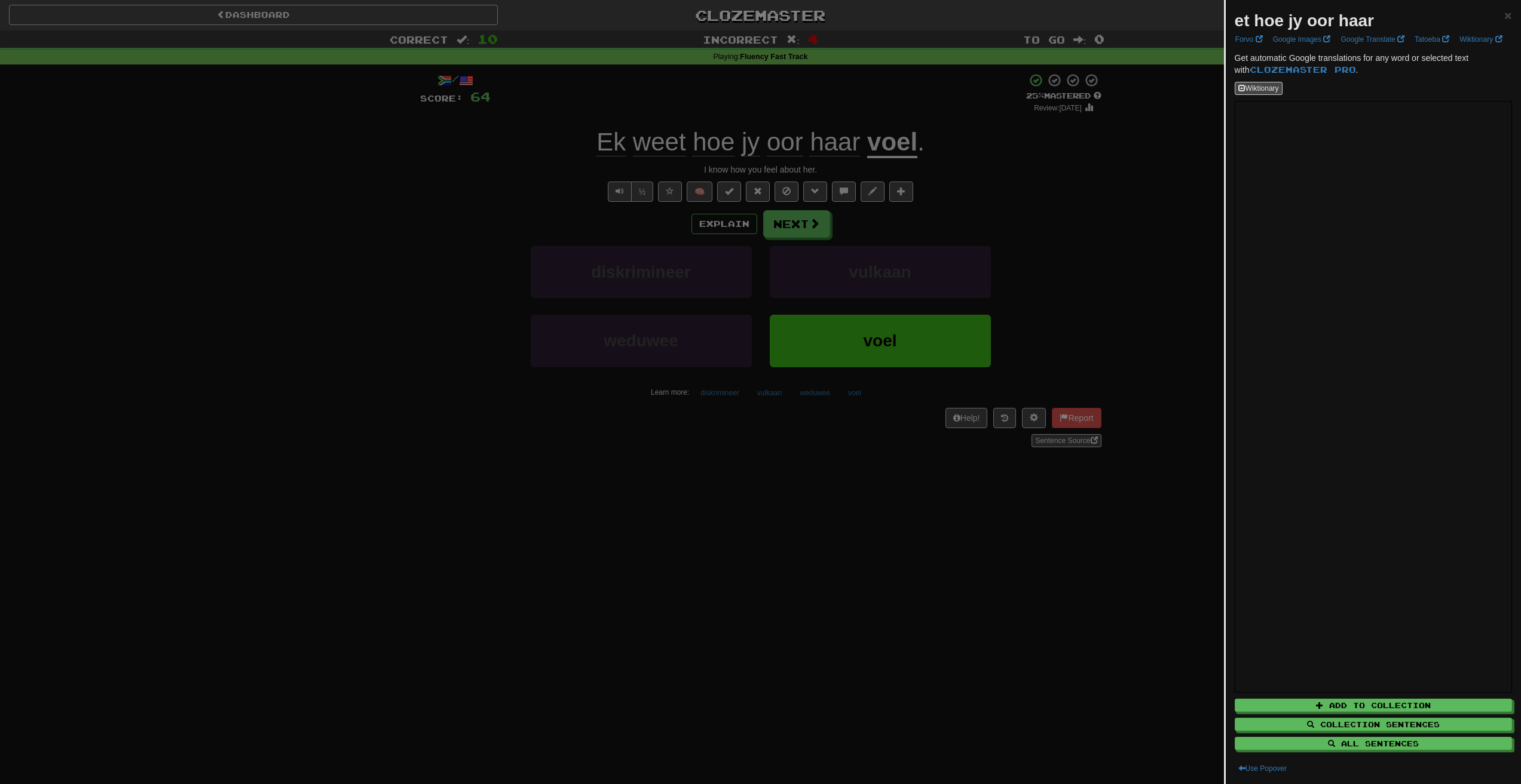
click at [810, 219] on div at bounding box center [761, 392] width 1521 height 784
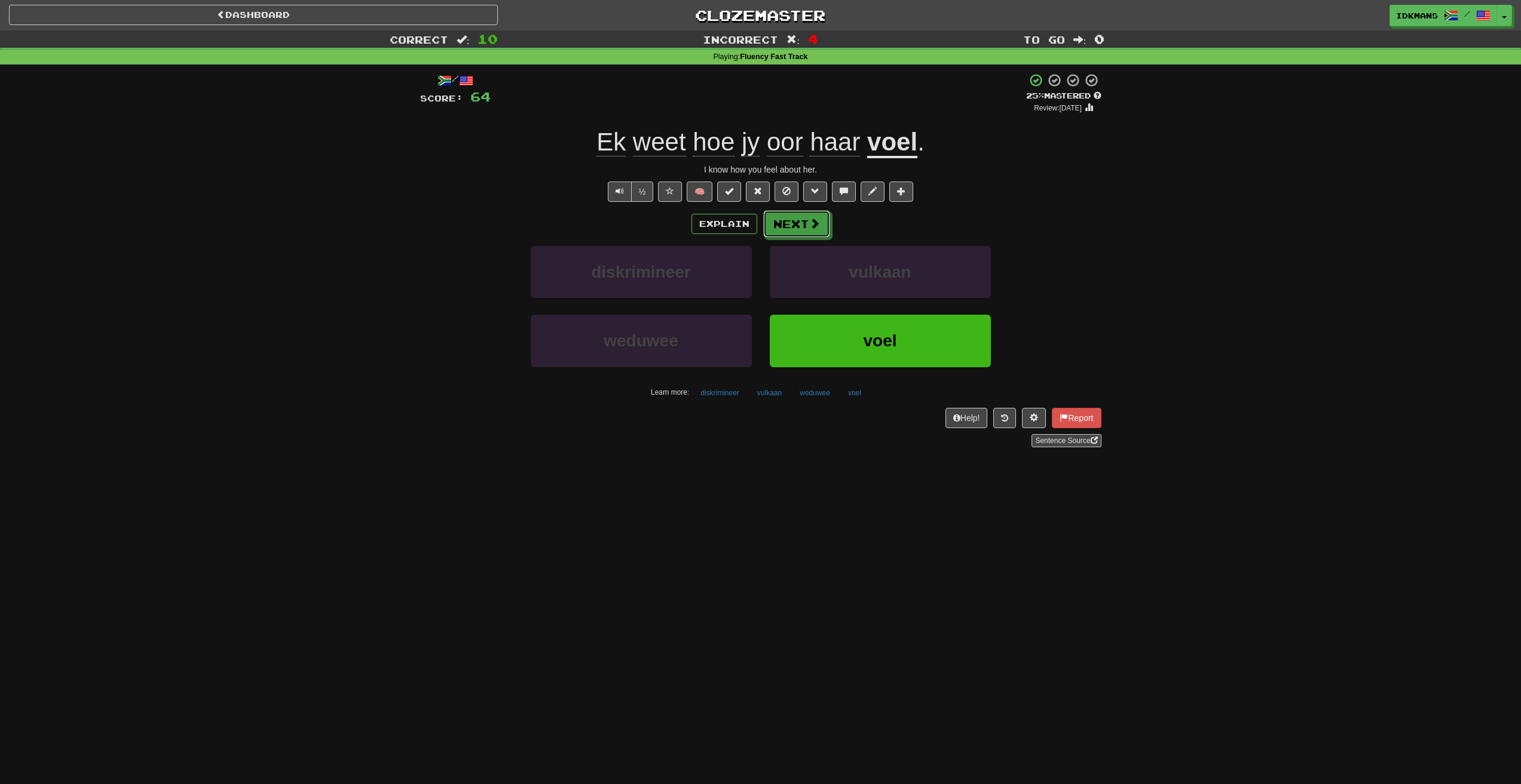
click at [811, 219] on span at bounding box center [814, 224] width 11 height 11
